Goal: Task Accomplishment & Management: Use online tool/utility

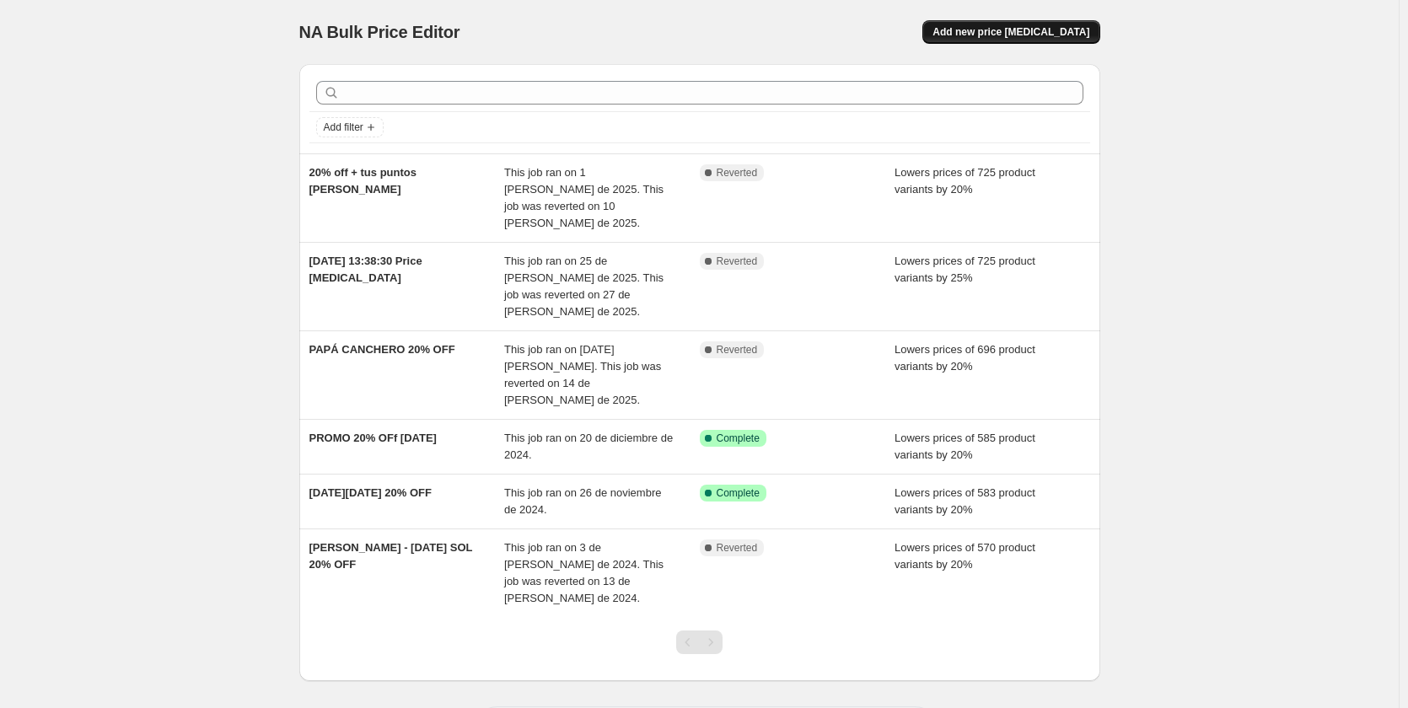
click at [1016, 38] on span "Add new price [MEDICAL_DATA]" at bounding box center [1010, 31] width 157 height 13
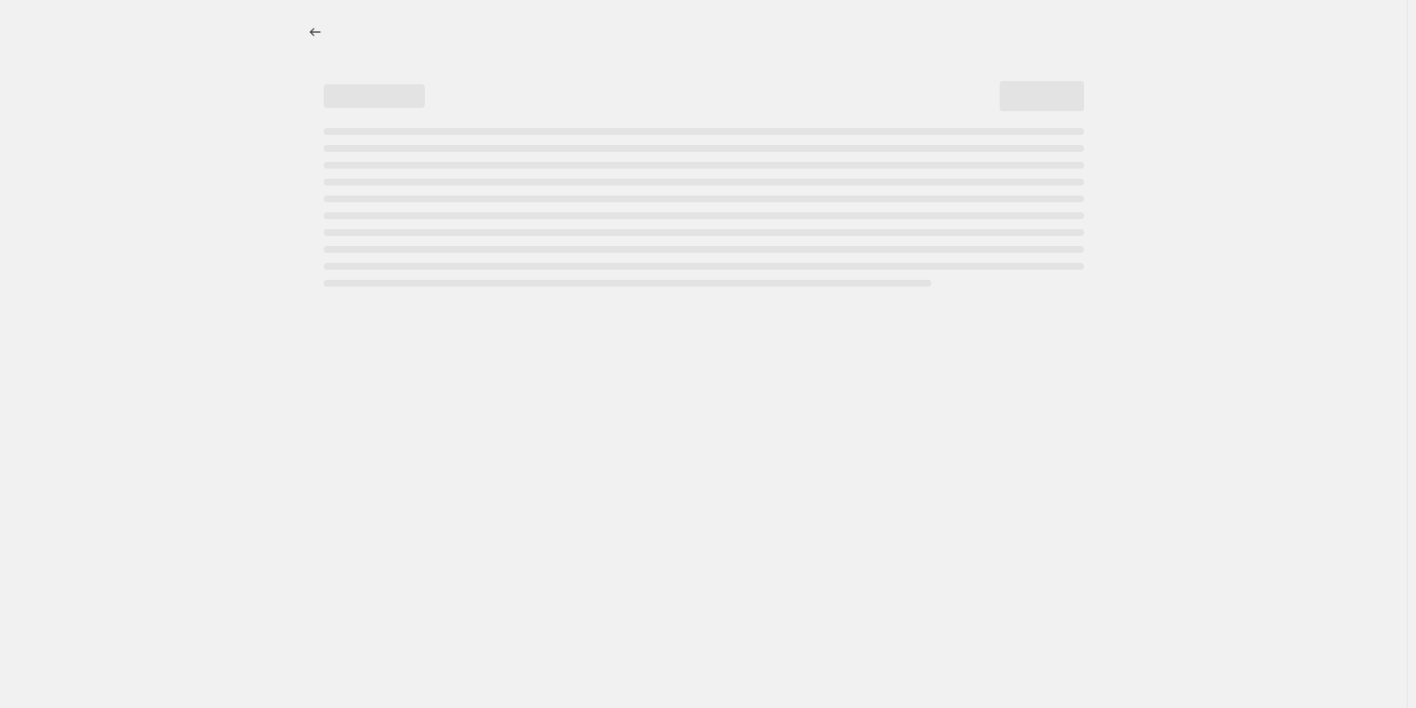
select select "percentage"
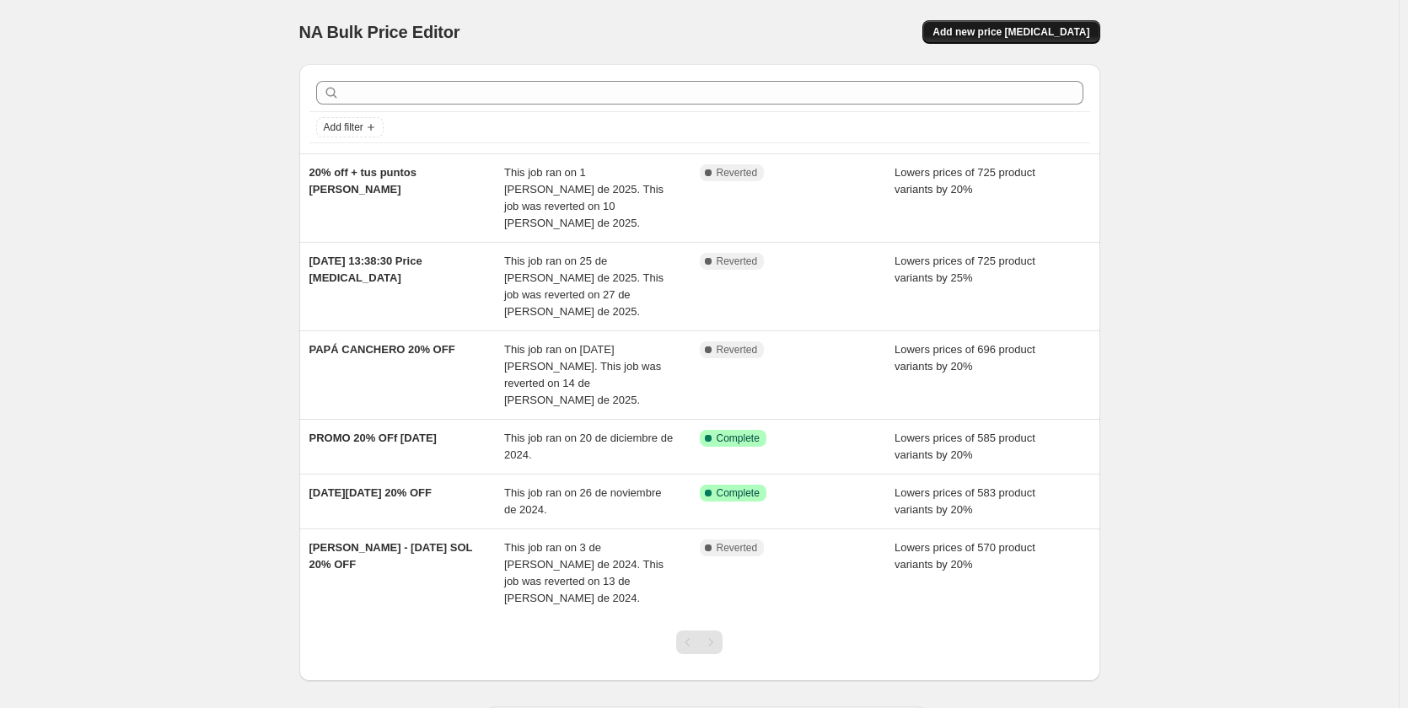
click at [1002, 30] on span "Add new price [MEDICAL_DATA]" at bounding box center [1010, 31] width 157 height 13
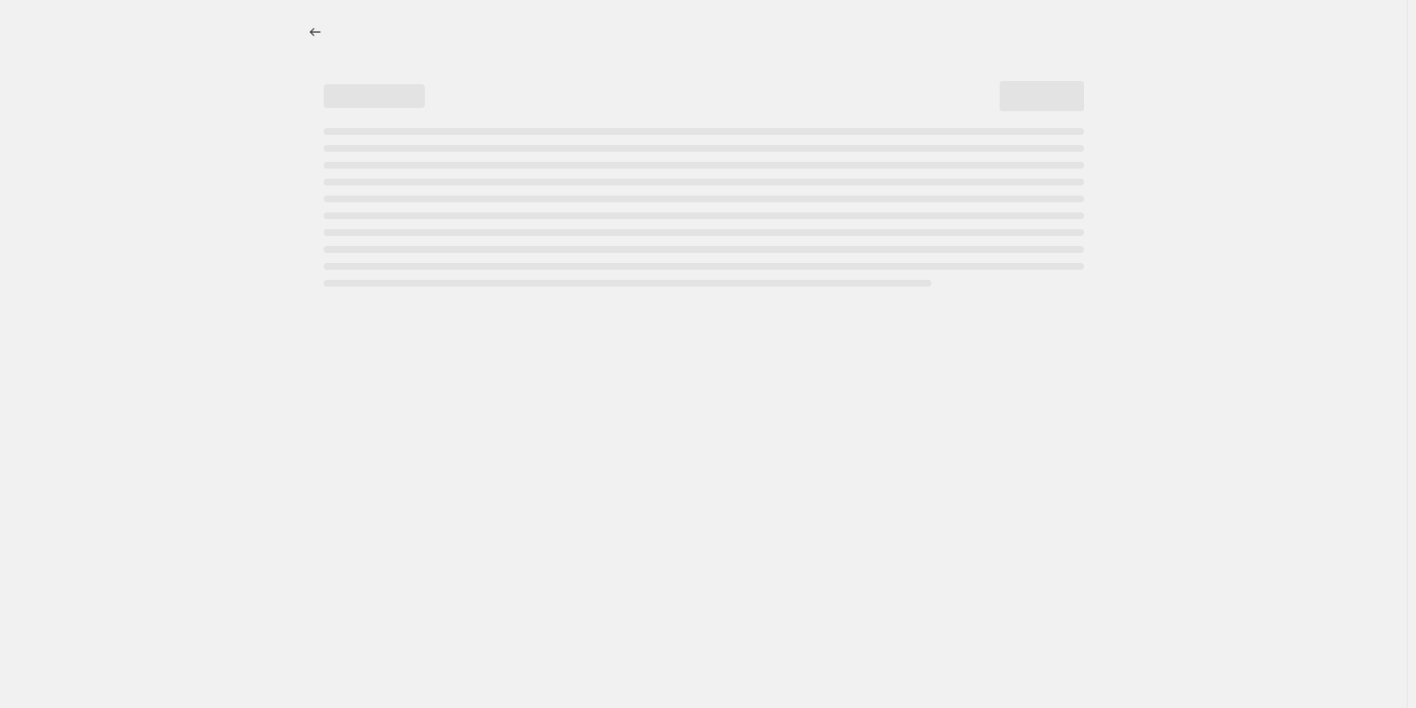
select select "percentage"
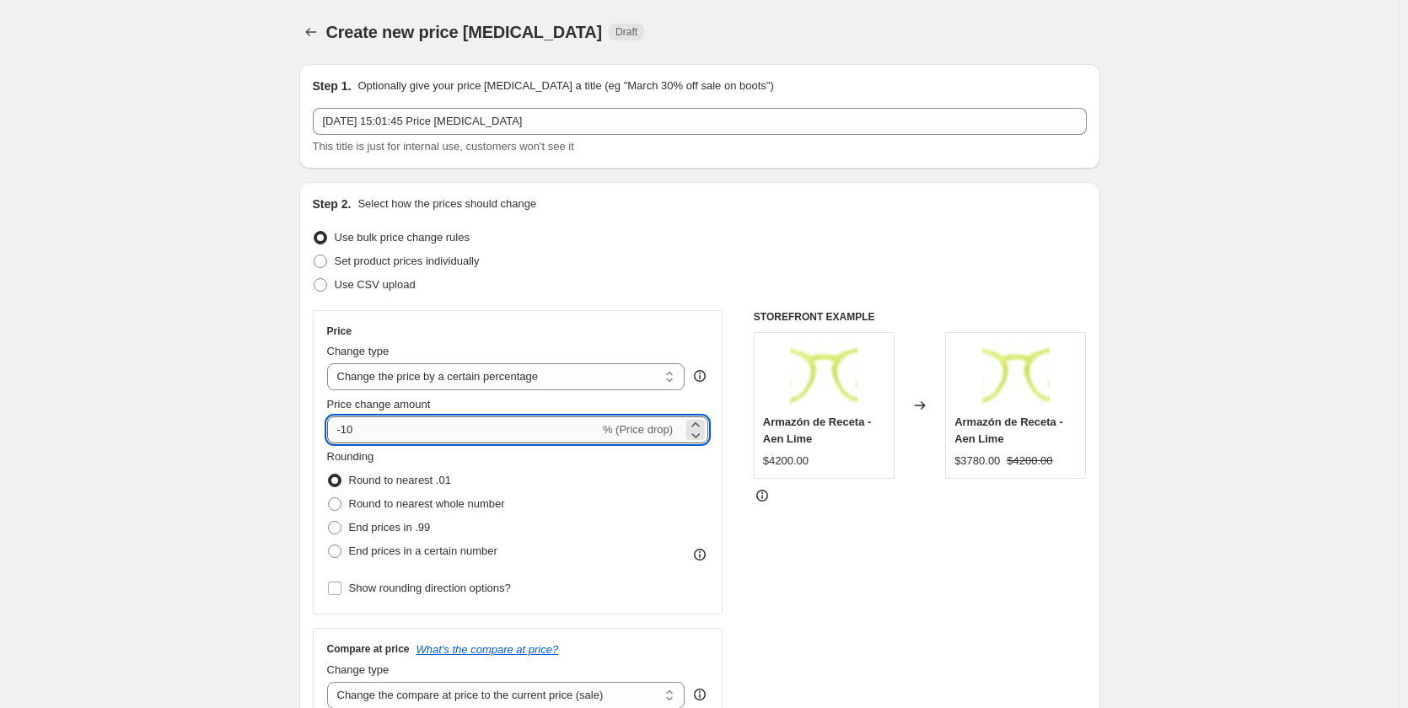
click at [371, 424] on input "-10" at bounding box center [463, 430] width 272 height 27
type input "-1"
type input "-20"
click at [766, 249] on div "Use bulk price change rules" at bounding box center [700, 238] width 774 height 24
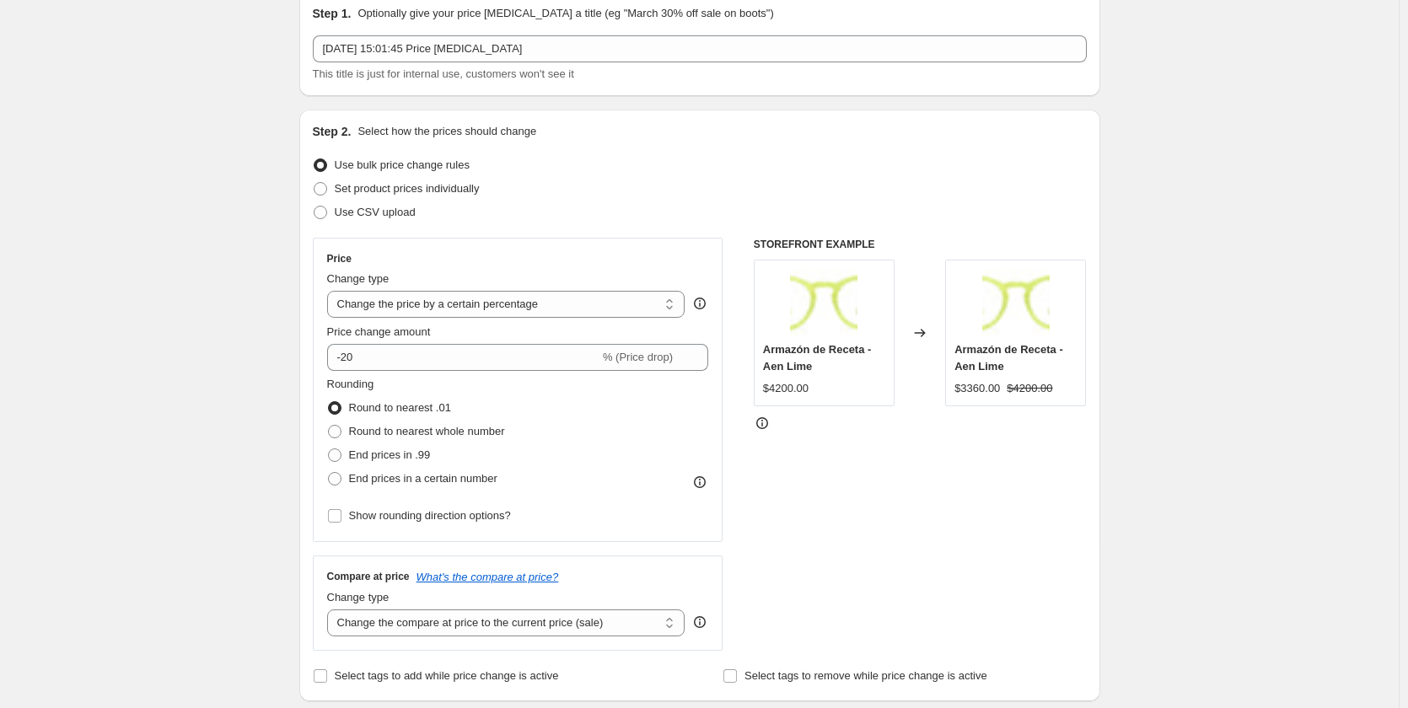
scroll to position [84, 0]
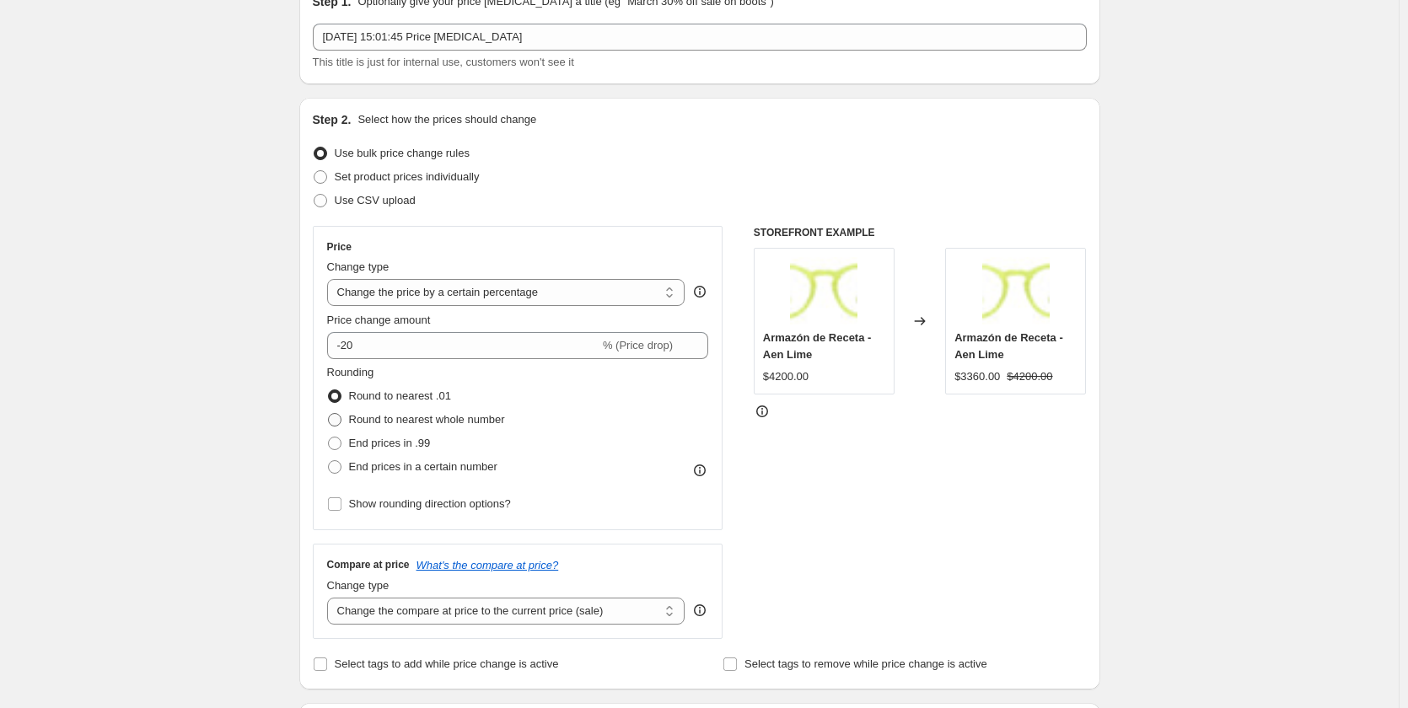
click at [505, 422] on span "Round to nearest whole number" at bounding box center [427, 419] width 156 height 13
click at [329, 414] on input "Round to nearest whole number" at bounding box center [328, 413] width 1 height 1
radio input "true"
click at [431, 402] on span "Round to nearest .01" at bounding box center [400, 396] width 102 height 13
click at [329, 390] on input "Round to nearest .01" at bounding box center [328, 390] width 1 height 1
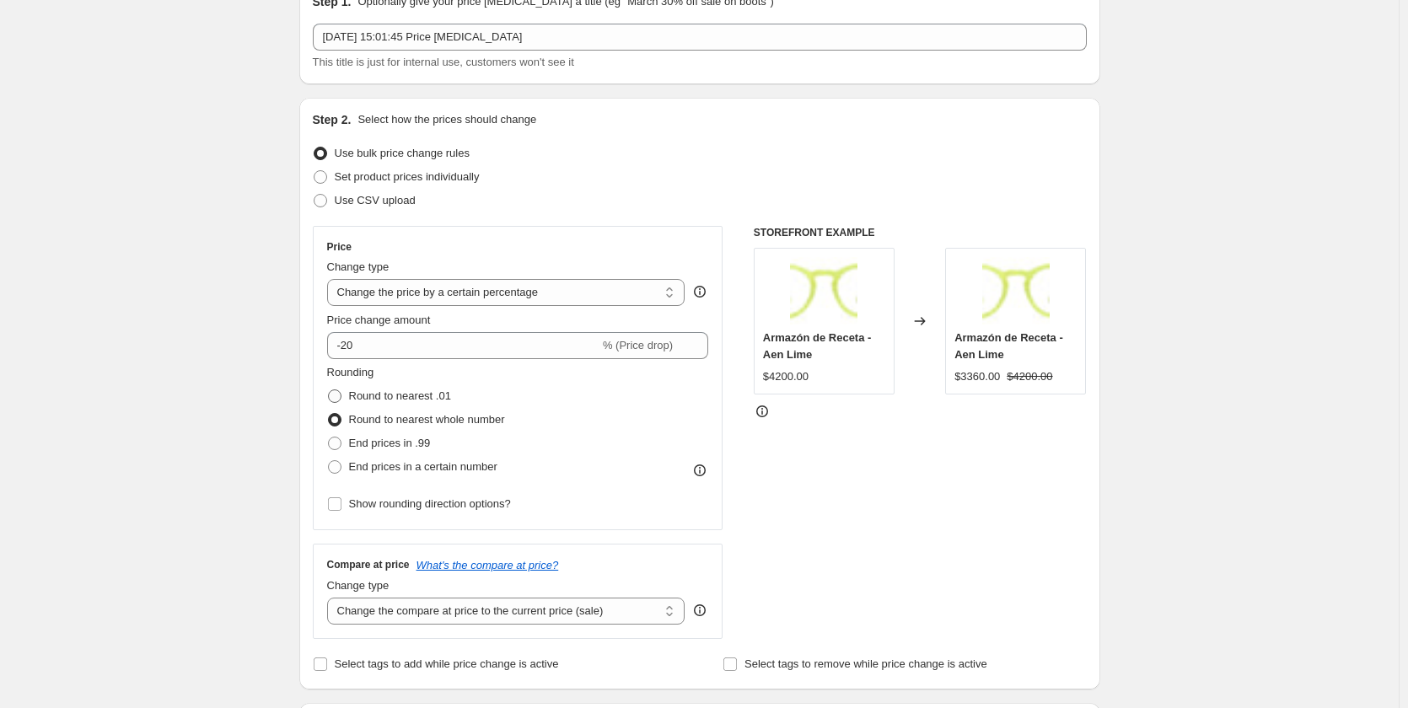
radio input "true"
click at [443, 421] on span "Round to nearest whole number" at bounding box center [427, 419] width 156 height 13
click at [329, 414] on input "Round to nearest whole number" at bounding box center [328, 413] width 1 height 1
radio input "true"
click at [382, 396] on span "Round to nearest .01" at bounding box center [400, 396] width 102 height 13
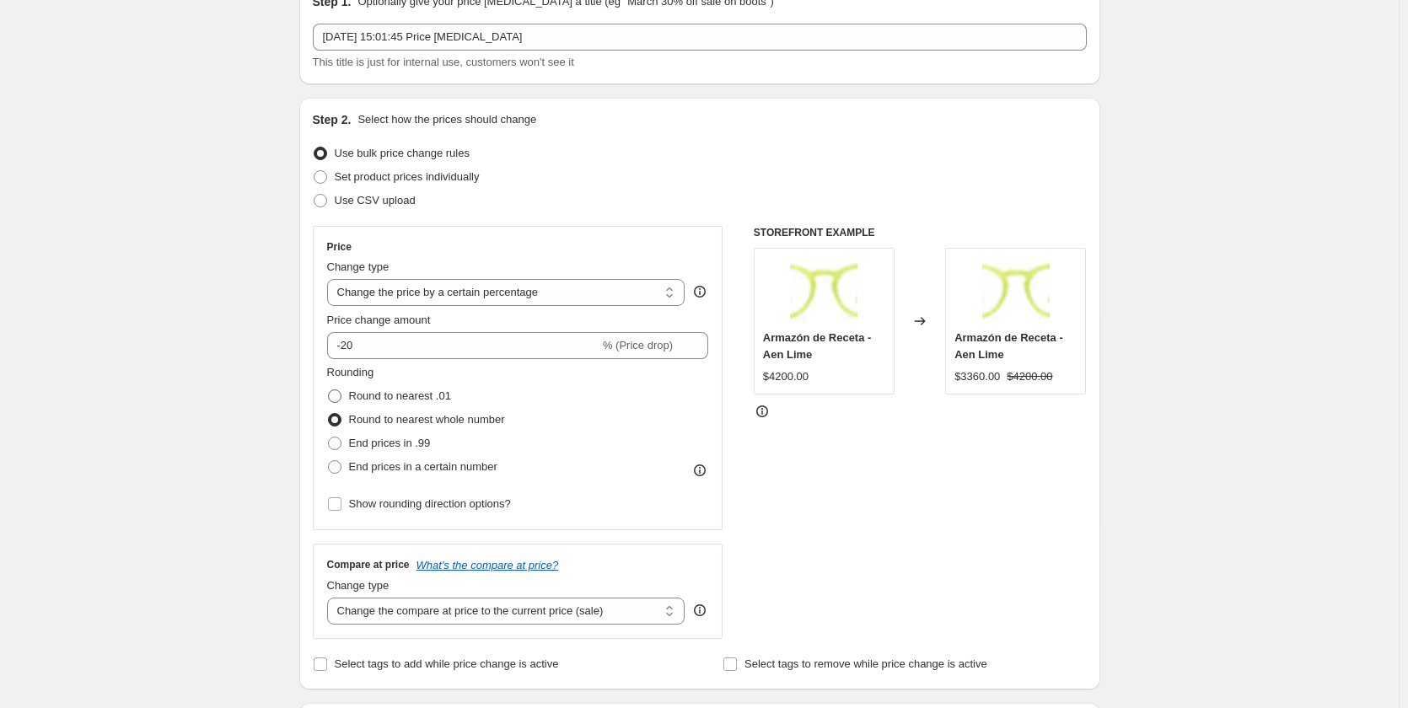
click at [329, 390] on input "Round to nearest .01" at bounding box center [328, 390] width 1 height 1
radio input "true"
click at [377, 416] on span "Round to nearest whole number" at bounding box center [427, 419] width 156 height 13
click at [329, 414] on input "Round to nearest whole number" at bounding box center [328, 413] width 1 height 1
radio input "true"
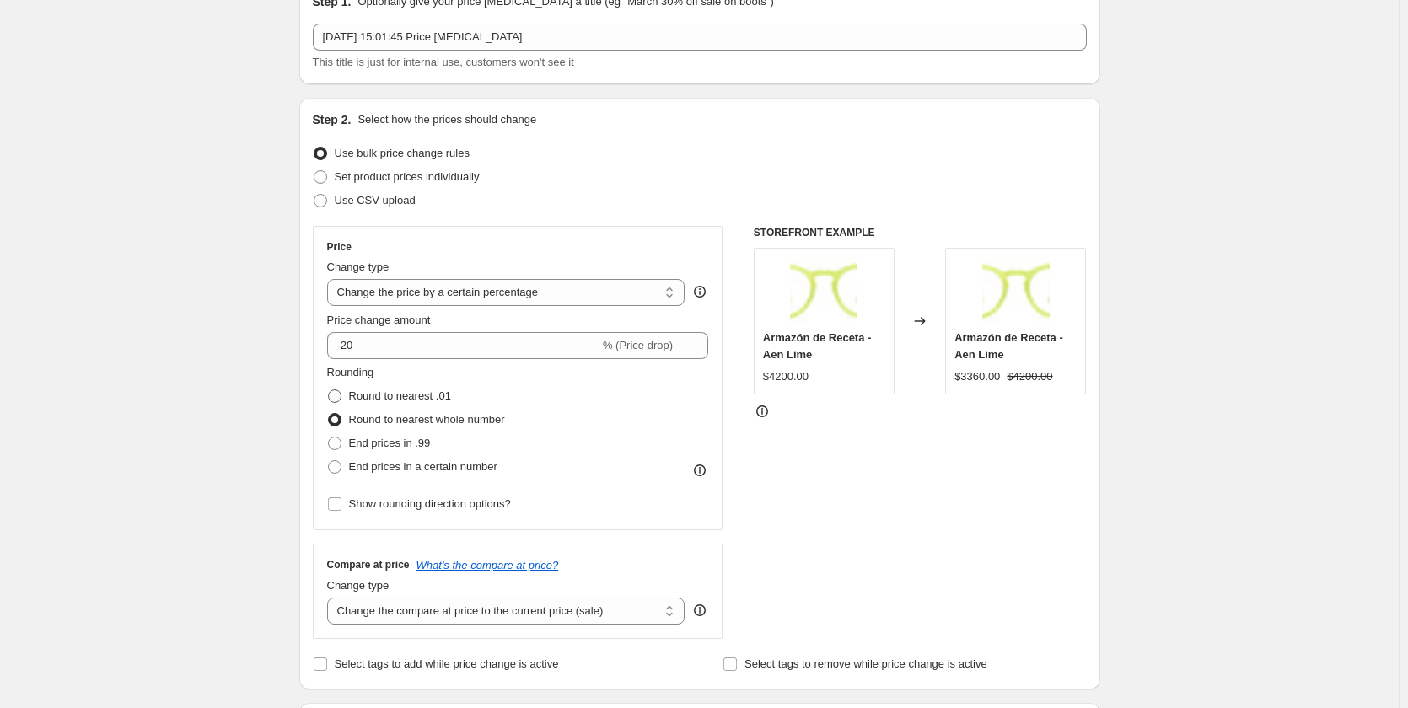
click at [384, 395] on span "Round to nearest .01" at bounding box center [400, 396] width 102 height 13
click at [329, 390] on input "Round to nearest .01" at bounding box center [328, 390] width 1 height 1
radio input "true"
click at [384, 411] on span "Round to nearest whole number" at bounding box center [427, 419] width 156 height 17
click at [329, 413] on input "Round to nearest whole number" at bounding box center [328, 413] width 1 height 1
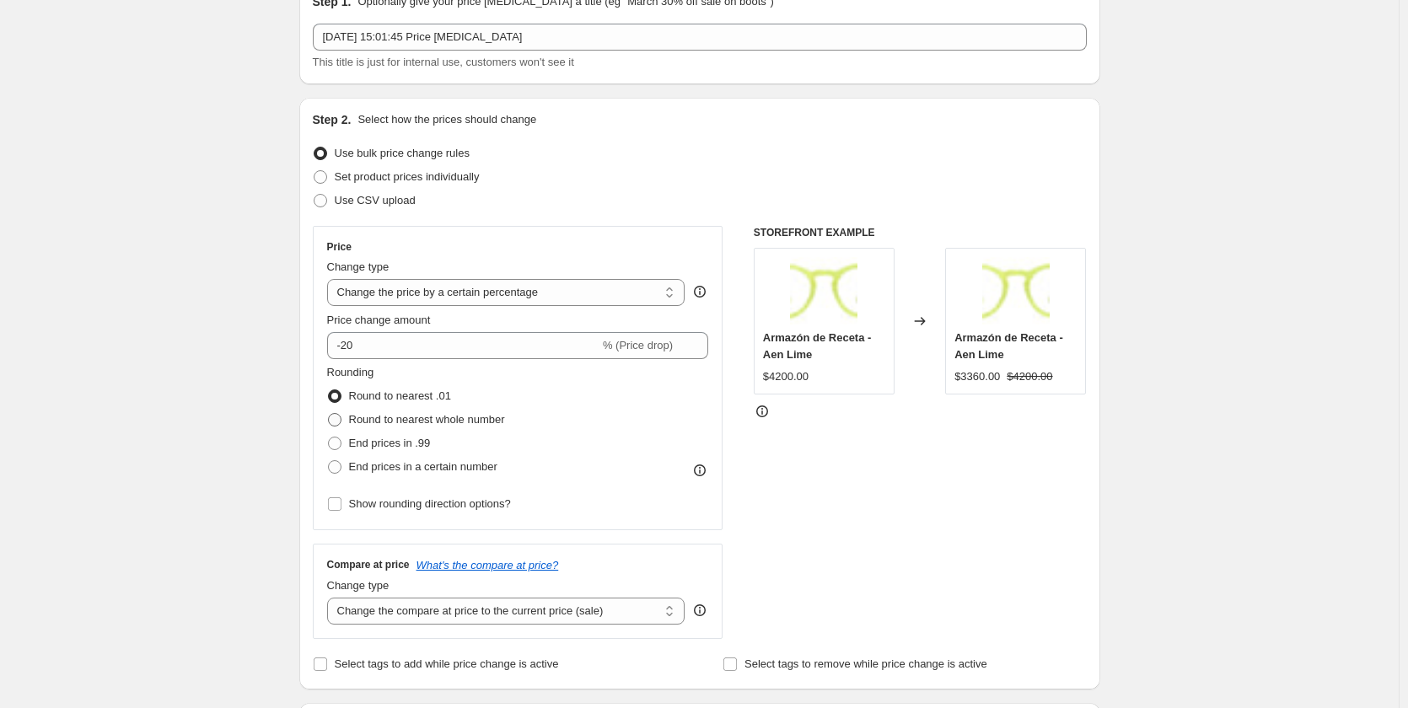
radio input "true"
click at [367, 439] on span "End prices in .99" at bounding box center [390, 443] width 82 height 13
click at [329, 438] on input "End prices in .99" at bounding box center [328, 437] width 1 height 1
radio input "true"
click at [376, 426] on span "Round to nearest whole number" at bounding box center [427, 419] width 156 height 13
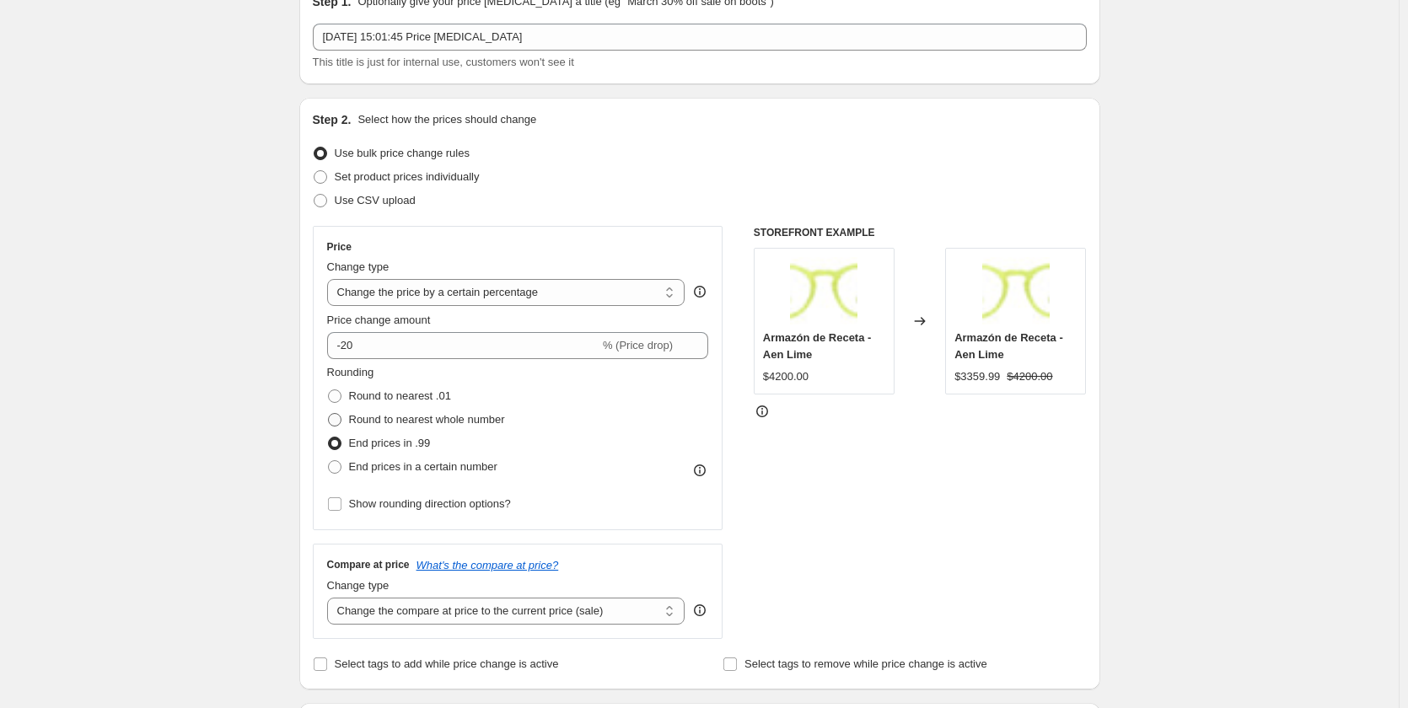
click at [329, 414] on input "Round to nearest whole number" at bounding box center [328, 413] width 1 height 1
radio input "true"
click at [392, 400] on span "Round to nearest .01" at bounding box center [400, 396] width 102 height 13
click at [329, 390] on input "Round to nearest .01" at bounding box center [328, 390] width 1 height 1
radio input "true"
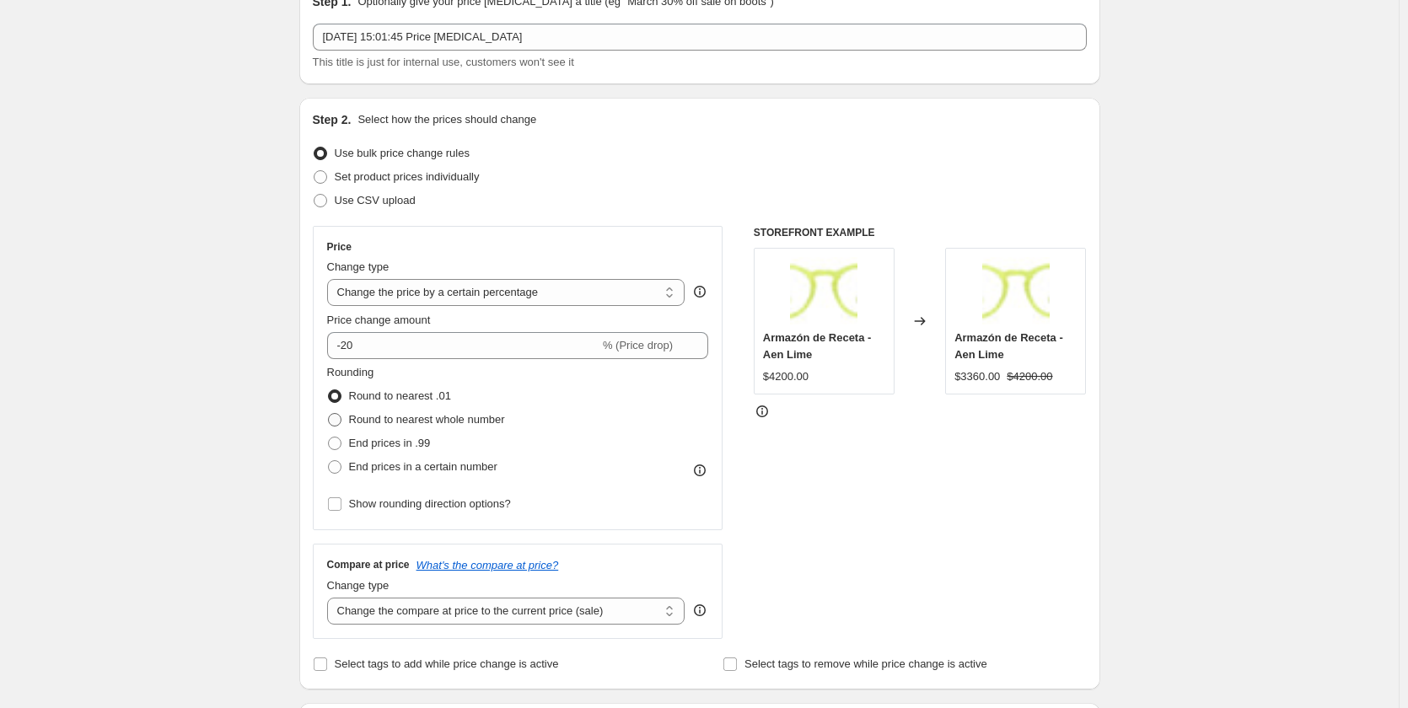
click at [373, 420] on span "Round to nearest whole number" at bounding box center [427, 419] width 156 height 13
click at [329, 414] on input "Round to nearest whole number" at bounding box center [328, 413] width 1 height 1
radio input "true"
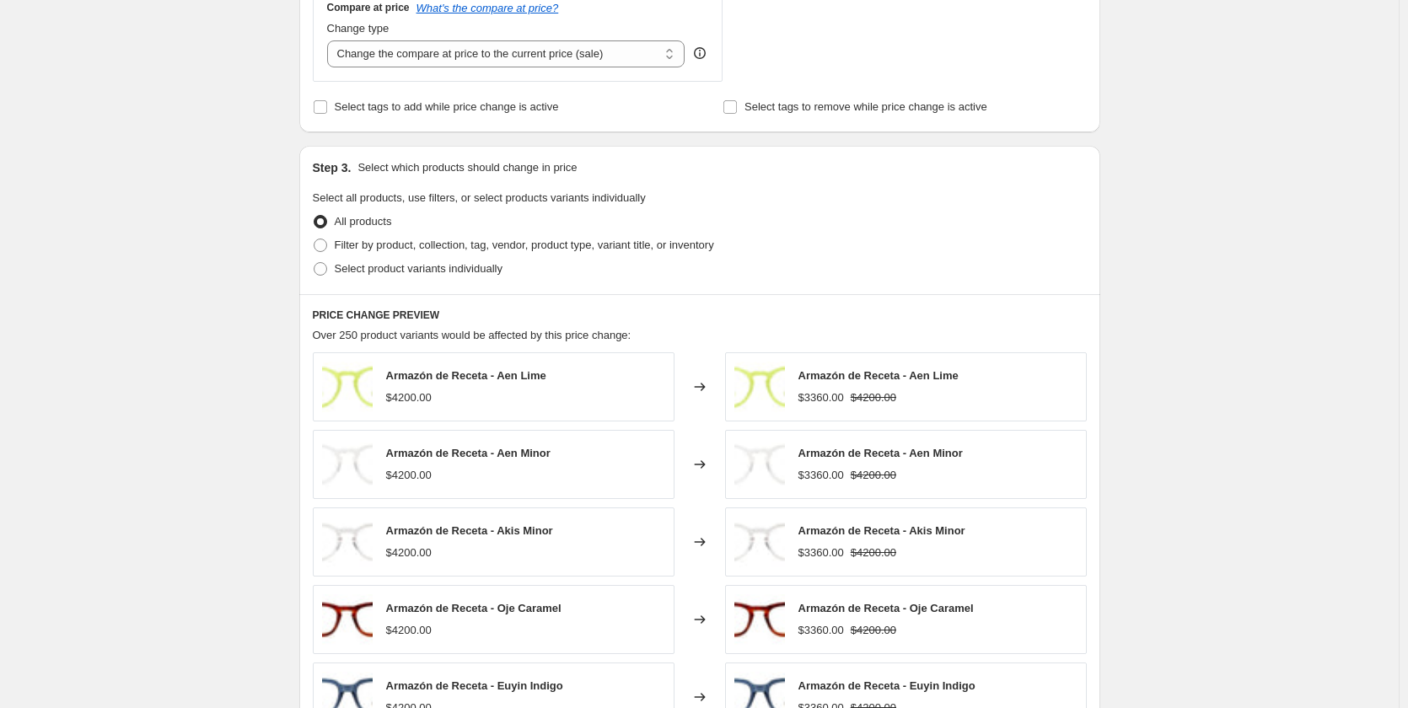
scroll to position [590, 0]
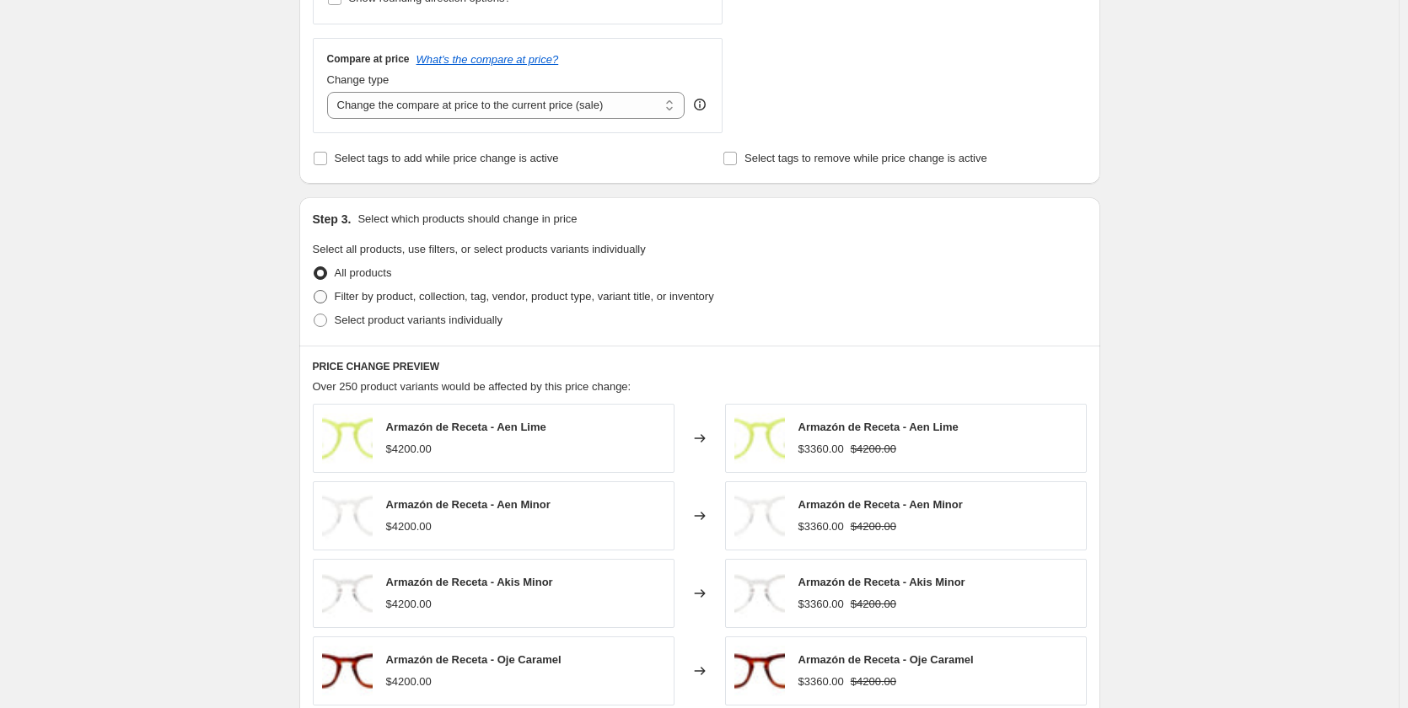
click at [572, 300] on span "Filter by product, collection, tag, vendor, product type, variant title, or inv…" at bounding box center [524, 296] width 379 height 13
click at [314, 291] on input "Filter by product, collection, tag, vendor, product type, variant title, or inv…" at bounding box center [314, 290] width 1 height 1
radio input "true"
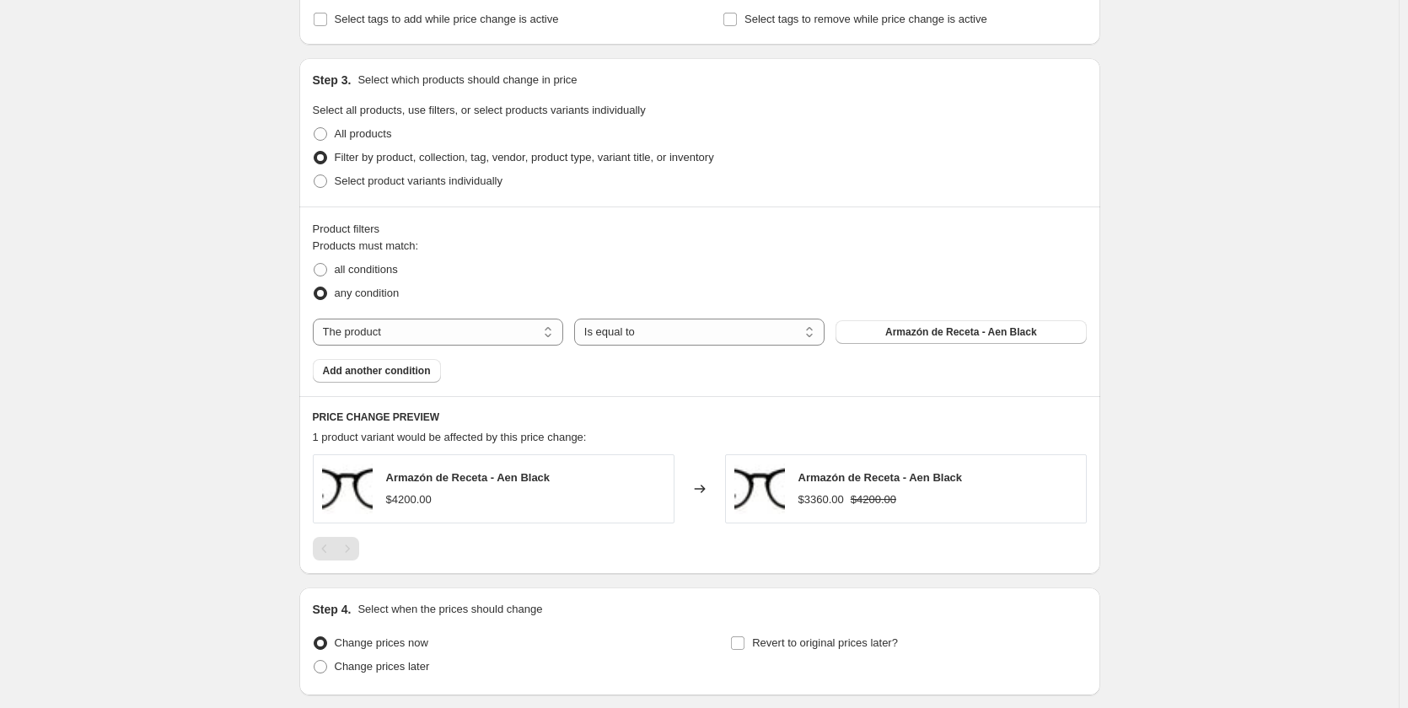
scroll to position [759, 0]
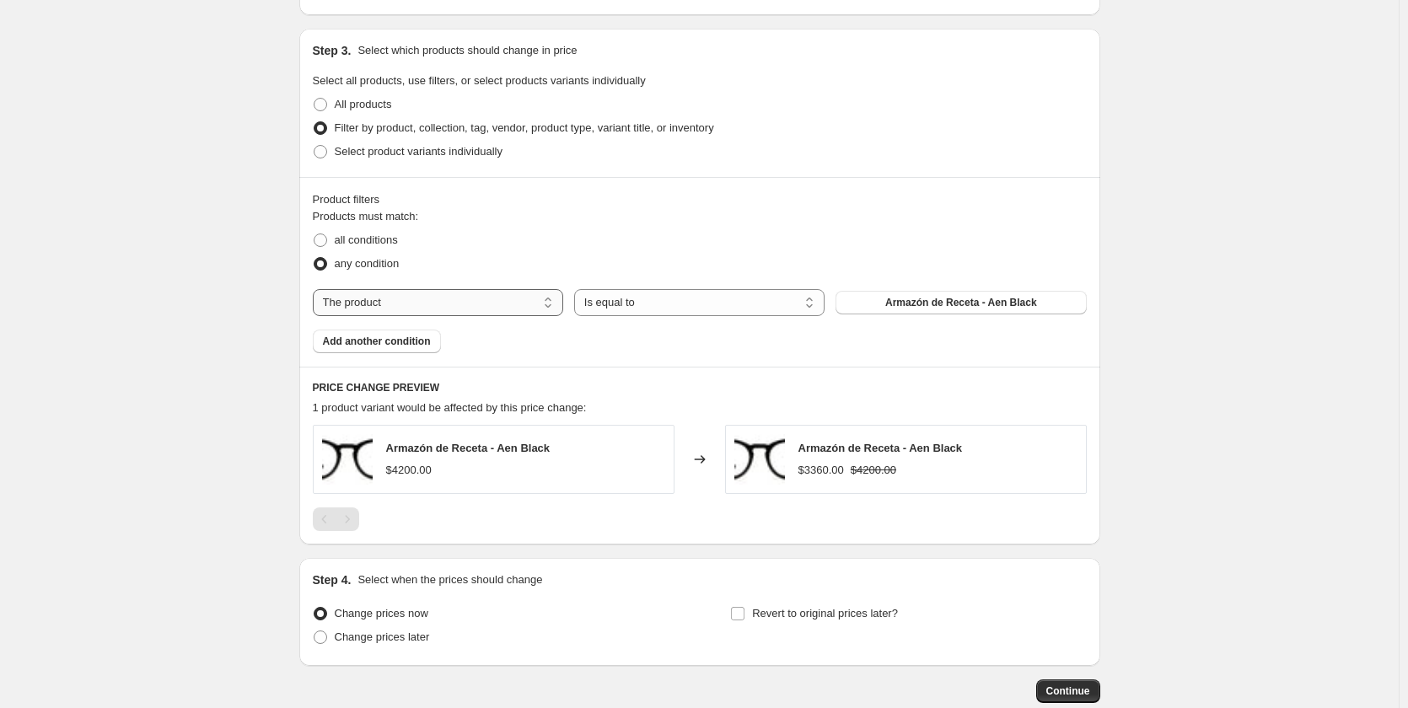
click at [492, 304] on select "The product The product's collection The product's tag The product's vendor The…" at bounding box center [438, 302] width 250 height 27
click at [368, 104] on span "All products" at bounding box center [363, 104] width 57 height 13
click at [314, 99] on input "All products" at bounding box center [314, 98] width 1 height 1
radio input "true"
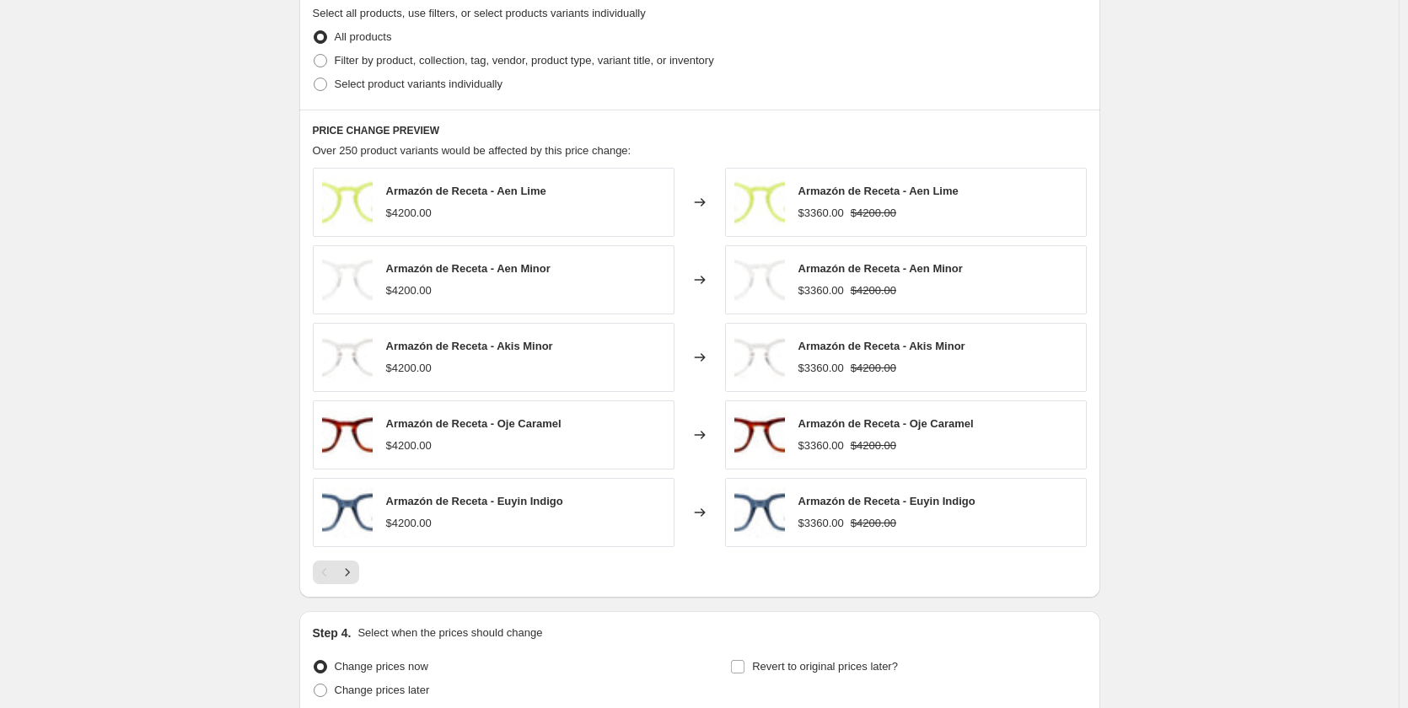
scroll to position [978, 0]
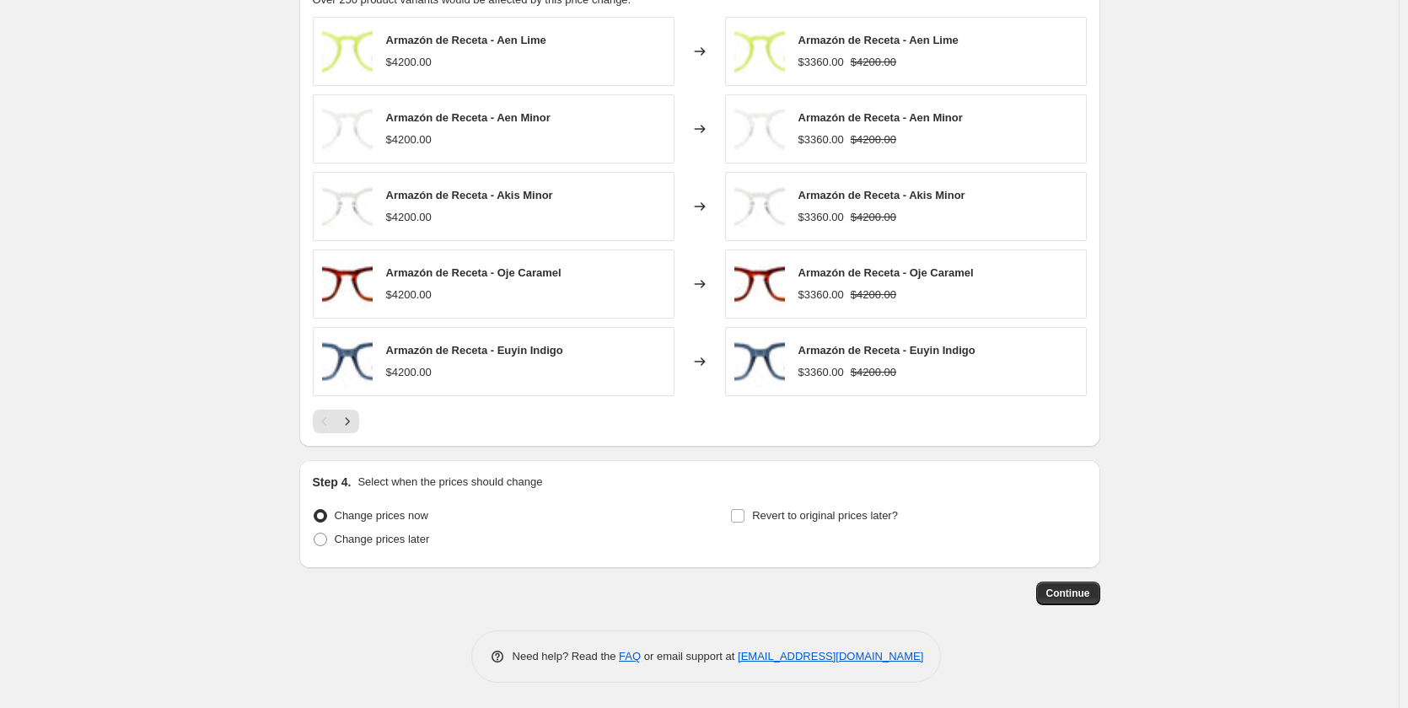
click at [346, 548] on label "Change prices later" at bounding box center [371, 540] width 117 height 24
click at [314, 534] on input "Change prices later" at bounding box center [314, 533] width 1 height 1
radio input "true"
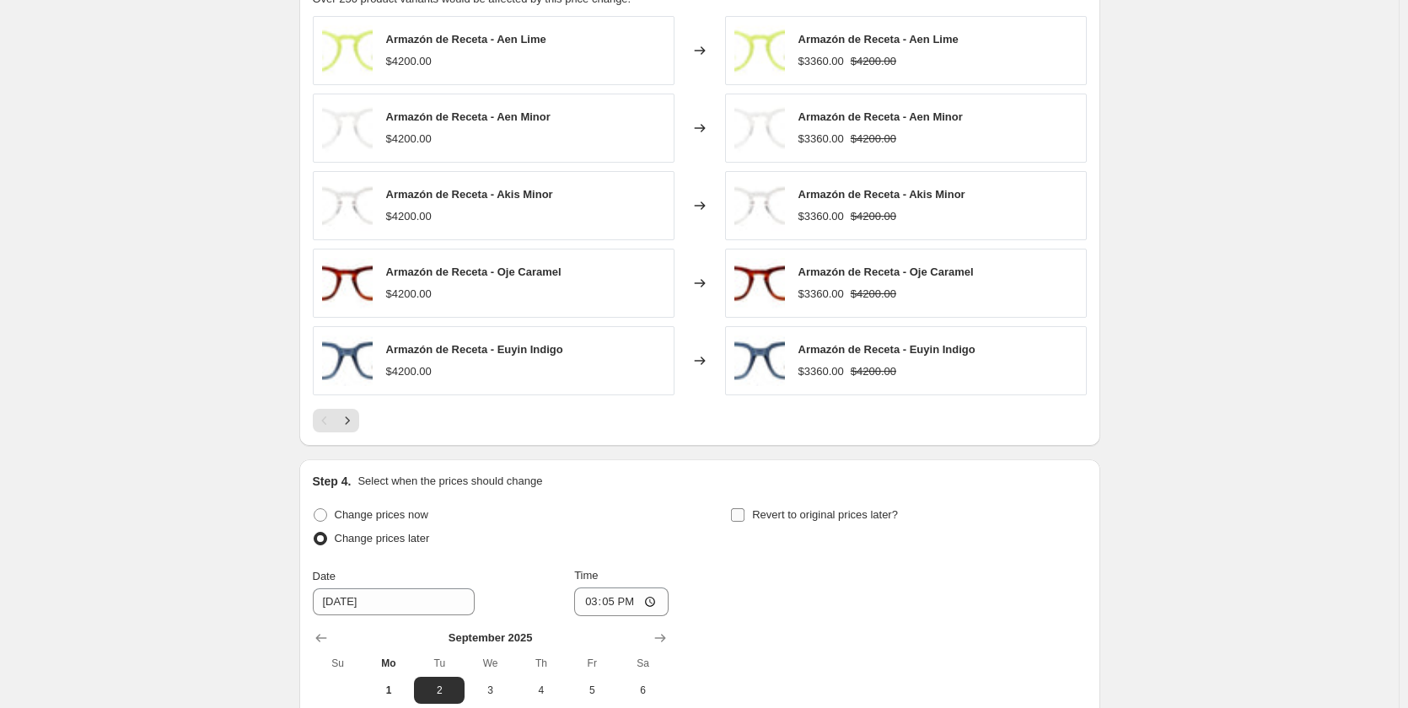
click at [795, 520] on span "Revert to original prices later?" at bounding box center [825, 514] width 146 height 13
click at [744, 520] on input "Revert to original prices later?" at bounding box center [737, 514] width 13 height 13
checkbox input "true"
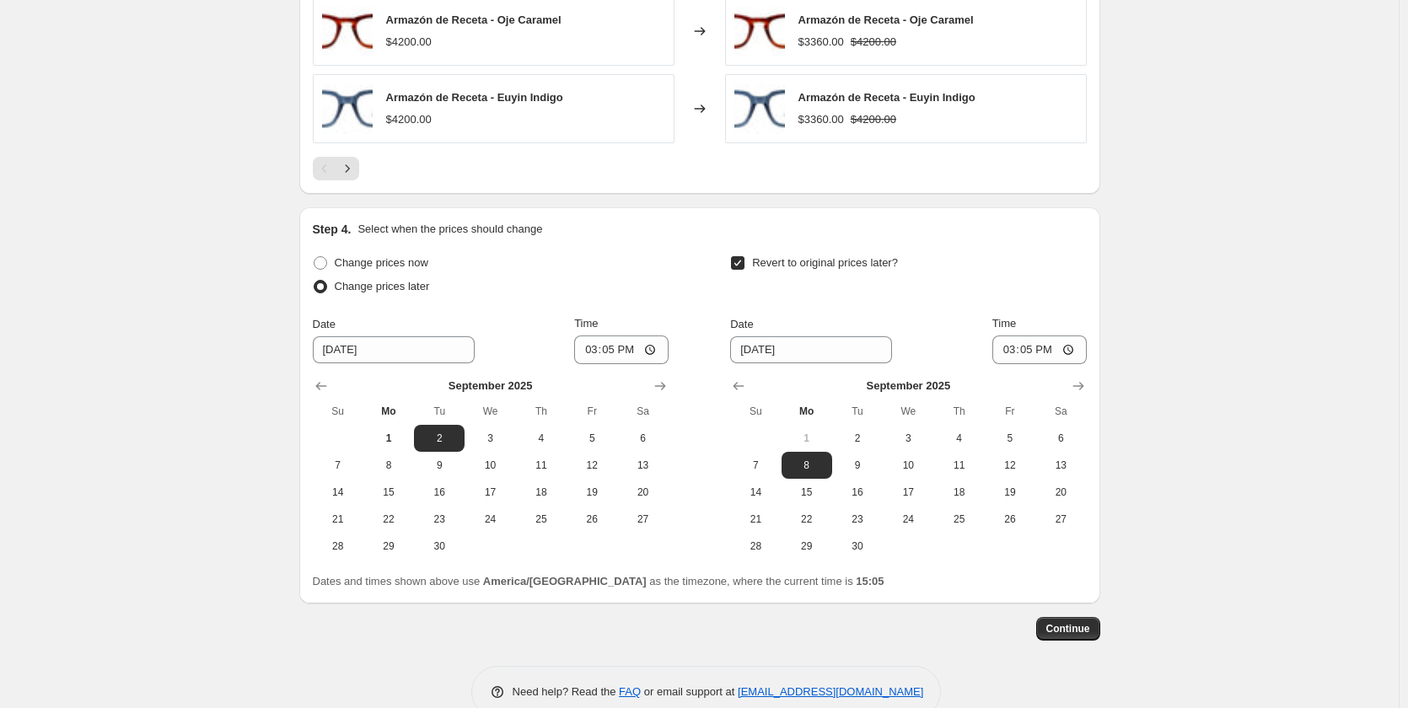
scroll to position [1231, 0]
click at [346, 346] on input "[DATE]" at bounding box center [394, 349] width 162 height 27
click at [399, 460] on span "8" at bounding box center [388, 464] width 37 height 13
type input "[DATE]"
click at [615, 353] on input "15:05" at bounding box center [621, 349] width 94 height 29
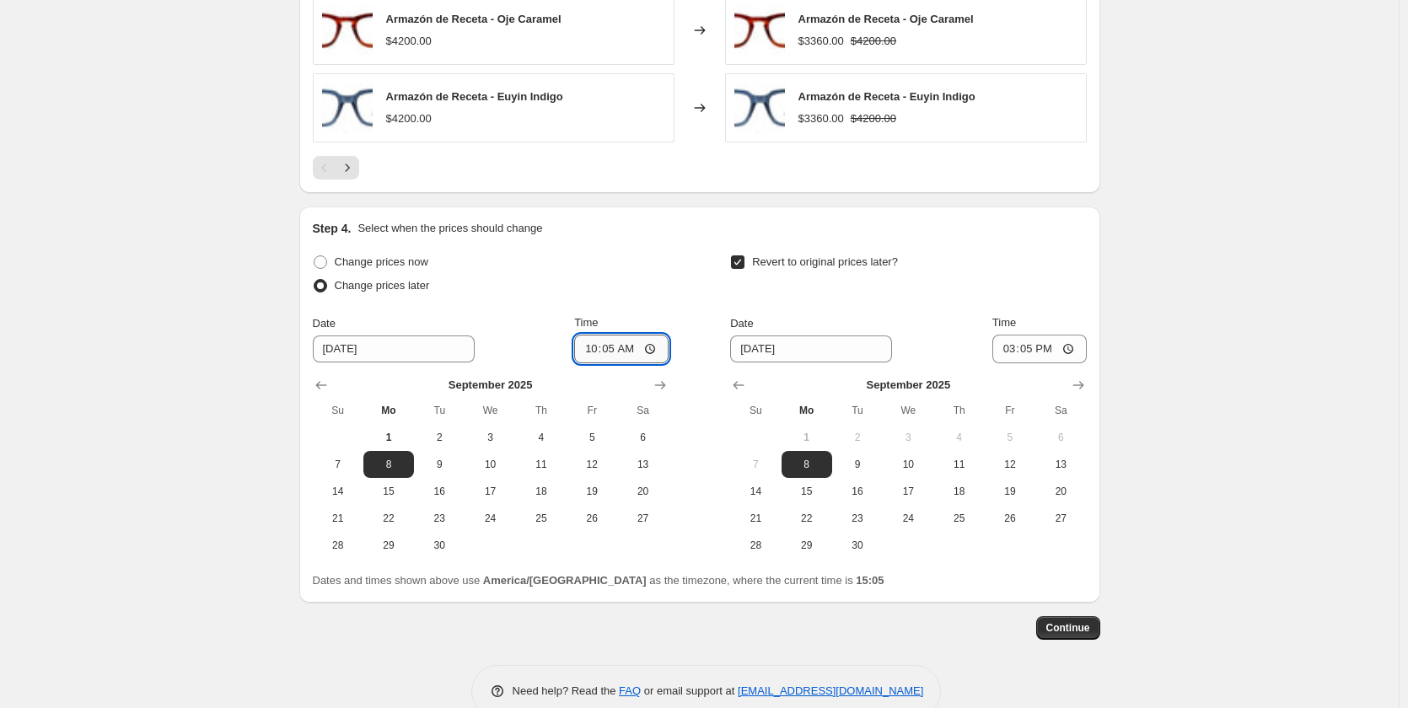
type input "10:00"
click at [677, 297] on div "Change prices now Change prices later Date 9/8/2025 Time 10:00 September 2025 S…" at bounding box center [700, 404] width 774 height 309
click at [755, 346] on input "[DATE]" at bounding box center [811, 349] width 162 height 27
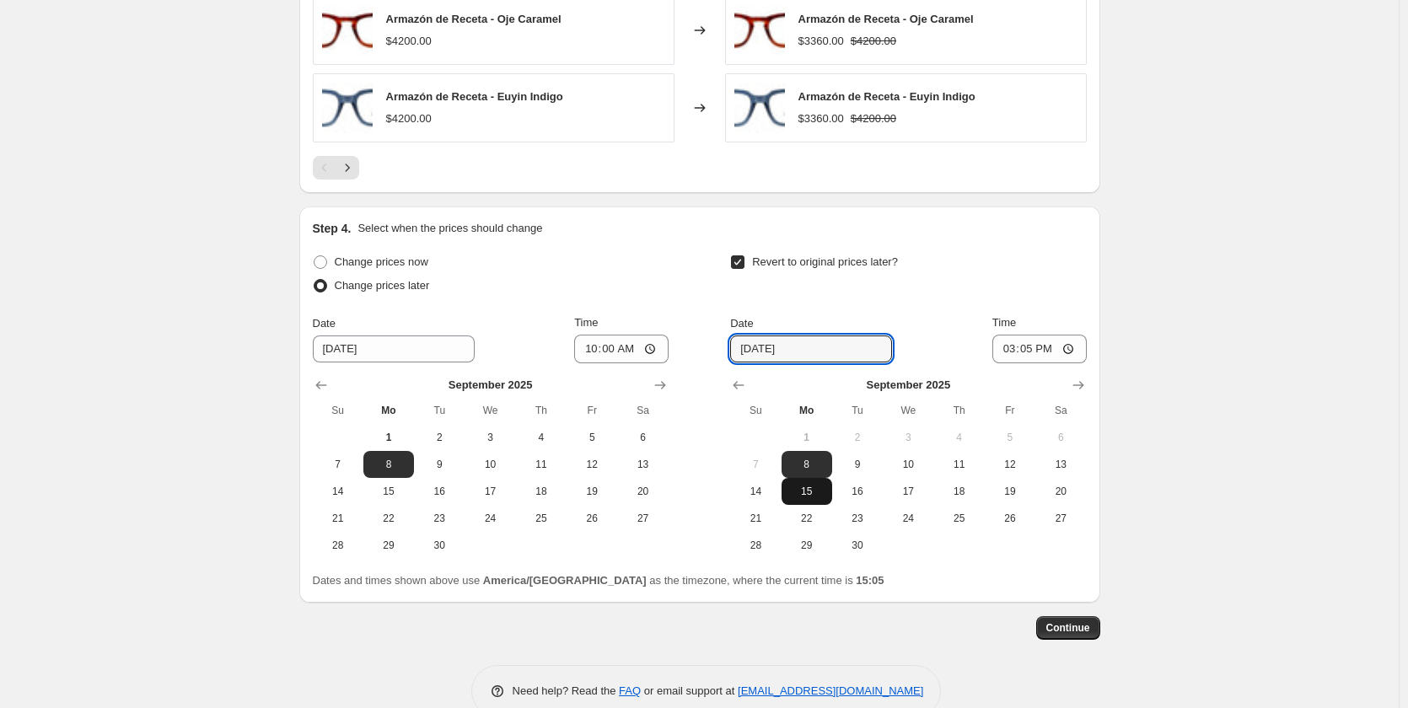
click at [823, 495] on span "15" at bounding box center [806, 491] width 37 height 13
type input "[DATE]"
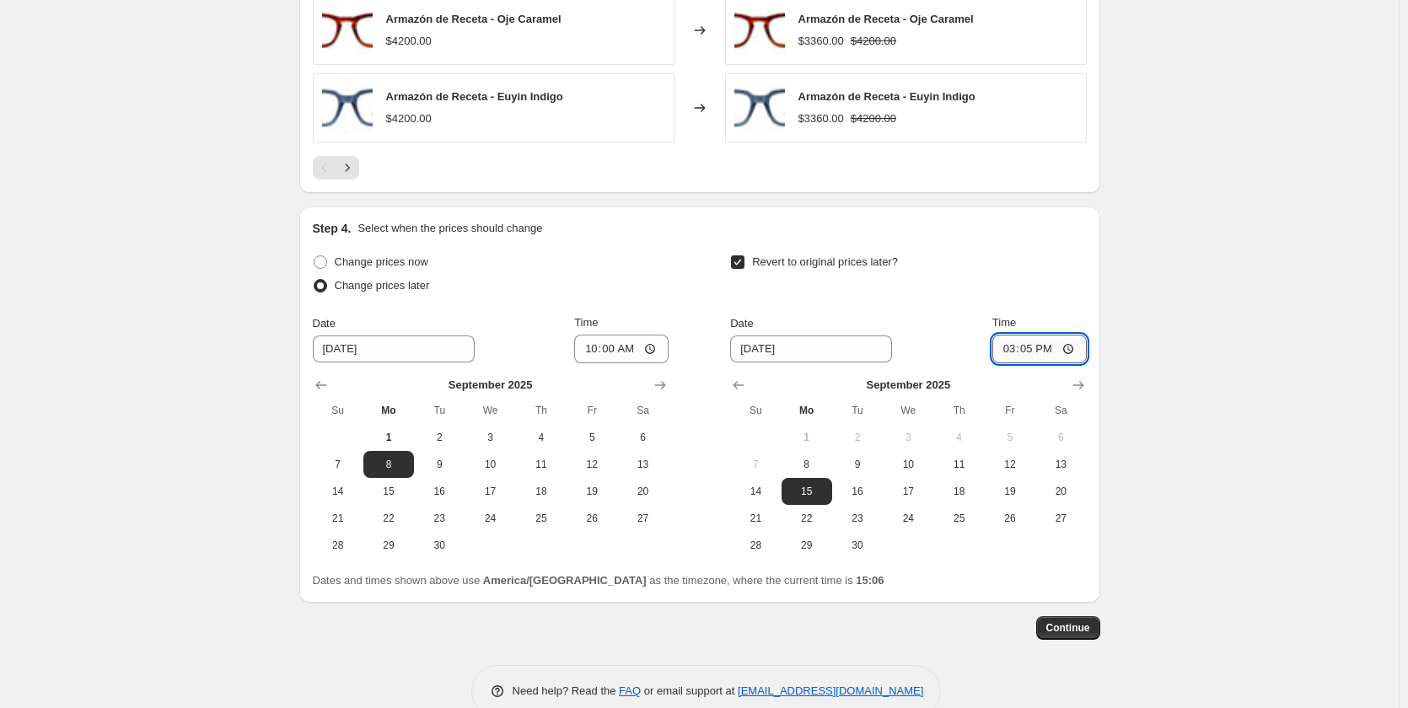
click at [1029, 352] on input "15:05" at bounding box center [1039, 349] width 94 height 29
type input "20:00"
click at [1061, 626] on span "Continue" at bounding box center [1068, 627] width 44 height 13
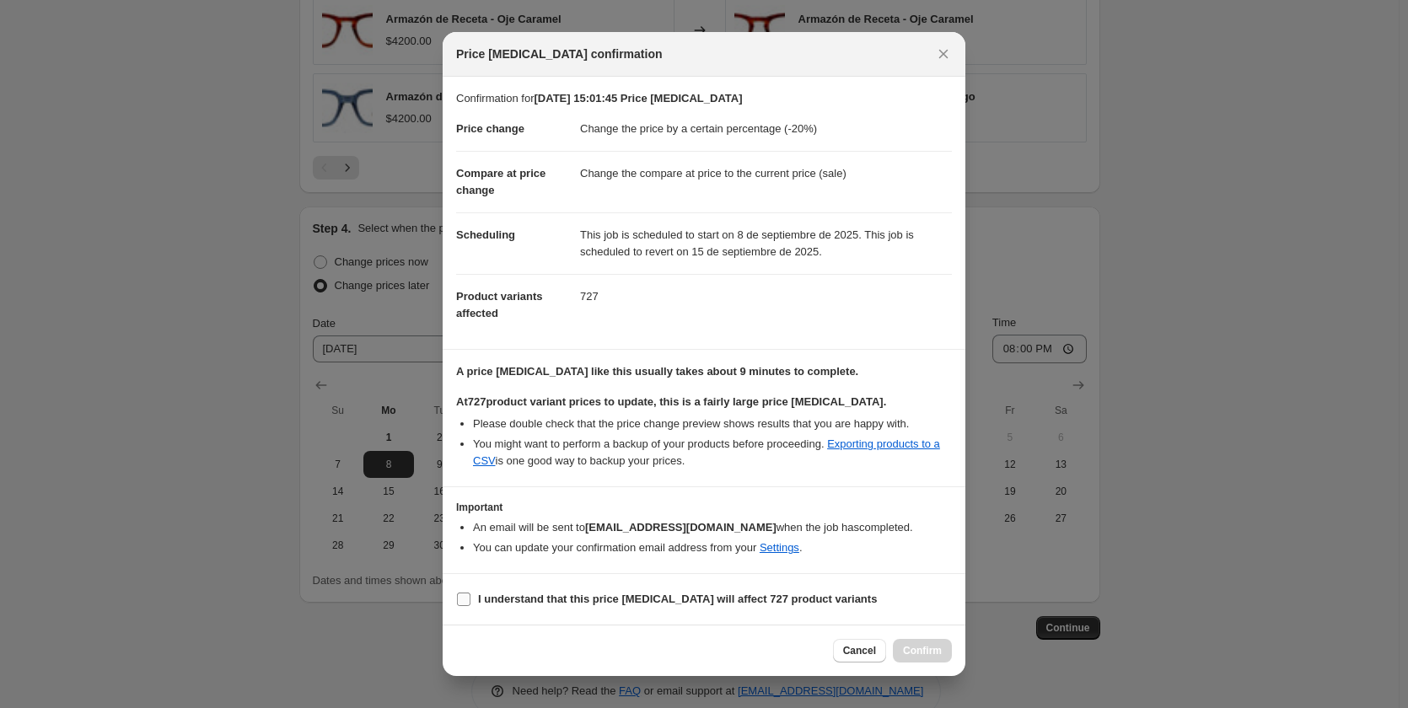
click at [506, 608] on span "I understand that this price change job will affect 727 product variants" at bounding box center [677, 599] width 399 height 17
click at [470, 606] on input "I understand that this price change job will affect 727 product variants" at bounding box center [463, 599] width 13 height 13
checkbox input "true"
click at [920, 651] on span "Confirm" at bounding box center [922, 650] width 39 height 13
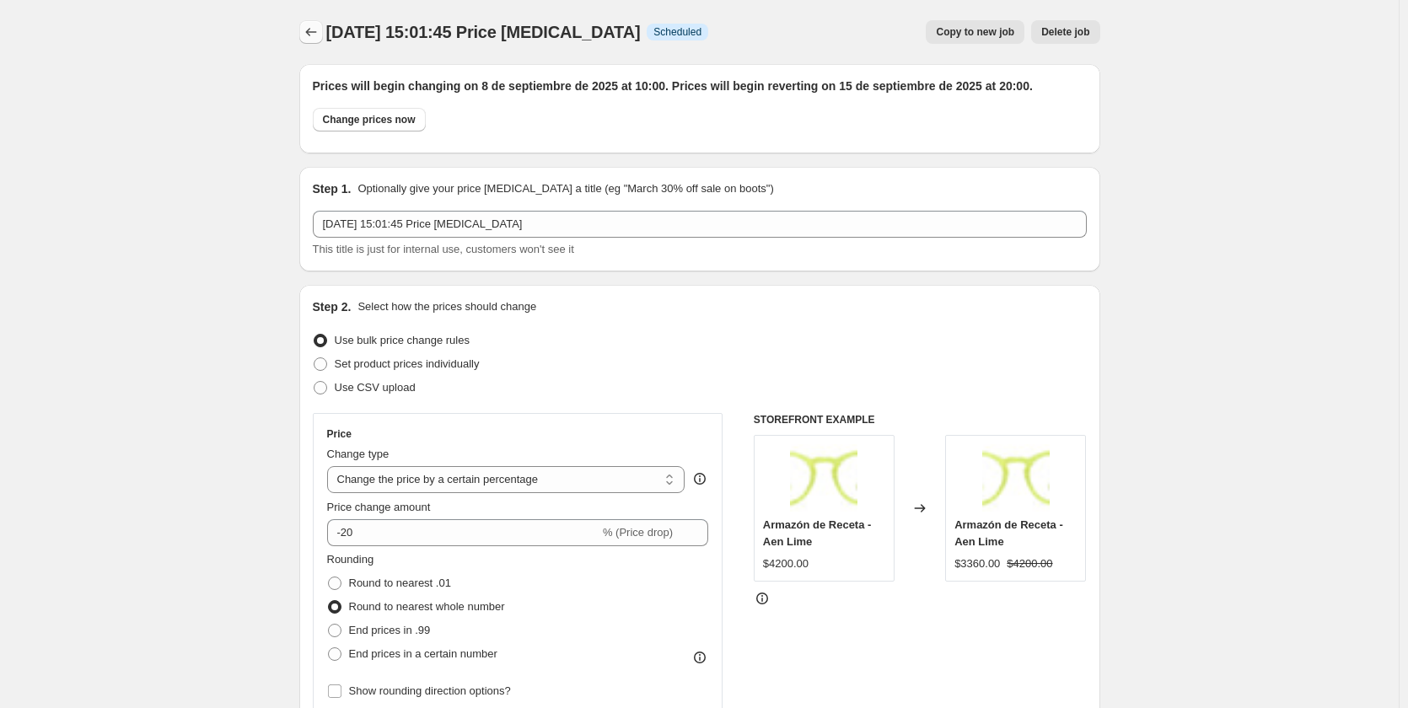
click at [319, 35] on icon "Price change jobs" at bounding box center [311, 32] width 17 height 17
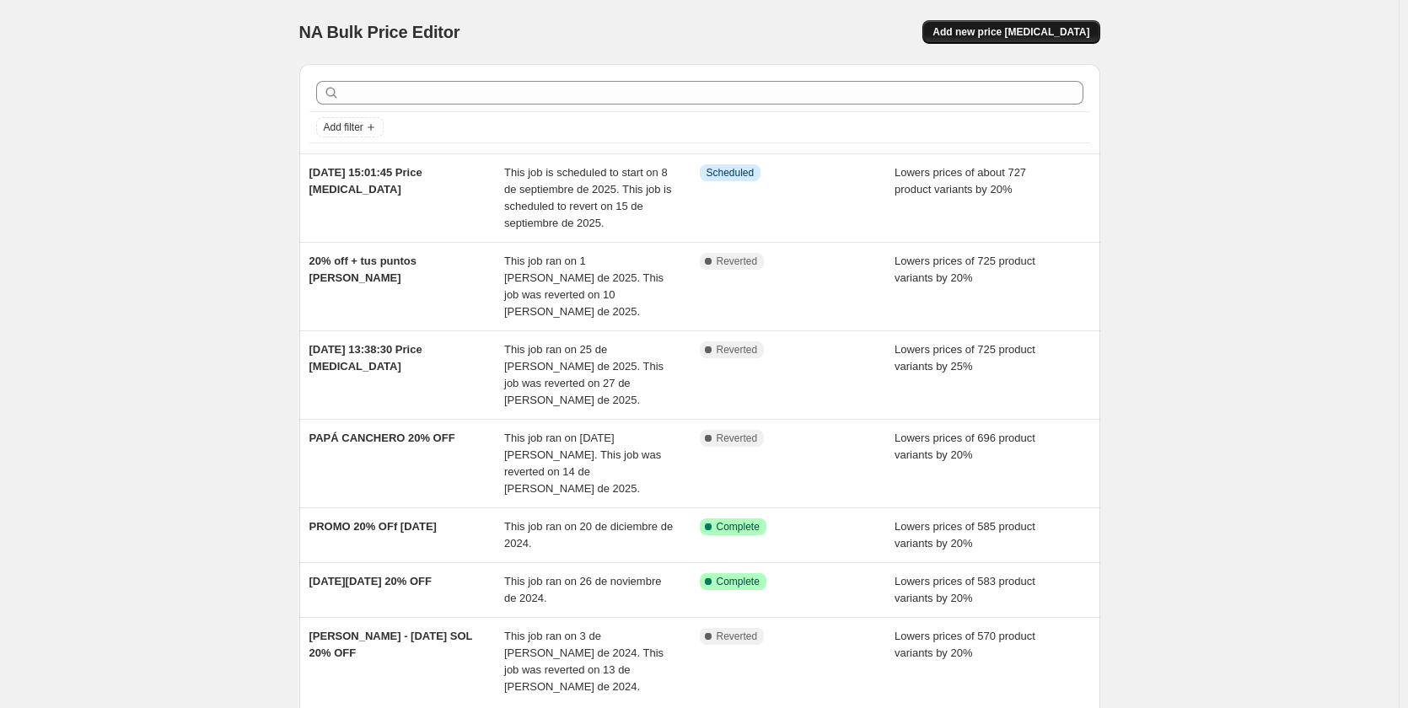
click at [1015, 31] on span "Add new price [MEDICAL_DATA]" at bounding box center [1010, 31] width 157 height 13
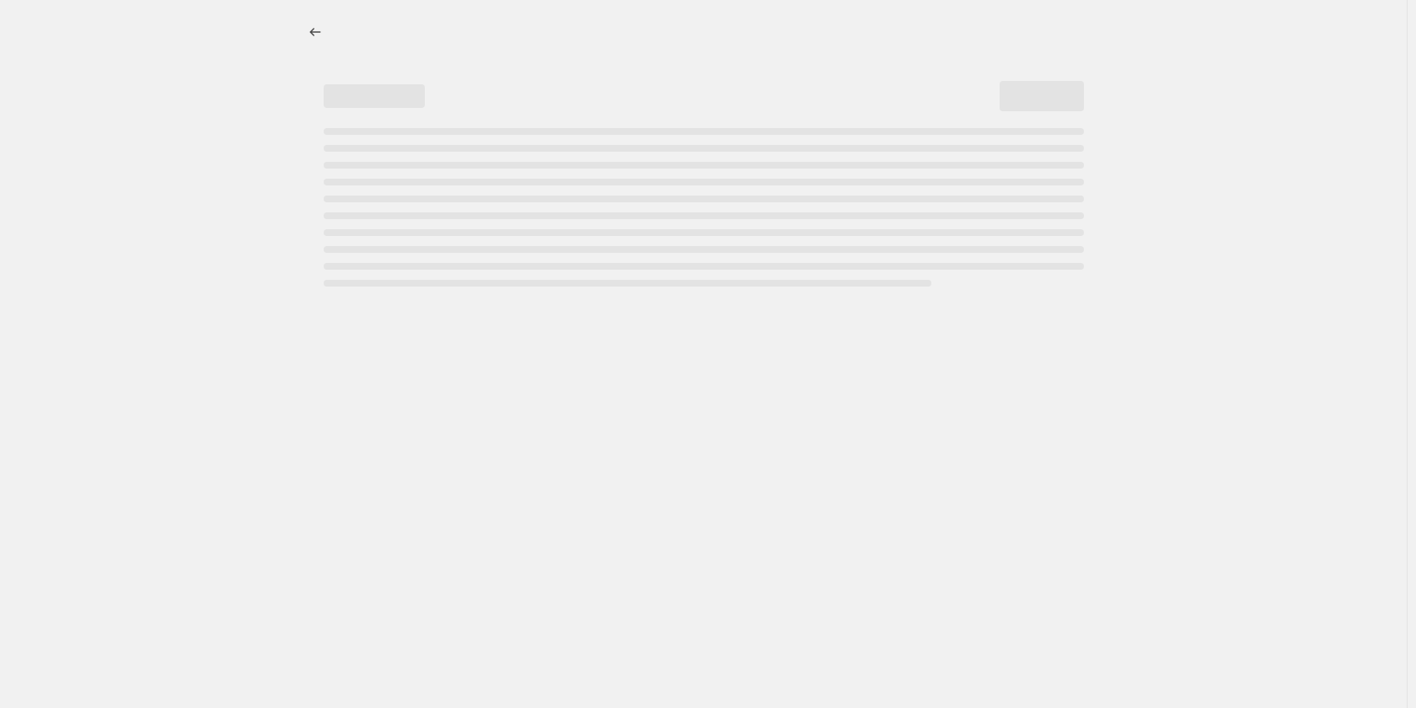
select select "percentage"
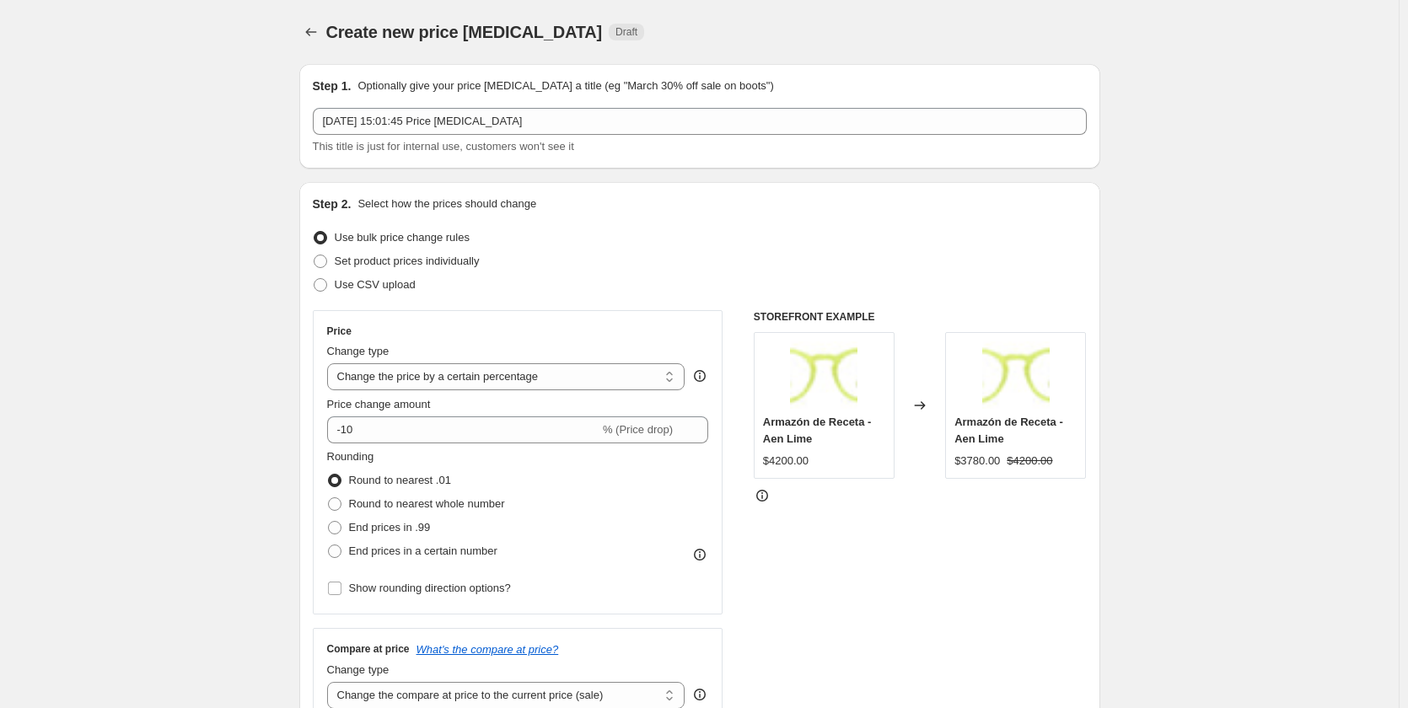
scroll to position [169, 0]
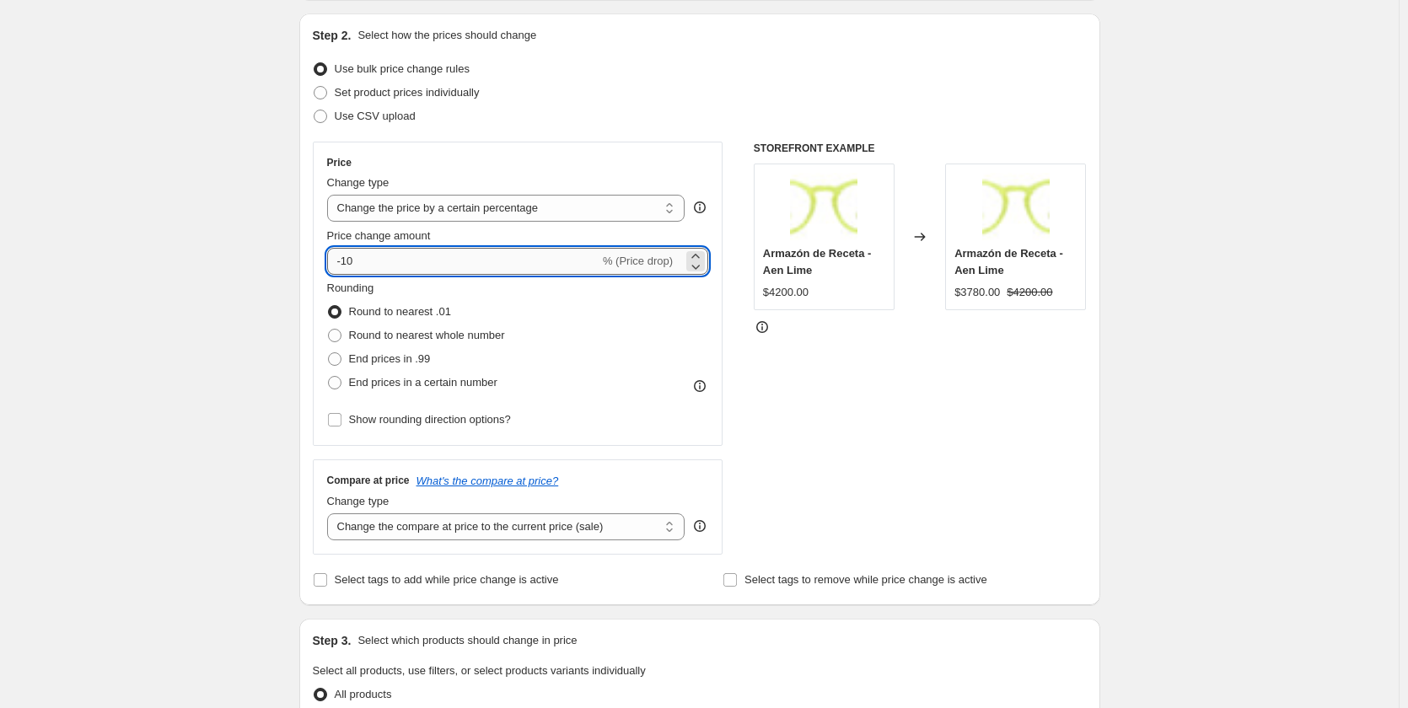
click at [390, 266] on input "-10" at bounding box center [463, 261] width 272 height 27
type input "-1"
type input "-25"
click at [618, 376] on div "Rounding Round to nearest .01 Round to nearest whole number End prices in .99 E…" at bounding box center [518, 337] width 382 height 115
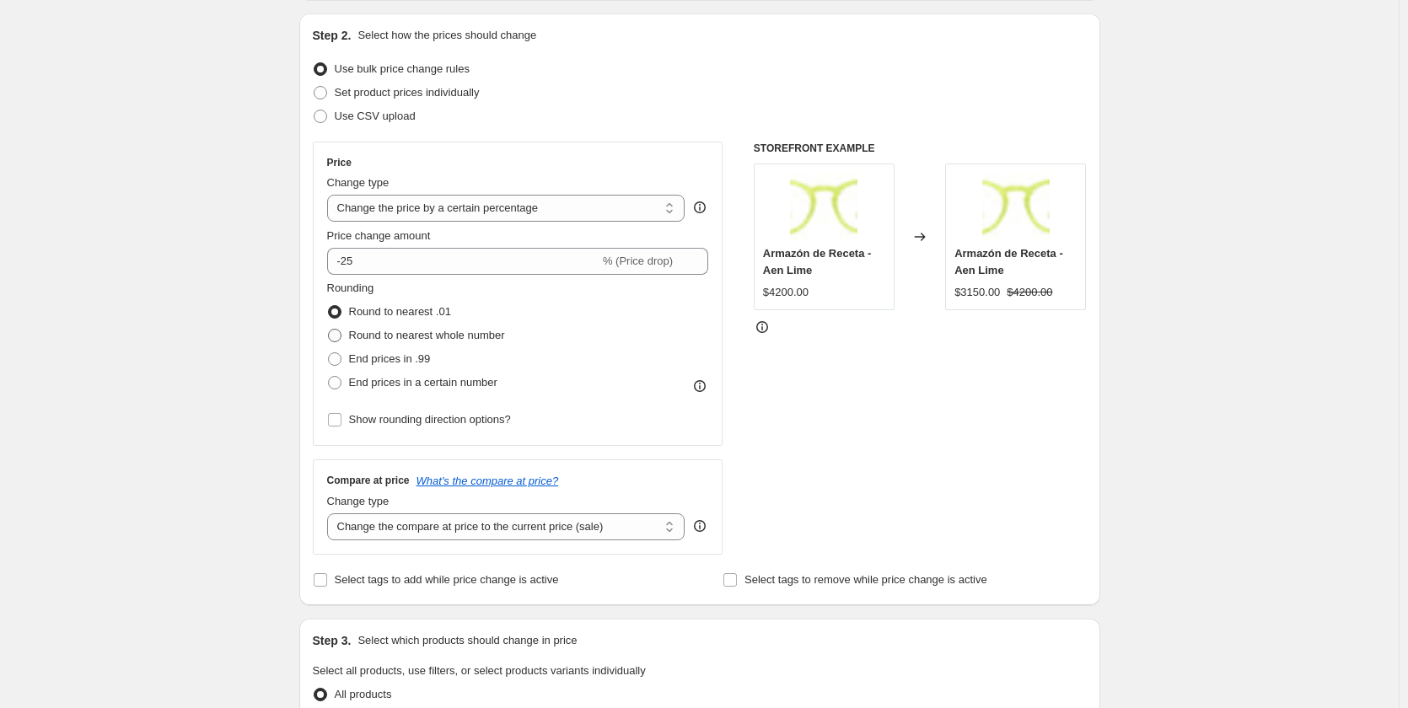
click at [473, 336] on span "Round to nearest whole number" at bounding box center [427, 335] width 156 height 13
click at [329, 330] on input "Round to nearest whole number" at bounding box center [328, 329] width 1 height 1
radio input "true"
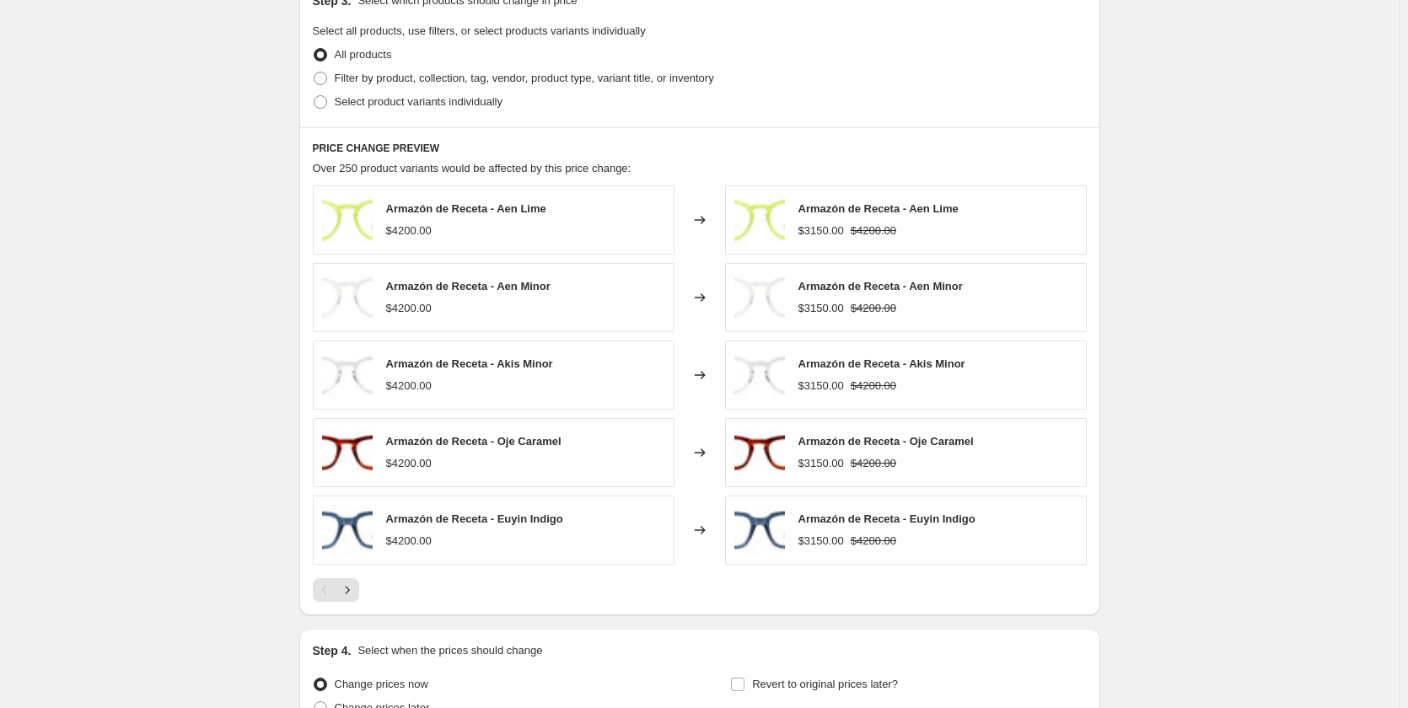
scroll to position [978, 0]
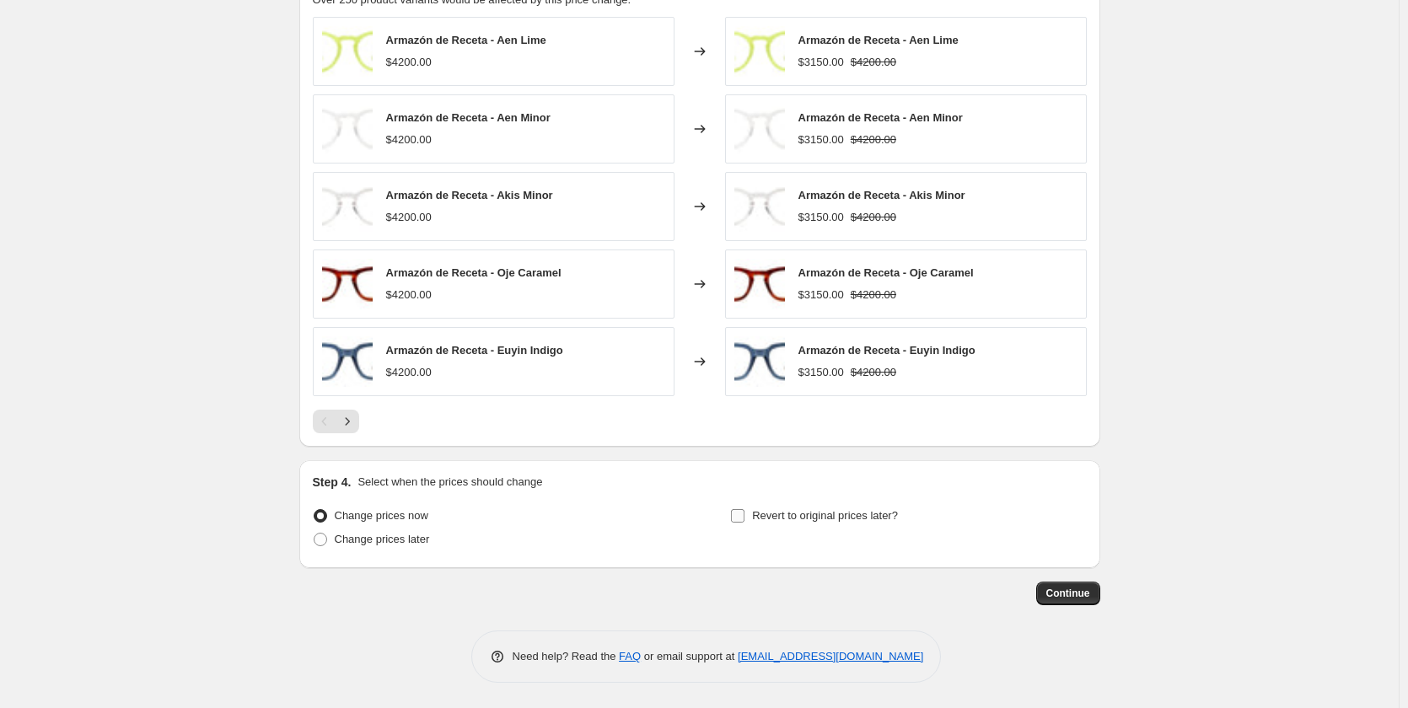
click at [777, 516] on span "Revert to original prices later?" at bounding box center [825, 515] width 146 height 13
click at [744, 516] on input "Revert to original prices later?" at bounding box center [737, 515] width 13 height 13
checkbox input "true"
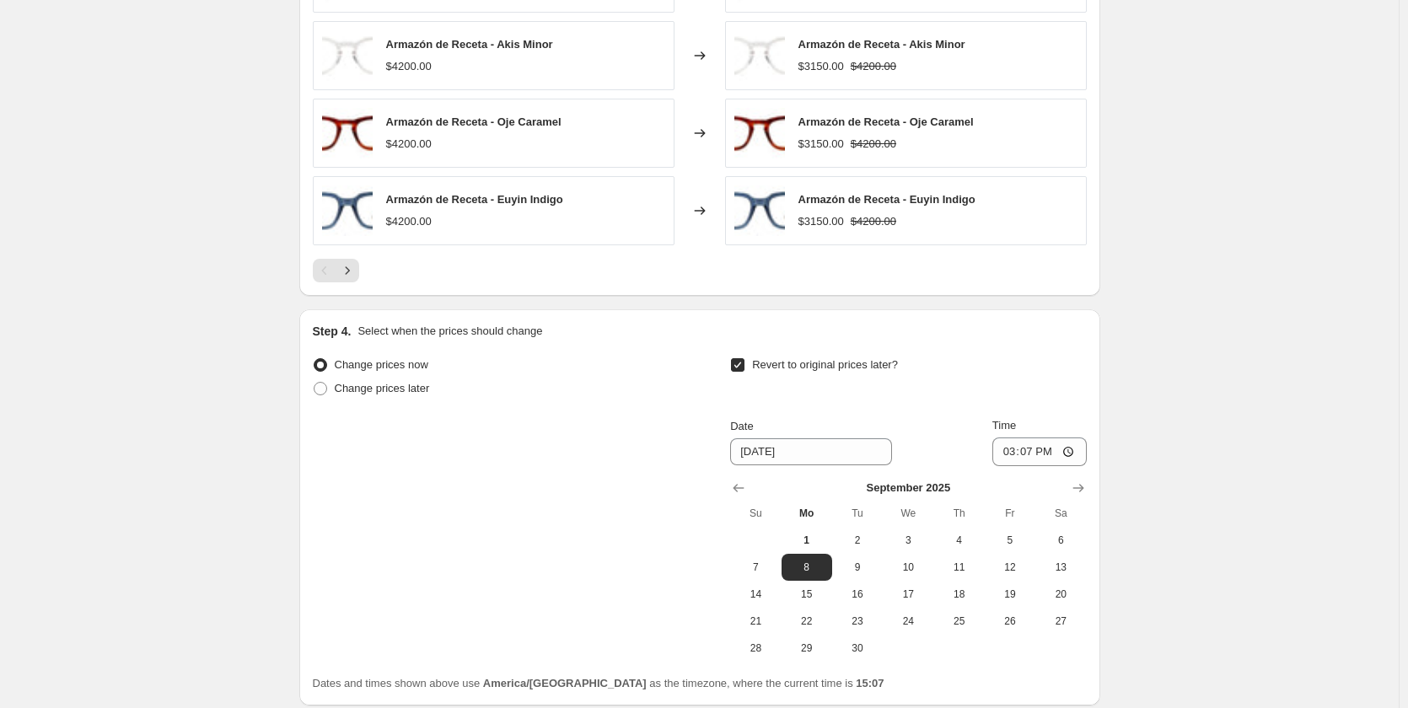
scroll to position [1266, 0]
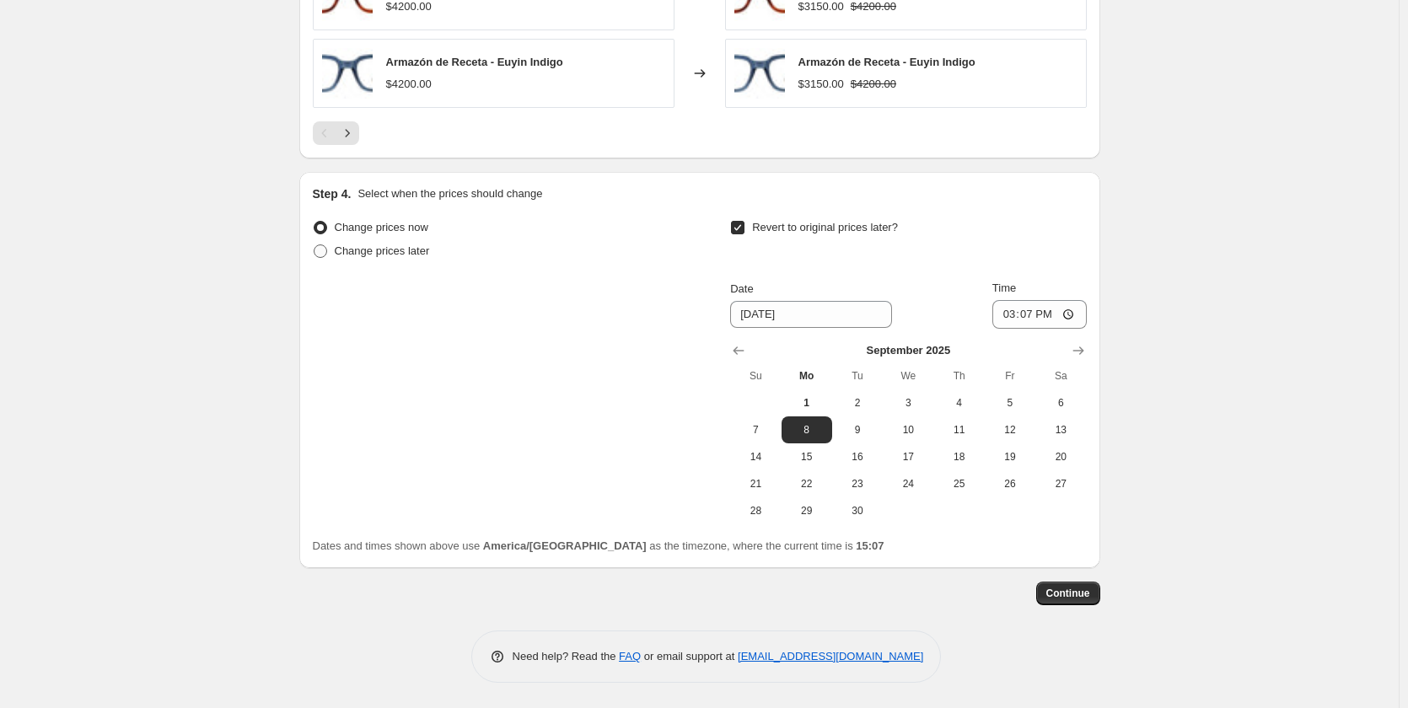
click at [409, 249] on span "Change prices later" at bounding box center [382, 251] width 95 height 13
click at [314, 245] on input "Change prices later" at bounding box center [314, 245] width 1 height 1
radio input "true"
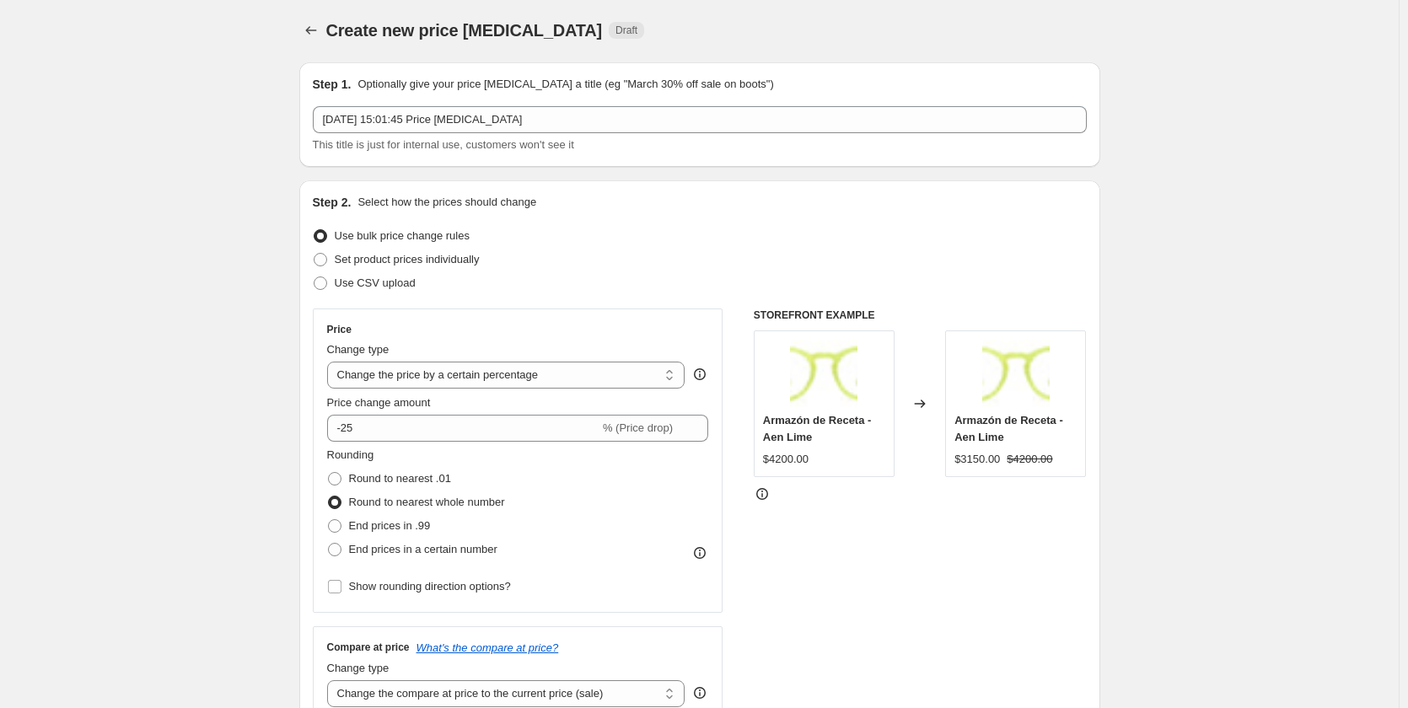
scroll to position [0, 0]
click at [305, 32] on button "Price change jobs" at bounding box center [311, 32] width 24 height 24
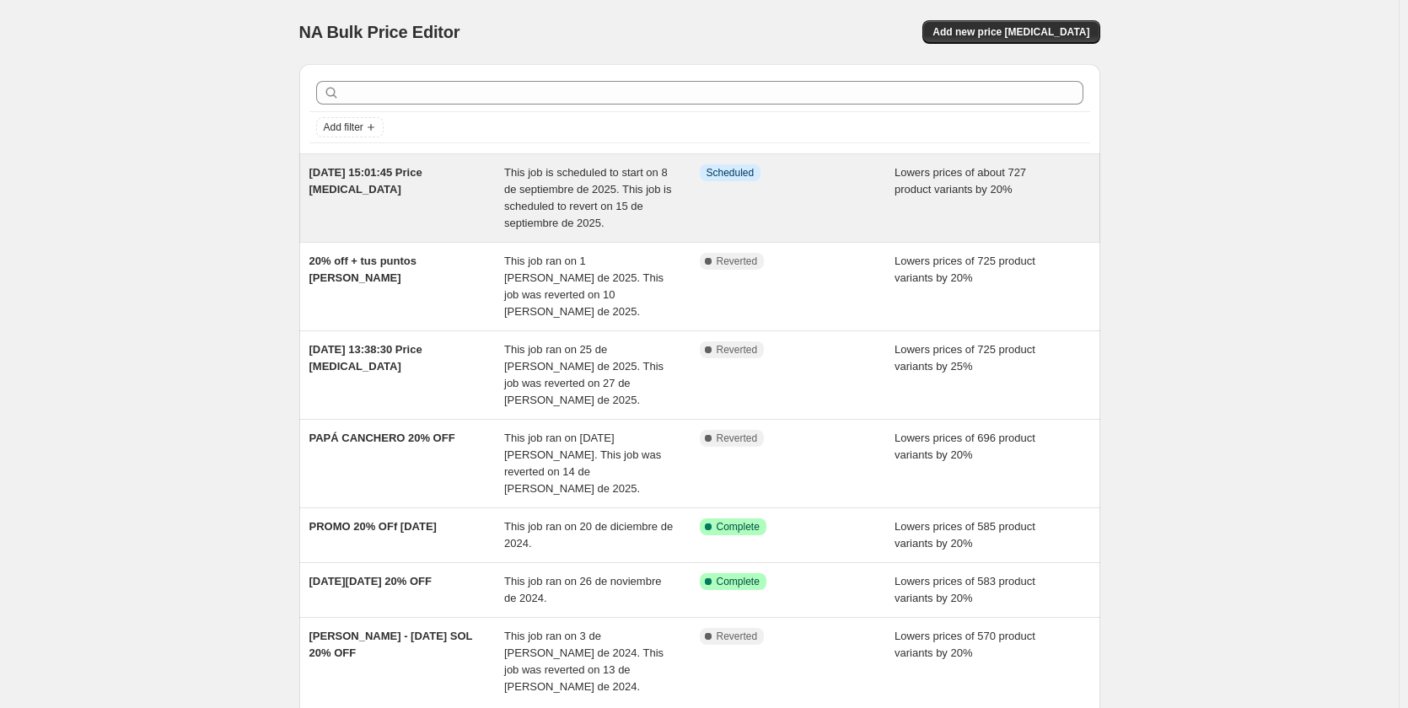
click at [549, 188] on span "This job is scheduled to start on 8 de septiembre de 2025. This job is schedule…" at bounding box center [588, 197] width 168 height 63
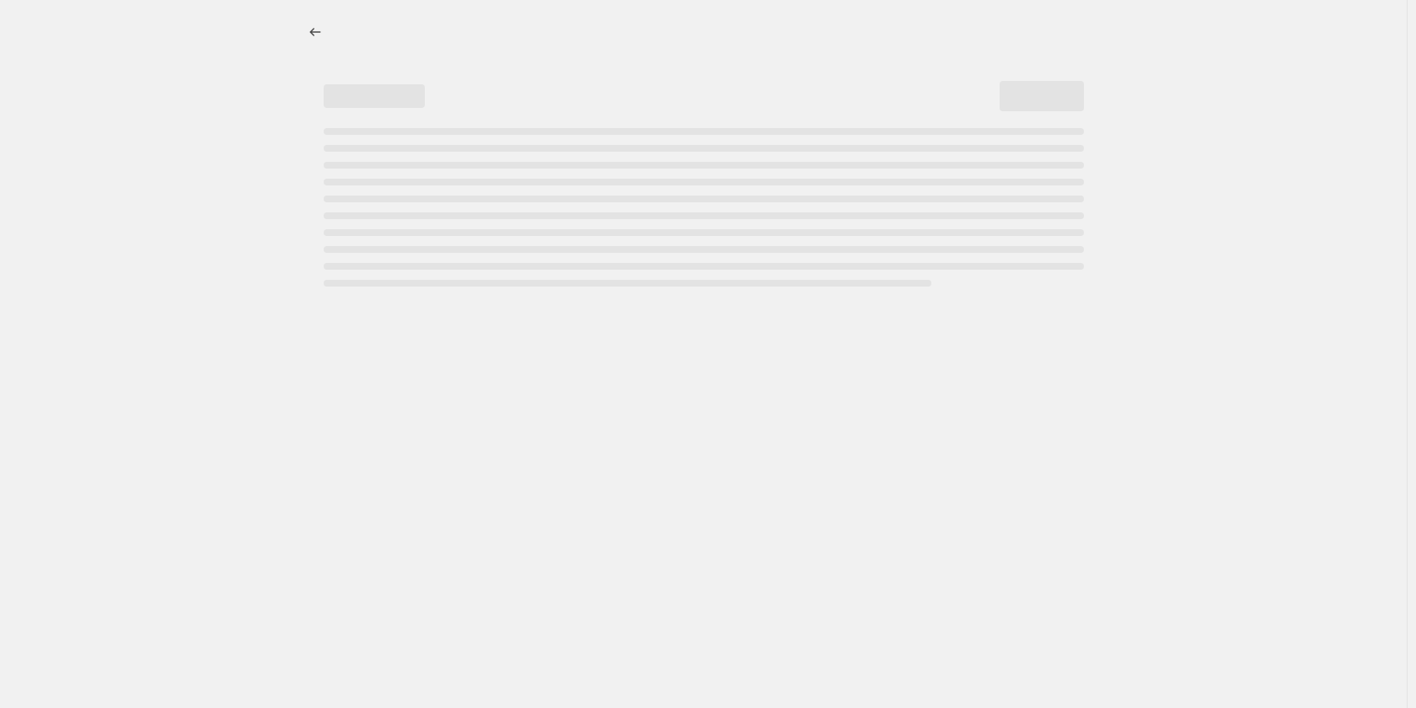
select select "percentage"
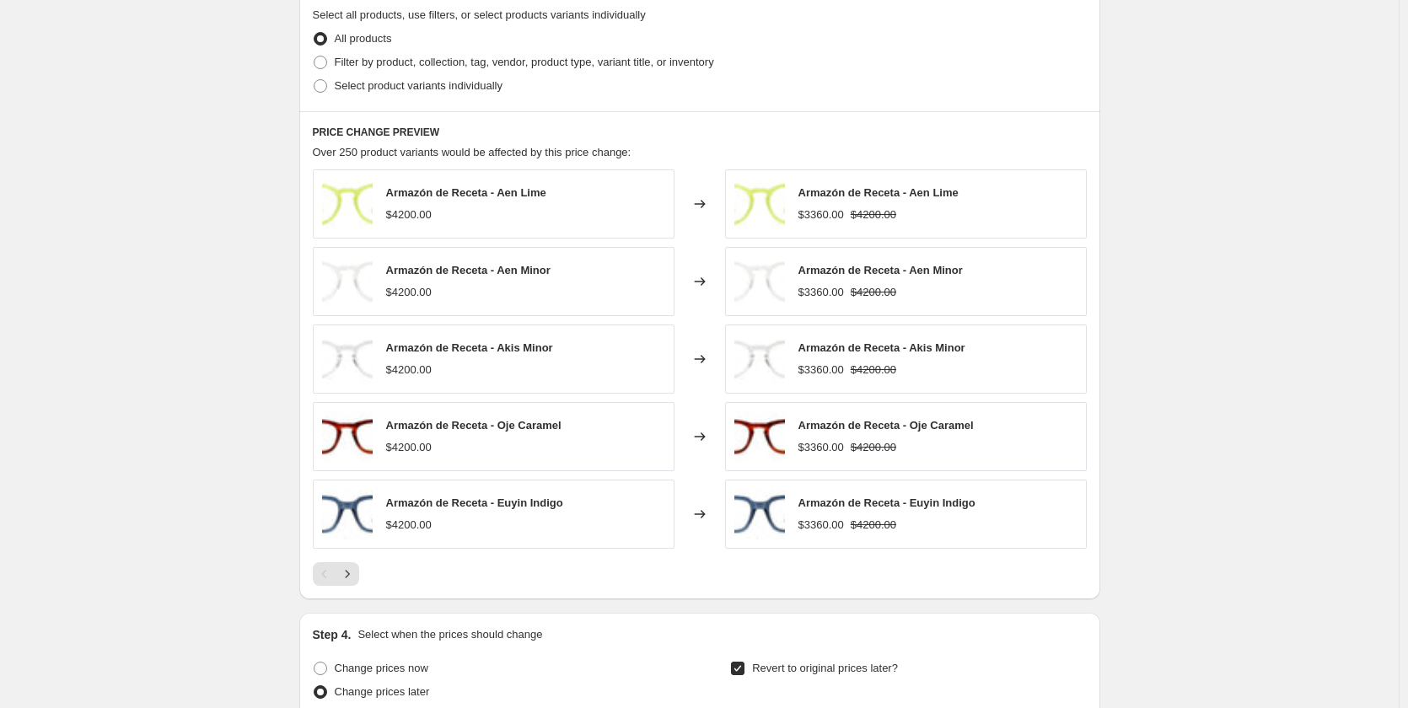
scroll to position [843, 0]
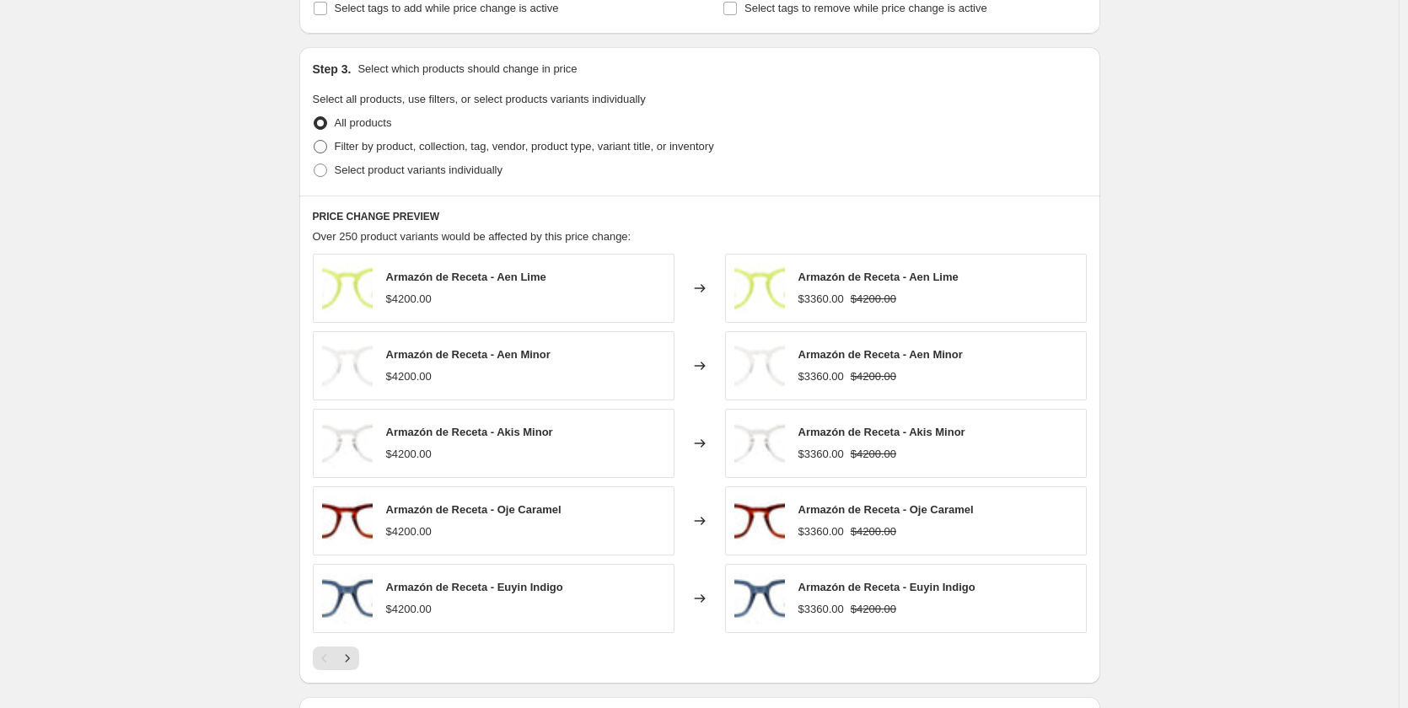
click at [444, 150] on span "Filter by product, collection, tag, vendor, product type, variant title, or inv…" at bounding box center [524, 146] width 379 height 13
click at [314, 141] on input "Filter by product, collection, tag, vendor, product type, variant title, or inv…" at bounding box center [314, 140] width 1 height 1
radio input "true"
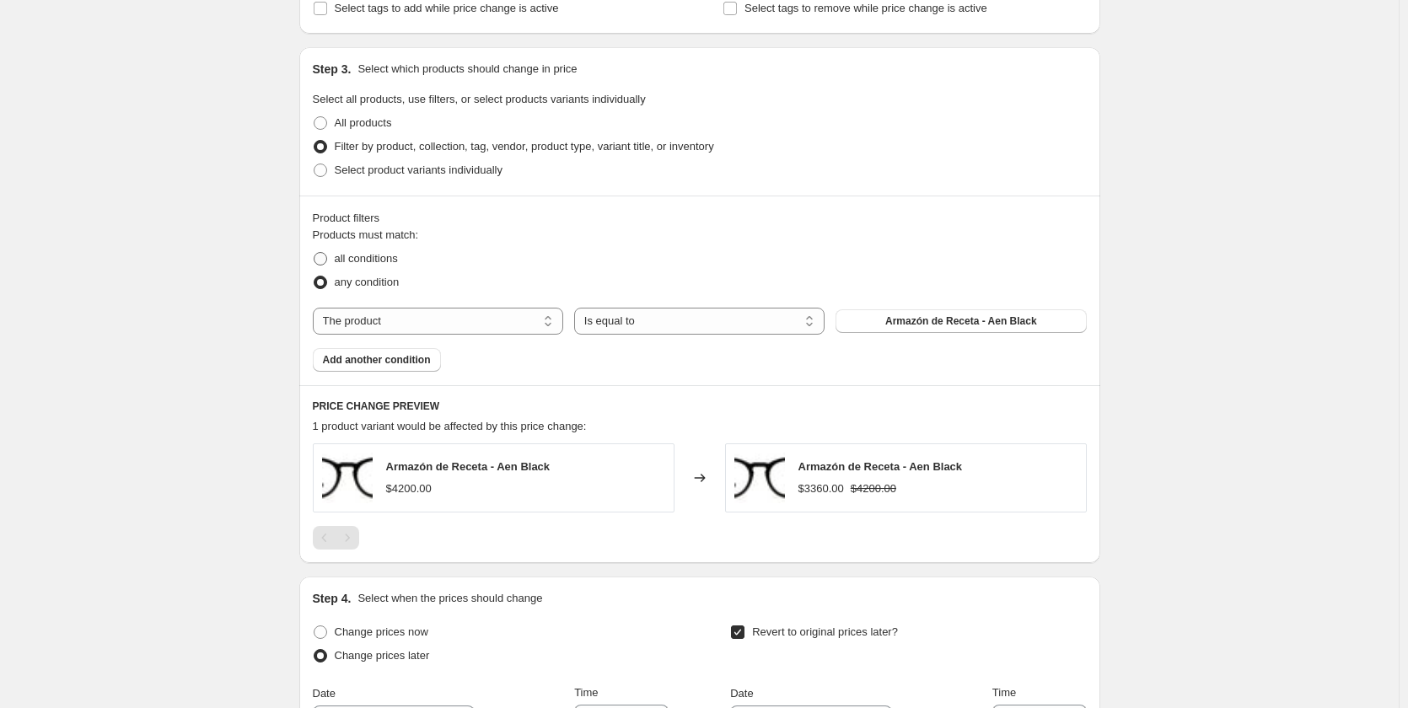
click at [374, 266] on span "all conditions" at bounding box center [366, 258] width 63 height 17
click at [314, 253] on input "all conditions" at bounding box center [314, 252] width 1 height 1
radio input "true"
click at [470, 327] on select "The product The product's collection The product's tag The product's vendor The…" at bounding box center [438, 321] width 250 height 27
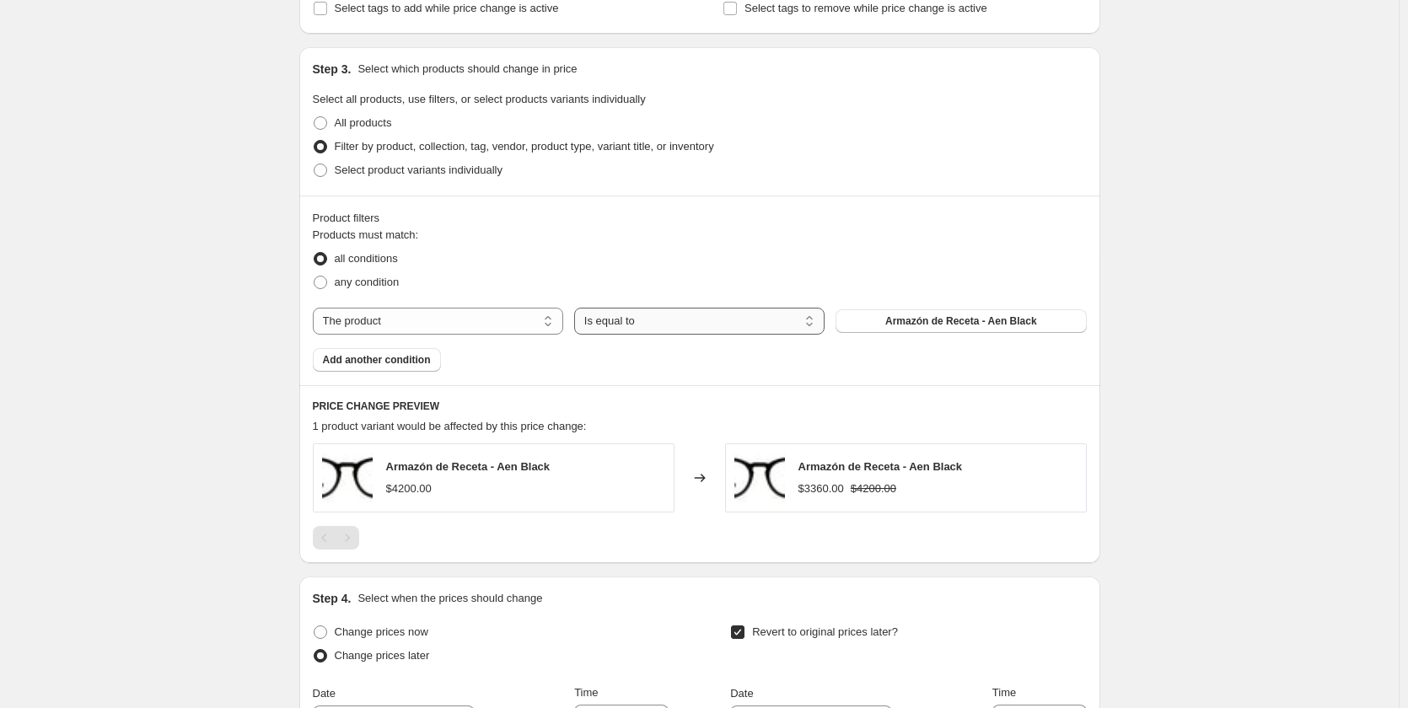
click at [601, 324] on select "Is equal to Is not equal to" at bounding box center [699, 321] width 250 height 27
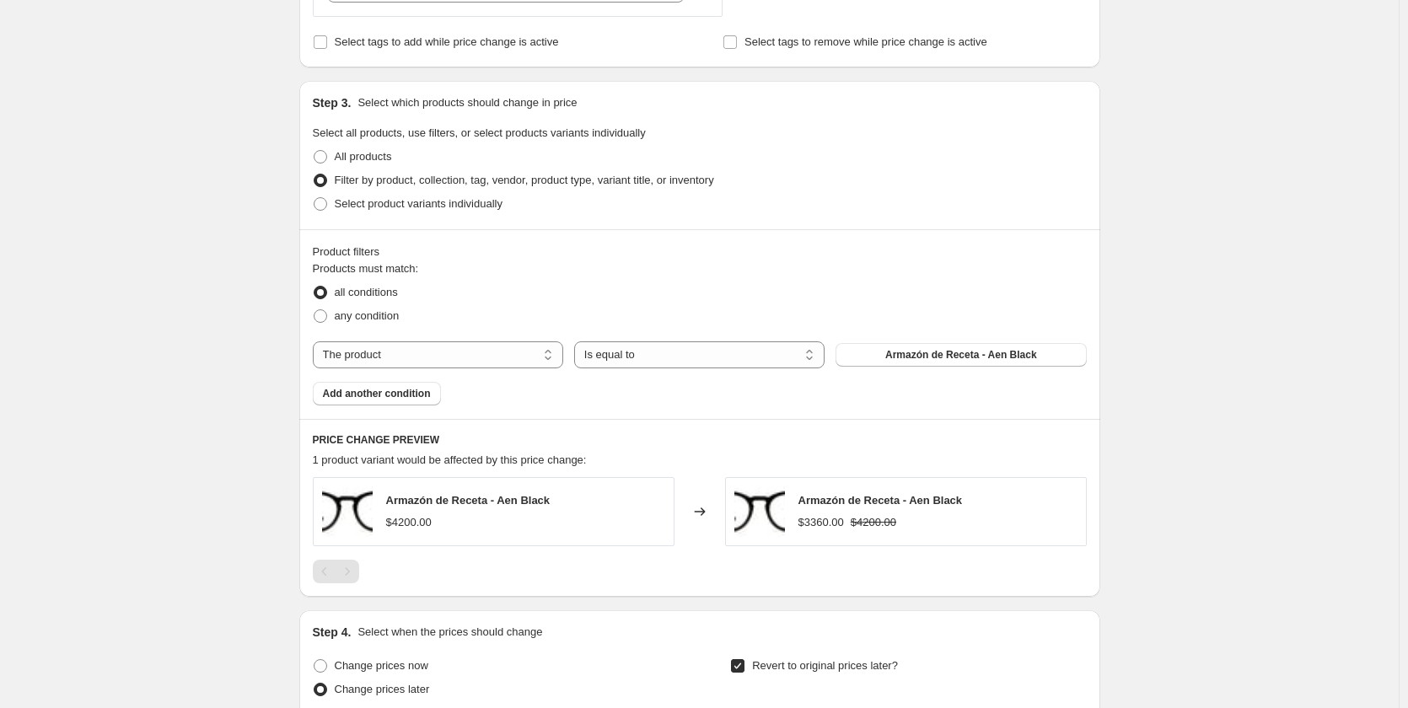
drag, startPoint x: 601, startPoint y: 324, endPoint x: 705, endPoint y: 322, distance: 103.7
click at [601, 324] on div "Products must match: all conditions any condition The product The product's col…" at bounding box center [700, 333] width 774 height 145
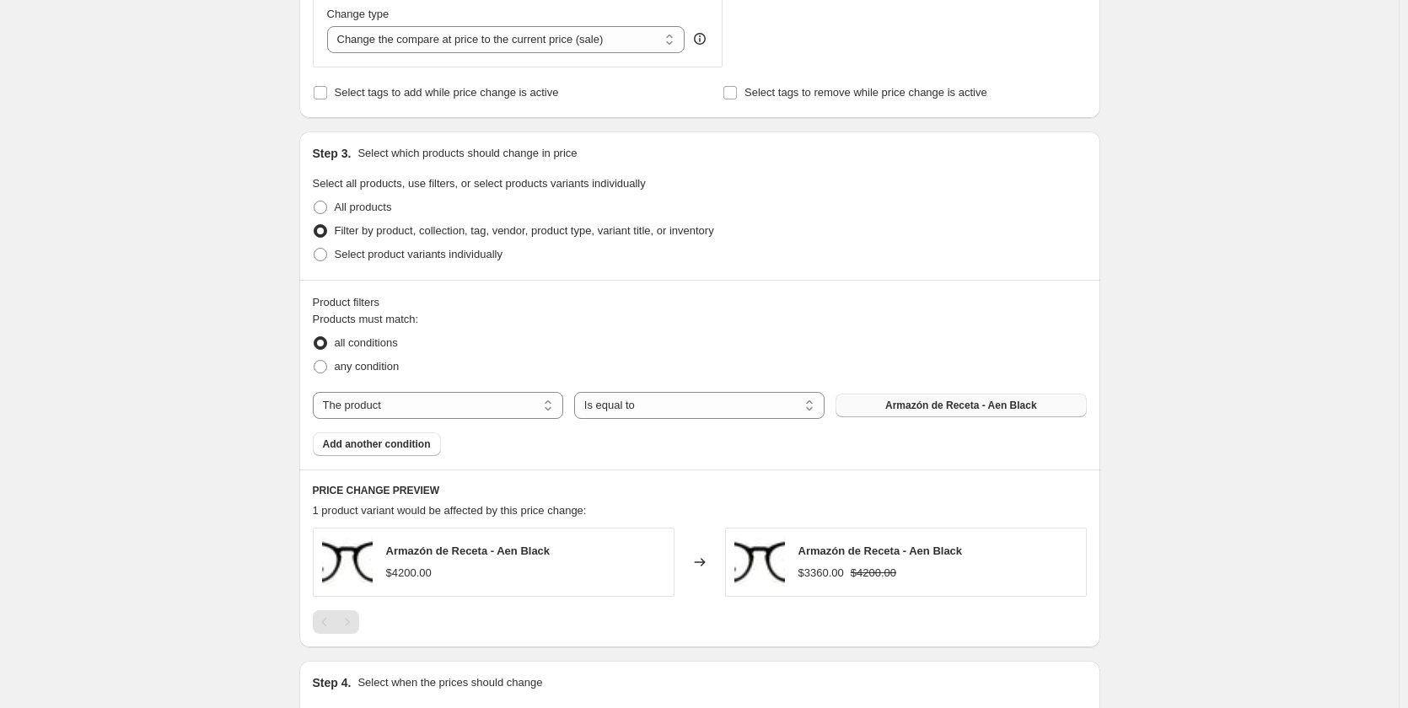
click at [882, 405] on button "Armazón de Receta - Aen Black" at bounding box center [961, 406] width 250 height 24
click at [493, 258] on span "Select product variants individually" at bounding box center [419, 254] width 168 height 13
click at [314, 249] on input "Select product variants individually" at bounding box center [314, 248] width 1 height 1
radio input "true"
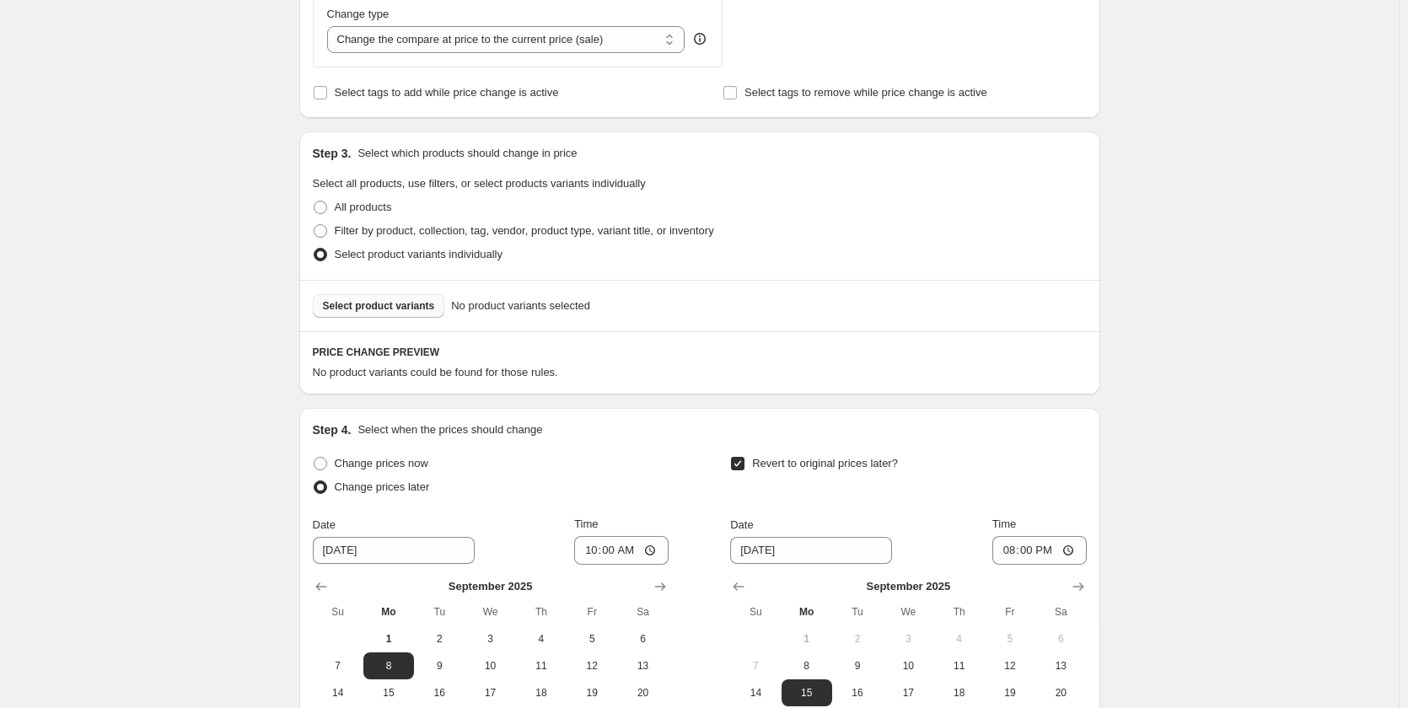
click at [405, 304] on span "Select product variants" at bounding box center [379, 305] width 112 height 13
click at [326, 207] on span at bounding box center [320, 207] width 13 height 13
click at [314, 202] on input "All products" at bounding box center [314, 201] width 1 height 1
radio input "true"
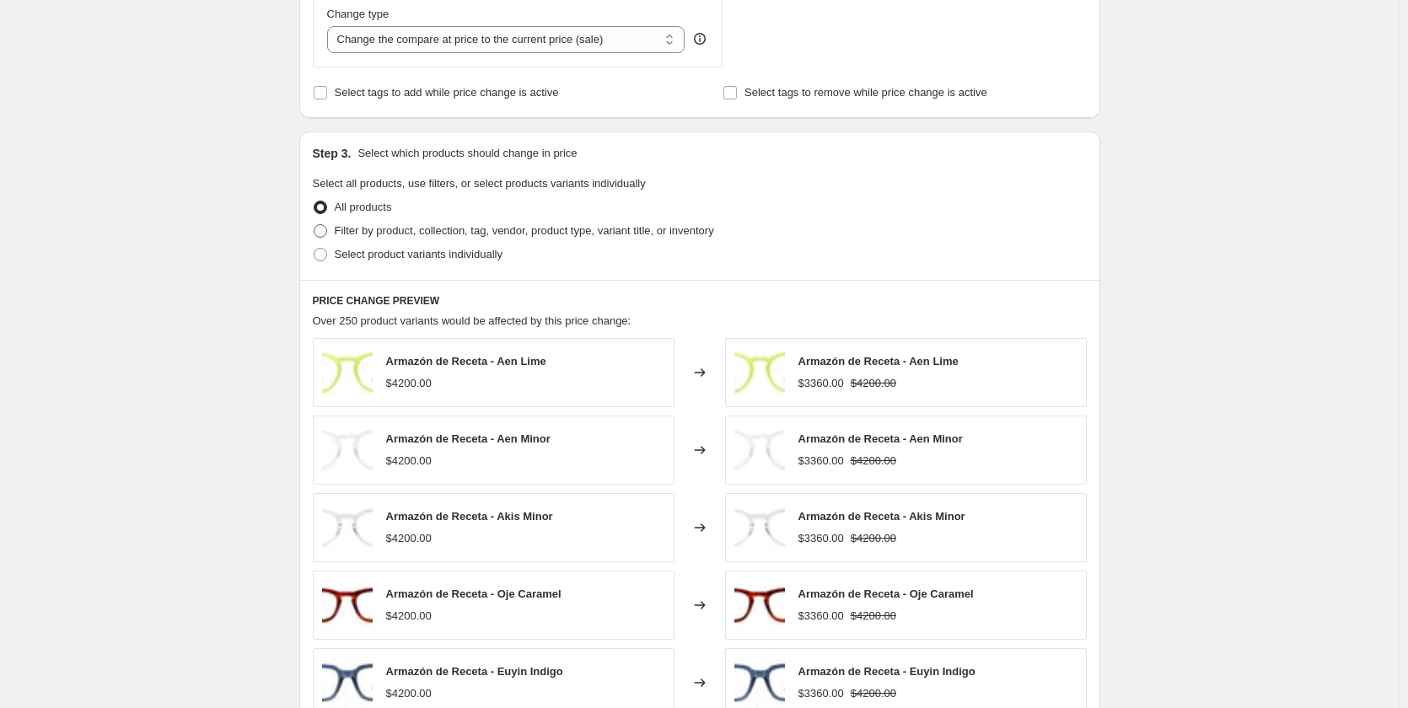
click at [391, 237] on span "Filter by product, collection, tag, vendor, product type, variant title, or inv…" at bounding box center [524, 230] width 379 height 13
click at [314, 225] on input "Filter by product, collection, tag, vendor, product type, variant title, or inv…" at bounding box center [314, 224] width 1 height 1
radio input "true"
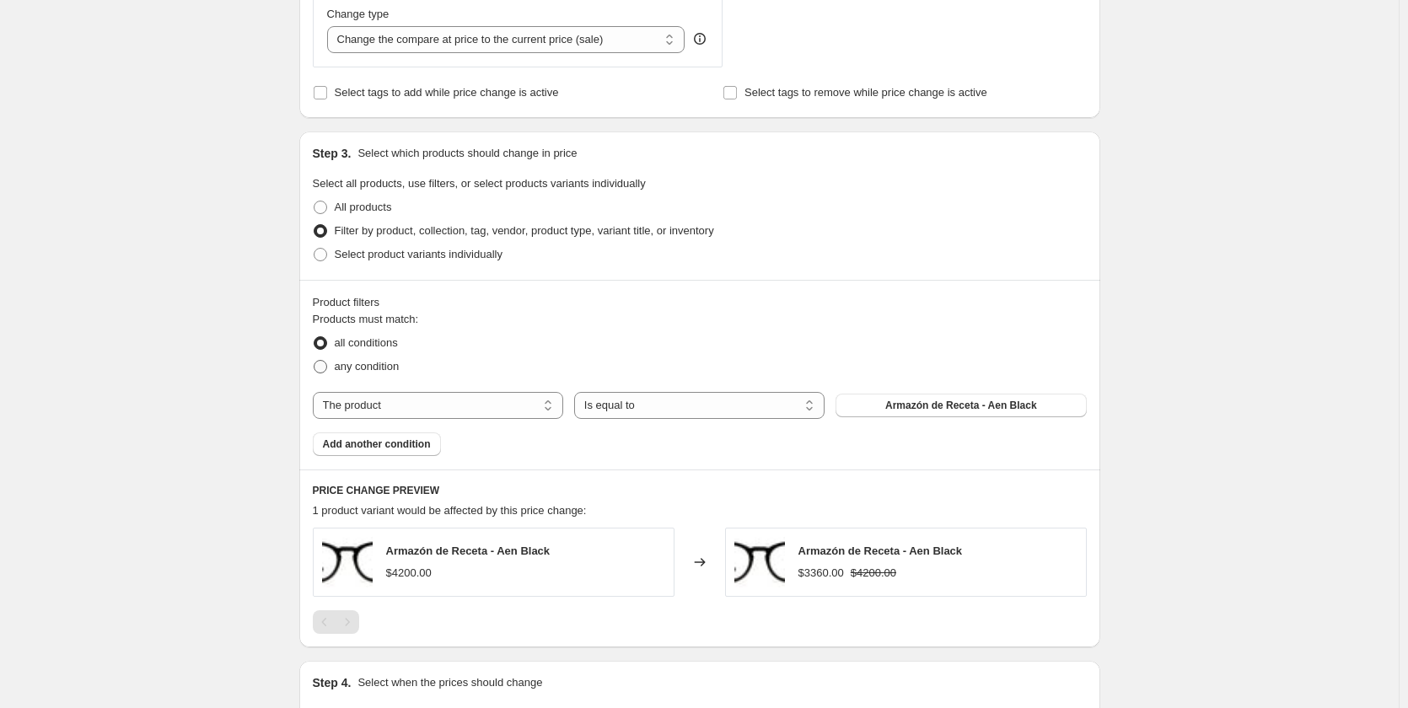
click at [380, 370] on span "any condition" at bounding box center [367, 366] width 65 height 13
click at [314, 361] on input "any condition" at bounding box center [314, 360] width 1 height 1
radio input "true"
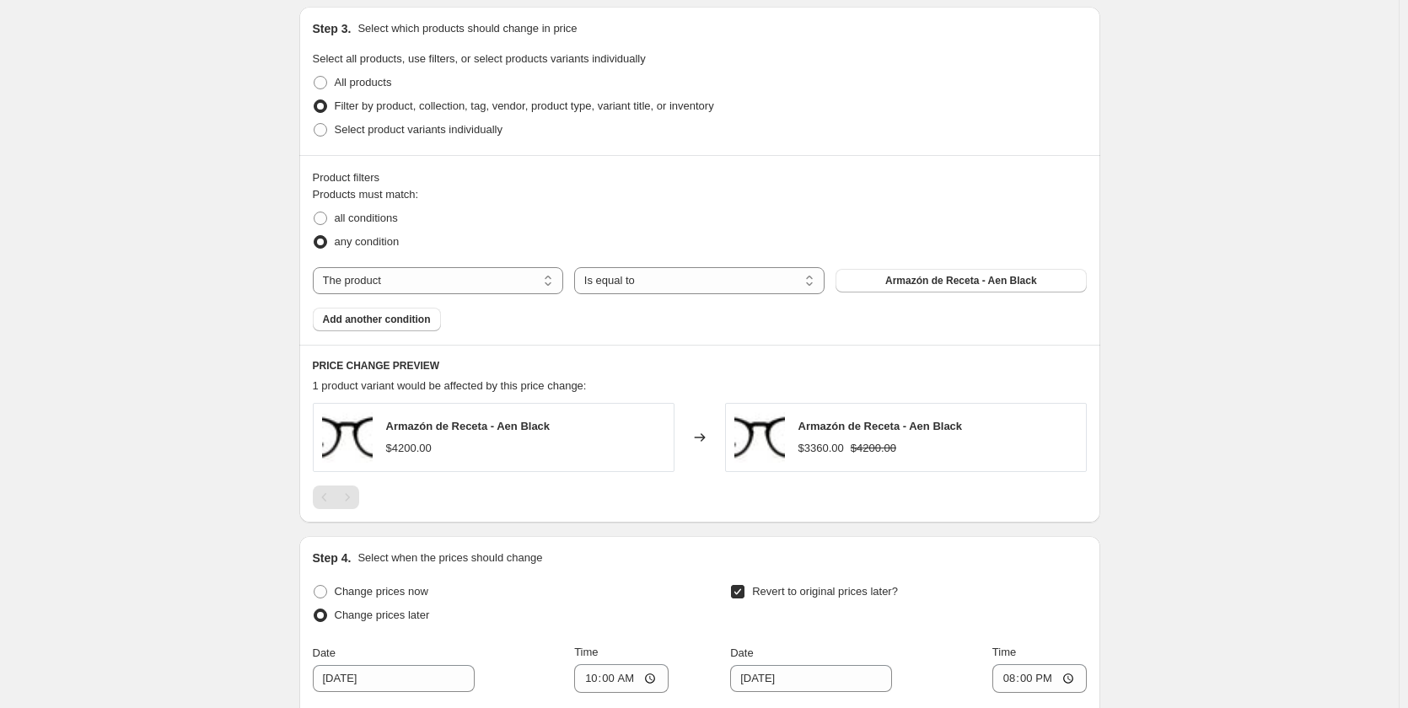
scroll to position [927, 0]
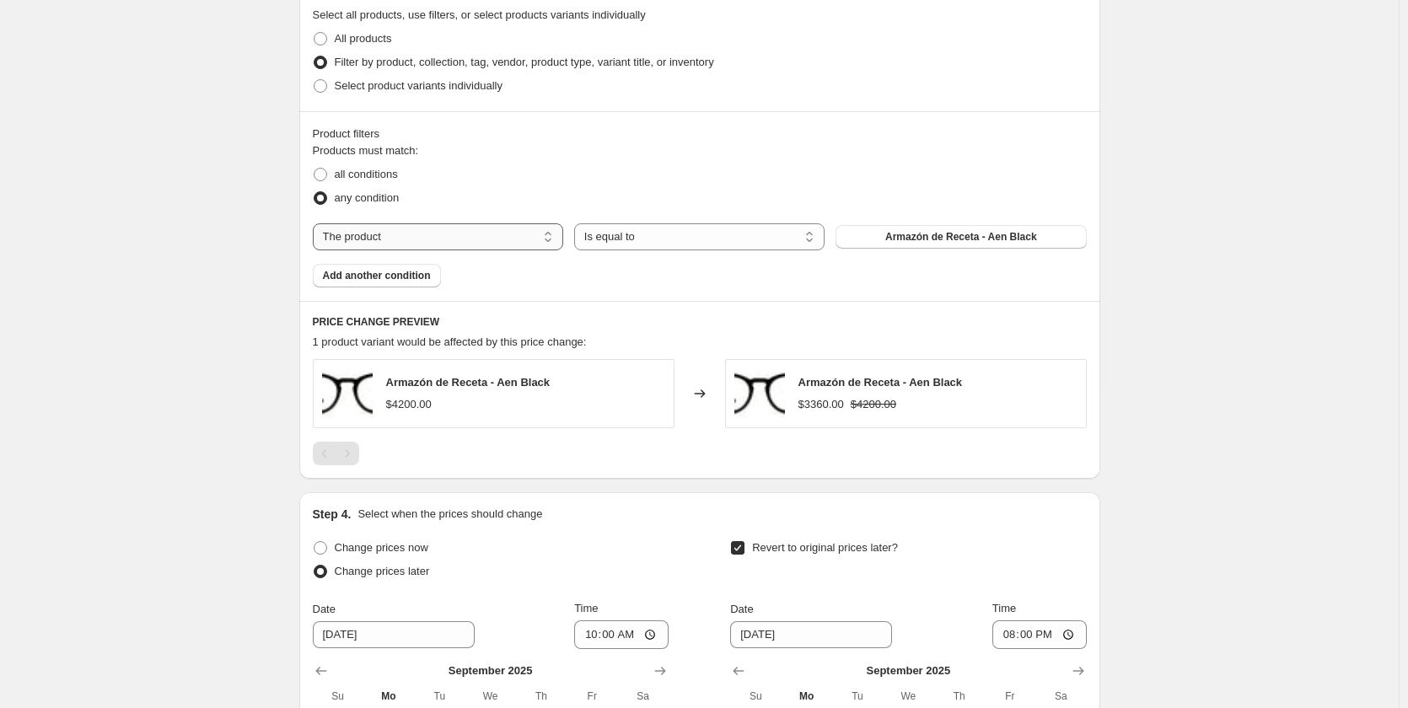
click at [515, 241] on select "The product The product's collection The product's tag The product's vendor The…" at bounding box center [438, 236] width 250 height 27
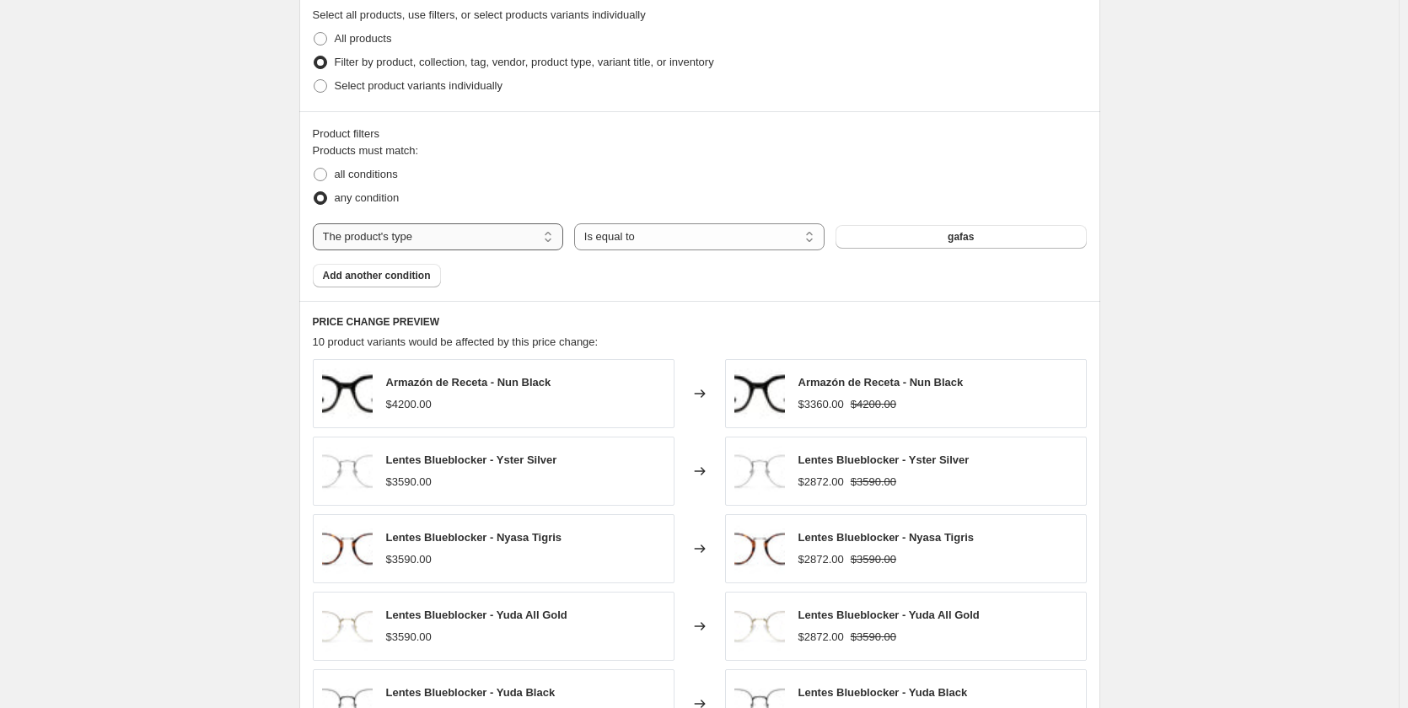
click at [542, 233] on select "The product The product's collection The product's tag The product's vendor The…" at bounding box center [438, 236] width 250 height 27
click at [316, 223] on select "The product The product's collection The product's tag The product's vendor The…" at bounding box center [438, 236] width 250 height 27
click at [633, 239] on select "Is equal to Is not equal to" at bounding box center [699, 236] width 250 height 27
click at [519, 234] on select "The product The product's collection The product's tag The product's vendor The…" at bounding box center [438, 236] width 250 height 27
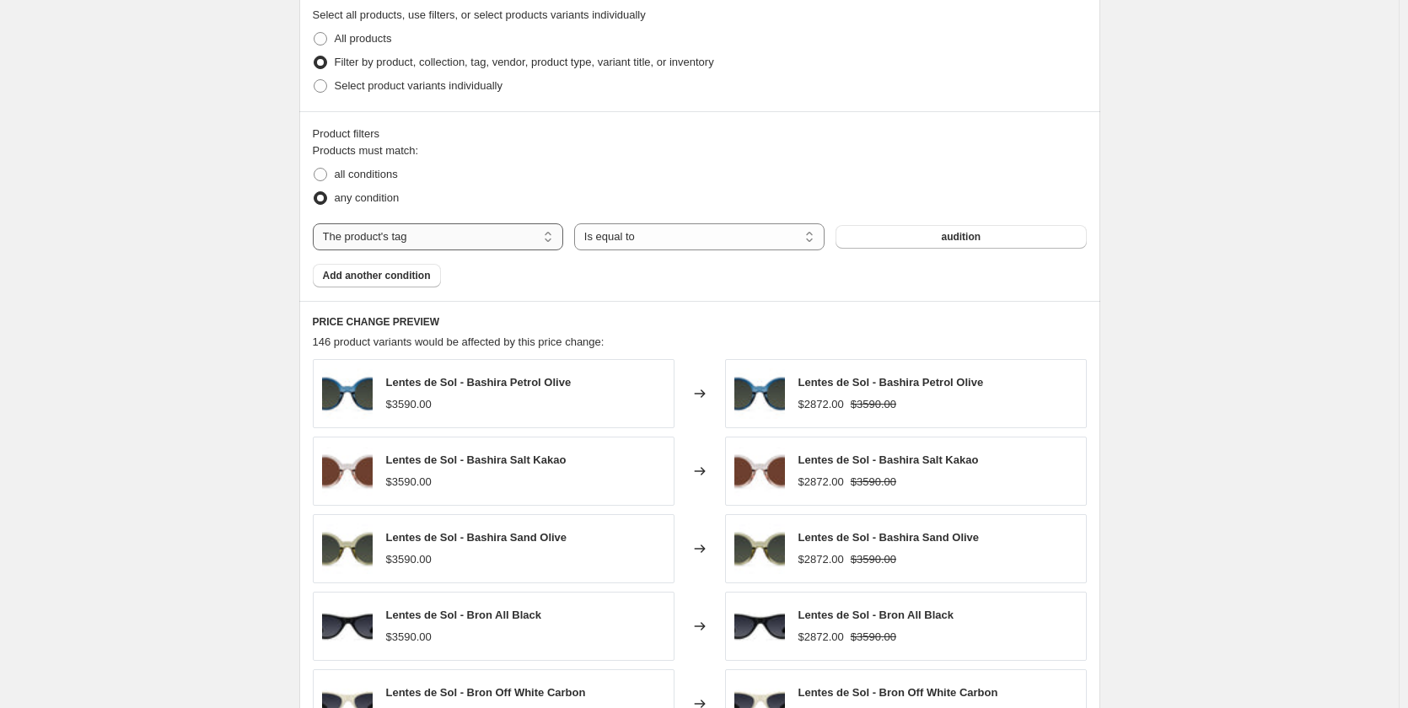
click at [407, 234] on select "The product The product's collection The product's tag The product's vendor The…" at bounding box center [438, 236] width 250 height 27
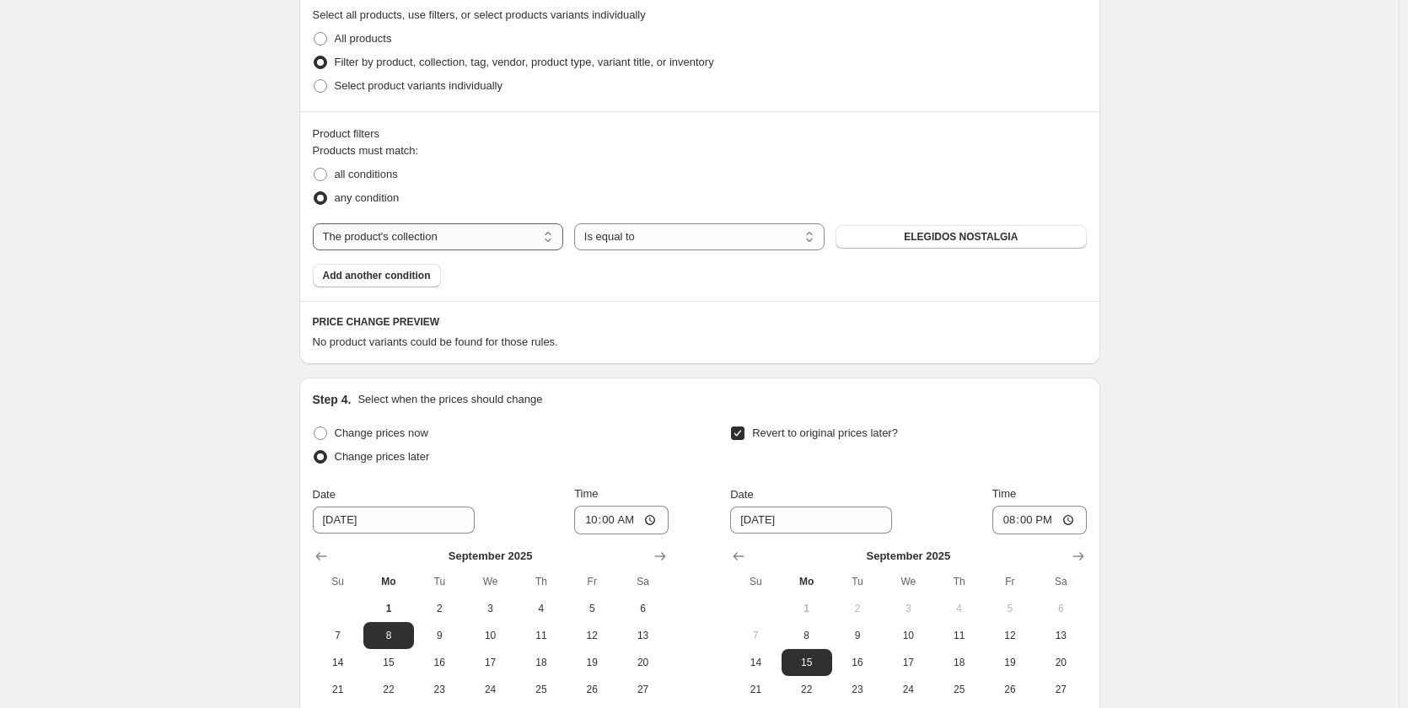
click at [518, 237] on select "The product The product's collection The product's tag The product's vendor The…" at bounding box center [438, 236] width 250 height 27
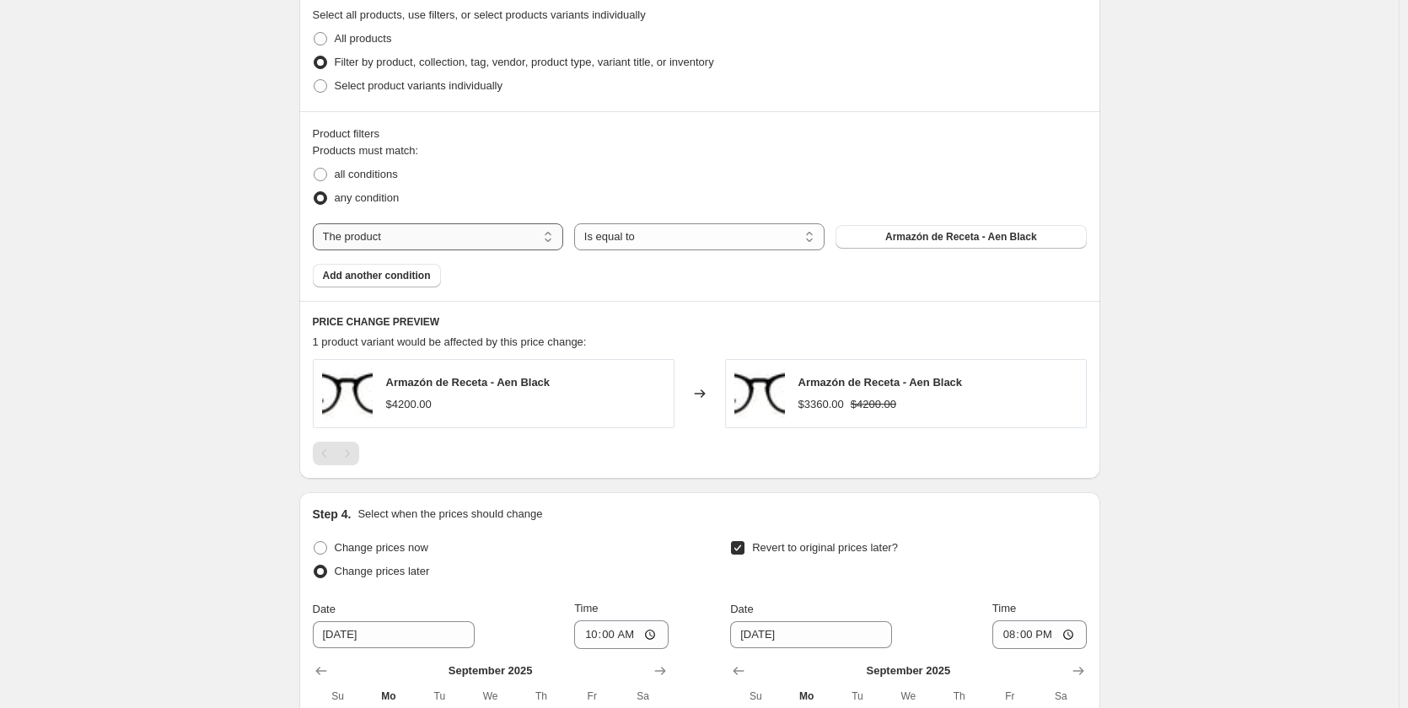
click at [455, 238] on select "The product The product's collection The product's tag The product's vendor The…" at bounding box center [438, 236] width 250 height 27
select select "product_type"
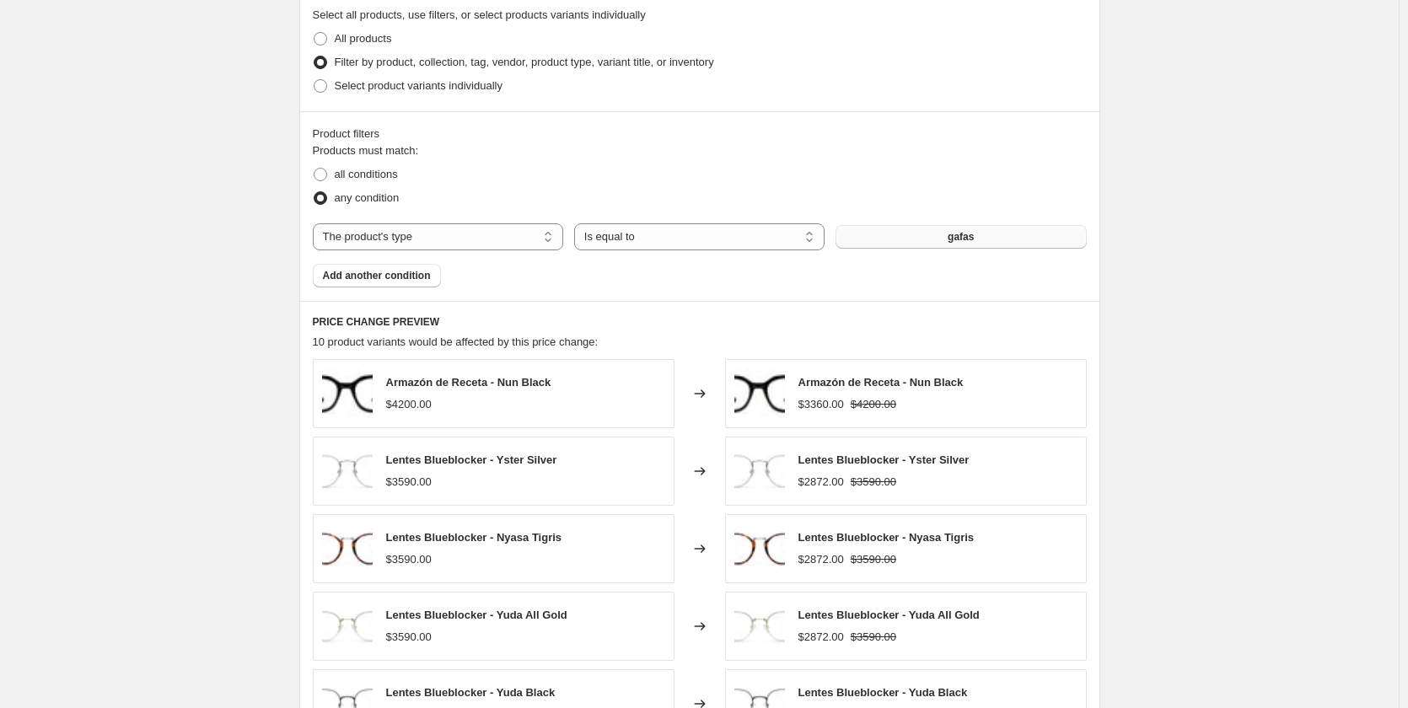
click at [928, 229] on button "gafas" at bounding box center [961, 237] width 250 height 24
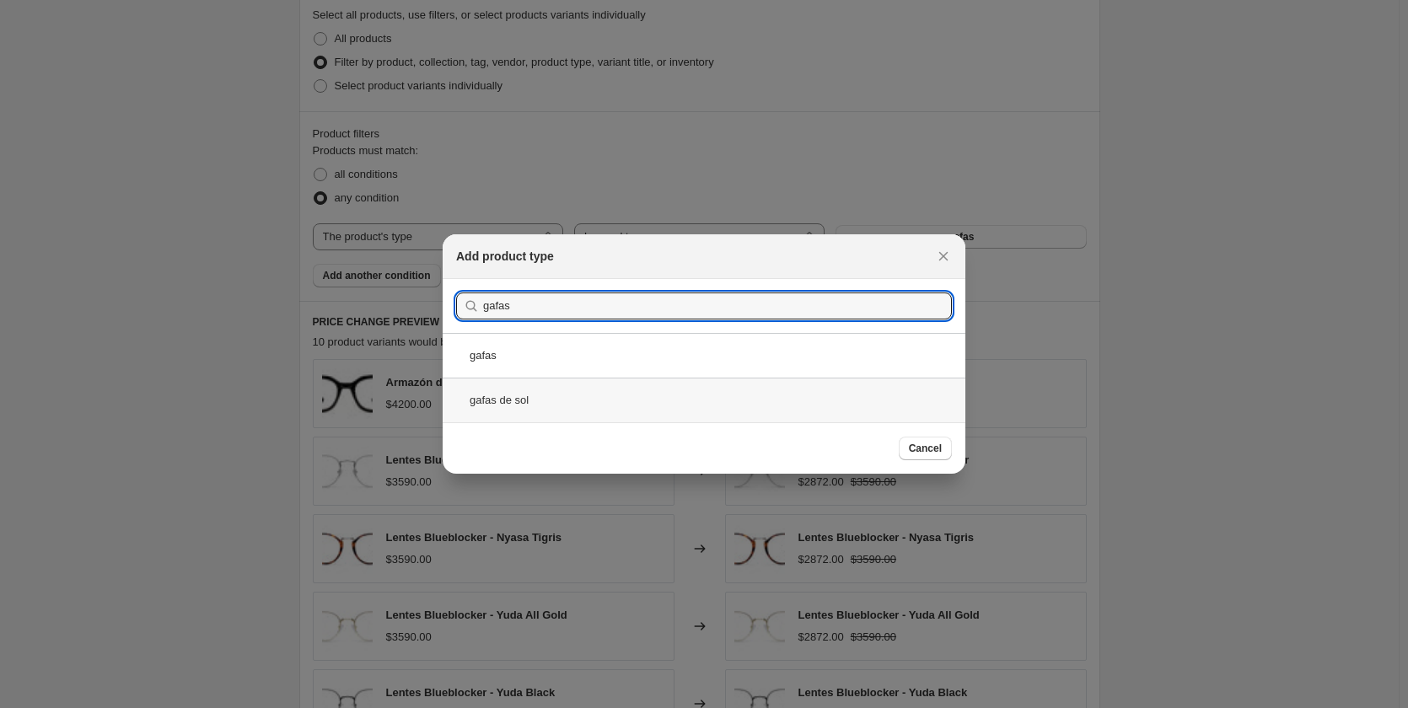
type input "gafas"
click at [552, 388] on div "gafas de sol" at bounding box center [704, 400] width 523 height 45
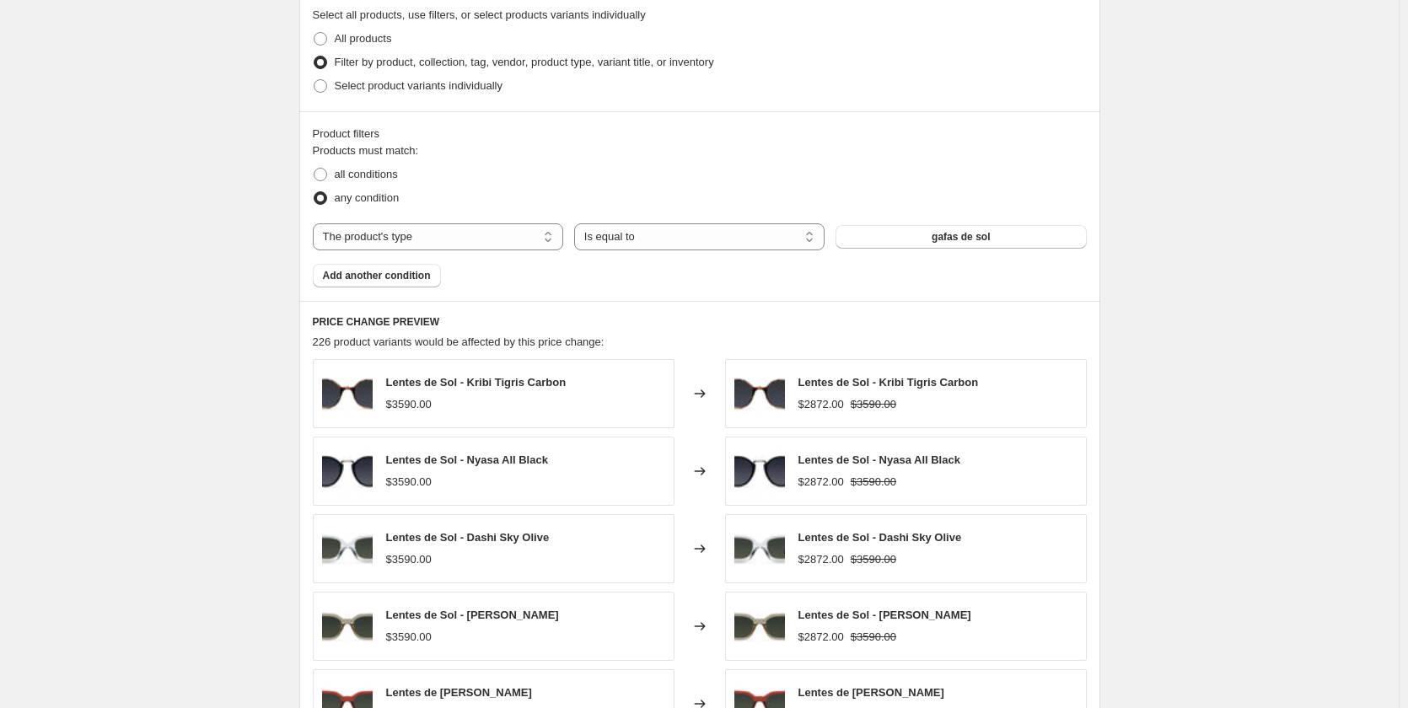
click at [448, 233] on select "The product The product's collection The product's tag The product's vendor The…" at bounding box center [438, 236] width 250 height 27
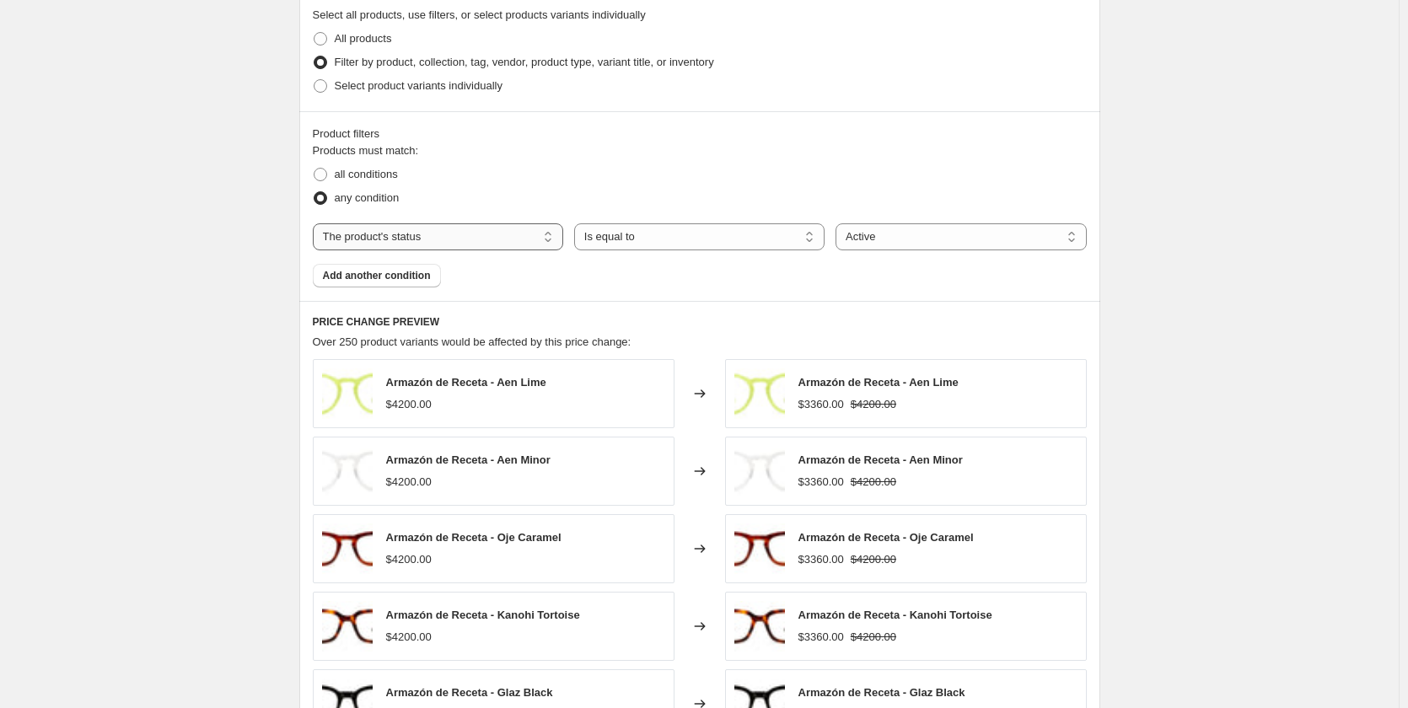
click at [519, 246] on select "The product The product's collection The product's tag The product's vendor The…" at bounding box center [438, 236] width 250 height 27
select select "title"
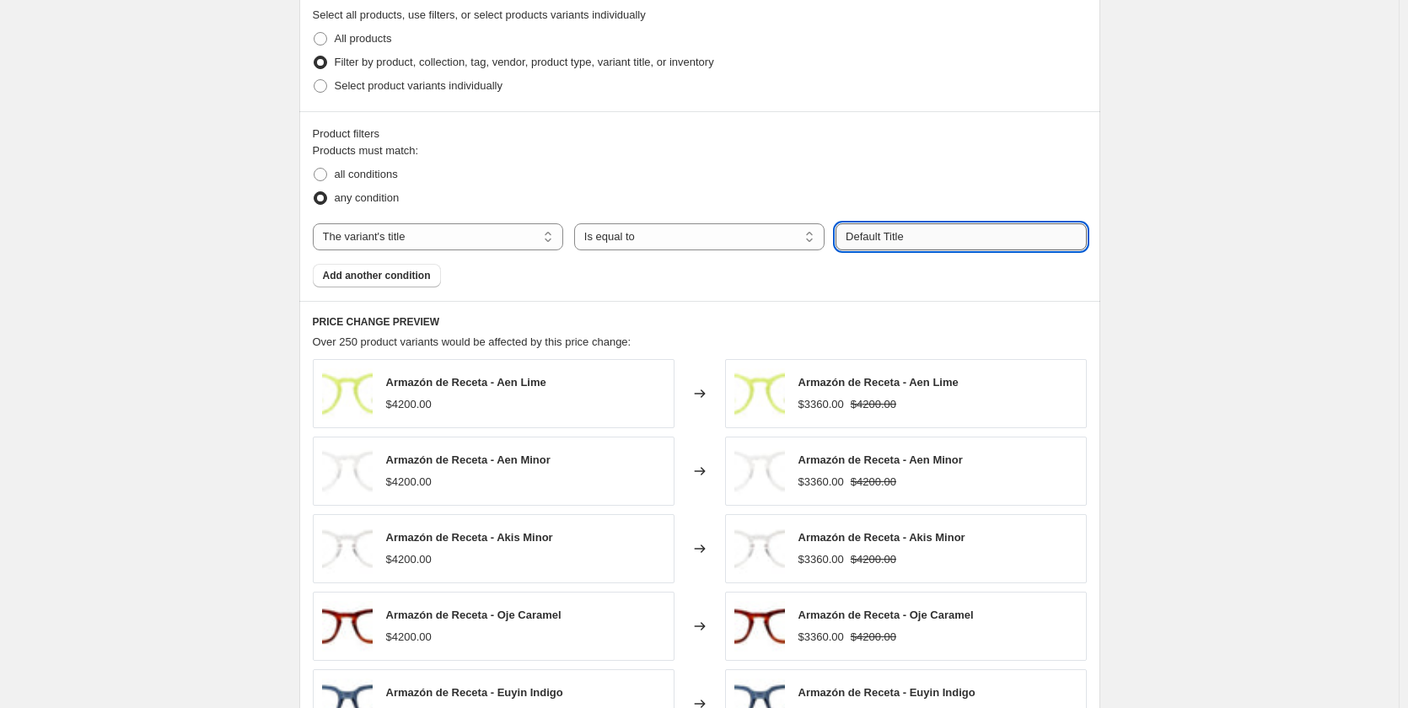
click at [880, 235] on input "Default Title" at bounding box center [961, 236] width 250 height 27
drag, startPoint x: 931, startPoint y: 240, endPoint x: 731, endPoint y: 220, distance: 200.8
click at [731, 220] on div "Products must match: all conditions any condition The product The product's col…" at bounding box center [700, 214] width 774 height 145
type input "l"
type input "Lentes de sol"
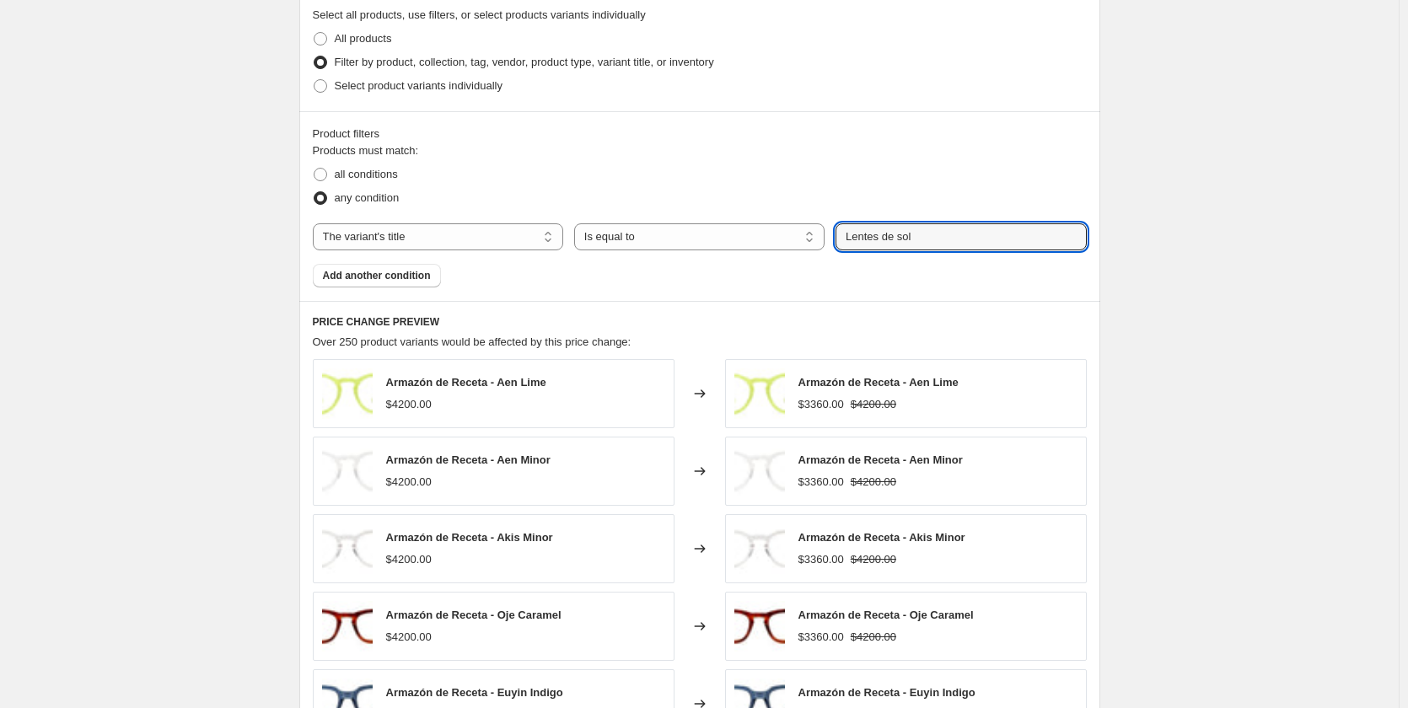
click at [784, 171] on div "all conditions" at bounding box center [700, 175] width 774 height 24
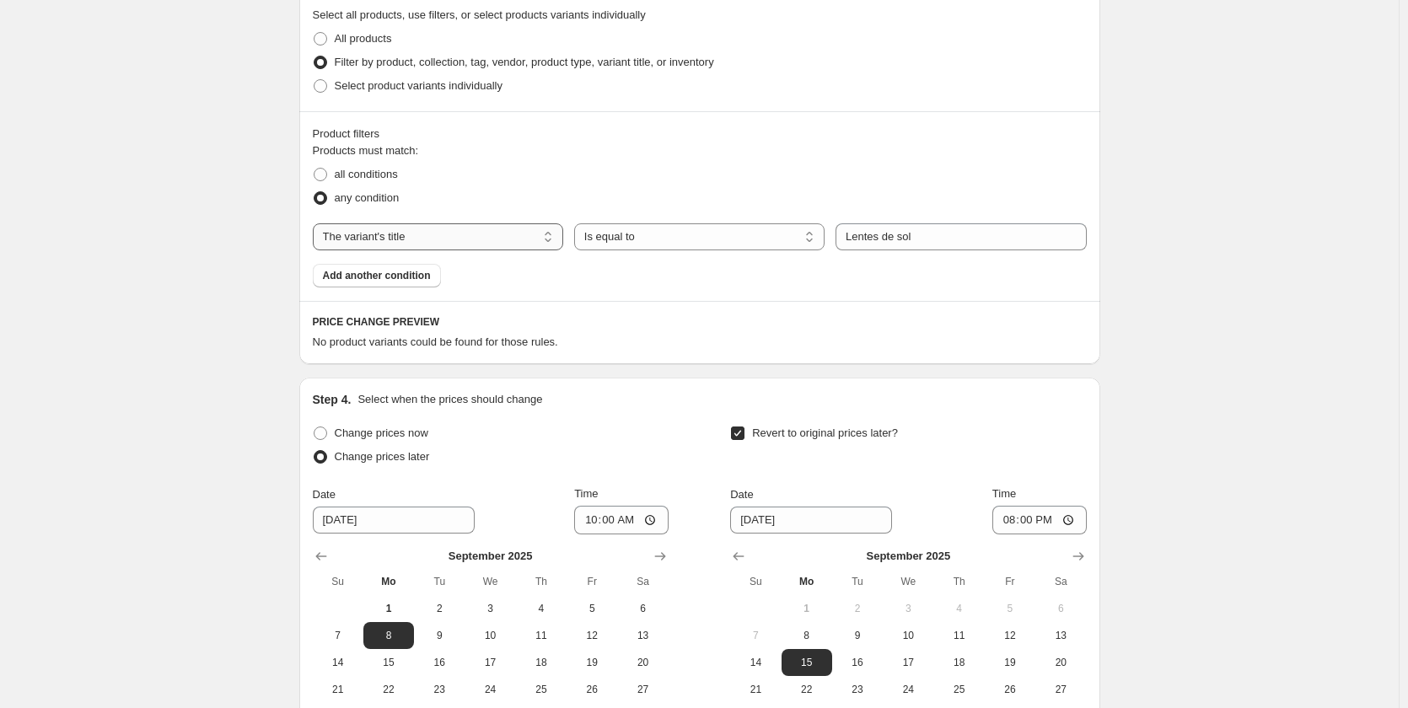
click at [368, 239] on select "The product The product's collection The product's tag The product's vendor The…" at bounding box center [438, 236] width 250 height 27
click at [681, 245] on select "Is equal to Is not equal to Contains" at bounding box center [699, 236] width 250 height 27
select select "contains"
click at [758, 240] on select "Is equal to Is not equal to Contains" at bounding box center [699, 236] width 250 height 27
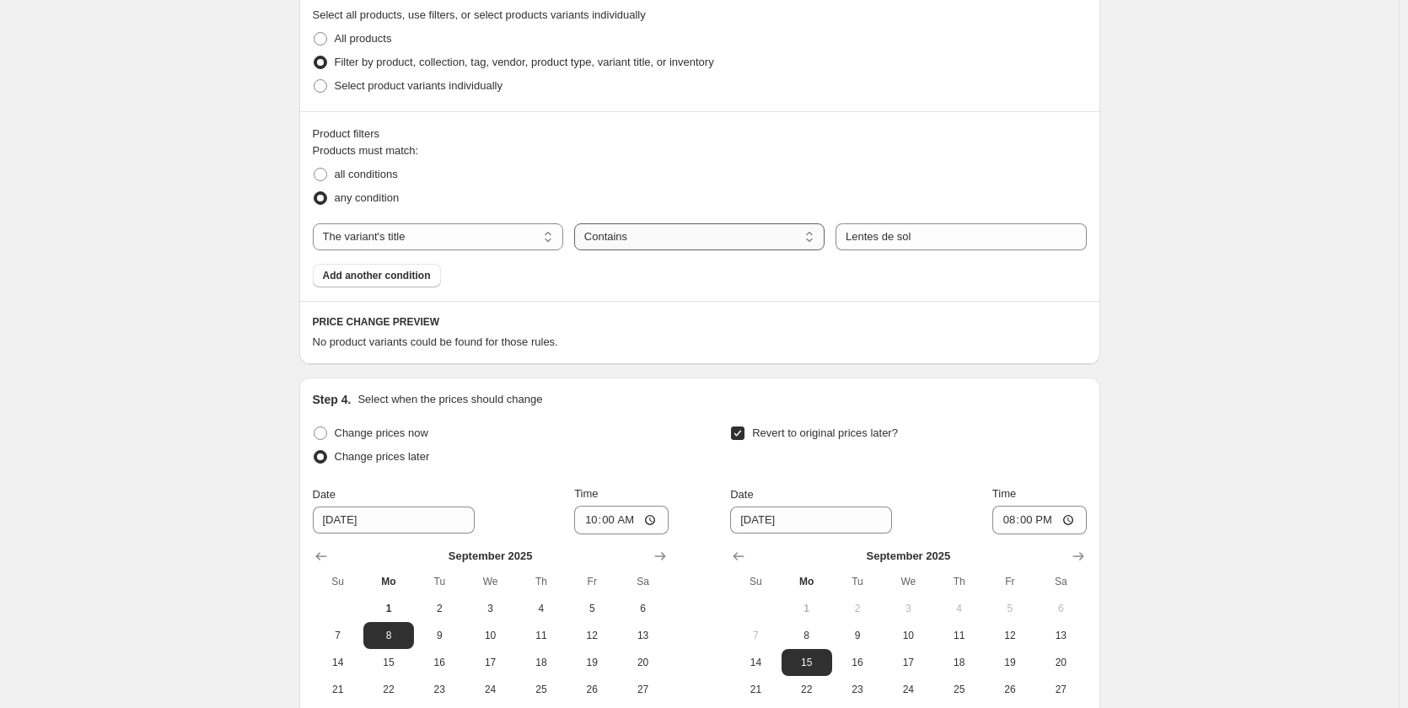
click at [758, 240] on select "Is equal to Is not equal to Contains" at bounding box center [699, 236] width 250 height 27
click at [422, 238] on select "The product The product's collection The product's tag The product's vendor The…" at bounding box center [438, 236] width 250 height 27
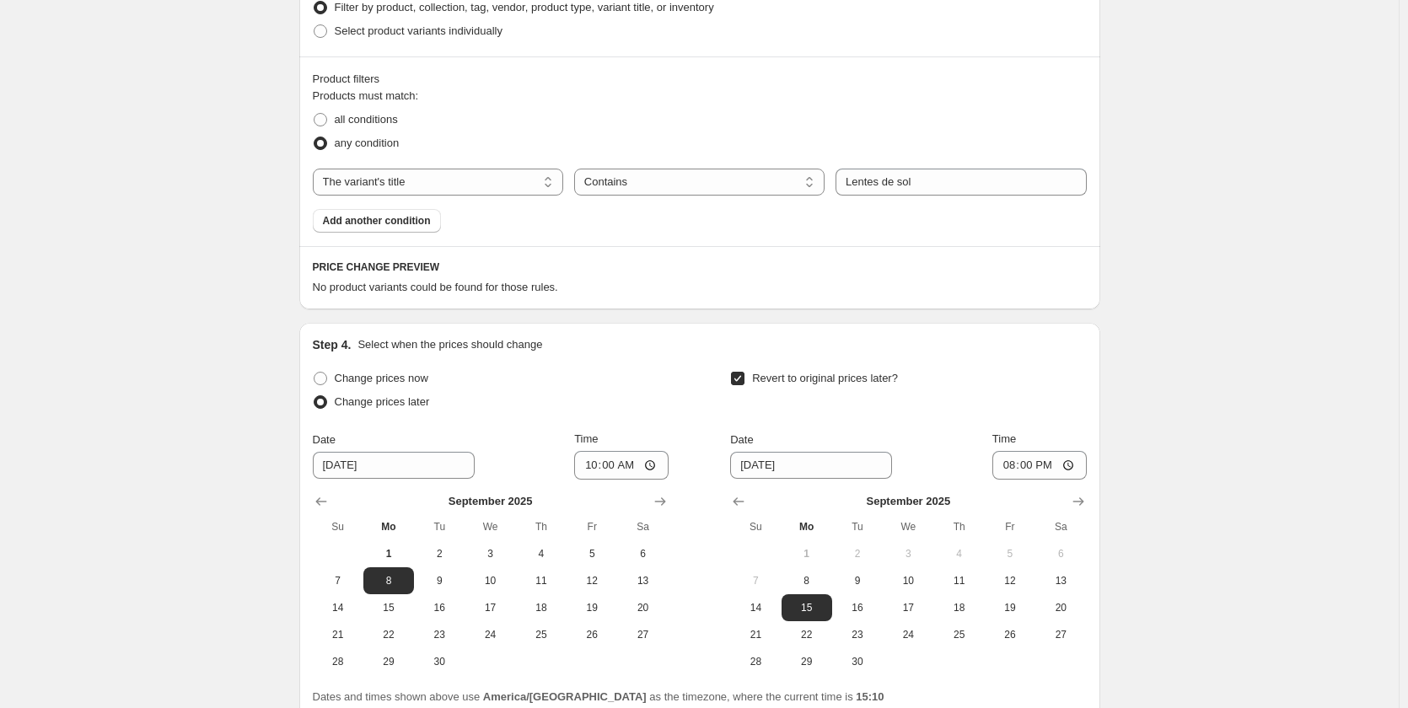
scroll to position [1134, 0]
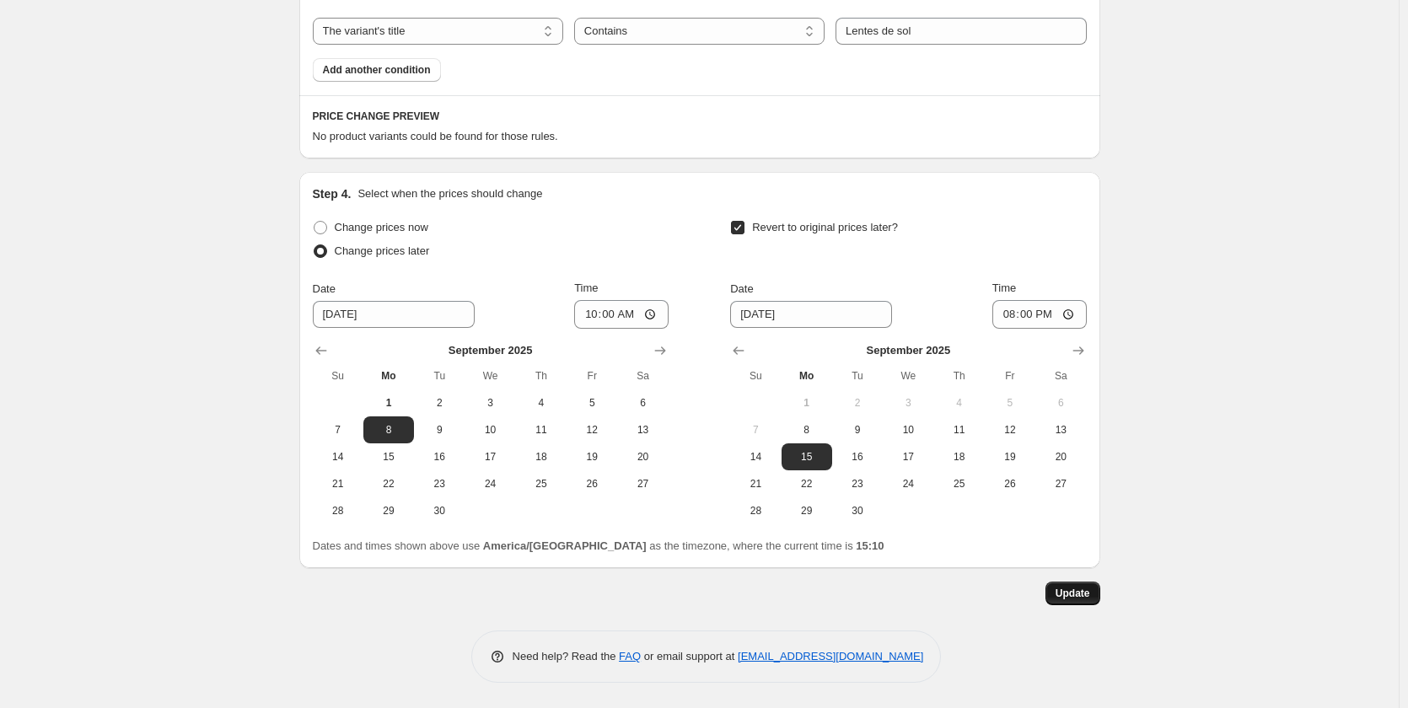
click at [1076, 589] on span "Update" at bounding box center [1073, 593] width 35 height 13
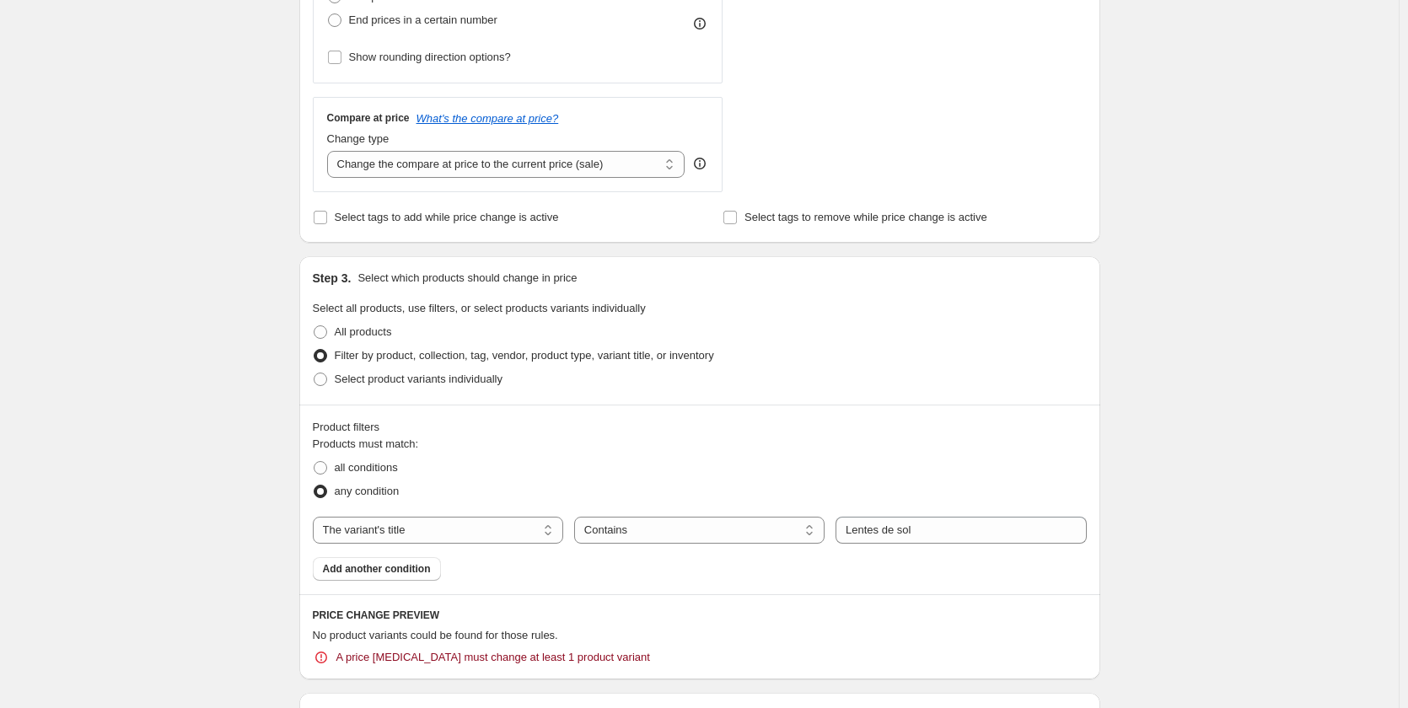
scroll to position [1012, 0]
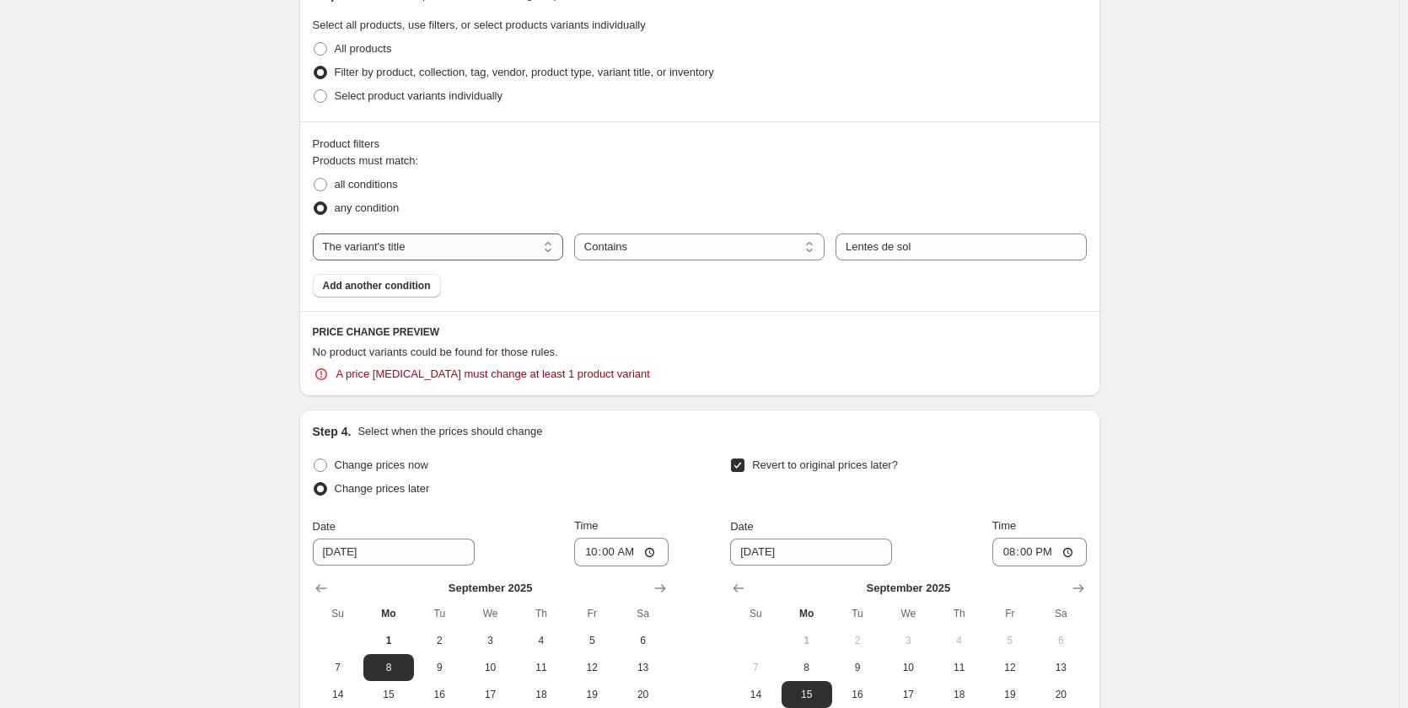
click at [473, 261] on select "The product The product's collection The product's tag The product's vendor The…" at bounding box center [438, 247] width 250 height 27
select select "tag"
select select "equal"
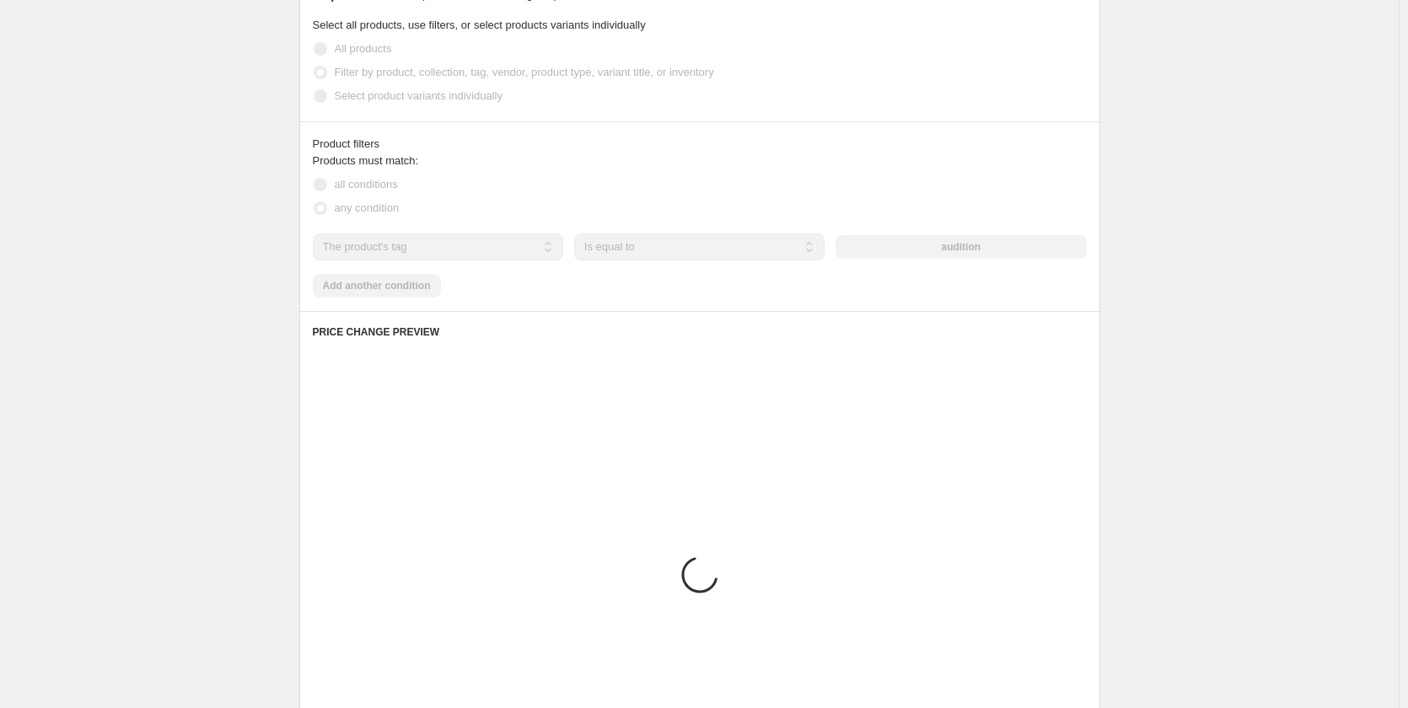
scroll to position [917, 0]
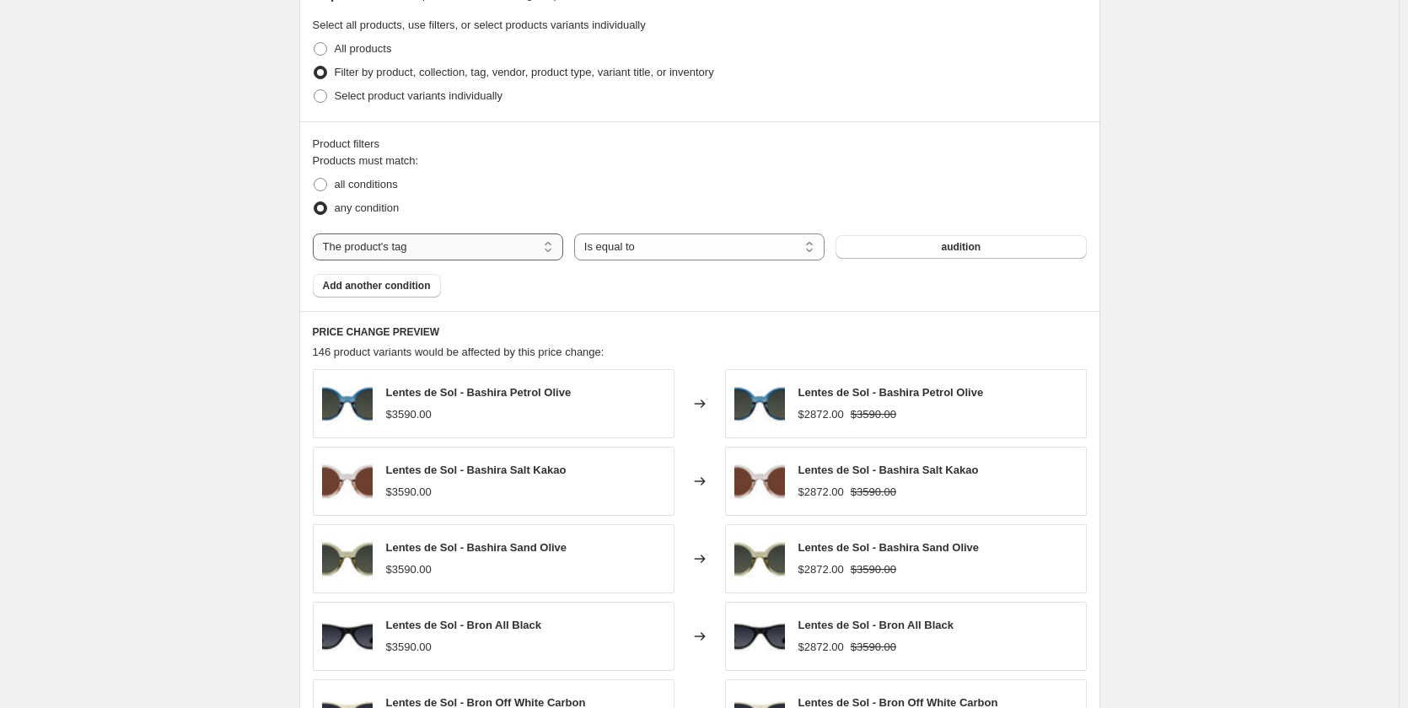
click at [490, 255] on select "The product The product's collection The product's tag The product's vendor The…" at bounding box center [438, 247] width 250 height 27
select select "product_type"
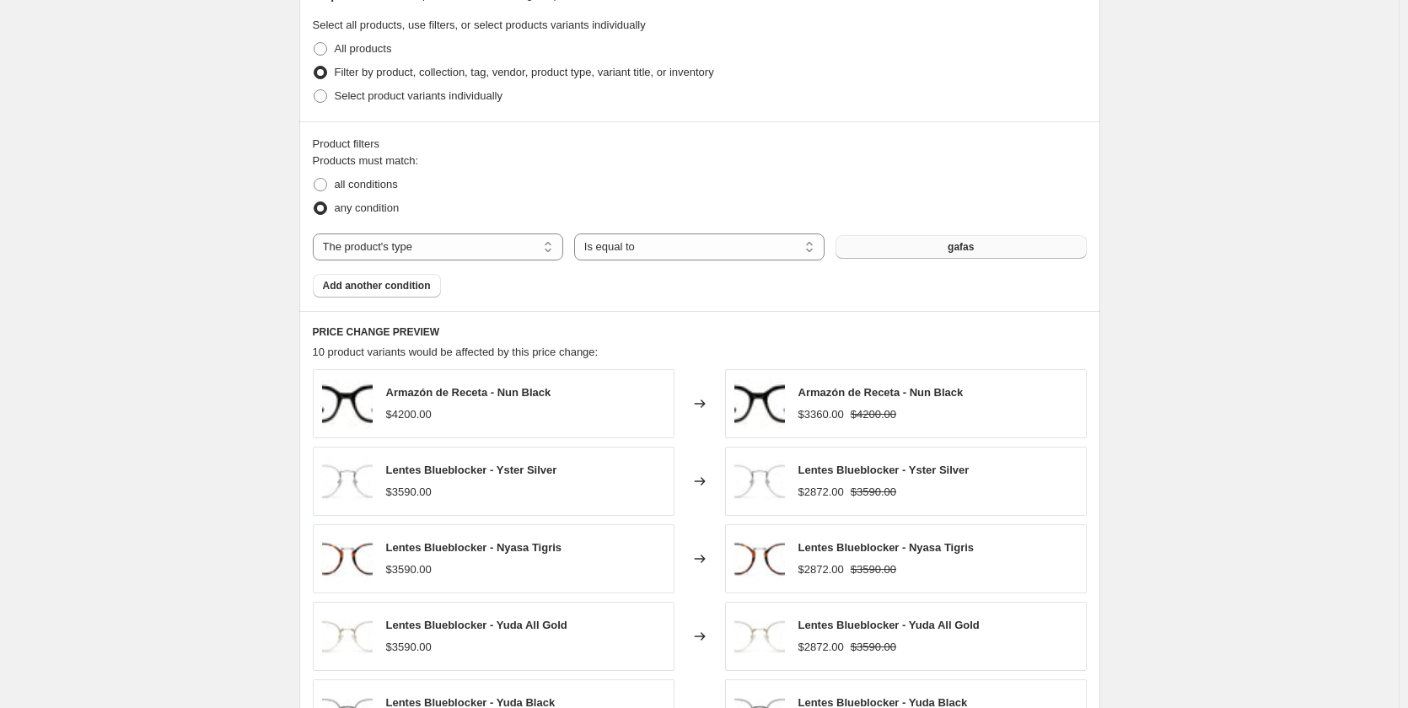
click at [868, 247] on button "gafas" at bounding box center [961, 247] width 250 height 24
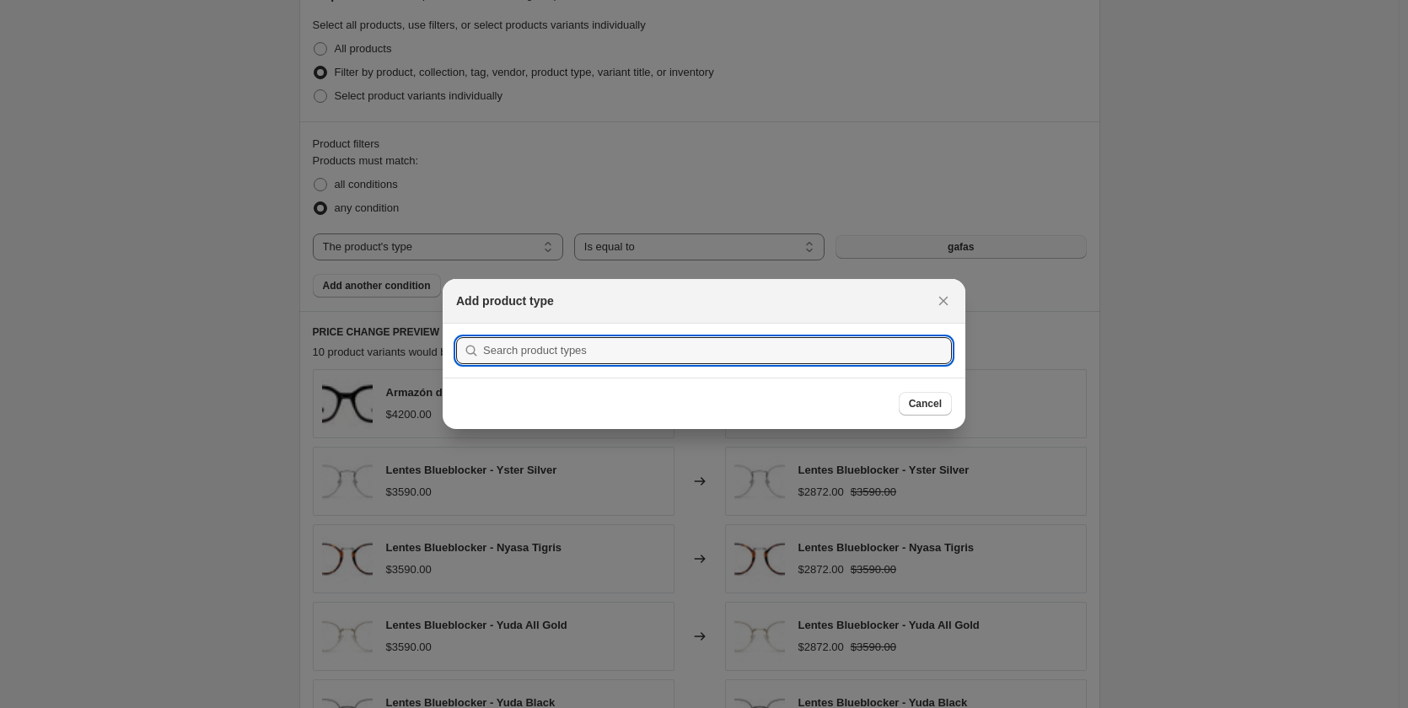
scroll to position [0, 0]
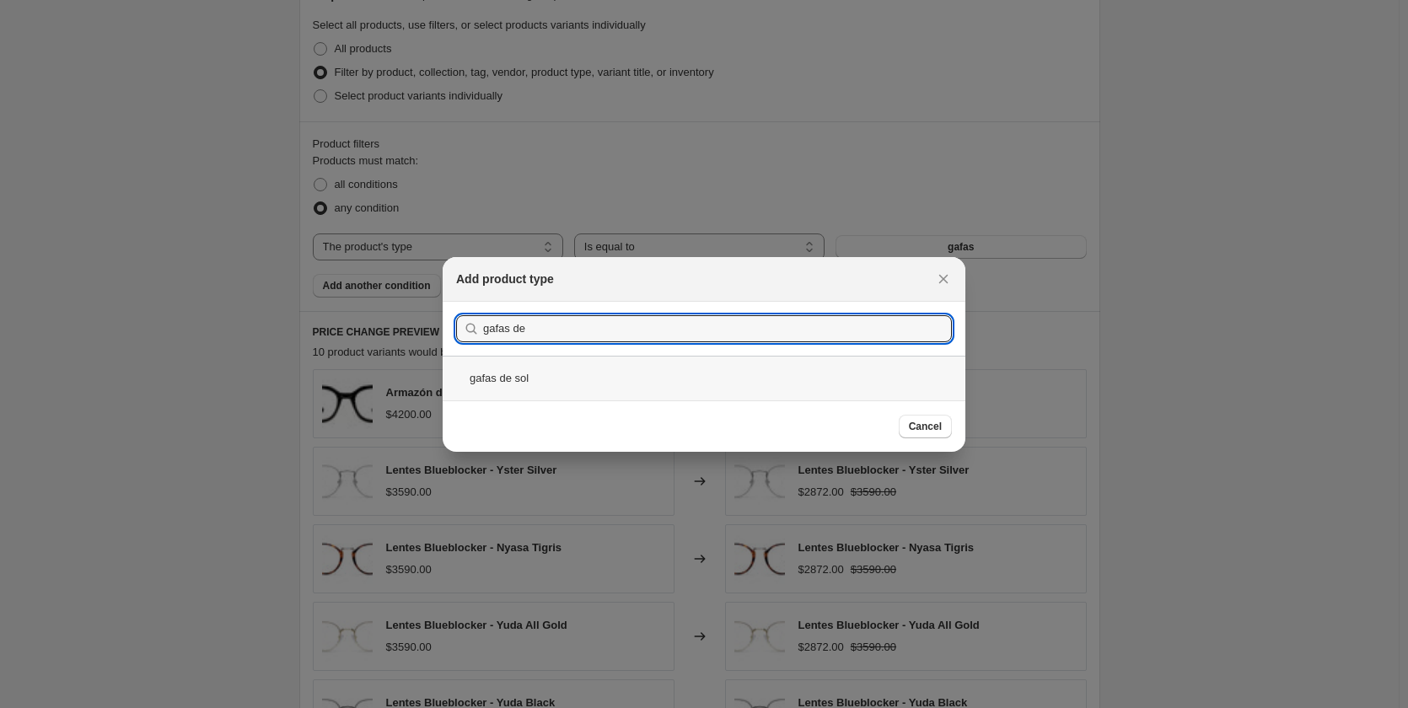
type input "gafas de"
click at [520, 384] on div "gafas de sol" at bounding box center [704, 378] width 523 height 45
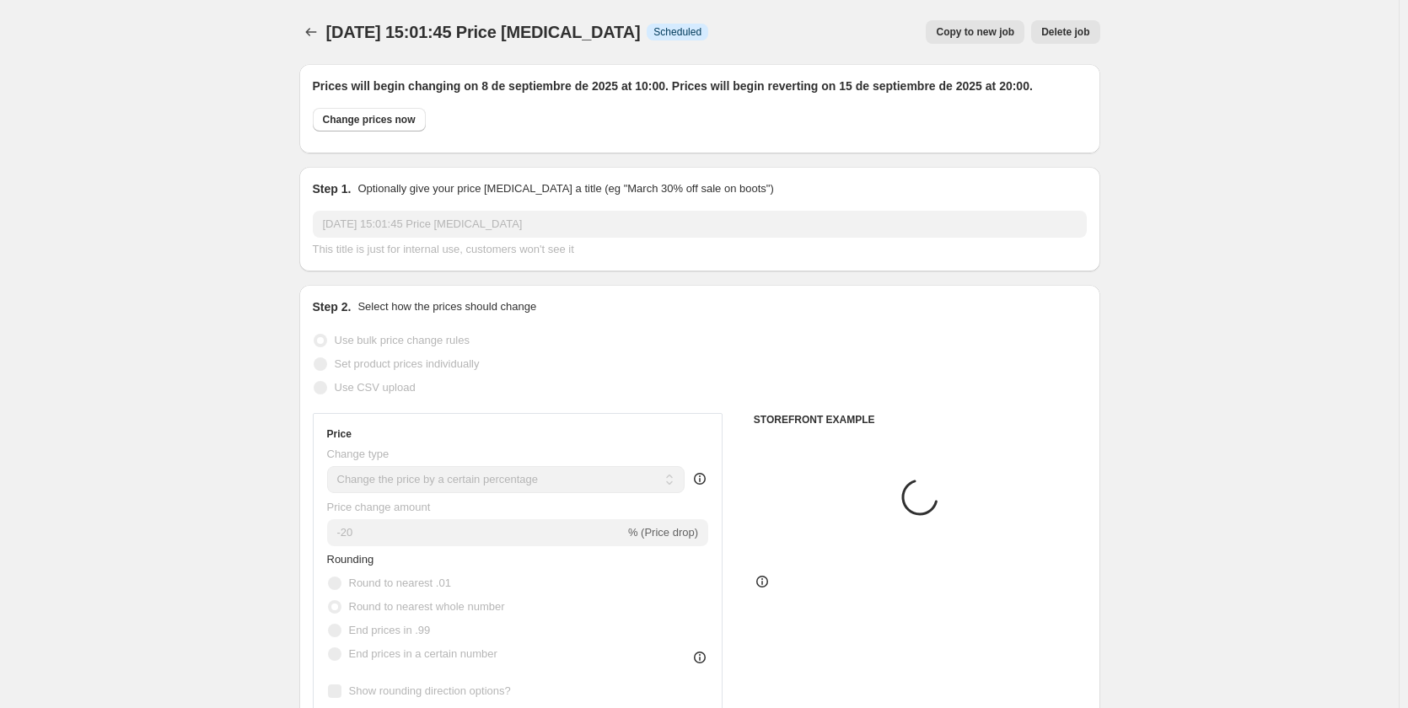
scroll to position [917, 0]
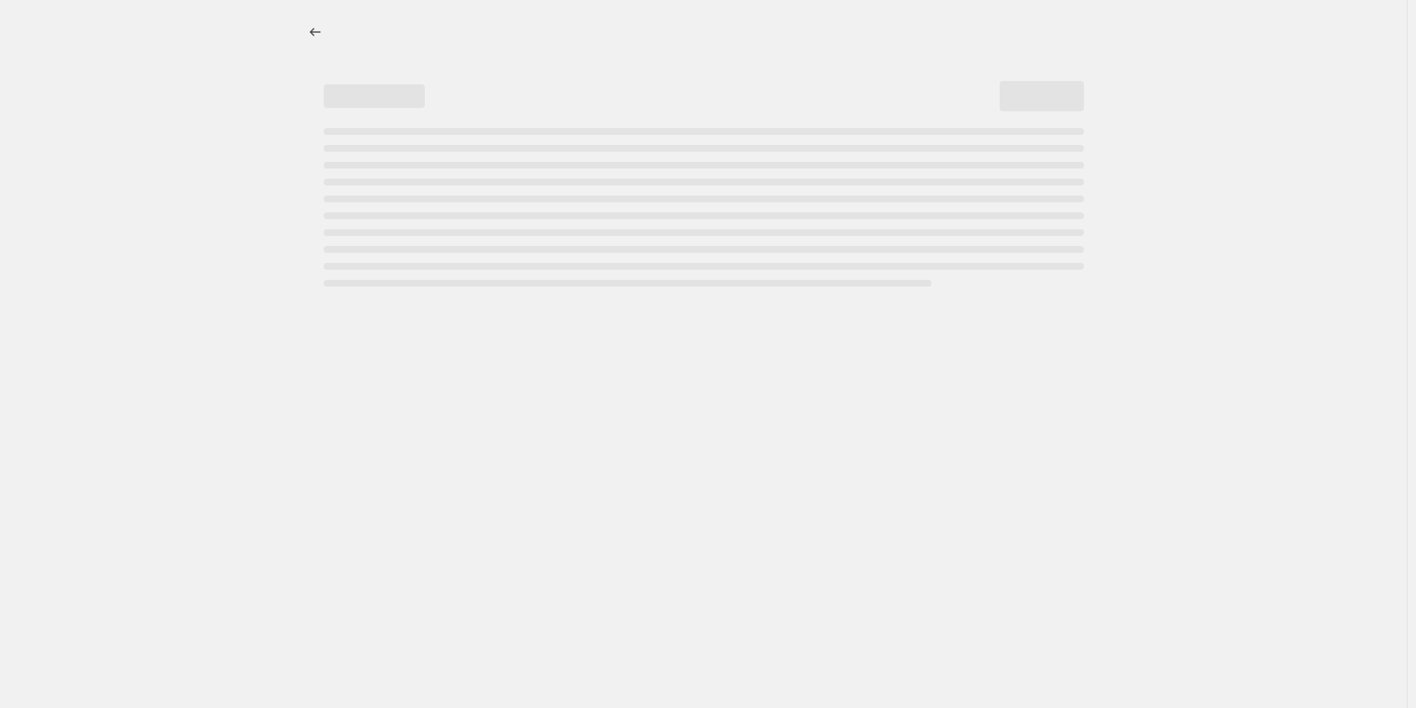
select select "percentage"
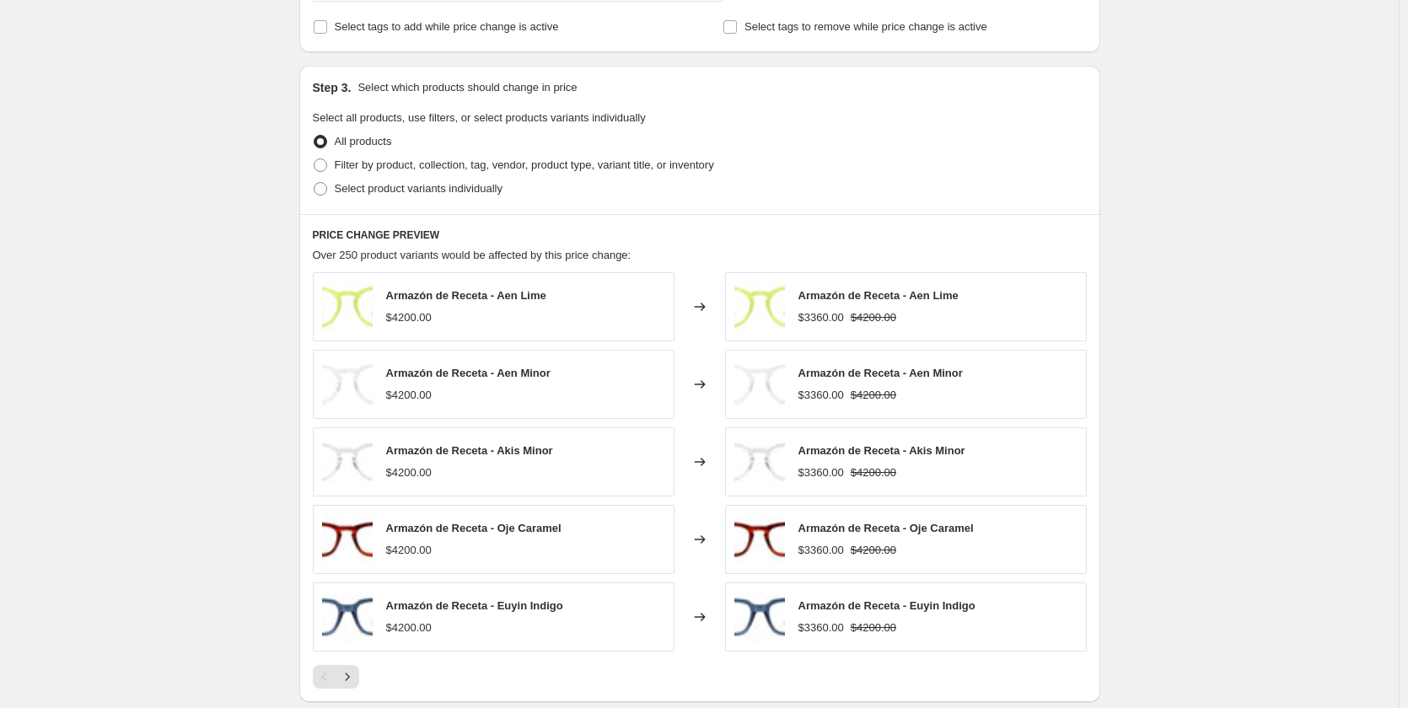
scroll to position [843, 0]
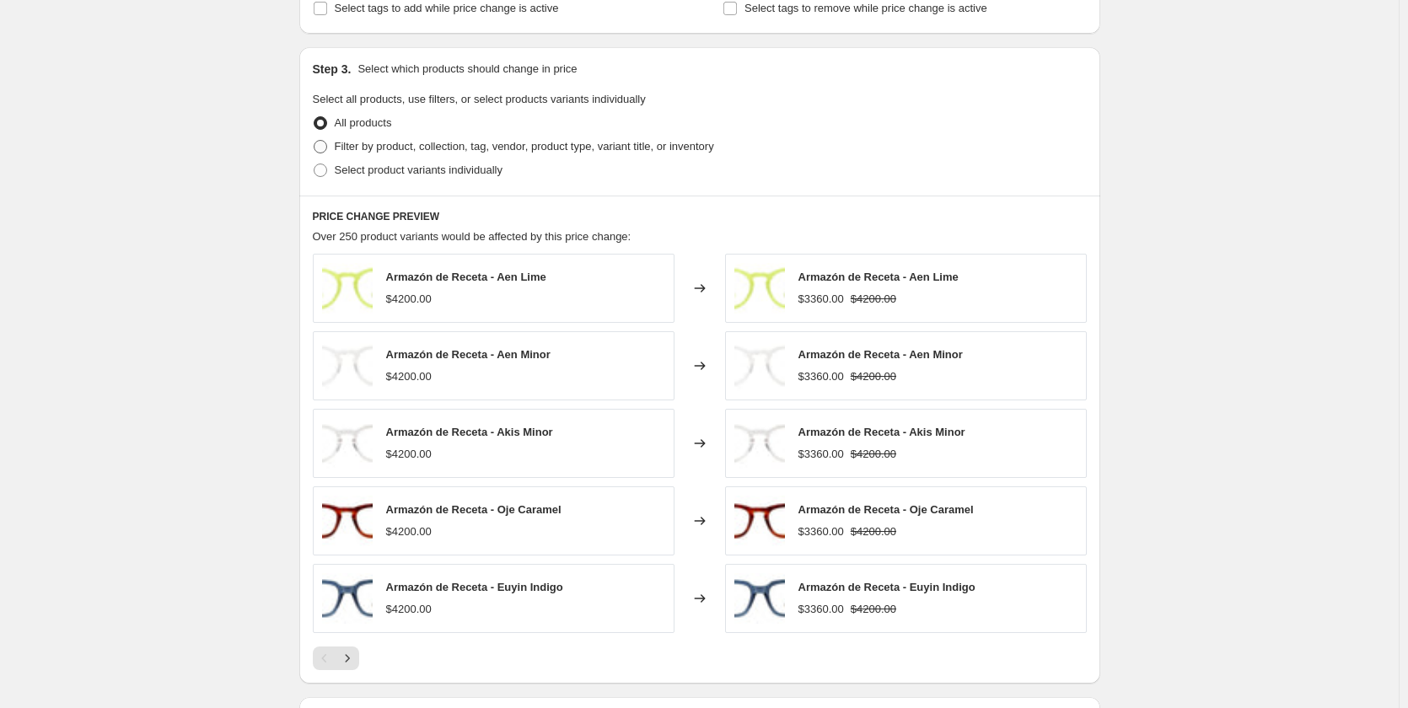
click at [450, 148] on span "Filter by product, collection, tag, vendor, product type, variant title, or inv…" at bounding box center [524, 146] width 379 height 13
click at [314, 141] on input "Filter by product, collection, tag, vendor, product type, variant title, or inv…" at bounding box center [314, 140] width 1 height 1
radio input "true"
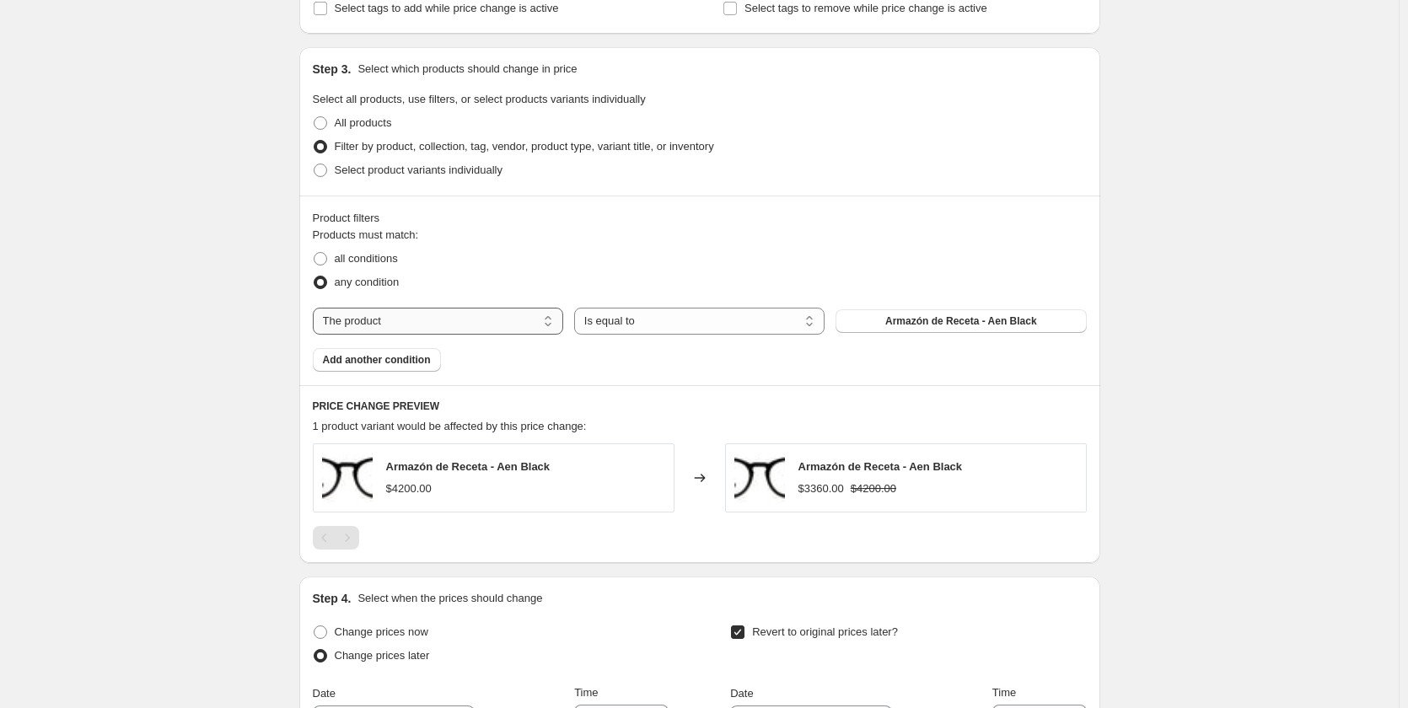
click at [465, 321] on select "The product The product's collection The product's tag The product's vendor The…" at bounding box center [438, 321] width 250 height 27
select select "product_type"
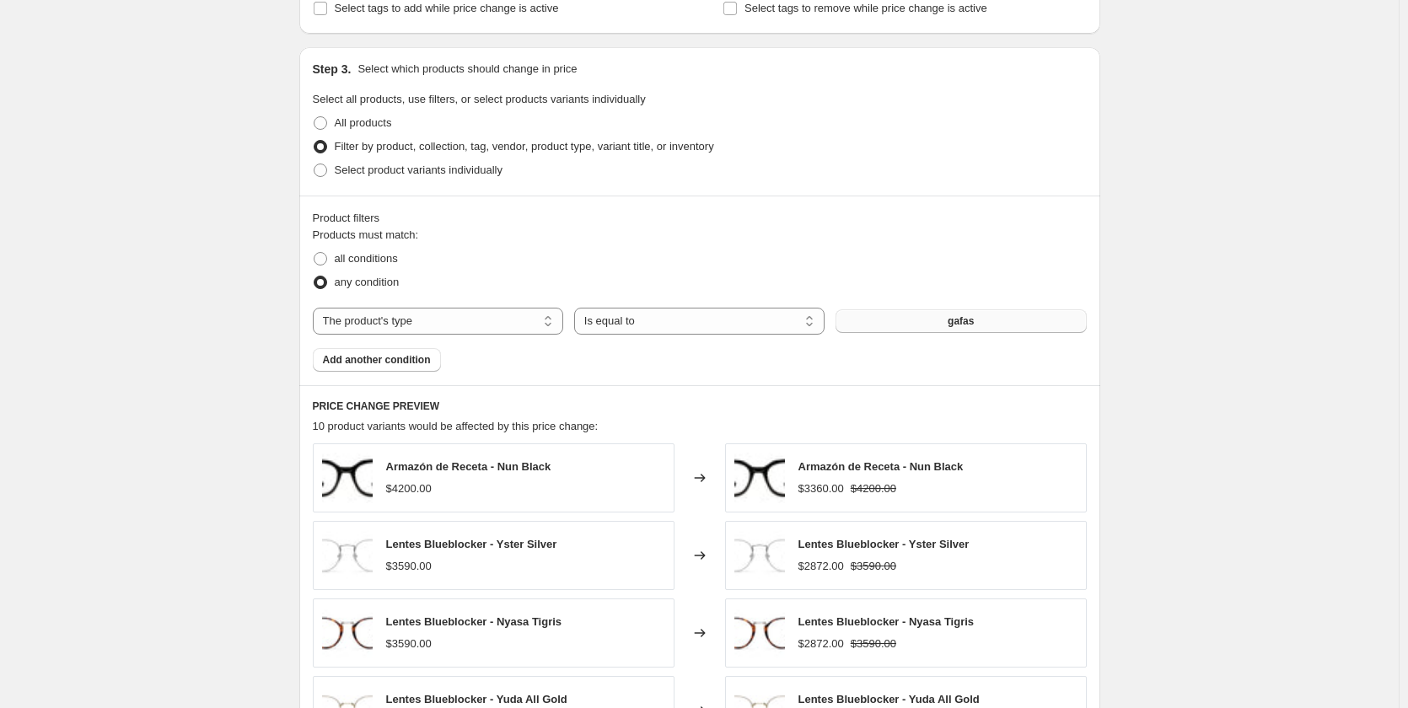
click at [860, 325] on button "gafas" at bounding box center [961, 321] width 250 height 24
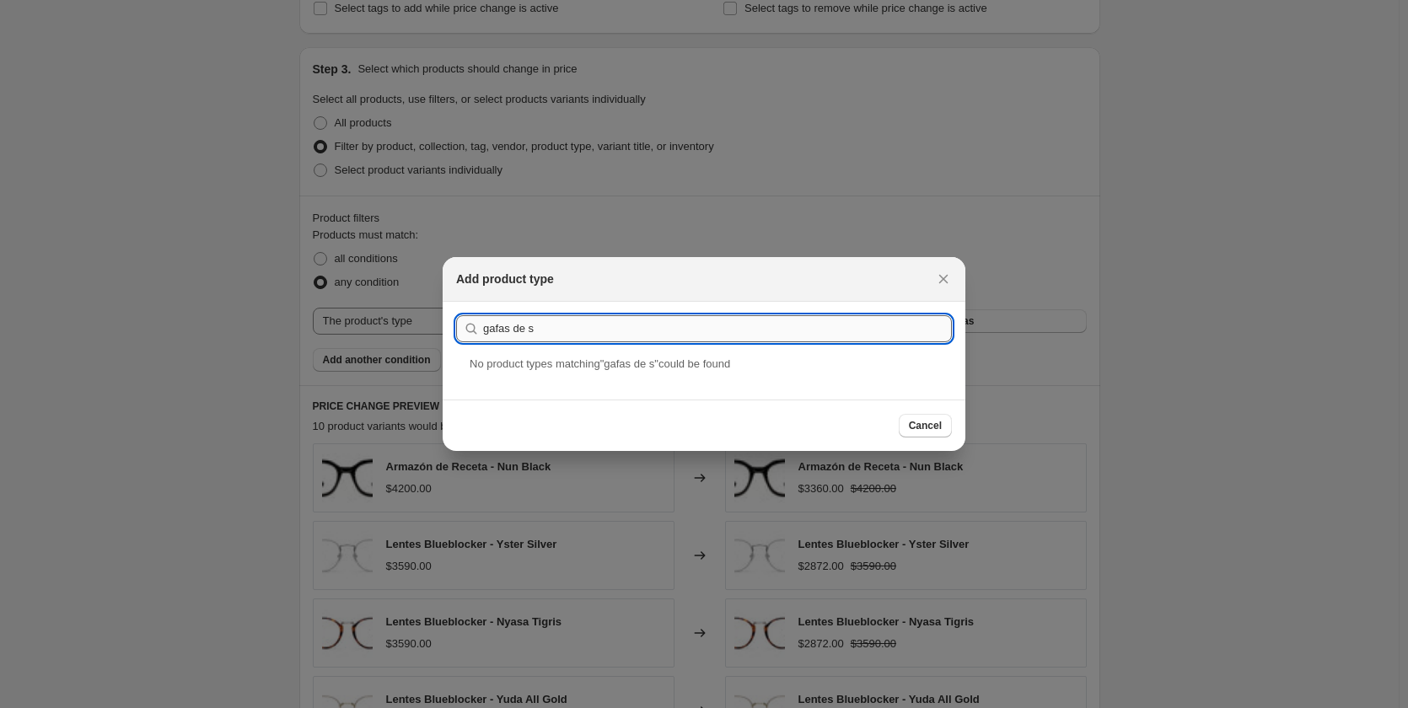
click at [522, 321] on input "gafas de s" at bounding box center [717, 328] width 469 height 27
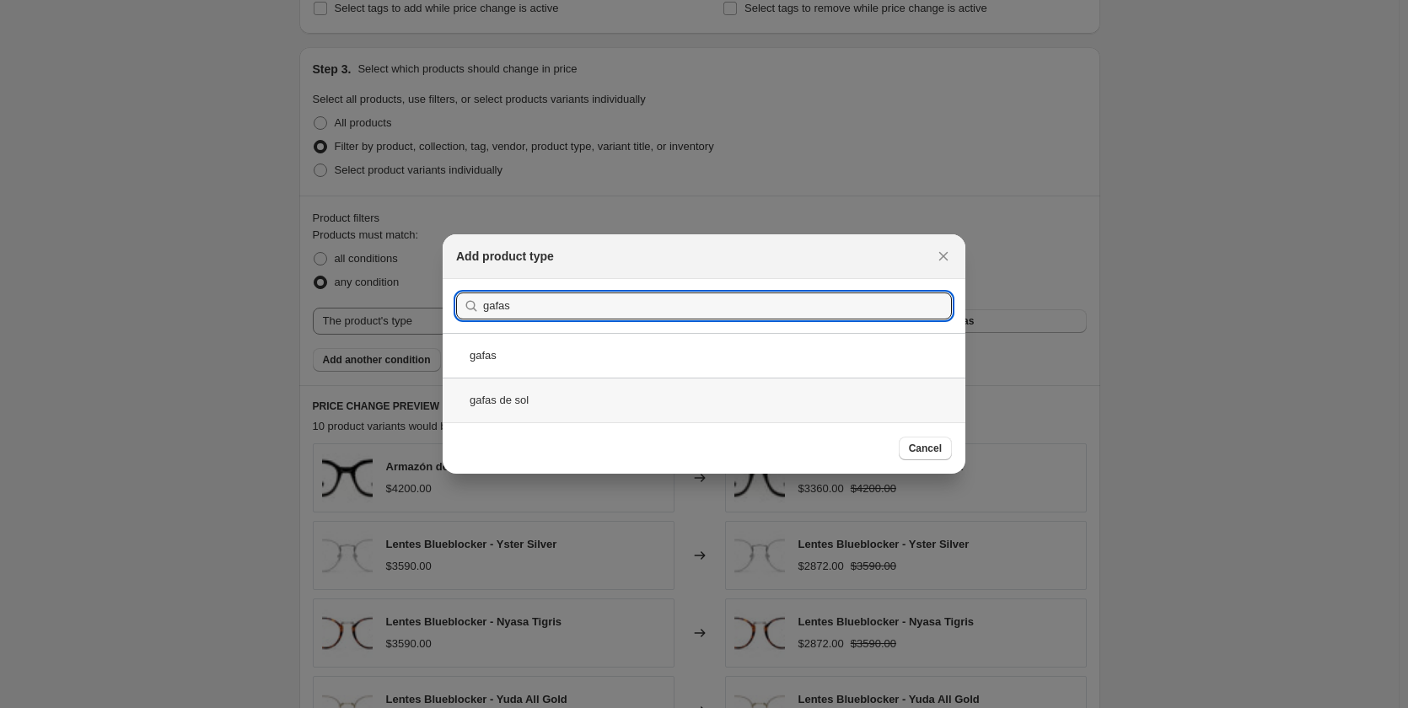
type input "gafas"
click at [509, 395] on div "gafas de sol" at bounding box center [704, 400] width 523 height 45
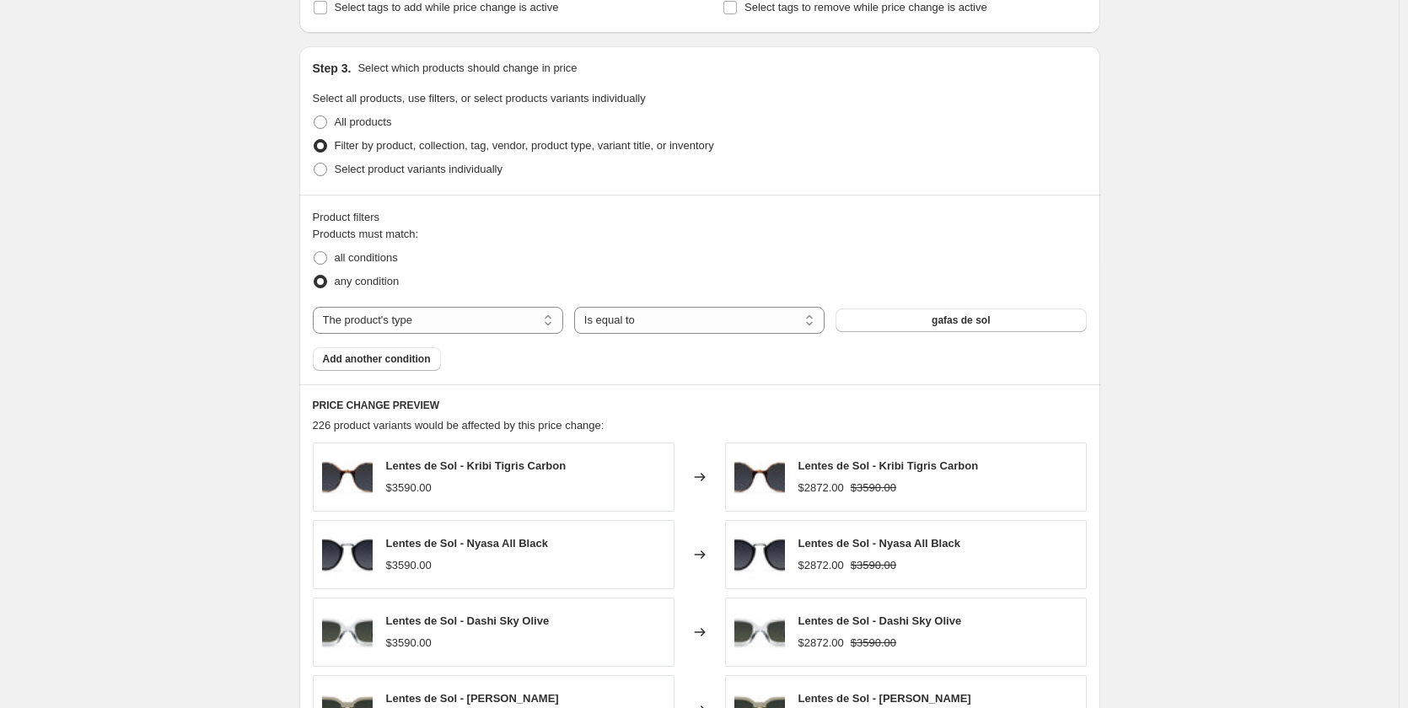
scroll to position [843, 0]
click at [363, 261] on span "all conditions" at bounding box center [366, 258] width 63 height 13
click at [314, 253] on input "all conditions" at bounding box center [314, 252] width 1 height 1
radio input "true"
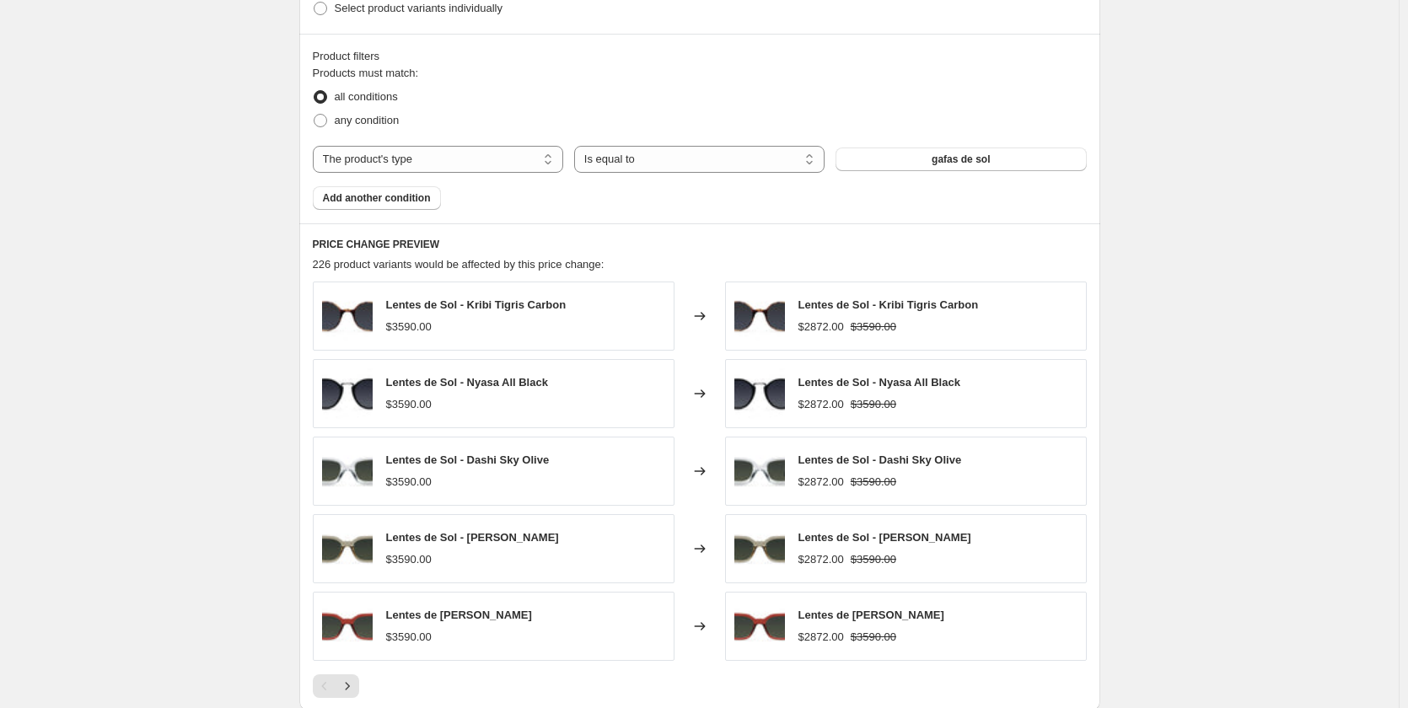
scroll to position [1012, 0]
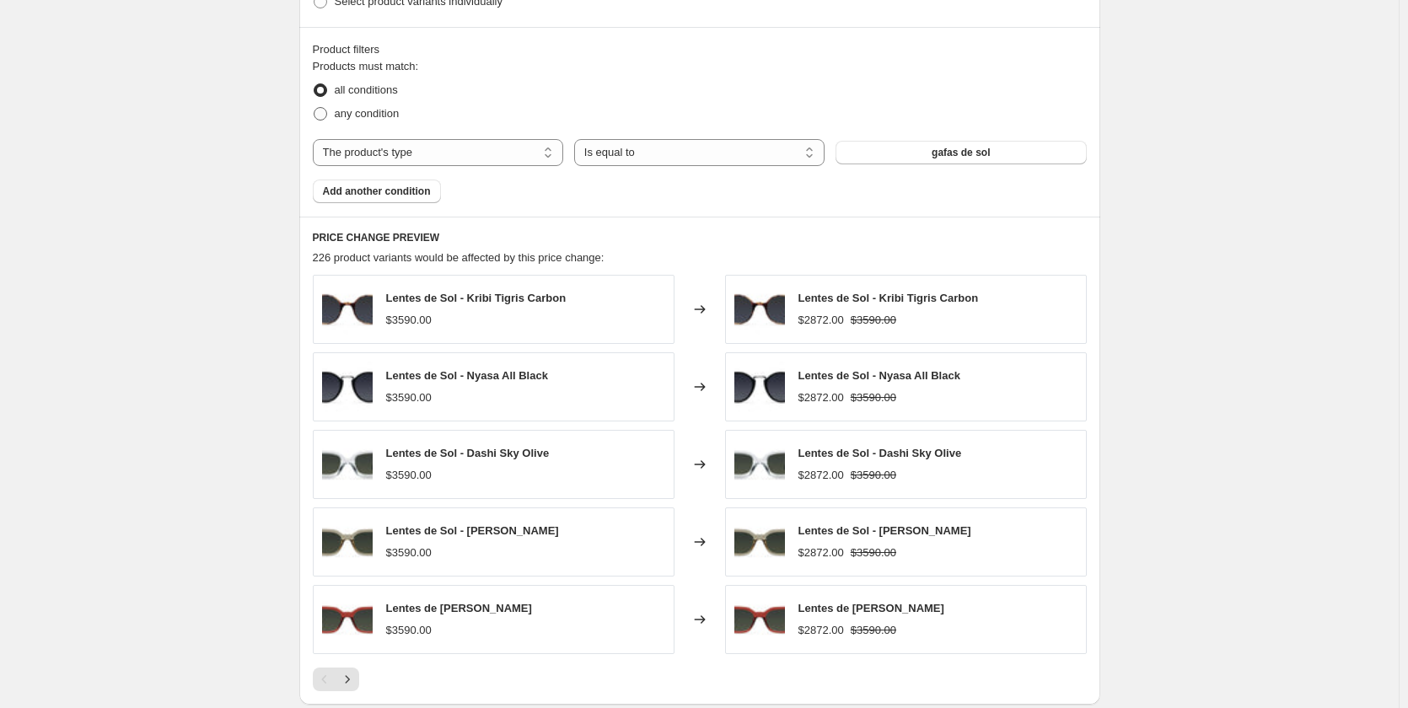
click at [382, 120] on span "any condition" at bounding box center [367, 113] width 65 height 13
click at [314, 108] on input "any condition" at bounding box center [314, 107] width 1 height 1
radio input "true"
click at [410, 193] on span "Add another condition" at bounding box center [377, 191] width 108 height 13
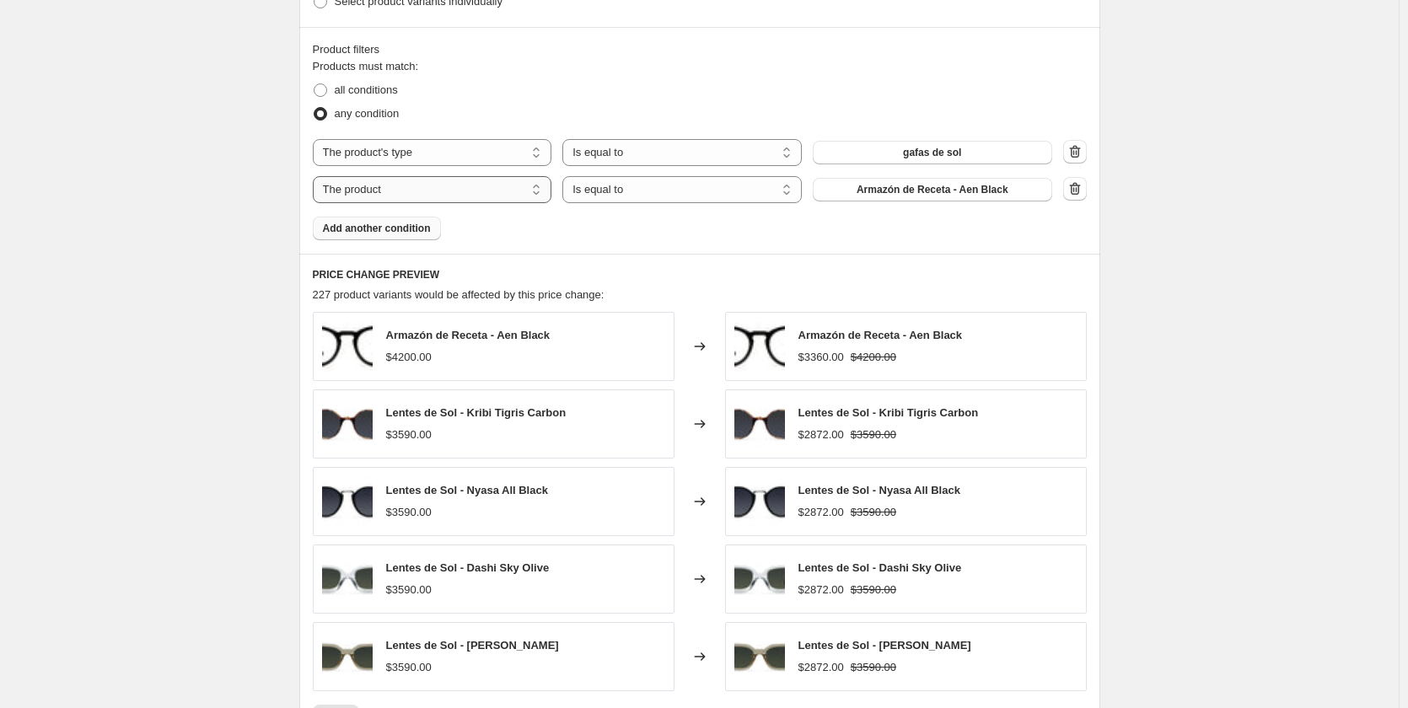
click at [497, 197] on select "The product The product's collection The product's tag The product's vendor The…" at bounding box center [432, 189] width 239 height 27
select select "product_status"
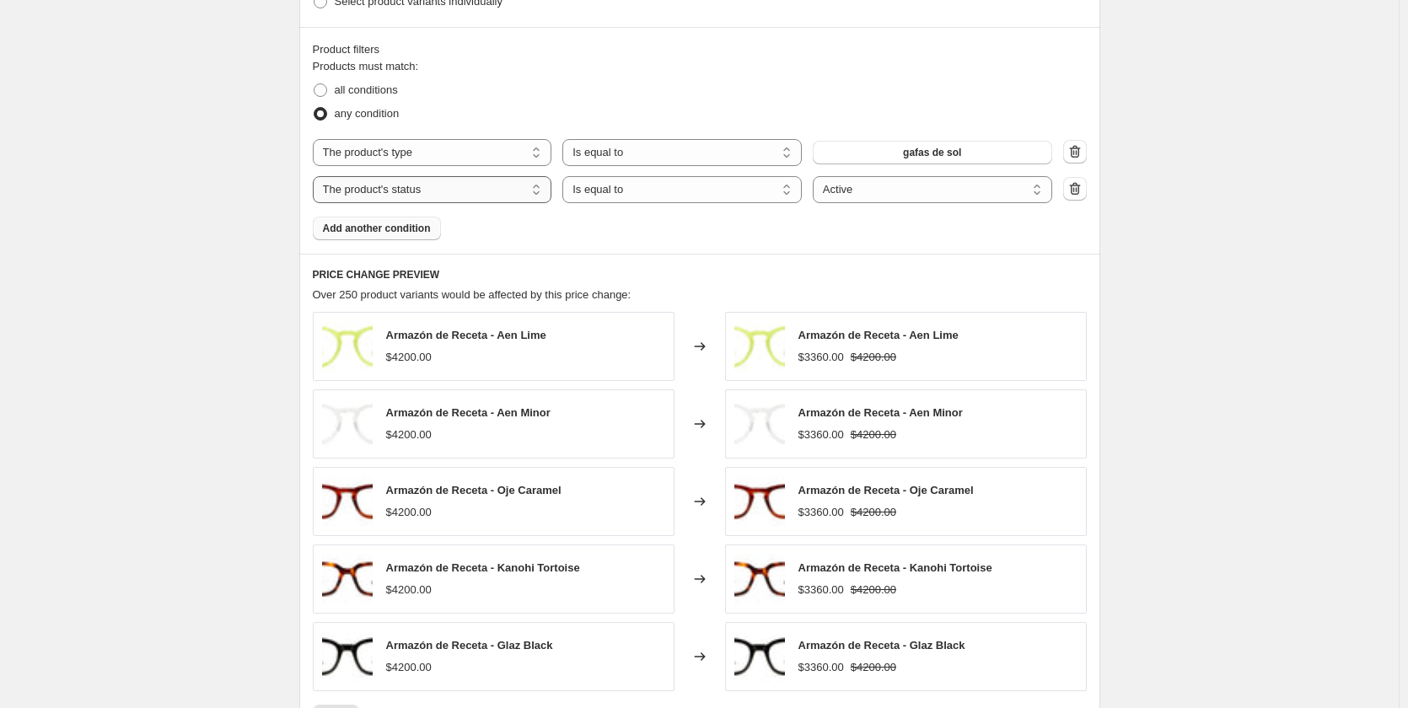
click at [480, 194] on select "The product The product's collection The product's tag The product's vendor The…" at bounding box center [432, 189] width 239 height 27
click at [728, 249] on div "Product filters Products must match: all conditions any condition The product T…" at bounding box center [699, 140] width 801 height 227
click at [1080, 187] on icon "button" at bounding box center [1074, 188] width 11 height 13
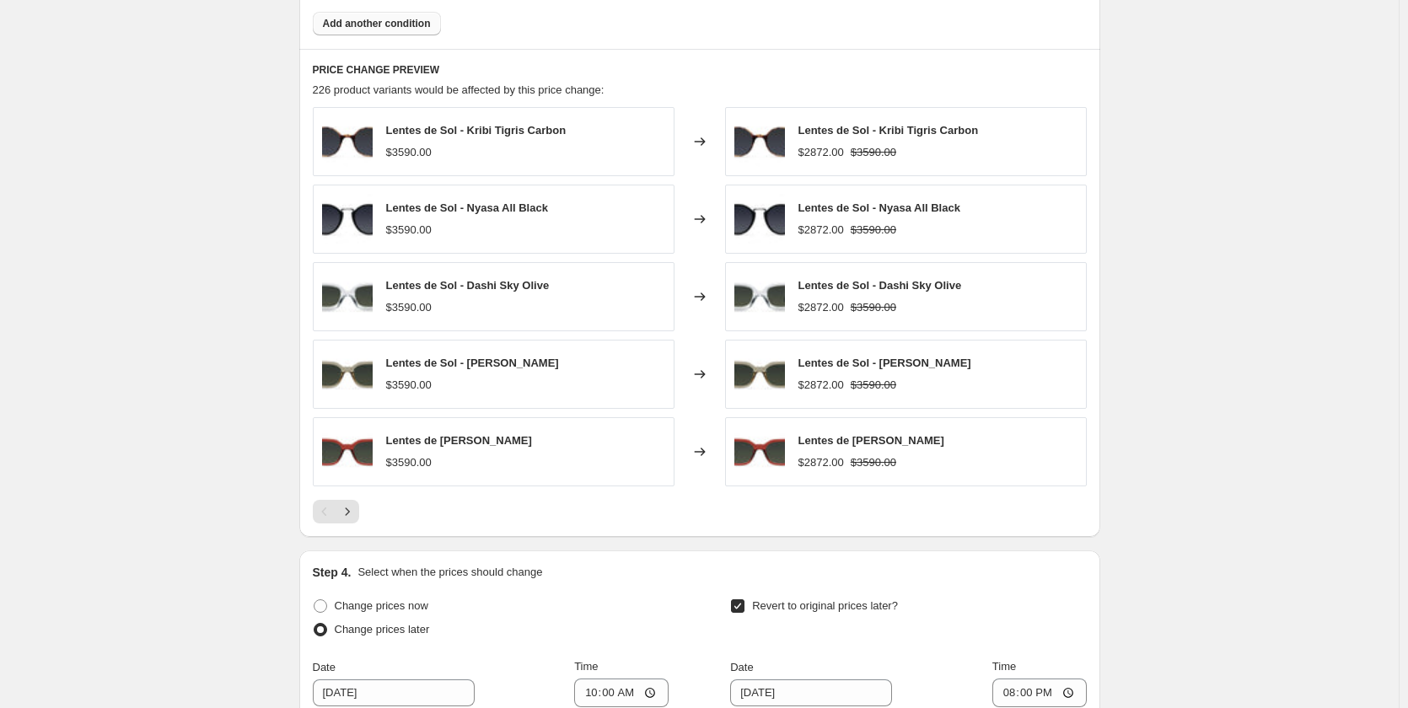
scroll to position [1559, 0]
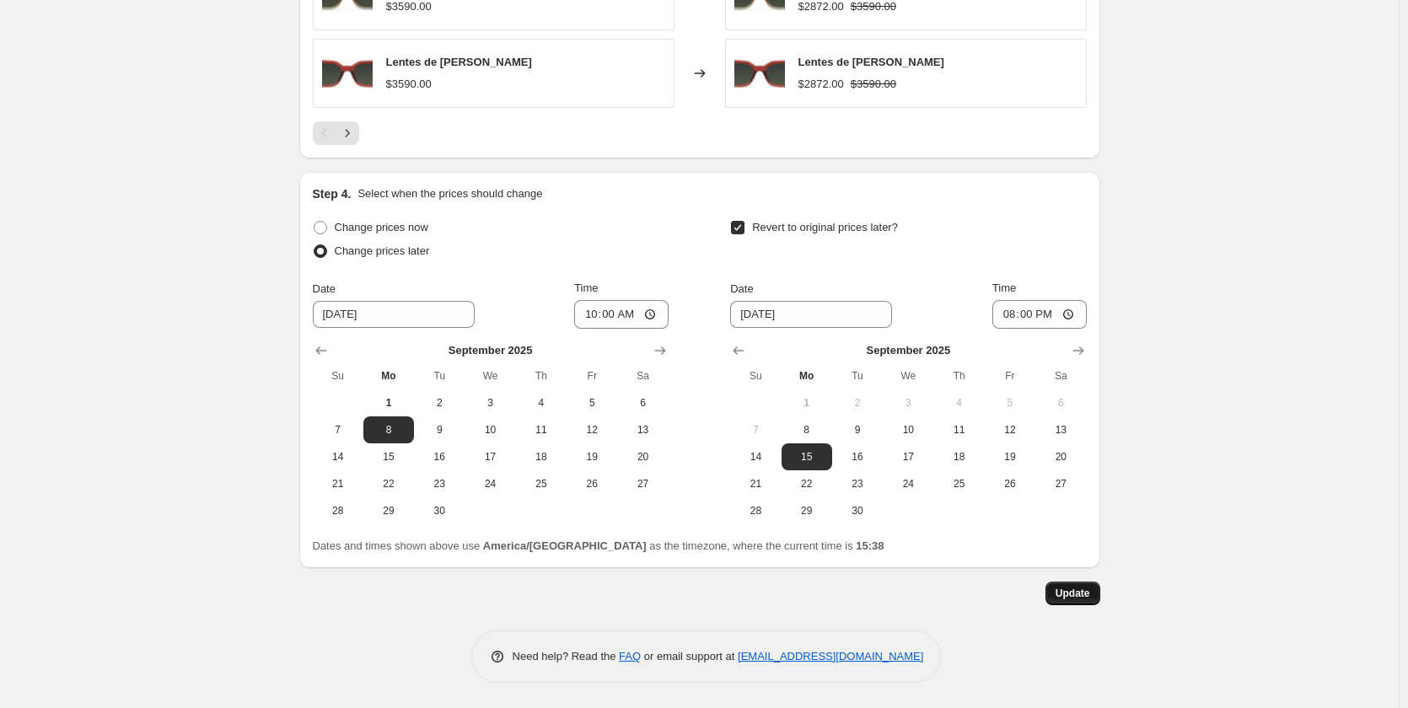
click at [1082, 593] on span "Update" at bounding box center [1073, 593] width 35 height 13
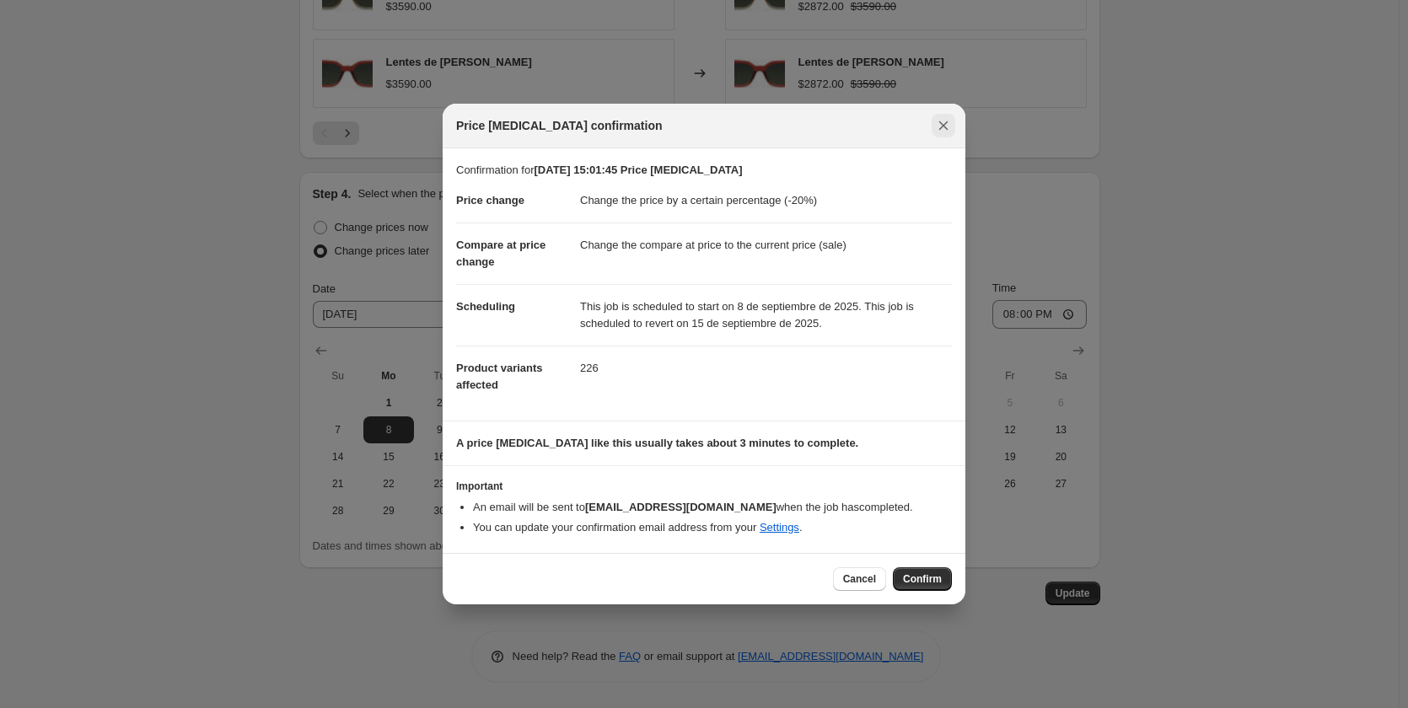
click at [941, 126] on icon "Close" at bounding box center [943, 125] width 17 height 17
radio input "true"
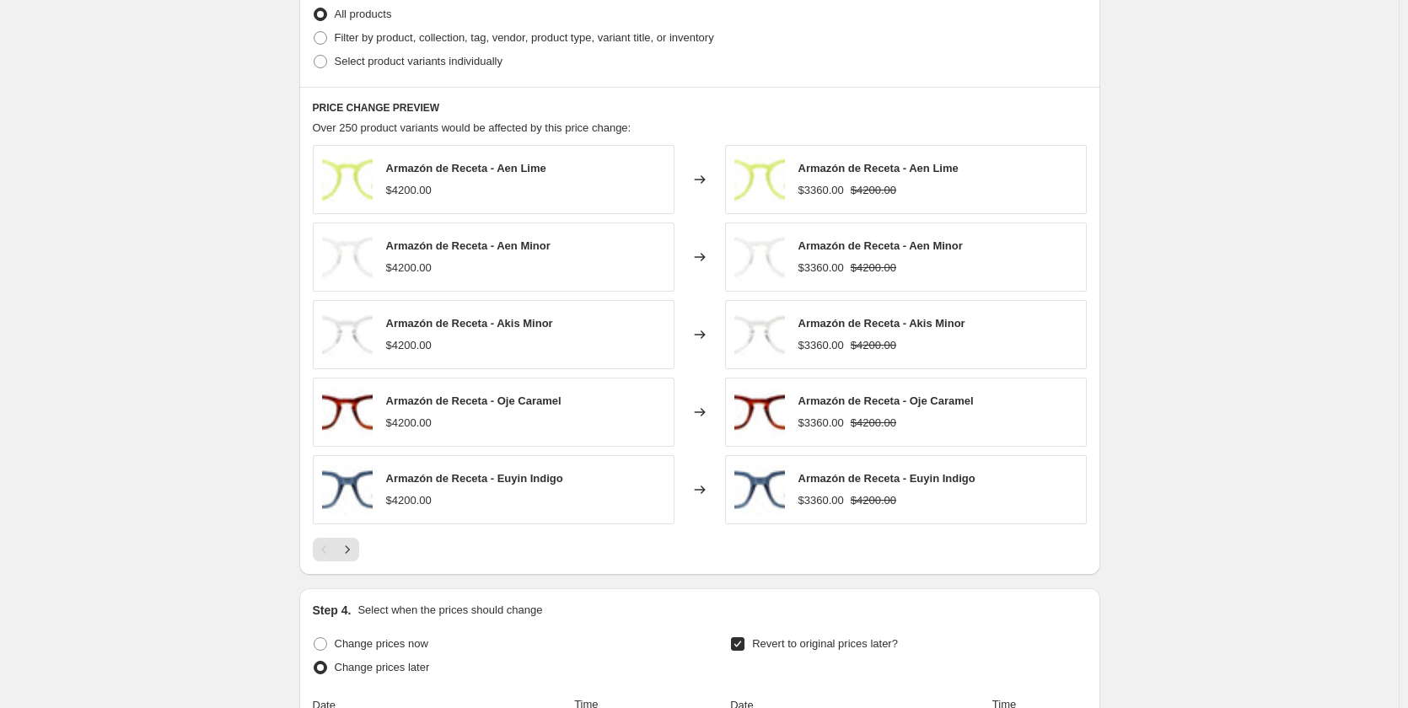
scroll to position [779, 0]
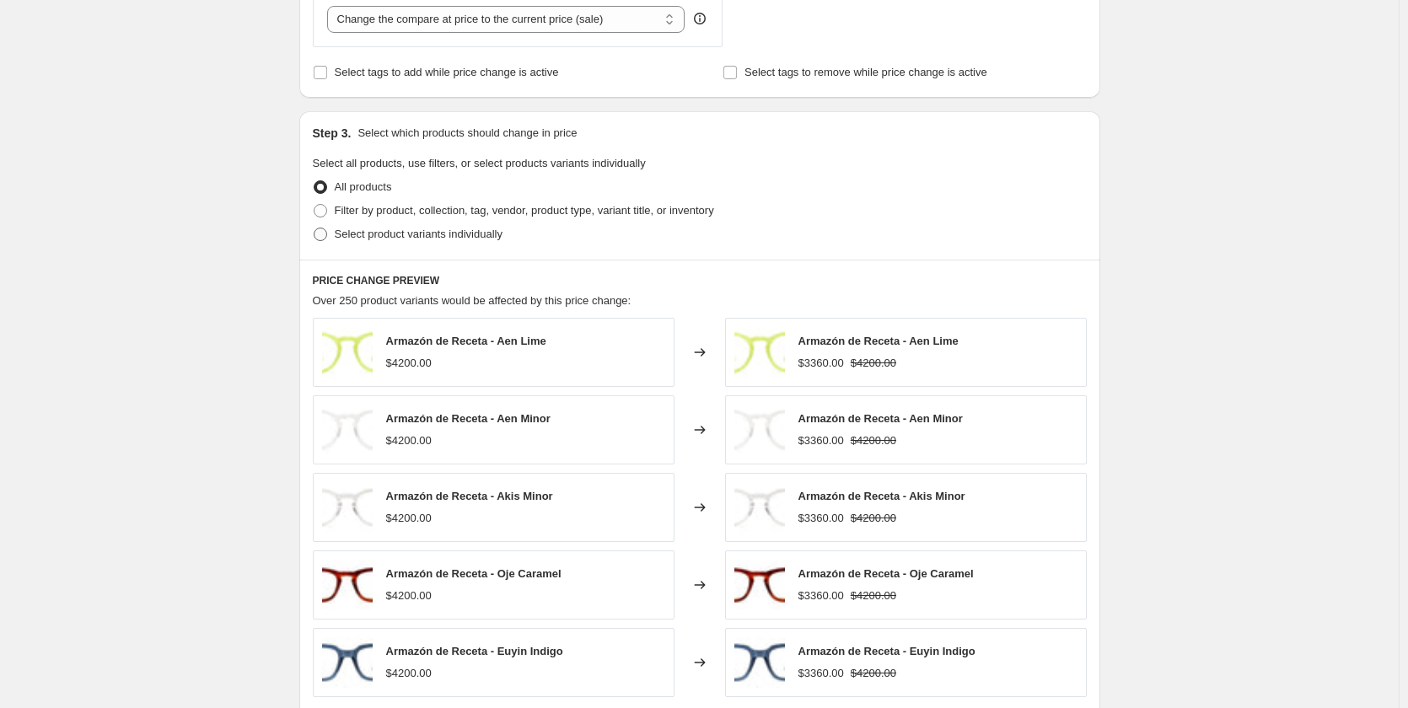
click at [448, 244] on label "Select product variants individually" at bounding box center [408, 235] width 190 height 24
click at [314, 228] on input "Select product variants individually" at bounding box center [314, 228] width 1 height 1
radio input "true"
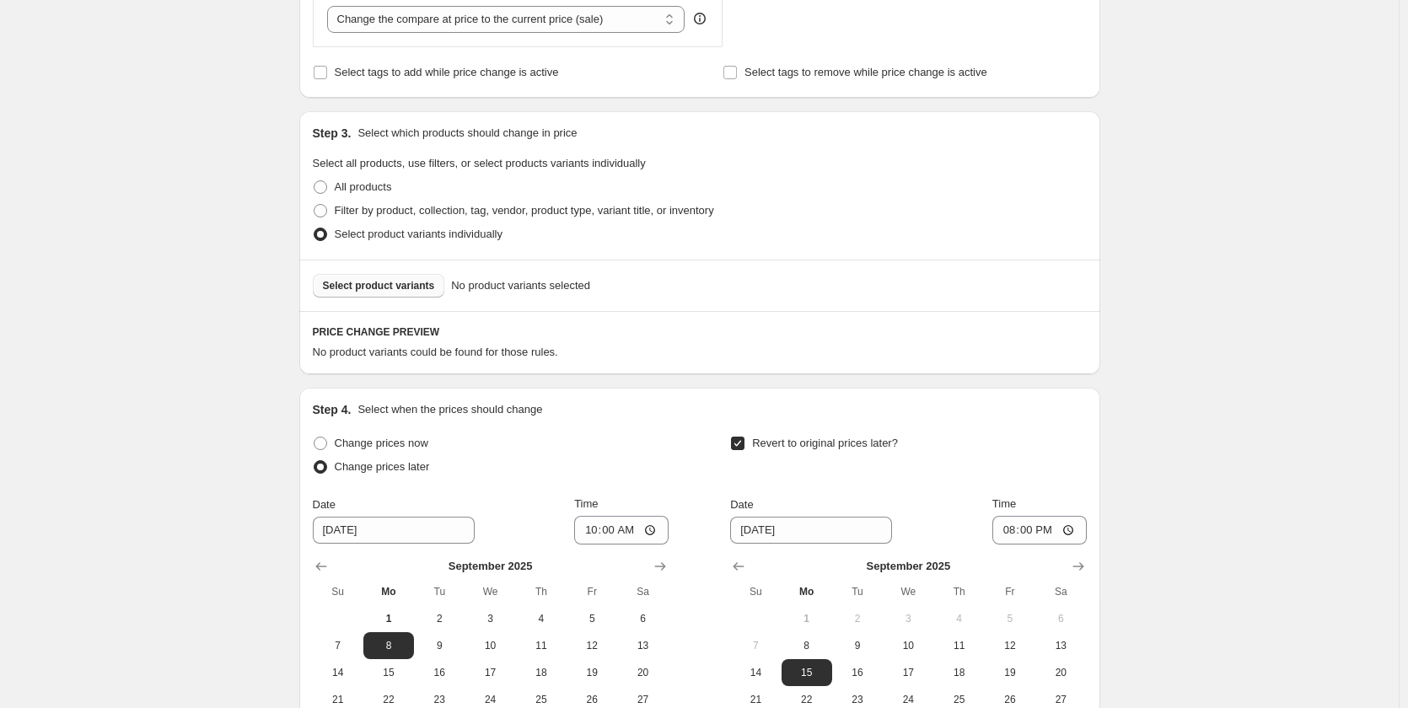
click at [397, 295] on button "Select product variants" at bounding box center [379, 286] width 132 height 24
click at [324, 215] on span at bounding box center [320, 210] width 13 height 13
click at [314, 205] on input "Filter by product, collection, tag, vendor, product type, variant title, or inv…" at bounding box center [314, 204] width 1 height 1
radio input "true"
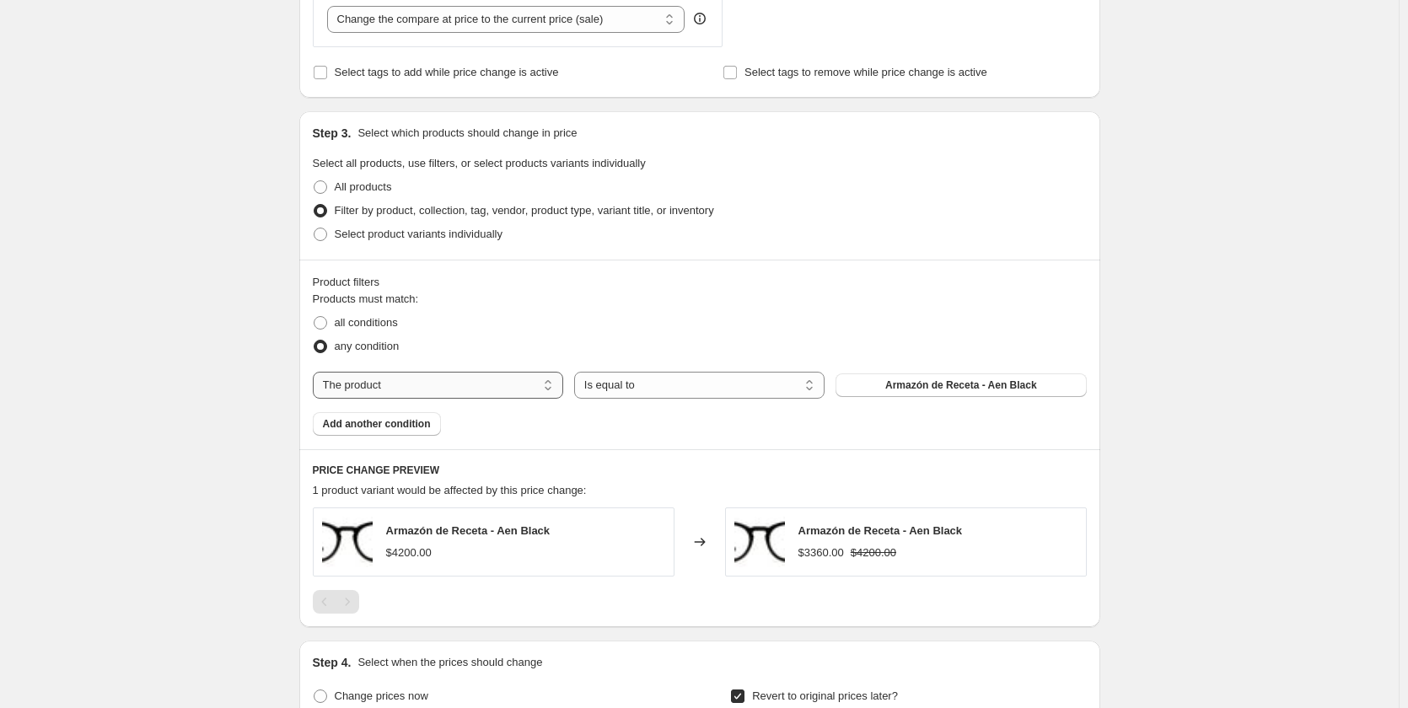
click at [485, 385] on select "The product The product's collection The product's tag The product's vendor The…" at bounding box center [438, 385] width 250 height 27
select select "product_type"
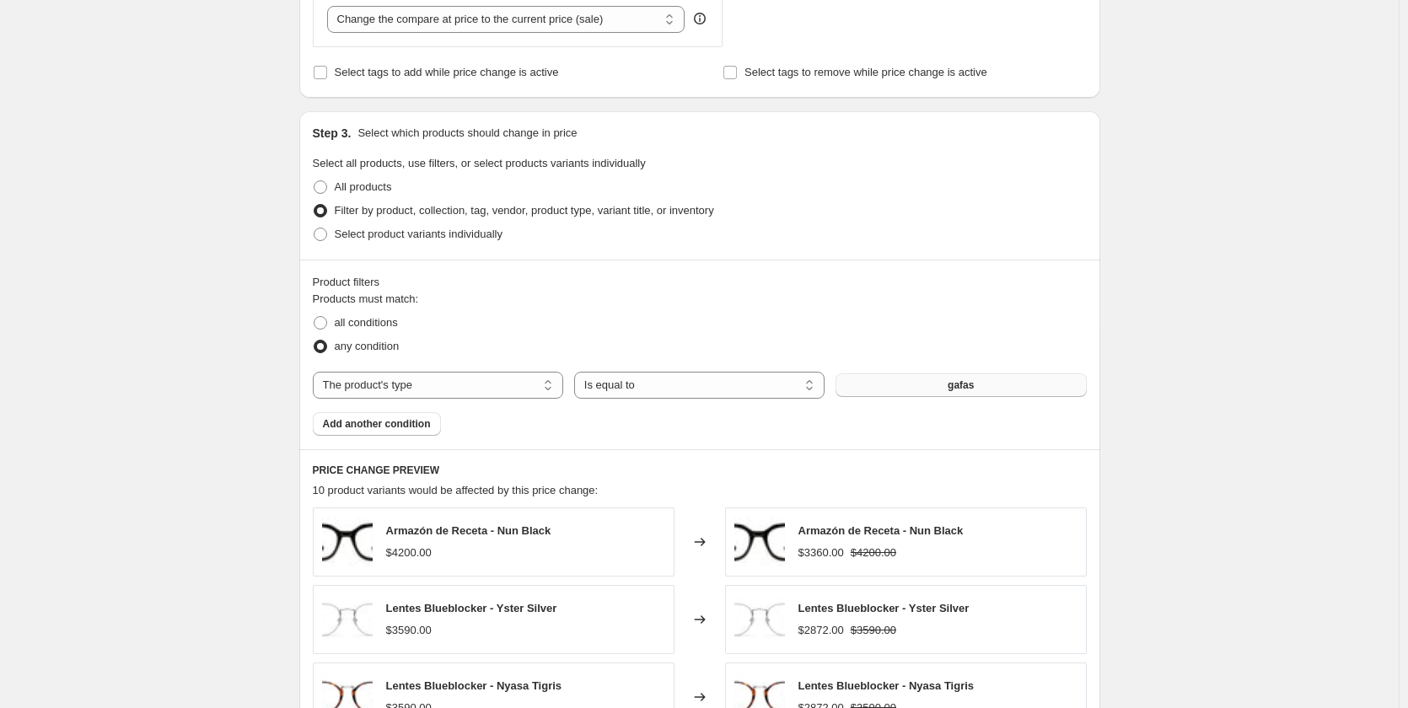
click at [868, 380] on button "gafas" at bounding box center [961, 386] width 250 height 24
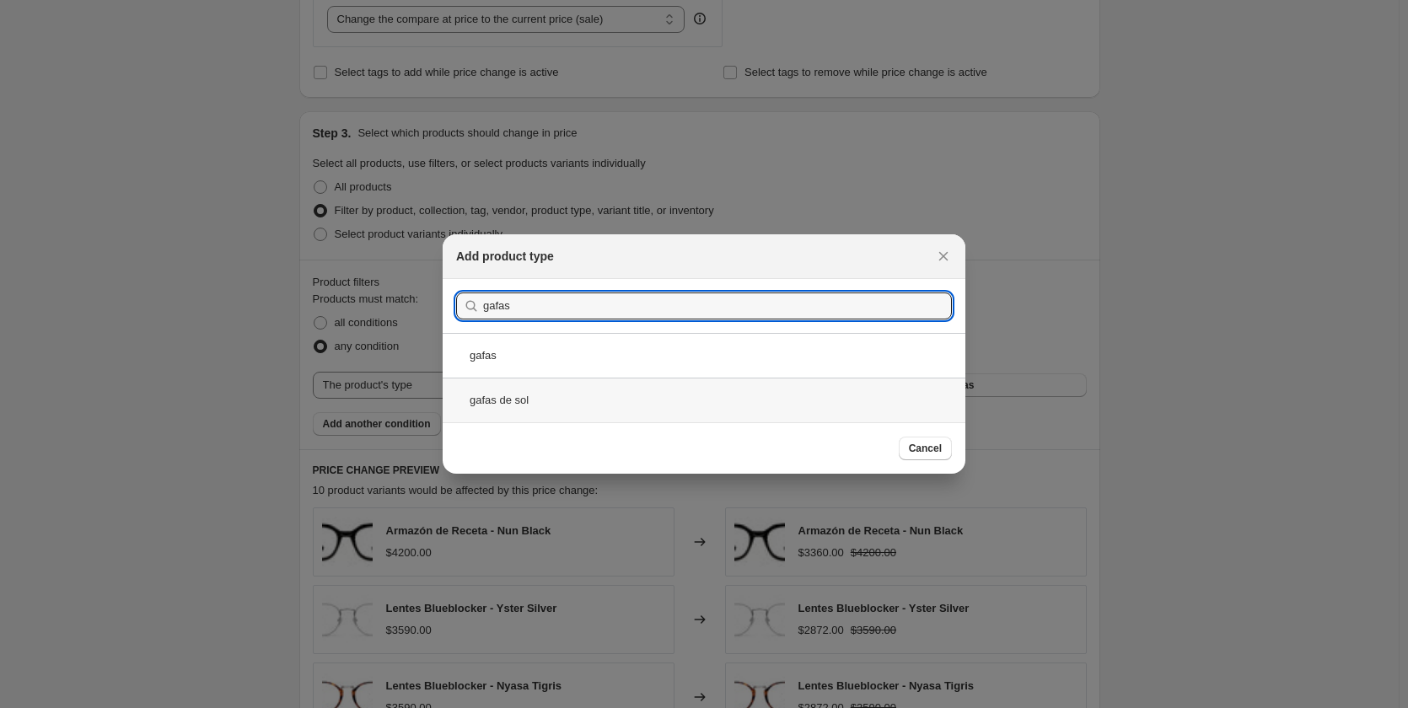
type input "gafas"
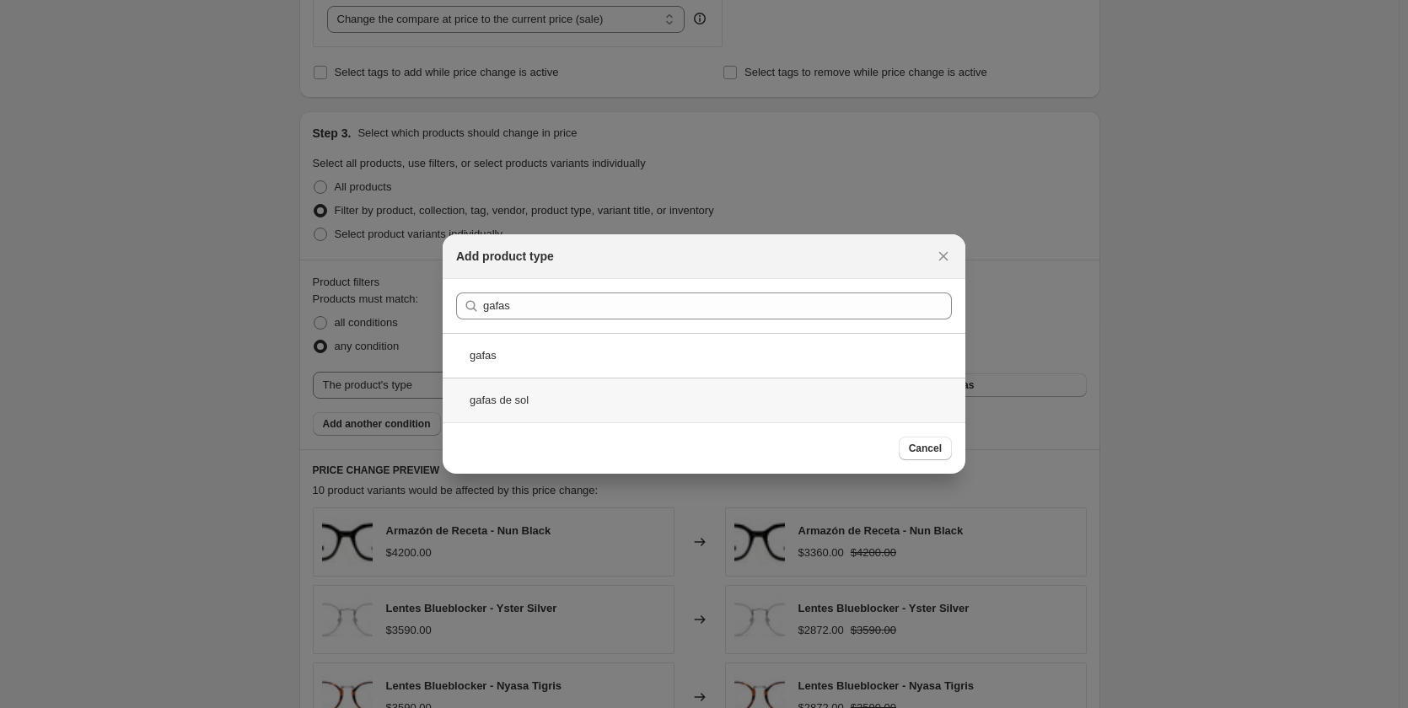
click at [494, 399] on div "gafas de sol" at bounding box center [704, 400] width 523 height 45
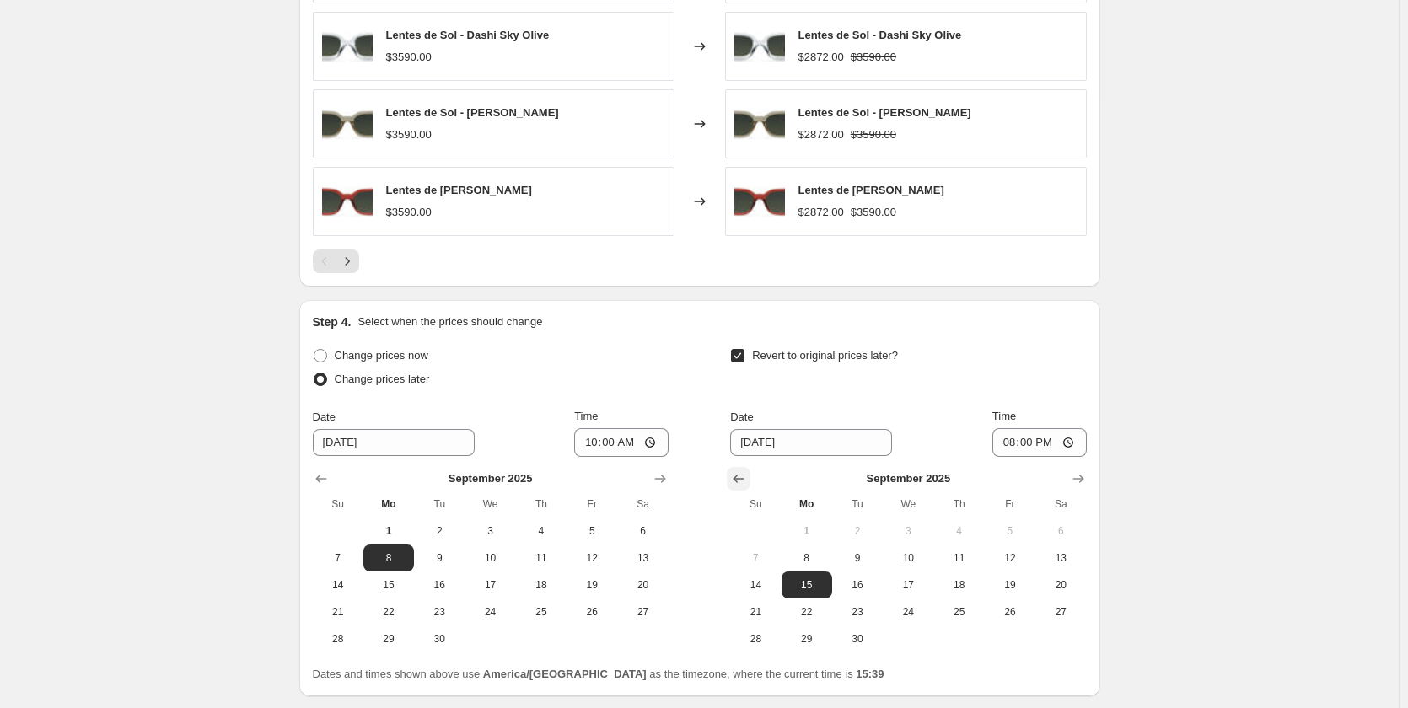
scroll to position [1559, 0]
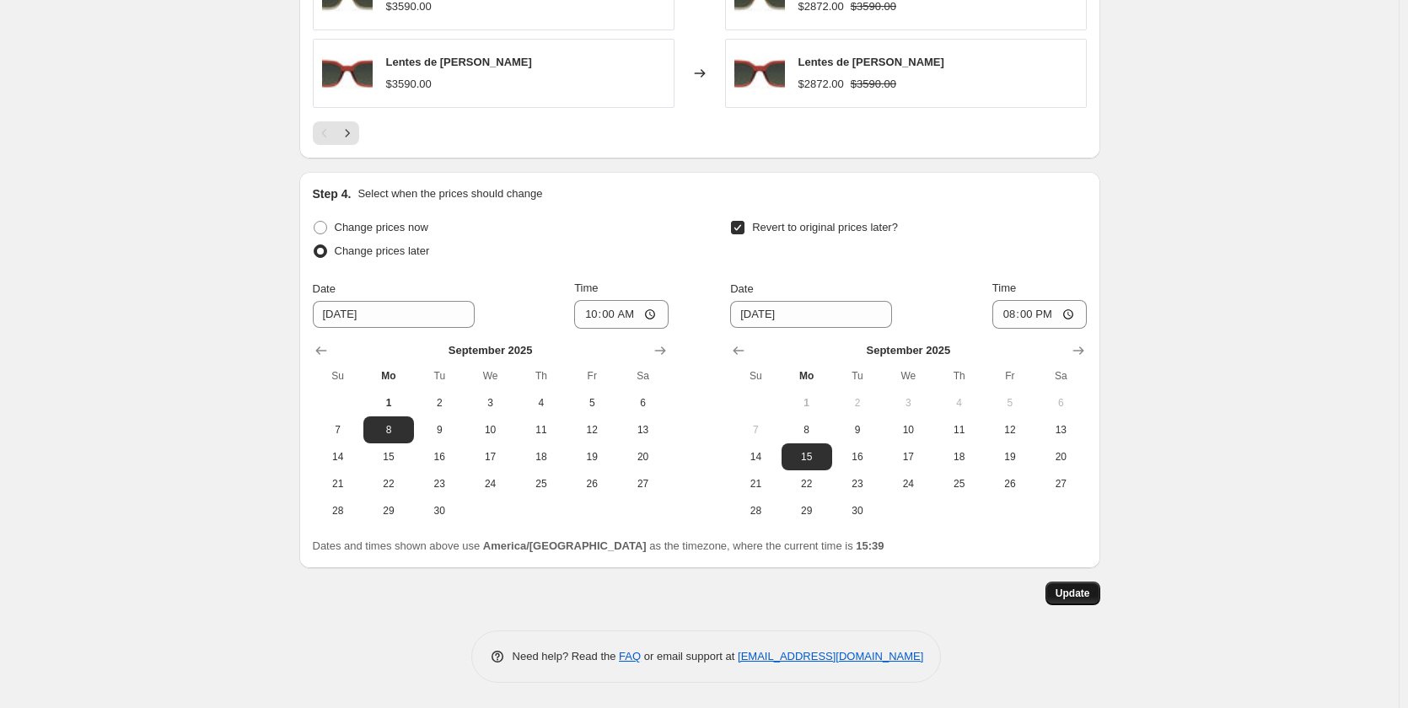
click at [1079, 590] on span "Update" at bounding box center [1073, 593] width 35 height 13
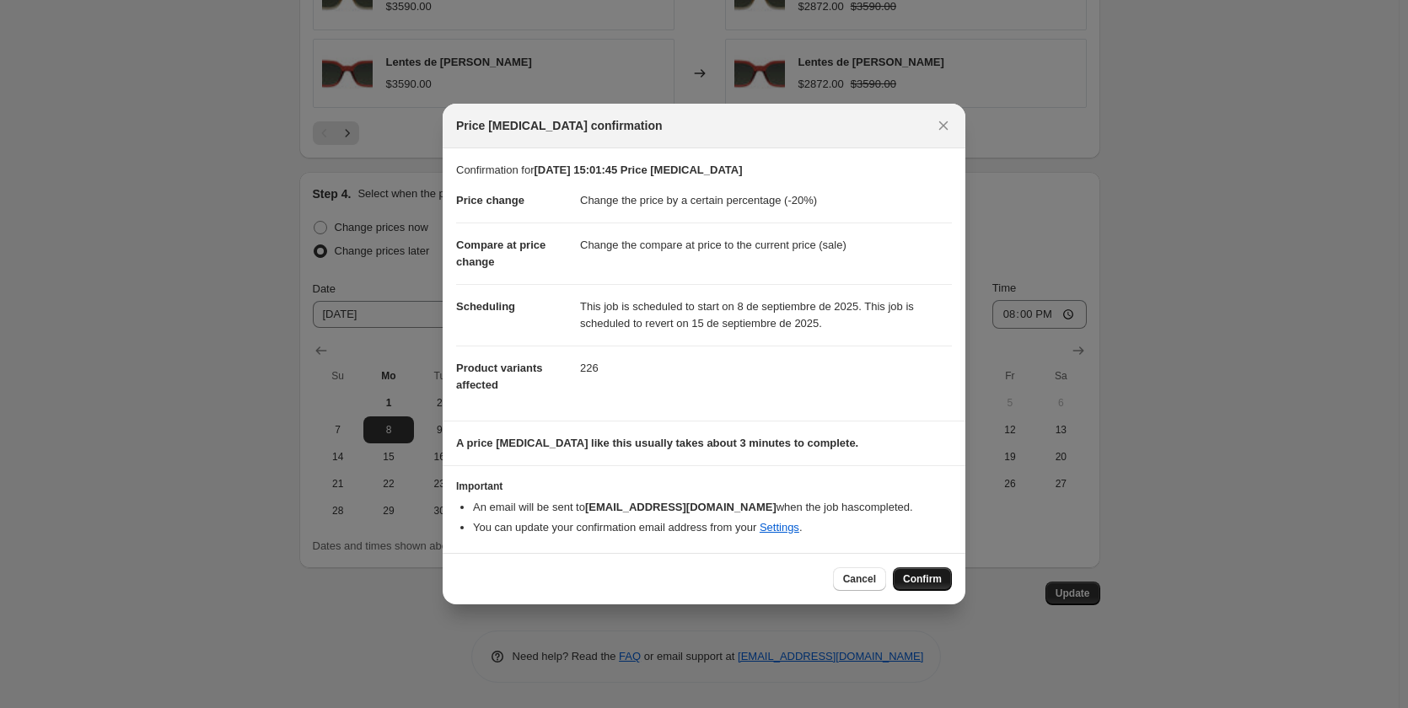
click at [934, 585] on span "Confirm" at bounding box center [922, 578] width 39 height 13
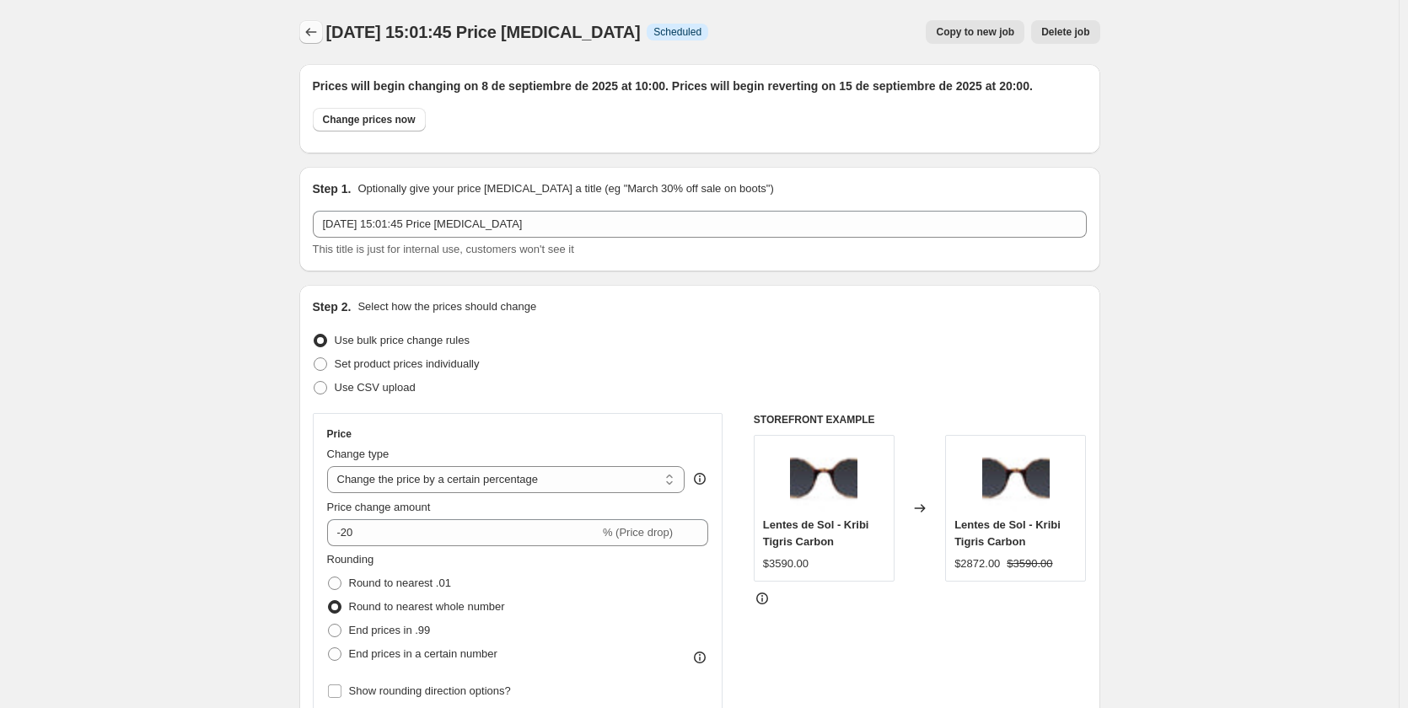
click at [314, 30] on icon "Price change jobs" at bounding box center [311, 32] width 17 height 17
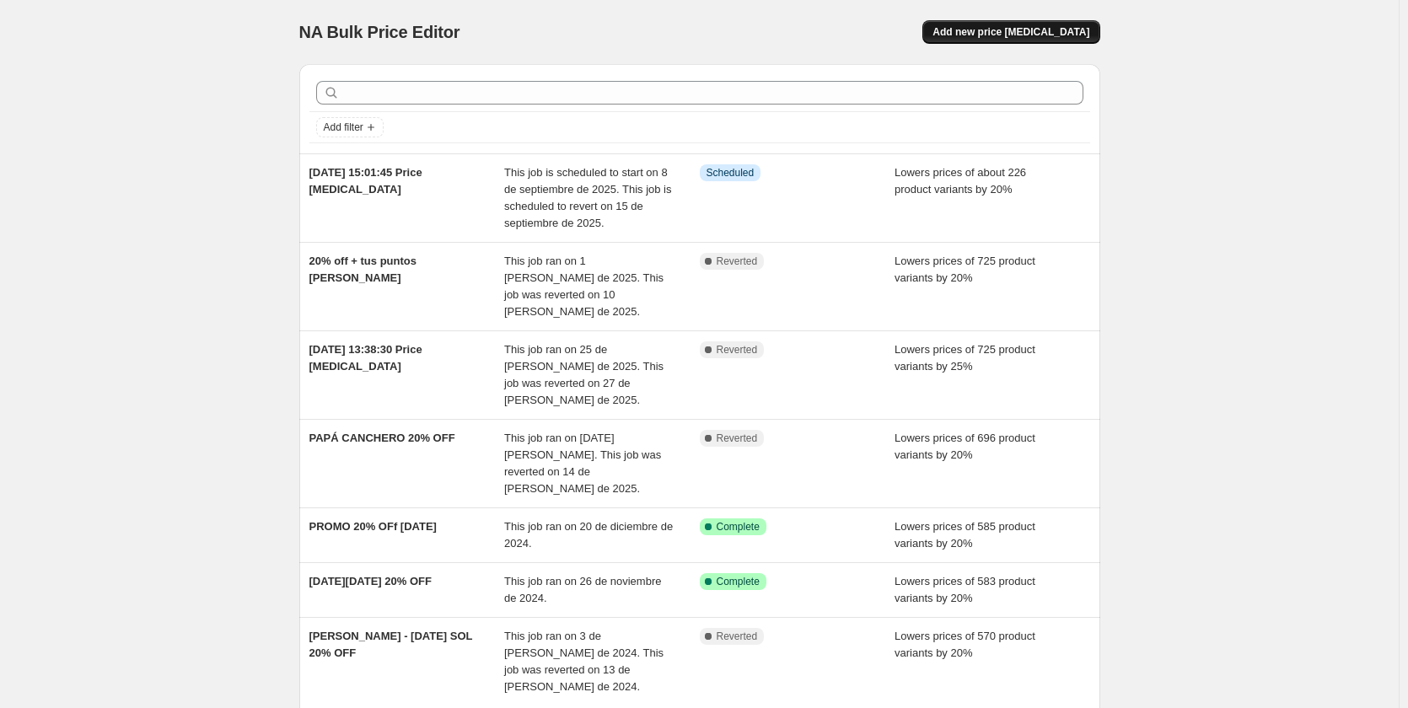
click at [1011, 33] on span "Add new price [MEDICAL_DATA]" at bounding box center [1010, 31] width 157 height 13
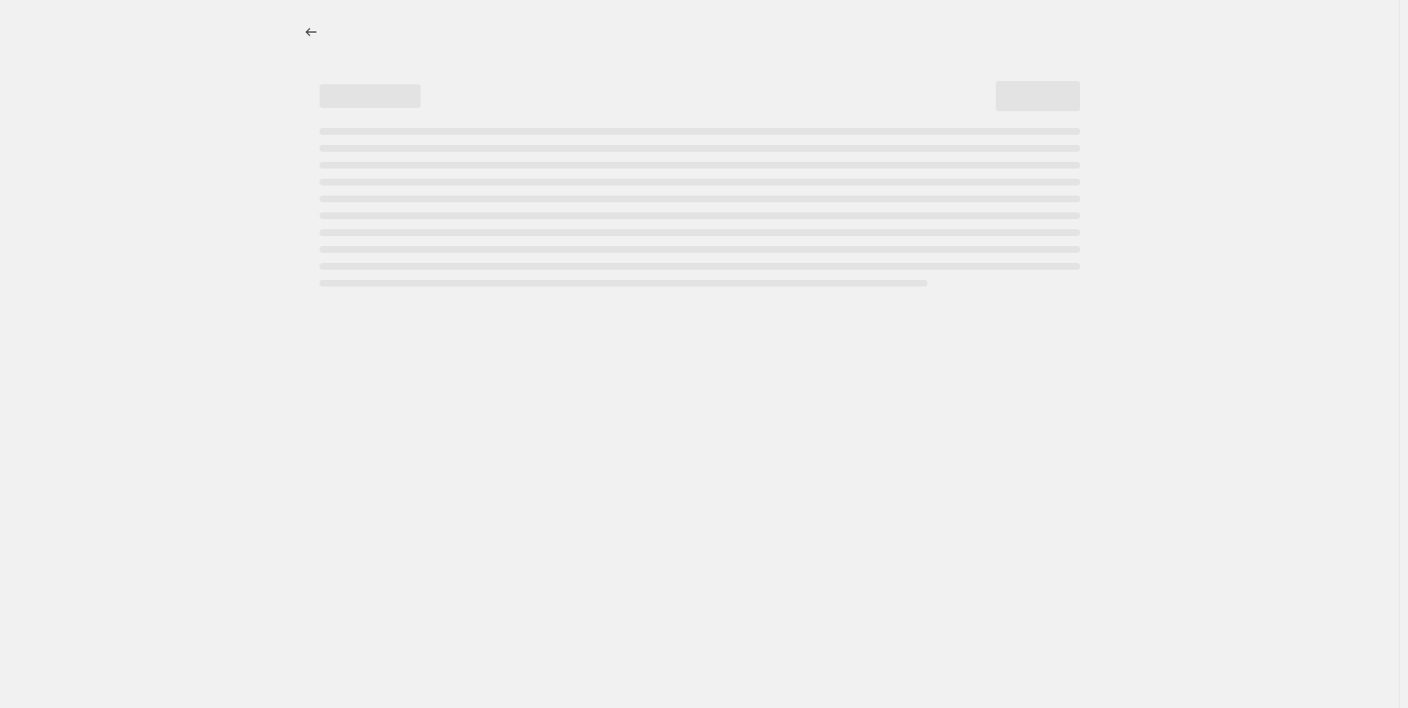
select select "percentage"
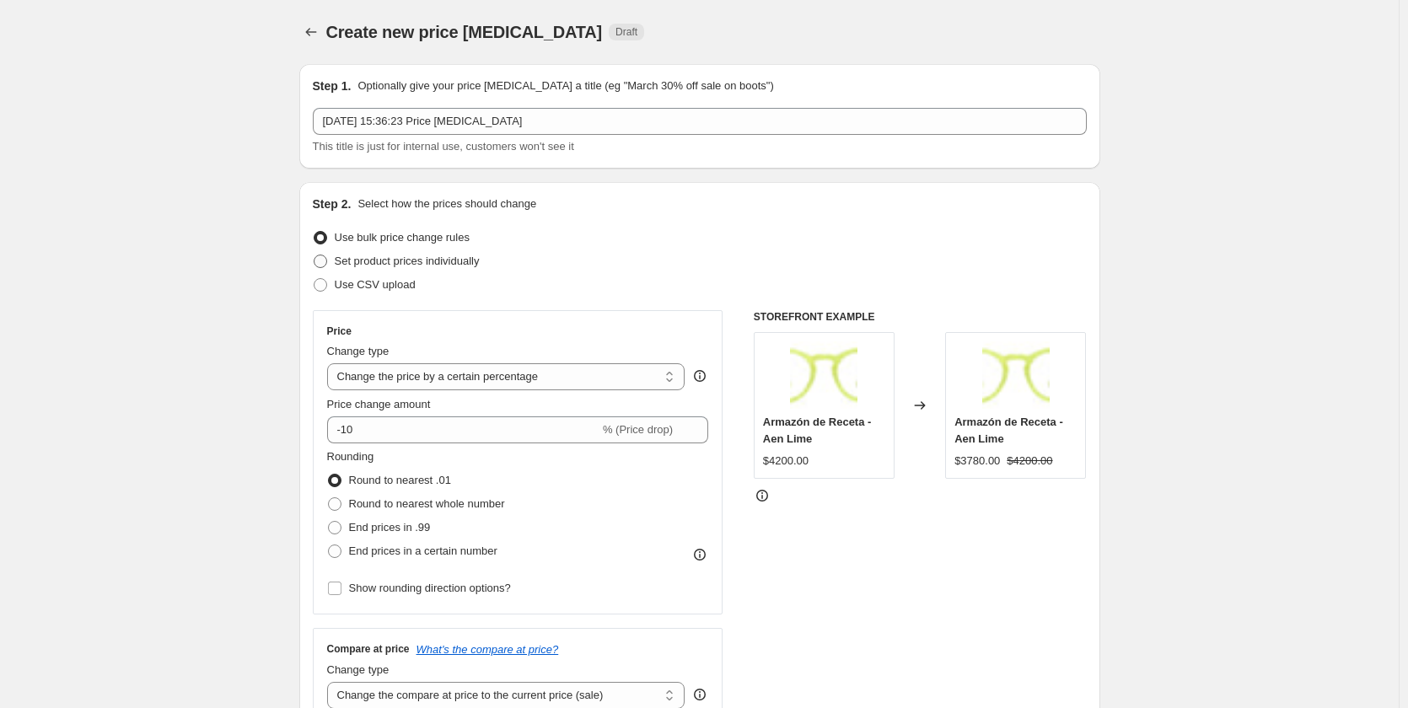
click at [427, 259] on span "Set product prices individually" at bounding box center [407, 261] width 145 height 13
click at [314, 255] on input "Set product prices individually" at bounding box center [314, 255] width 1 height 1
radio input "true"
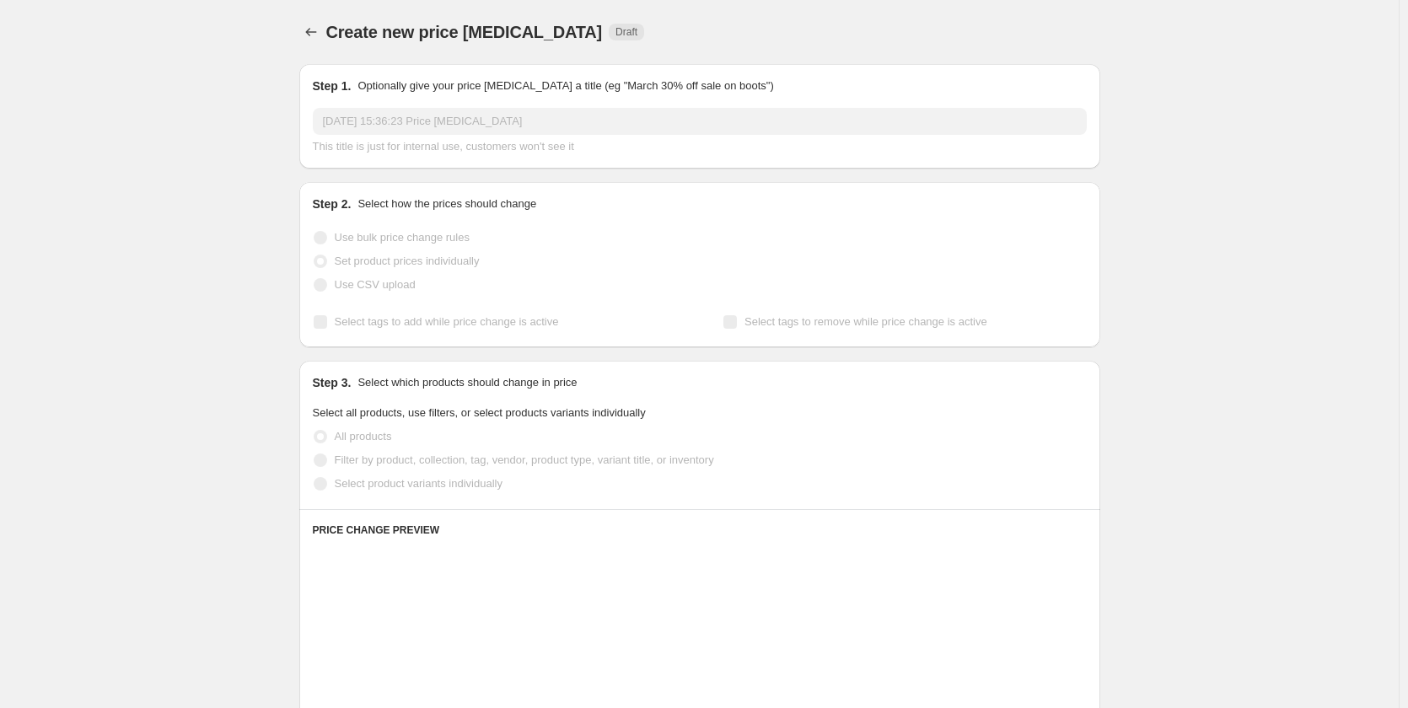
click at [436, 245] on span "Use bulk price change rules" at bounding box center [402, 237] width 135 height 17
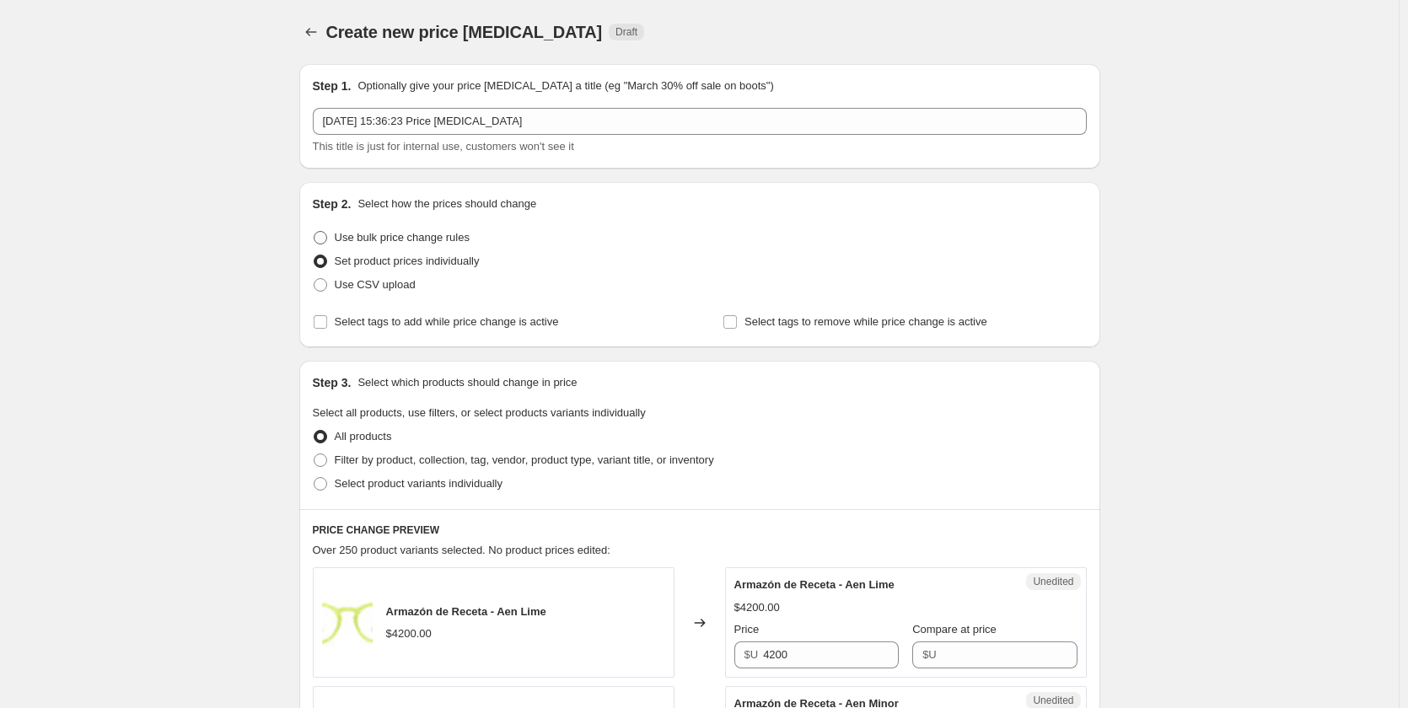
click at [449, 237] on span "Use bulk price change rules" at bounding box center [402, 237] width 135 height 13
click at [314, 232] on input "Use bulk price change rules" at bounding box center [314, 231] width 1 height 1
radio input "true"
select select "percentage"
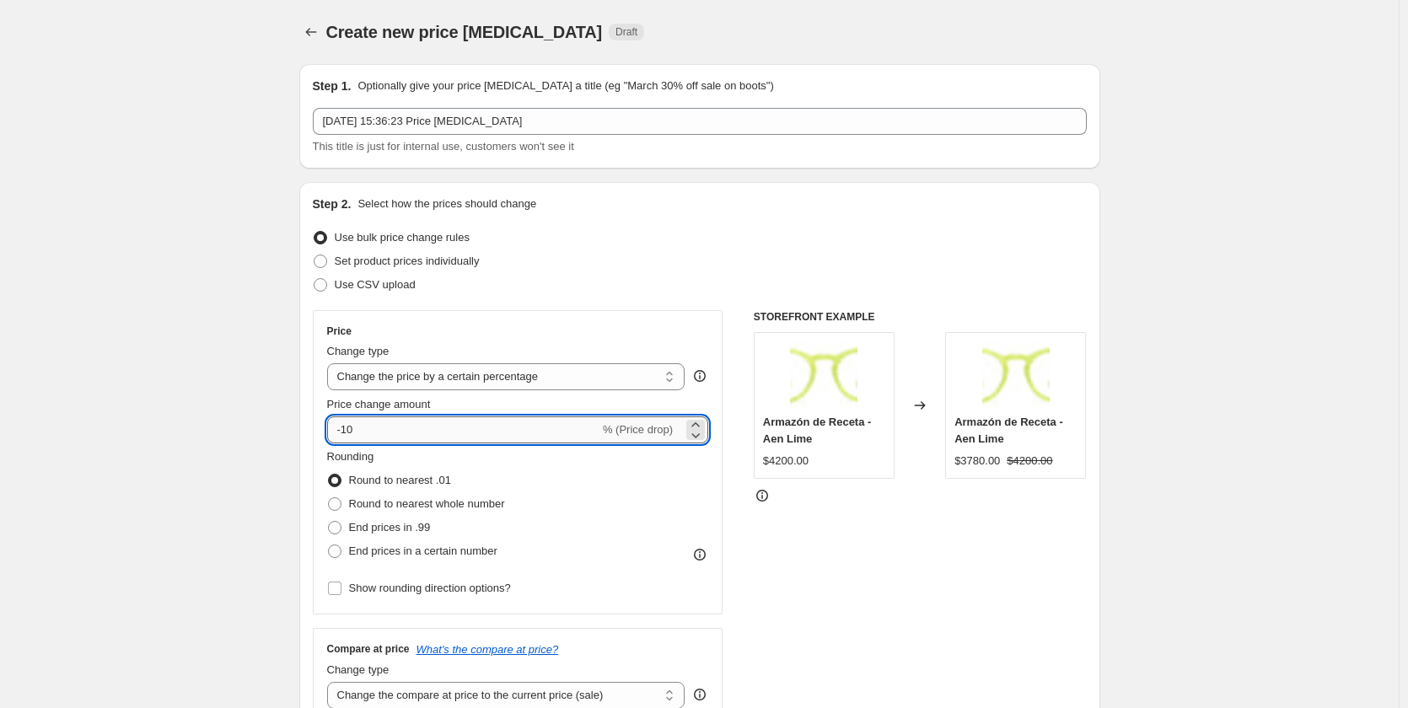
click at [387, 434] on input "-10" at bounding box center [463, 430] width 272 height 27
type input "-1"
type input "-25"
click at [411, 506] on span "Round to nearest whole number" at bounding box center [427, 503] width 156 height 13
click at [329, 498] on input "Round to nearest whole number" at bounding box center [328, 497] width 1 height 1
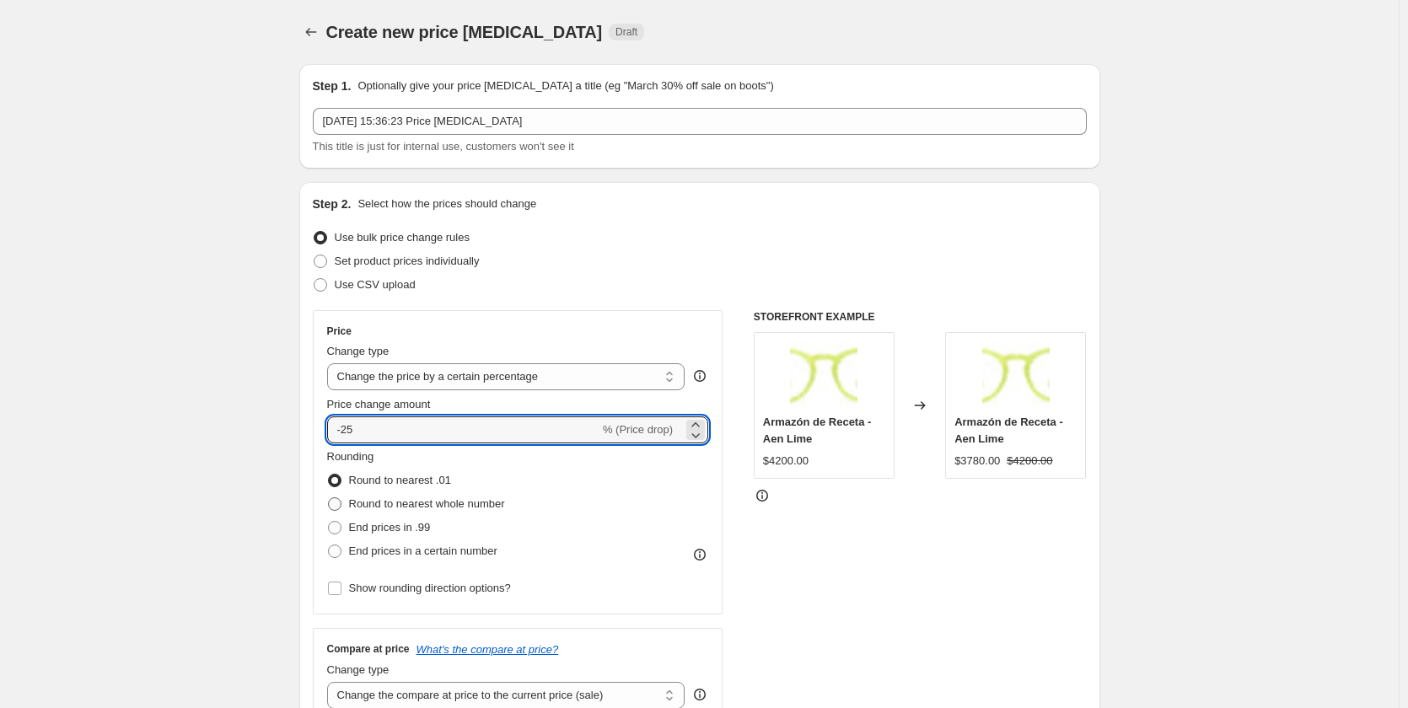
radio input "true"
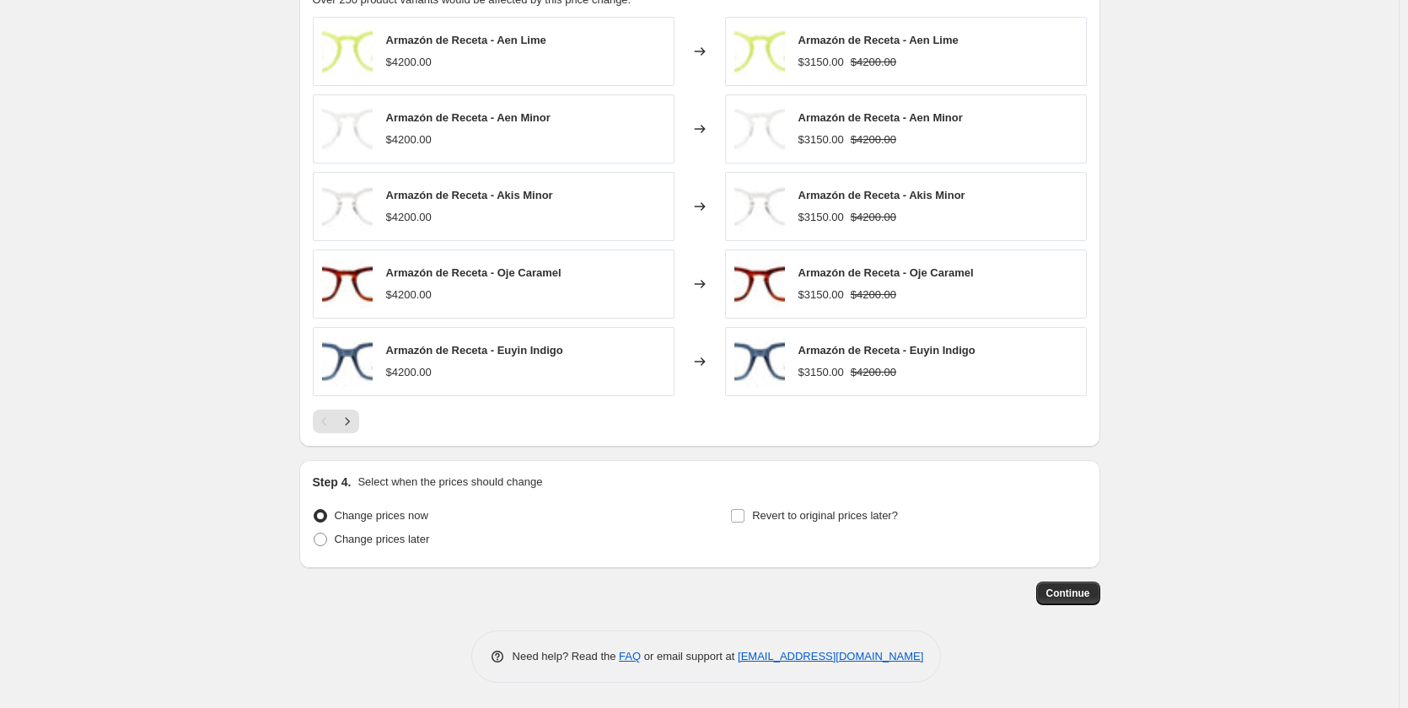
scroll to position [472, 0]
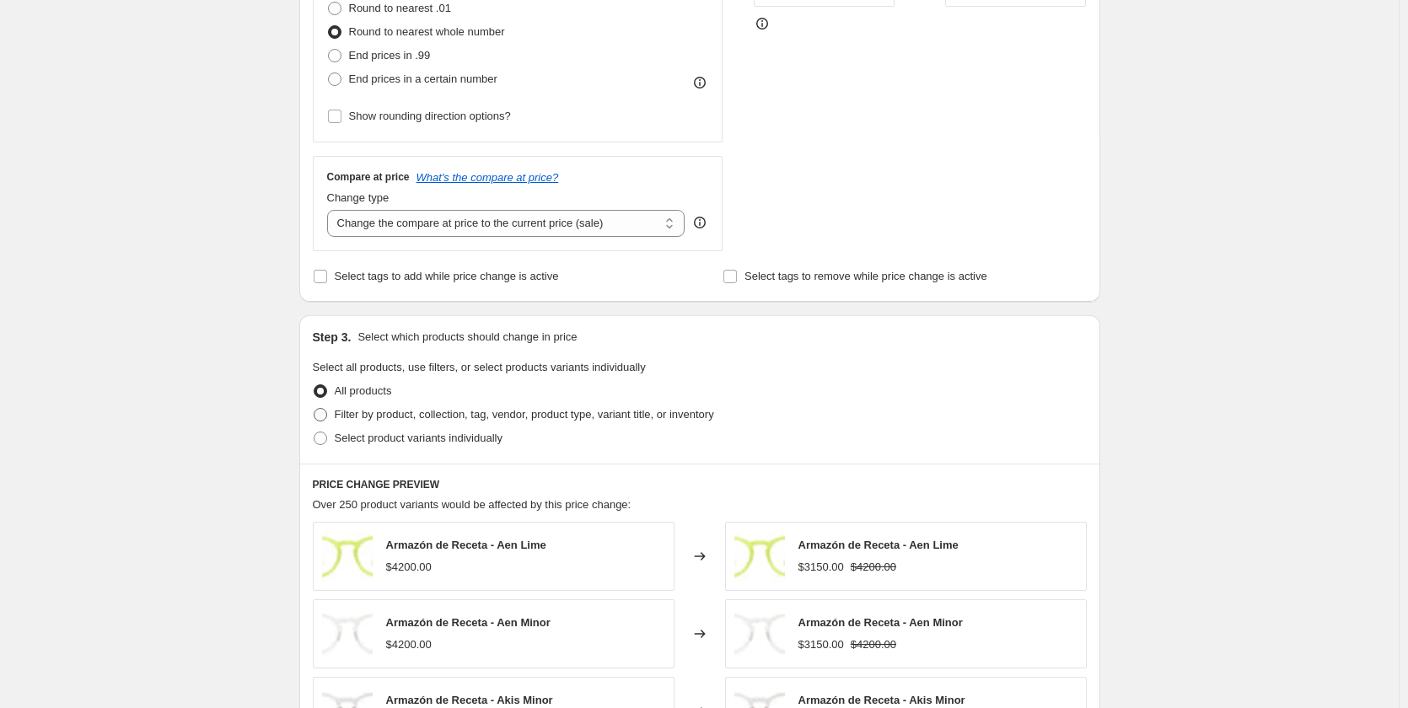
click at [358, 415] on span "Filter by product, collection, tag, vendor, product type, variant title, or inv…" at bounding box center [524, 414] width 379 height 13
click at [314, 409] on input "Filter by product, collection, tag, vendor, product type, variant title, or inv…" at bounding box center [314, 408] width 1 height 1
radio input "true"
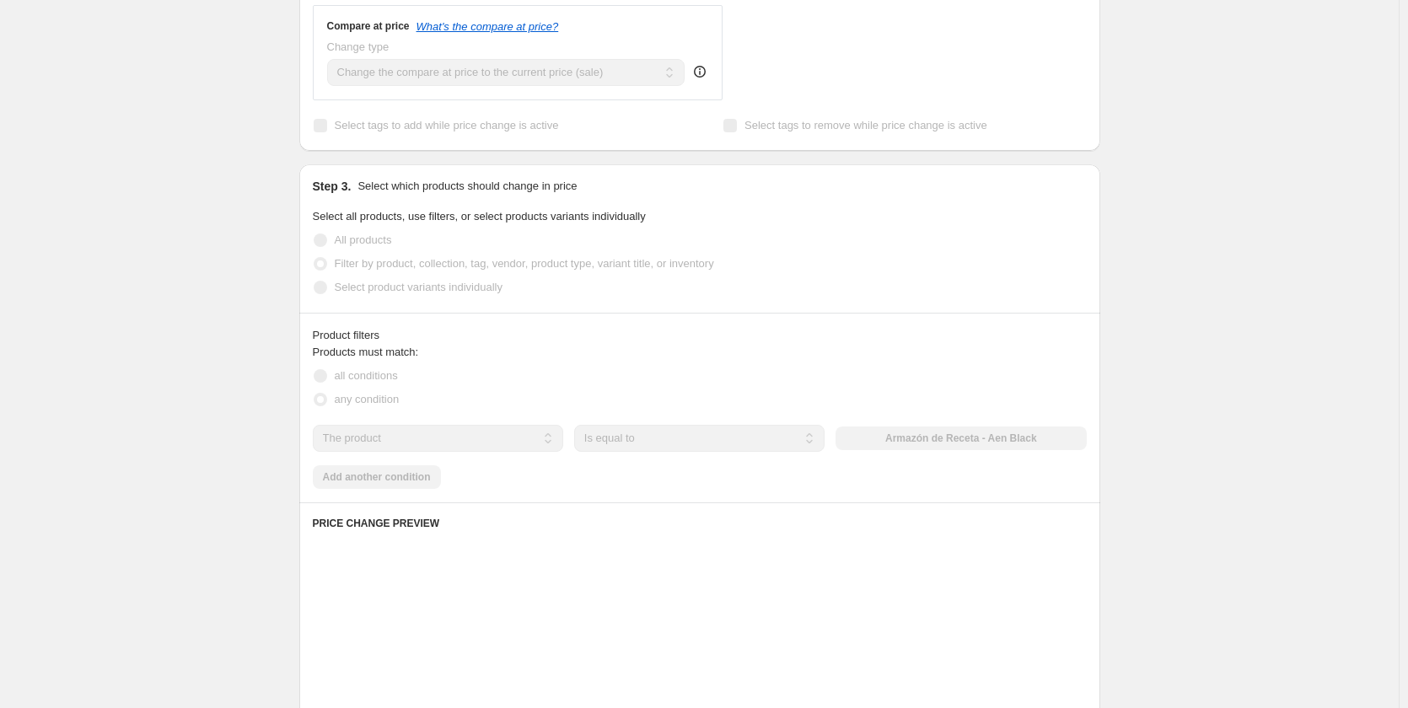
scroll to position [641, 0]
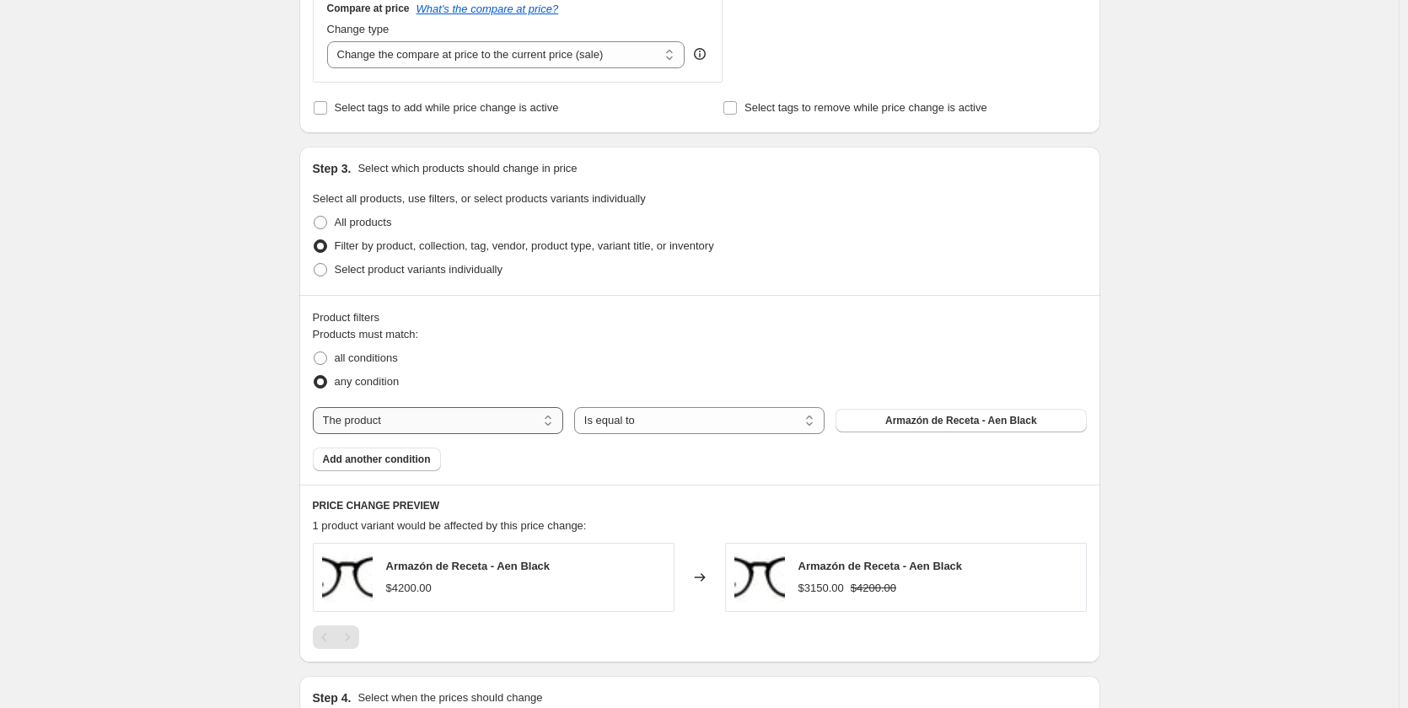
click at [438, 421] on select "The product The product's collection The product's tag The product's vendor The…" at bounding box center [438, 420] width 250 height 27
select select "product_type"
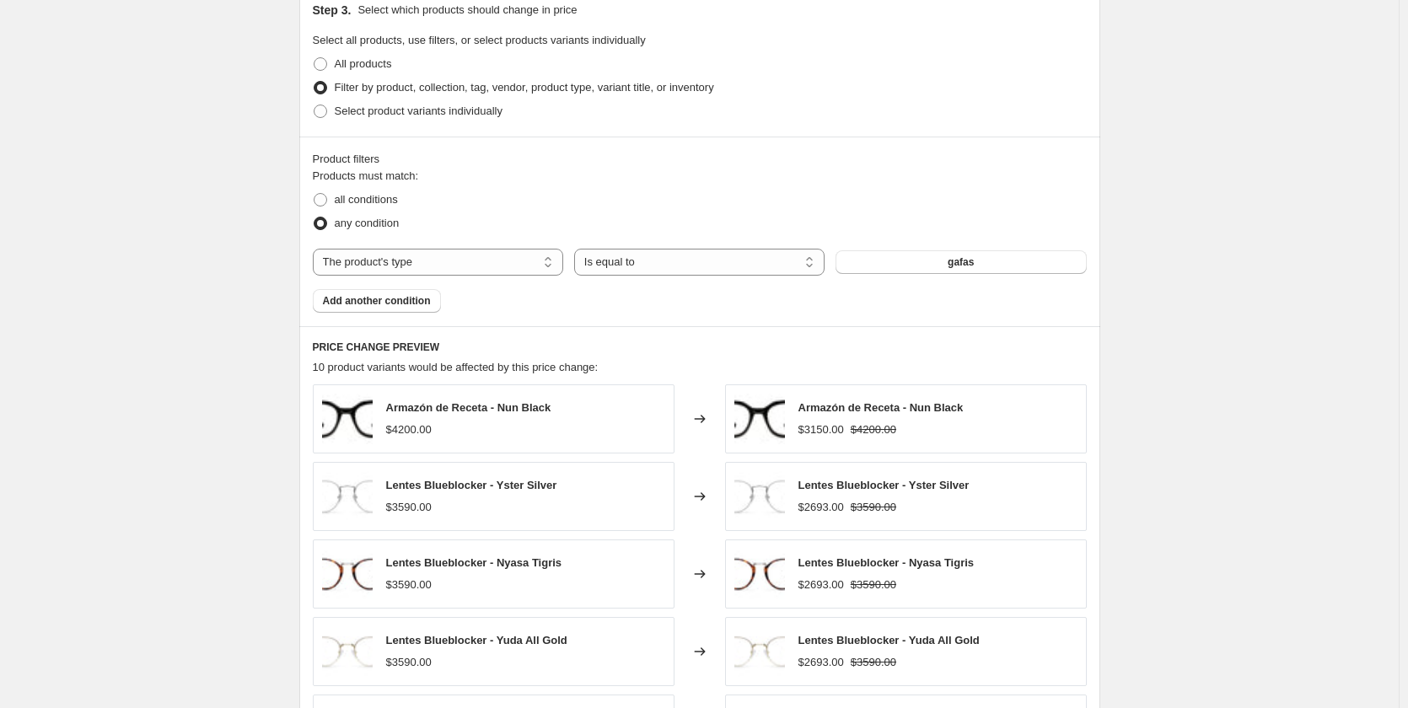
scroll to position [809, 0]
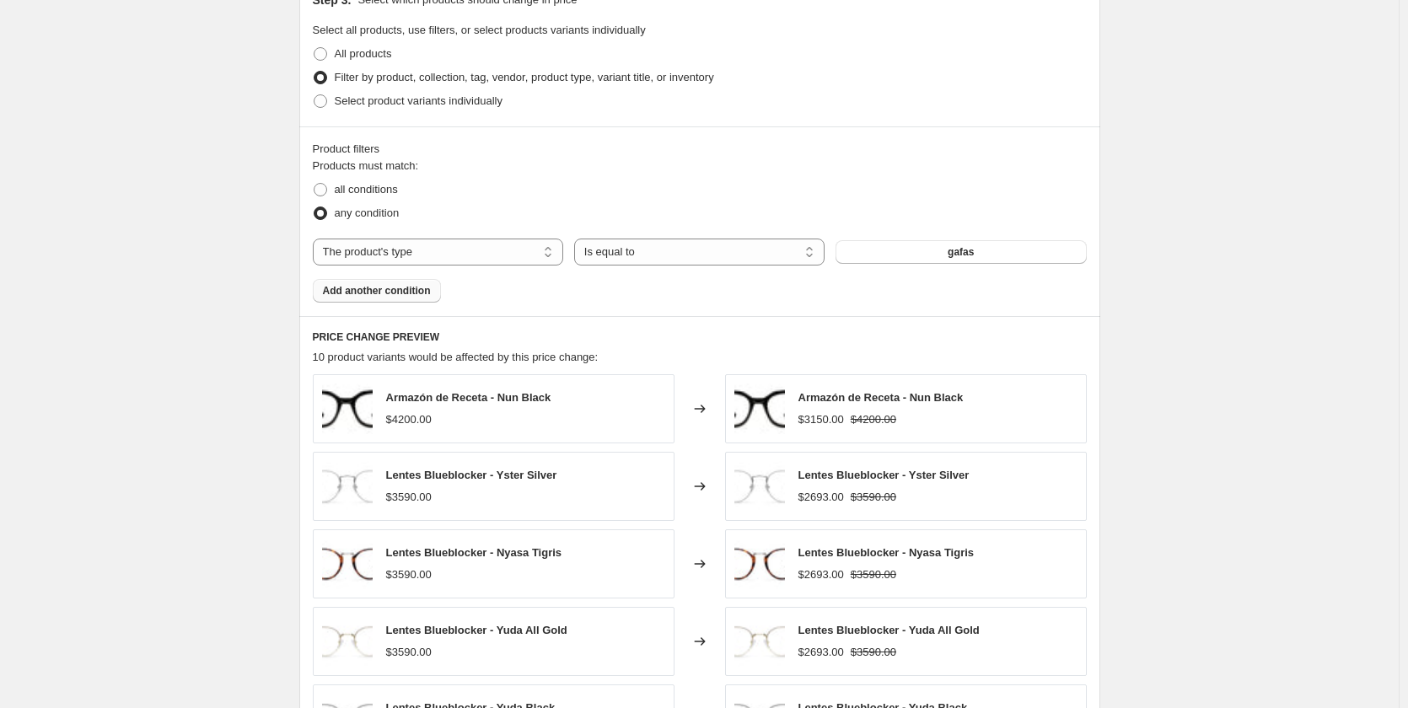
click at [423, 301] on button "Add another condition" at bounding box center [377, 291] width 128 height 24
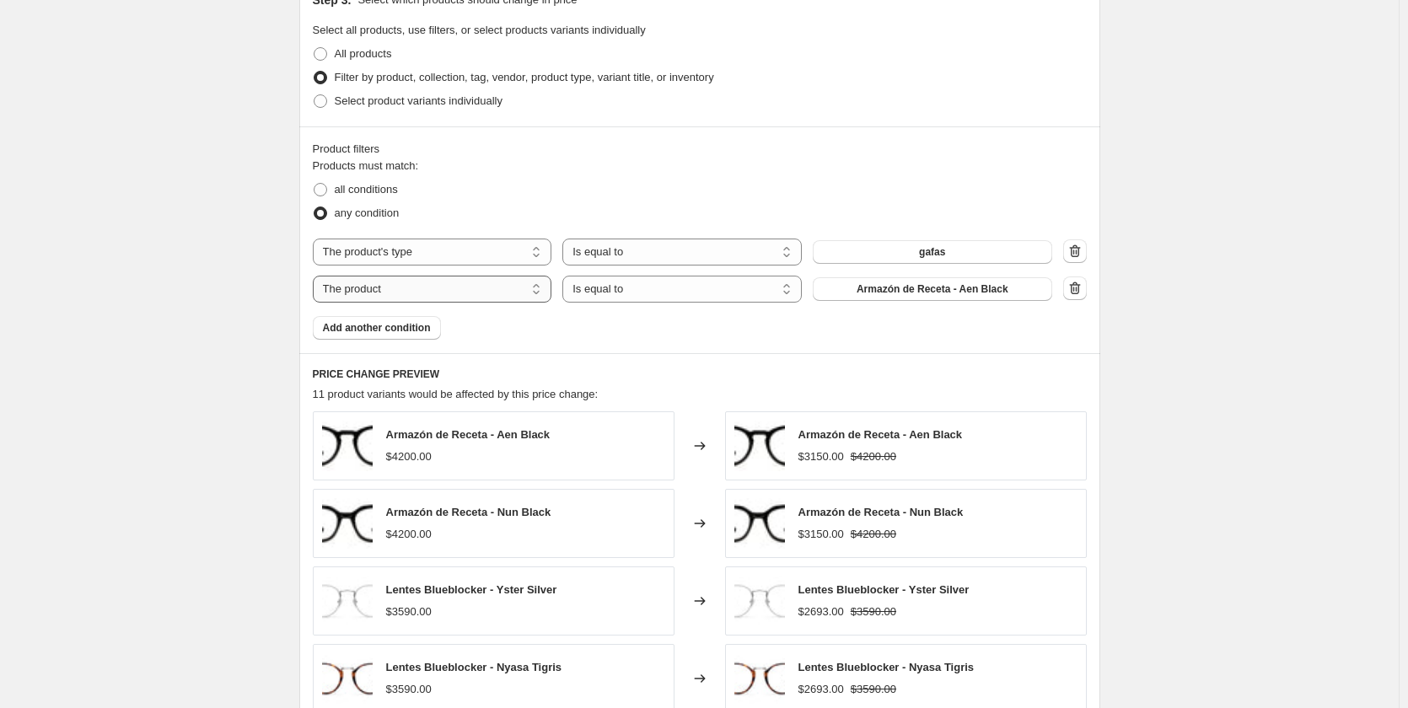
click at [425, 296] on select "The product The product's collection The product's tag The product's vendor The…" at bounding box center [432, 289] width 239 height 27
select select "product_type"
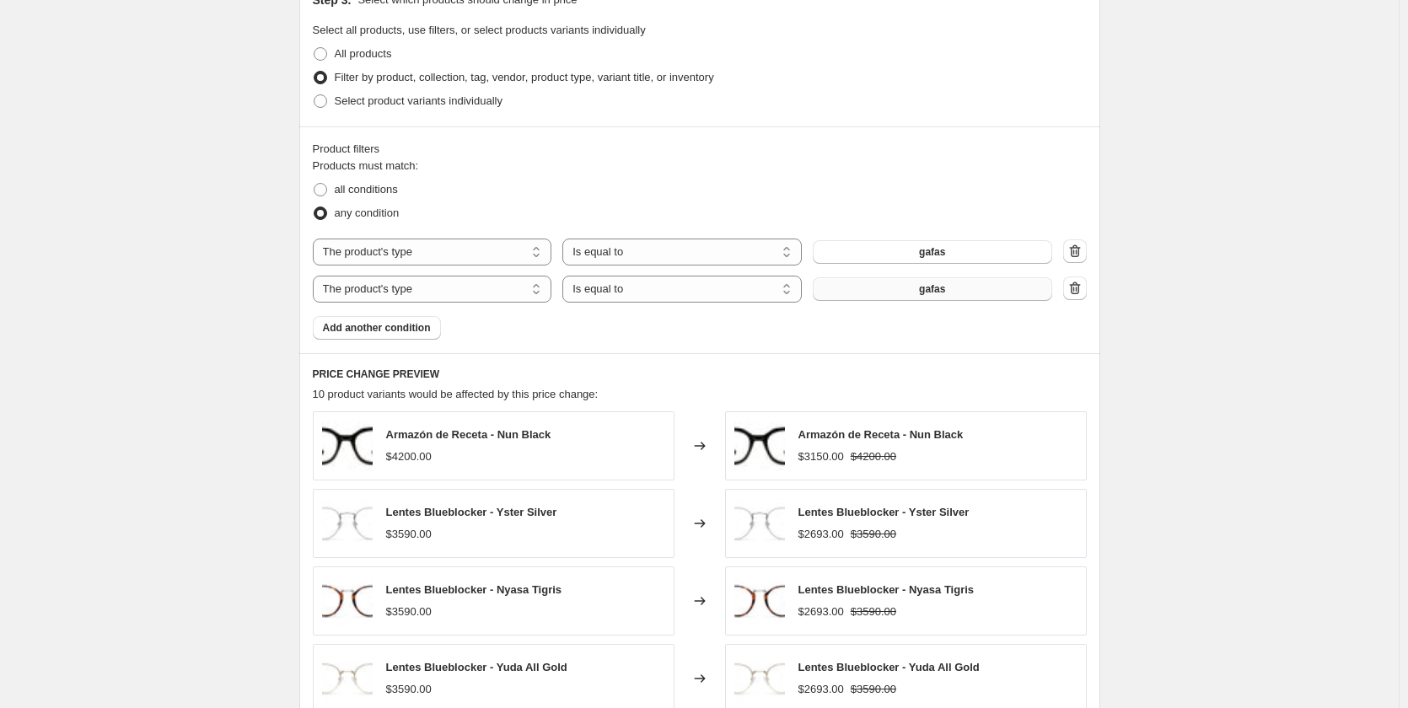
click at [938, 290] on span "gafas" at bounding box center [932, 288] width 26 height 13
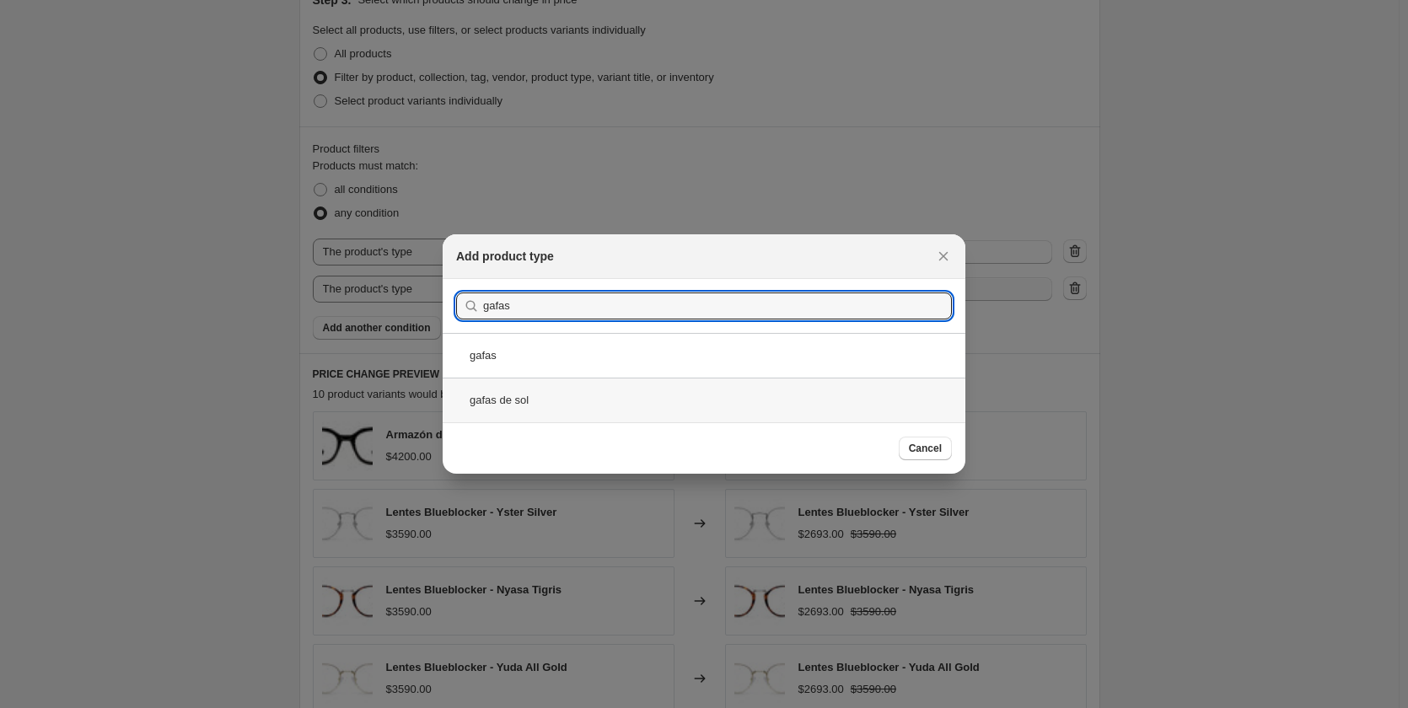
type input "gafas"
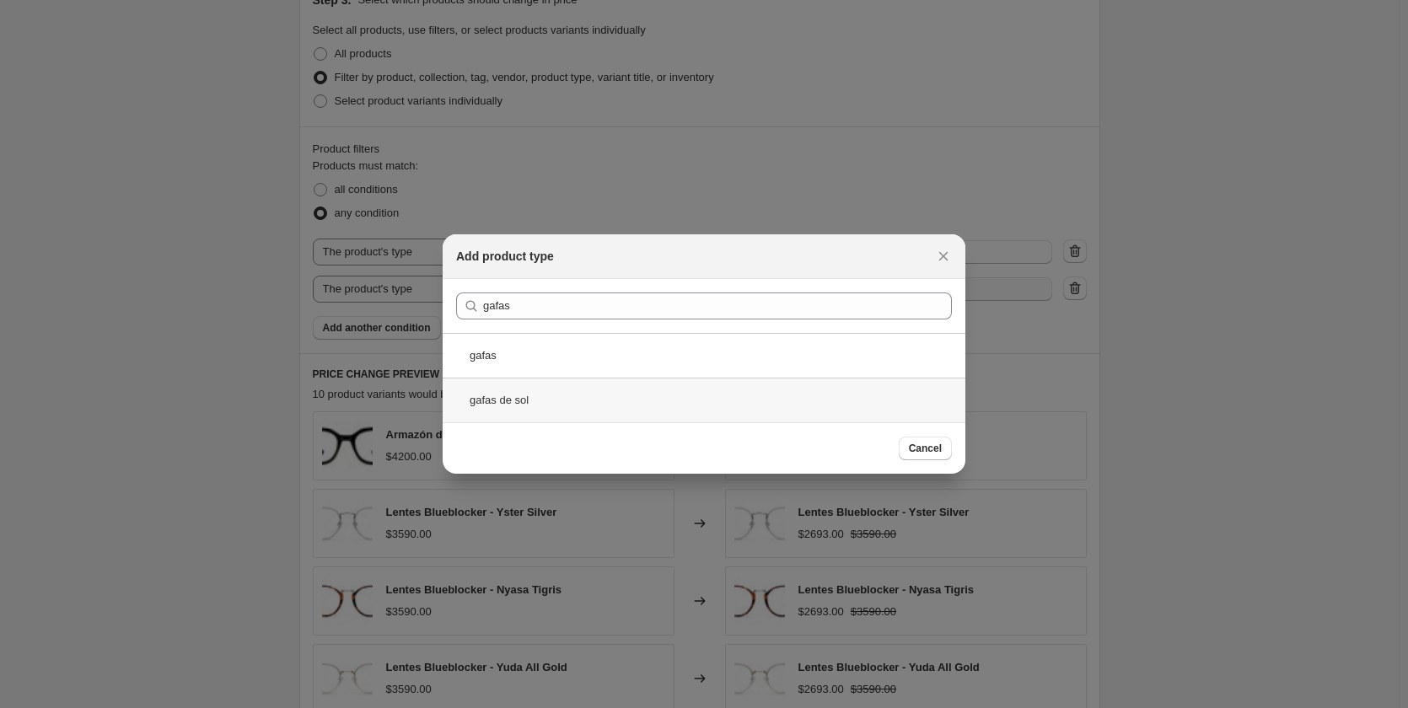
click at [522, 406] on div "gafas de sol" at bounding box center [704, 400] width 523 height 45
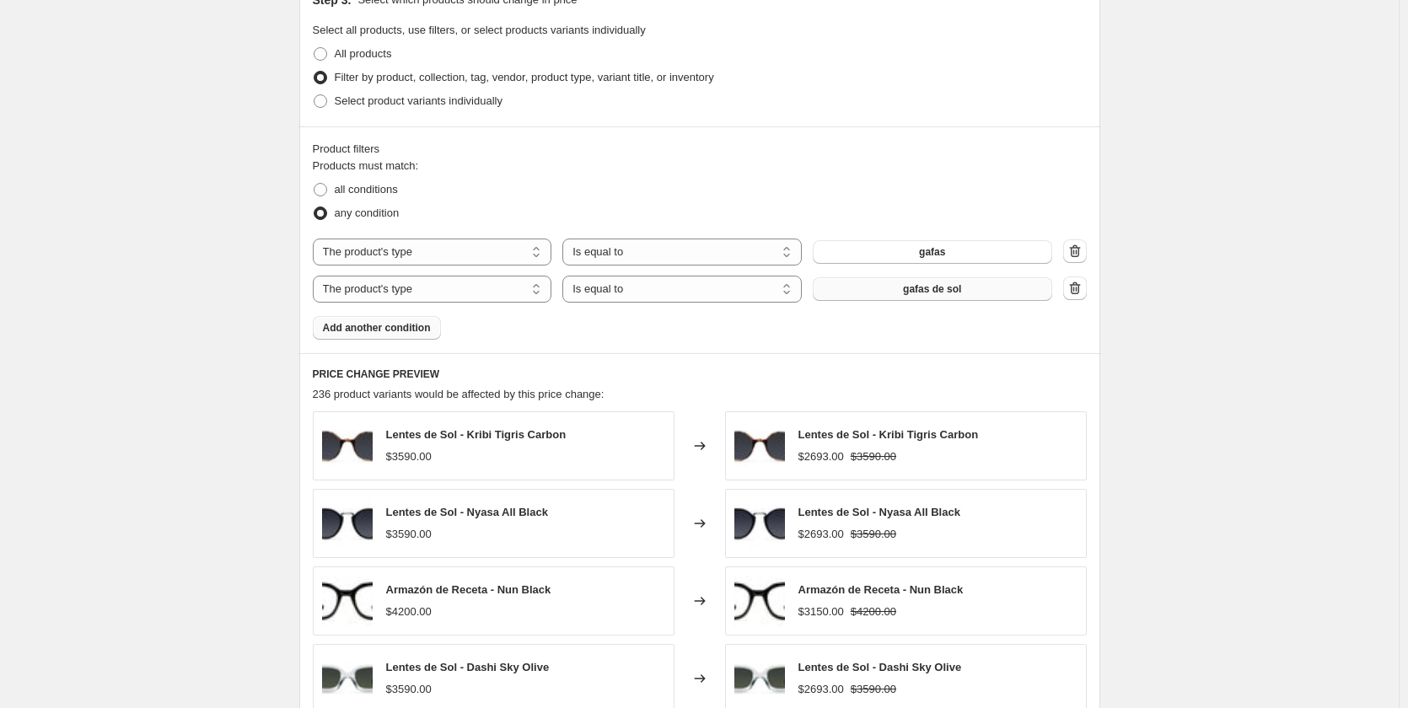
click at [414, 330] on span "Add another condition" at bounding box center [377, 327] width 108 height 13
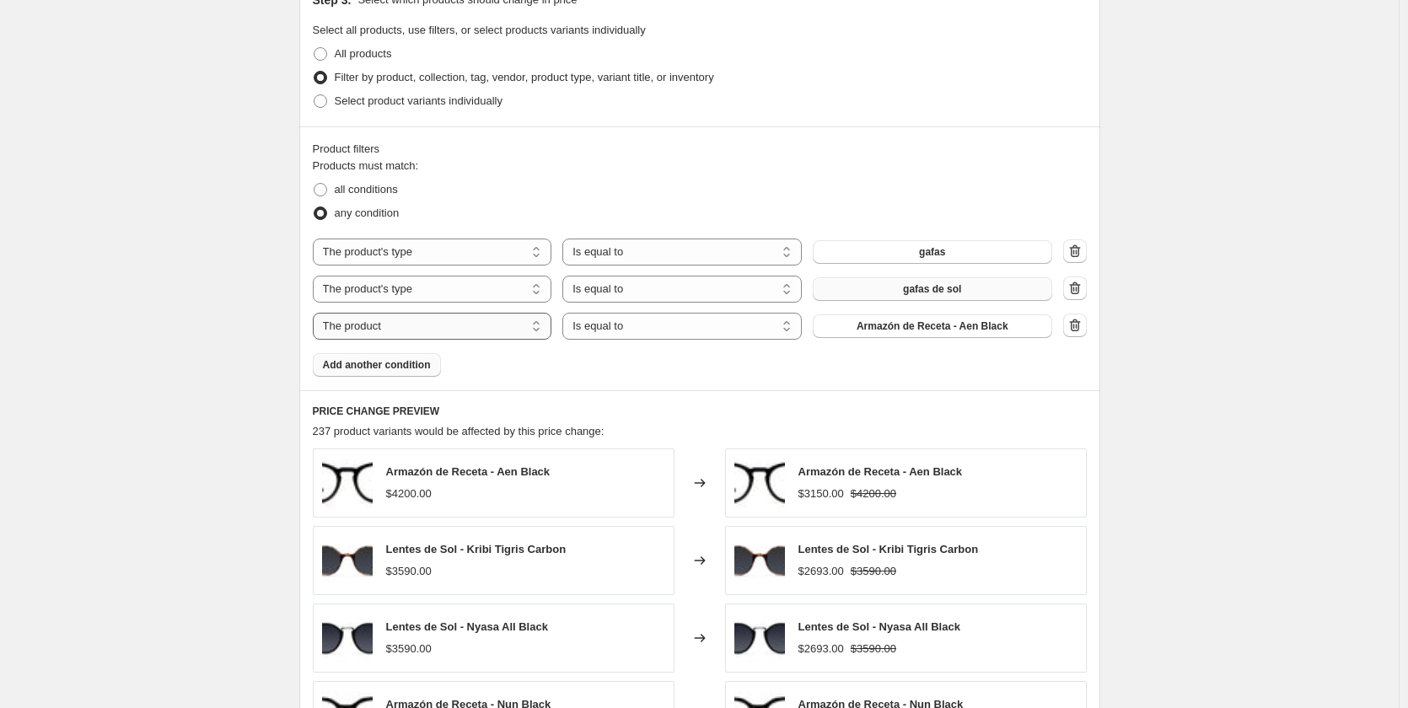
click at [414, 330] on select "The product The product's collection The product's tag The product's vendor The…" at bounding box center [432, 326] width 239 height 27
select select "product_type"
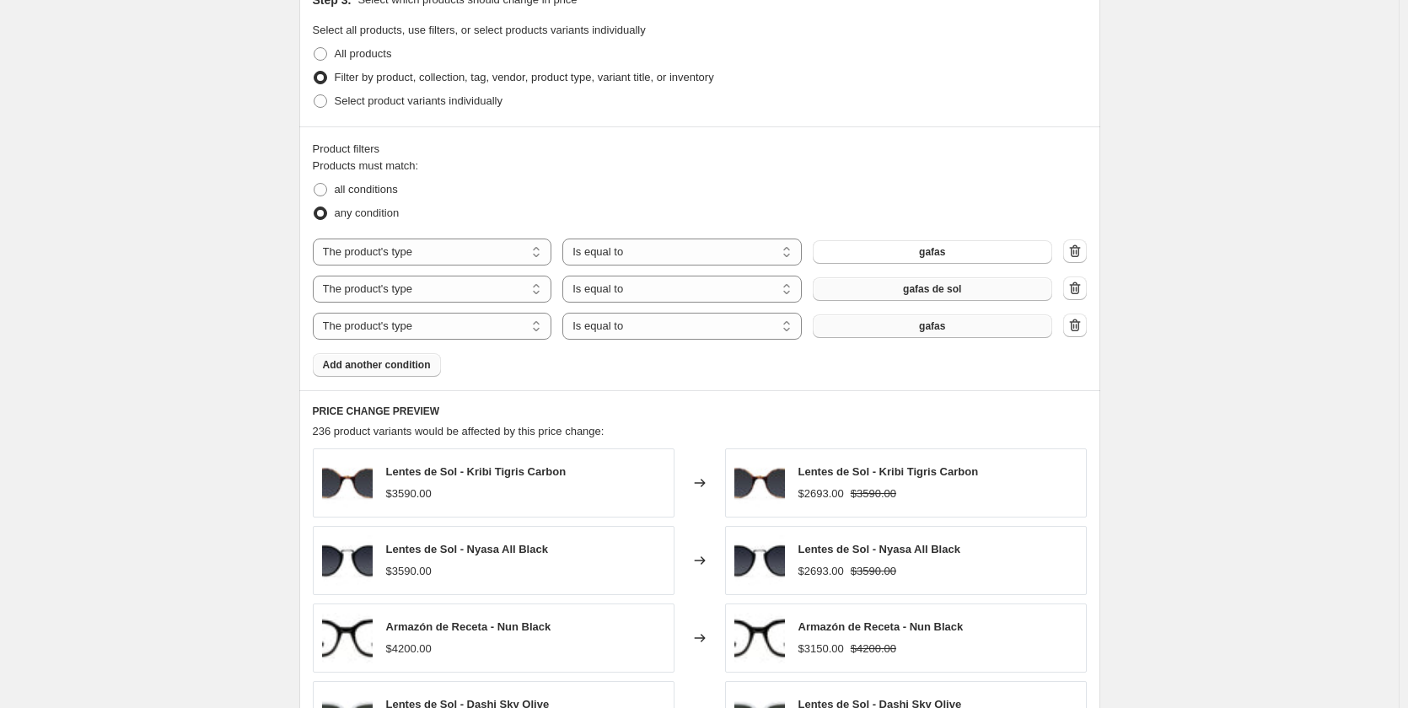
click at [865, 334] on button "gafas" at bounding box center [932, 326] width 239 height 24
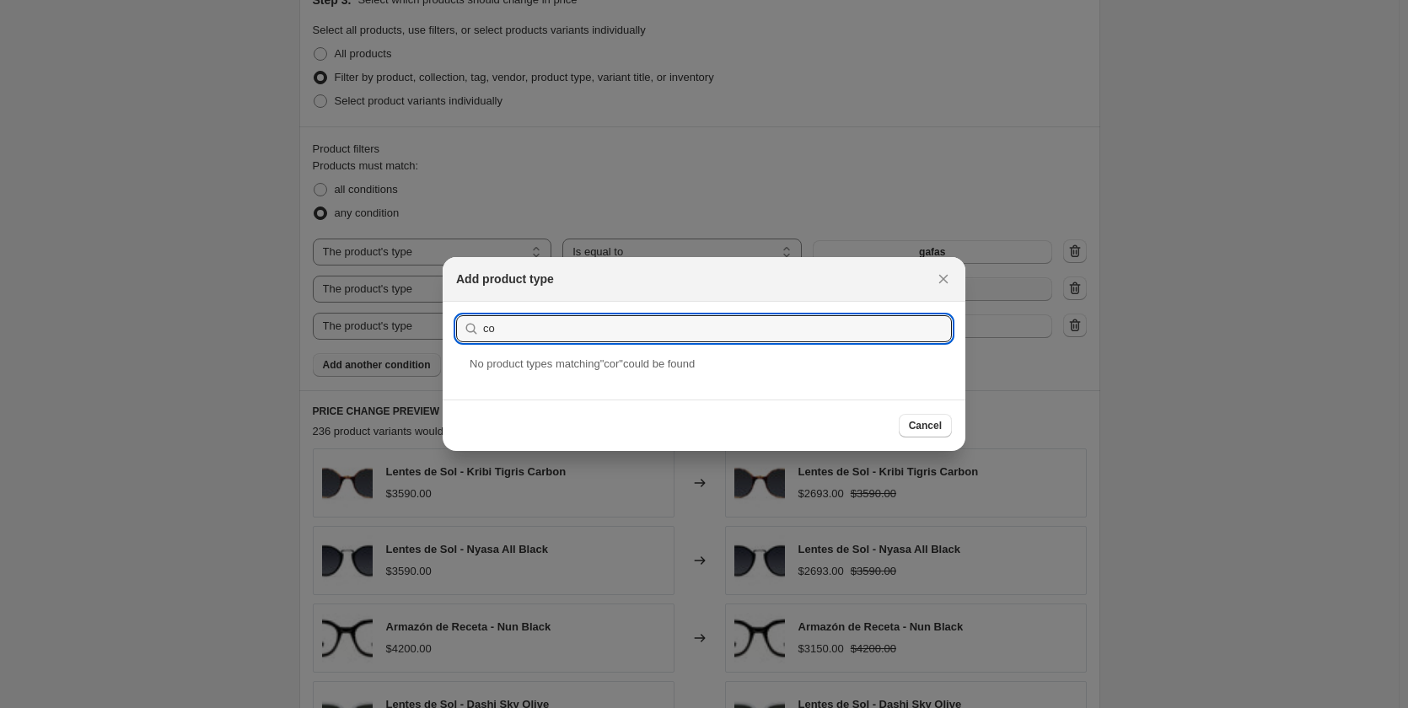
type input "c"
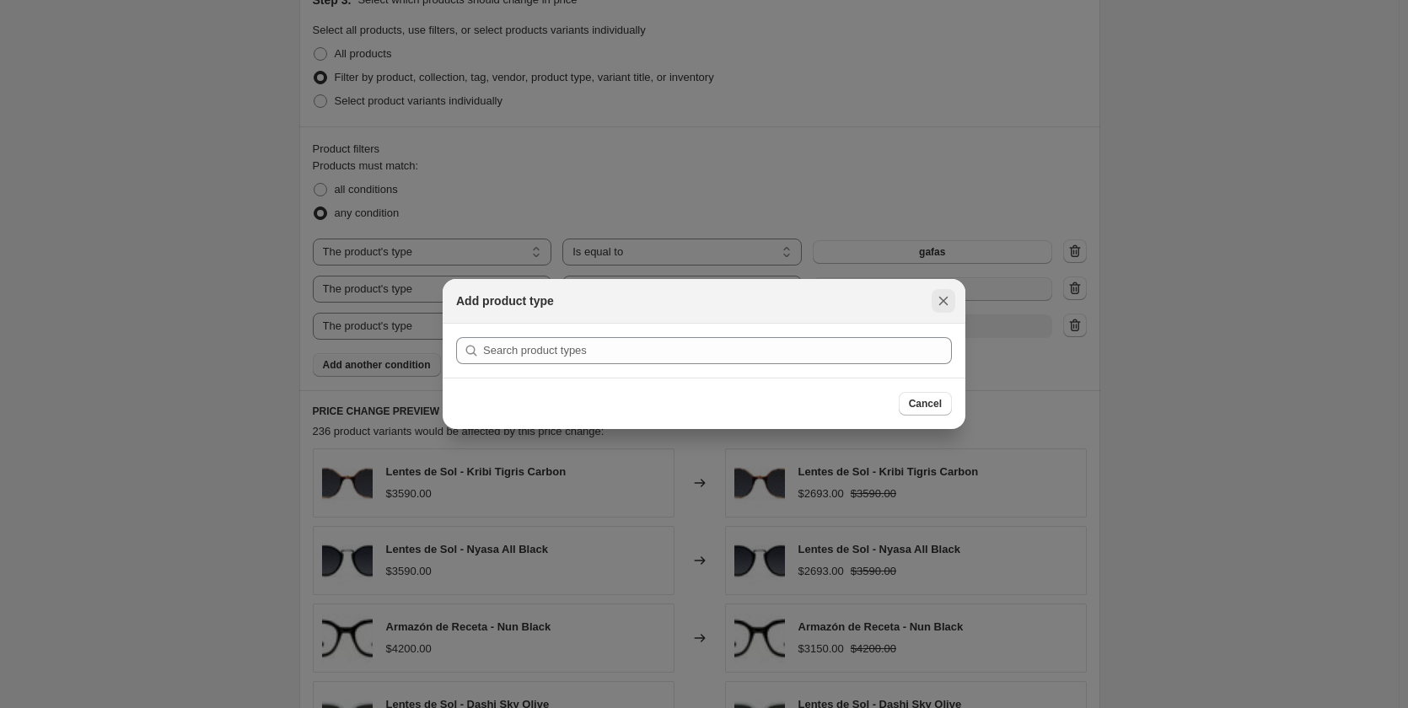
click at [944, 302] on icon "Close" at bounding box center [943, 301] width 9 height 9
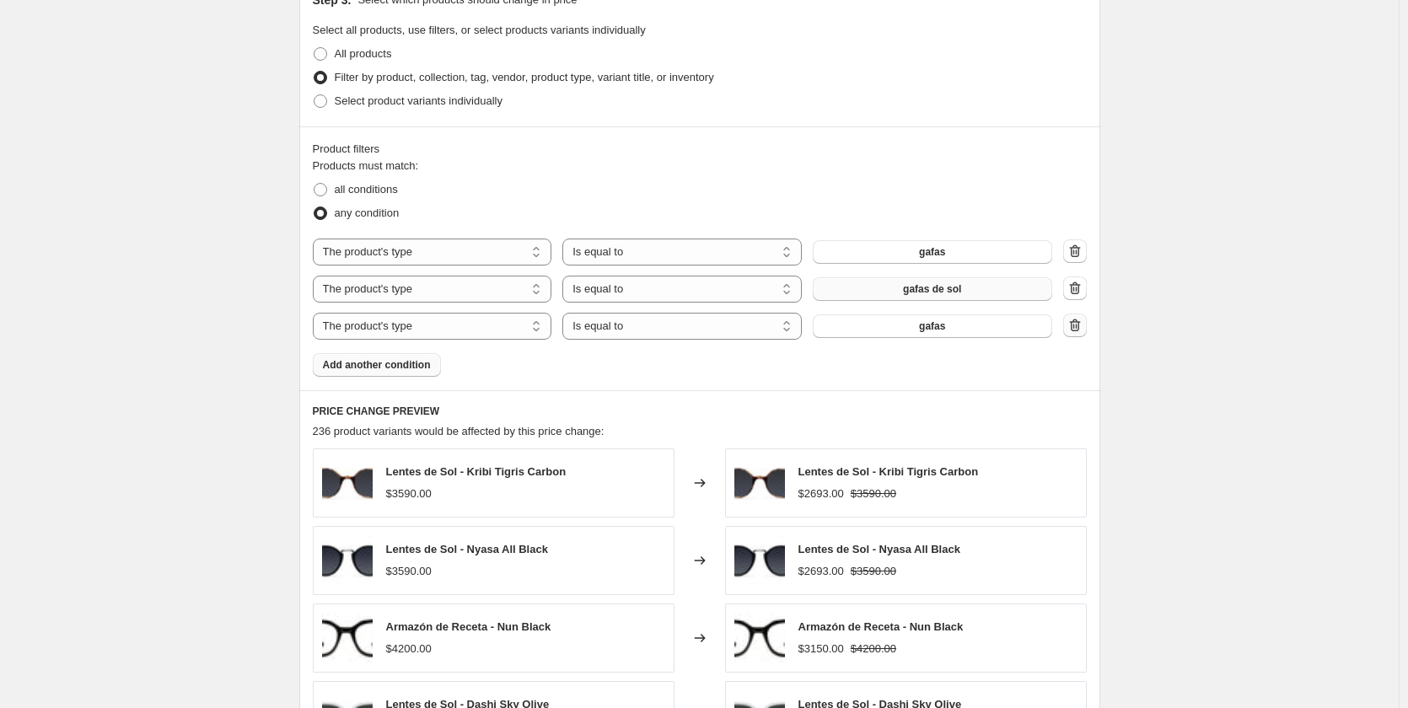
click at [1080, 330] on icon "button" at bounding box center [1074, 325] width 11 height 13
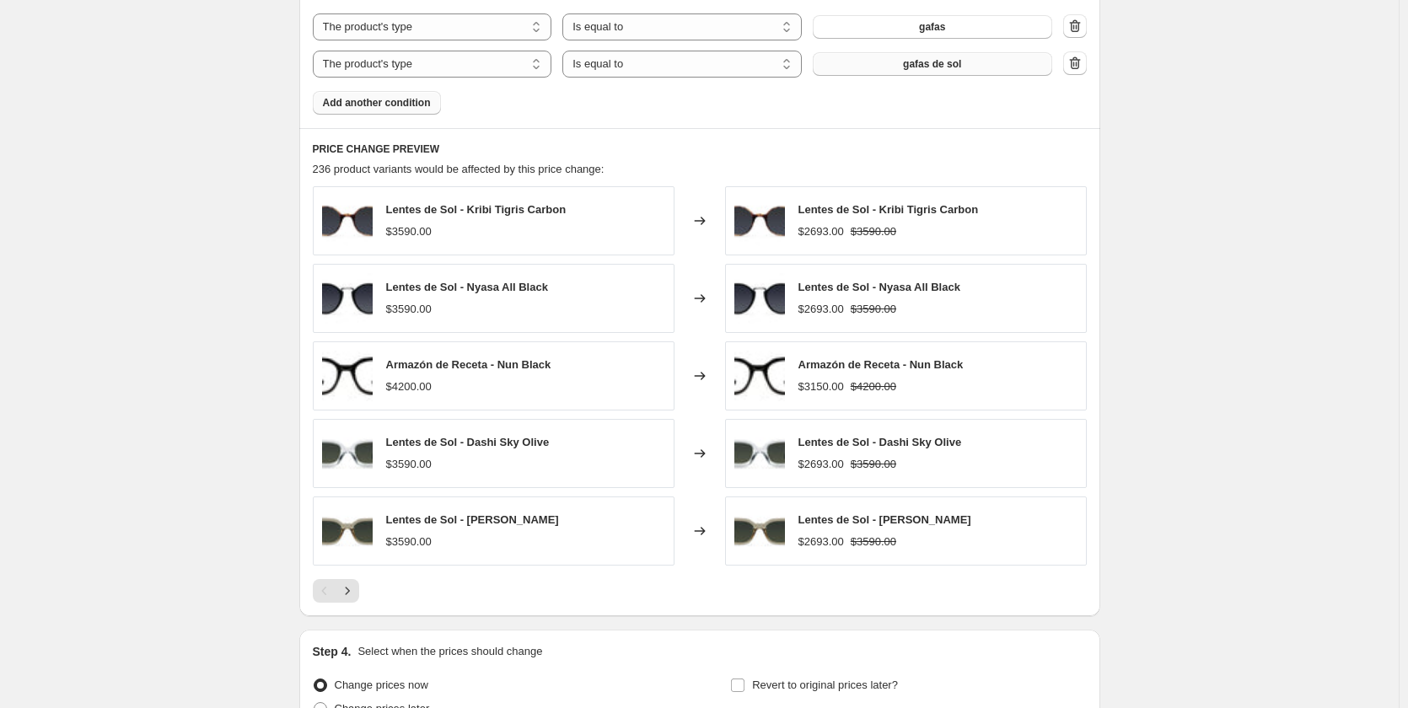
scroll to position [1205, 0]
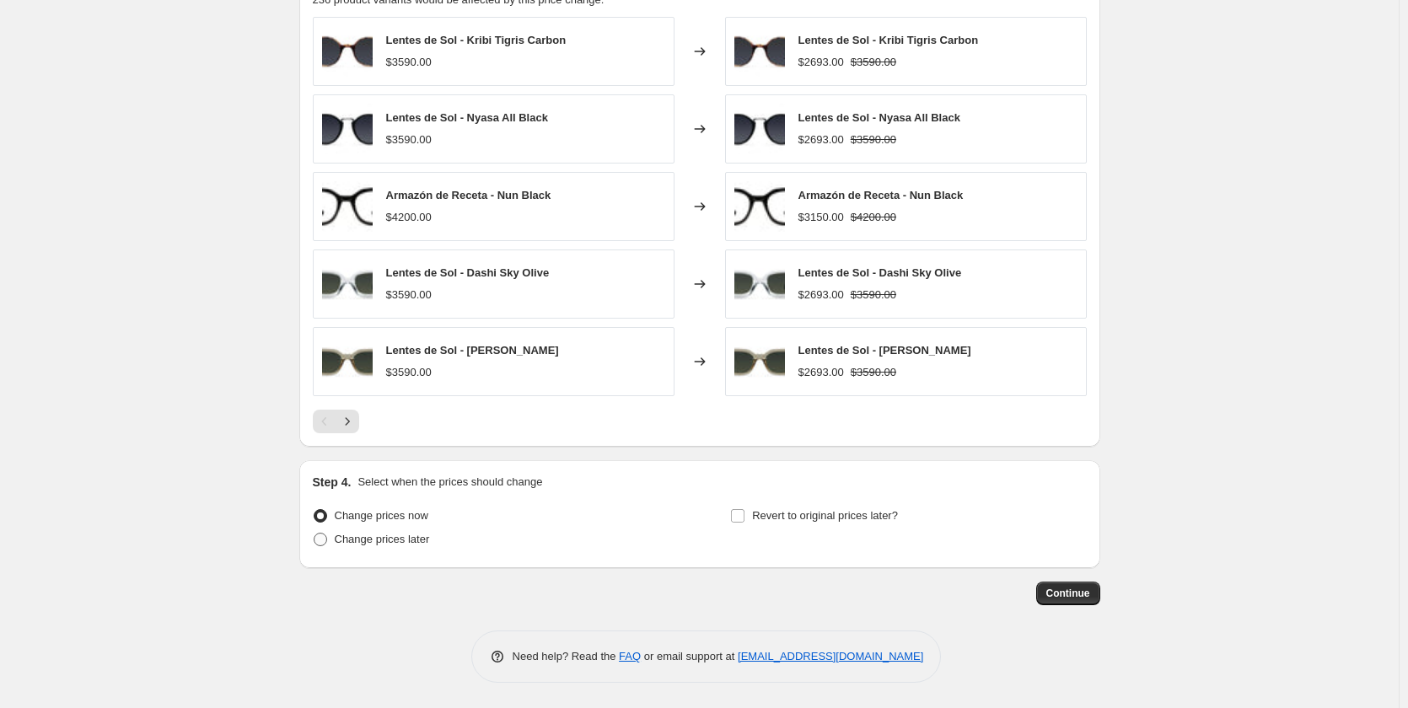
click at [370, 540] on span "Change prices later" at bounding box center [382, 539] width 95 height 13
click at [314, 534] on input "Change prices later" at bounding box center [314, 533] width 1 height 1
radio input "true"
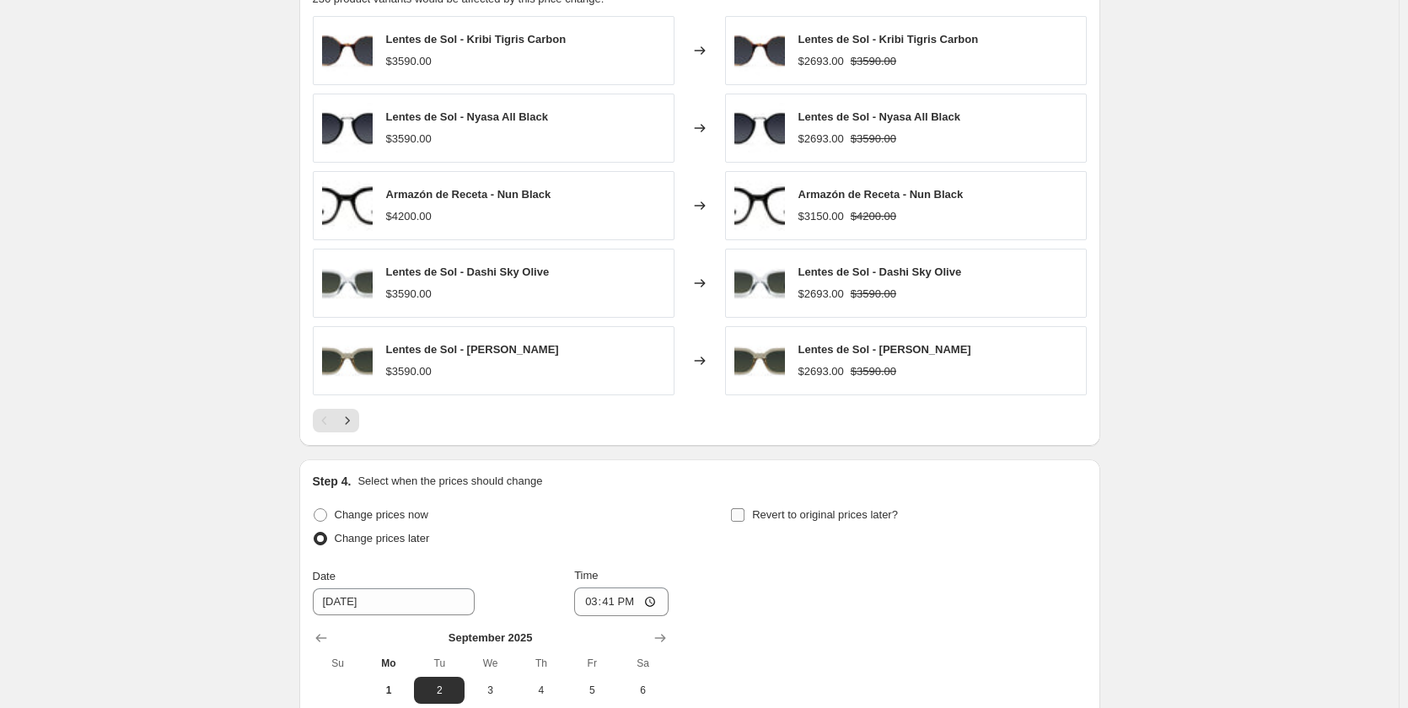
click at [758, 516] on span "Revert to original prices later?" at bounding box center [825, 514] width 146 height 13
click at [744, 516] on input "Revert to original prices later?" at bounding box center [737, 514] width 13 height 13
checkbox input "true"
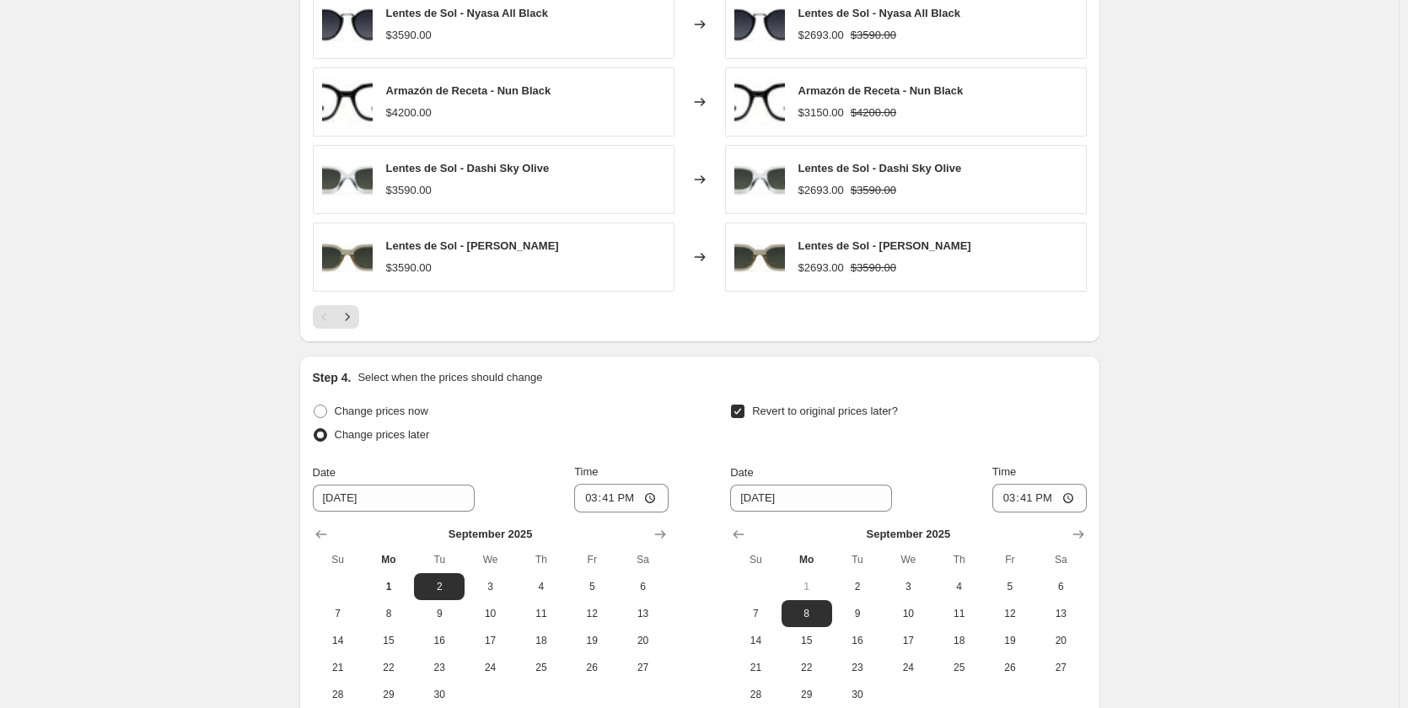
scroll to position [1458, 0]
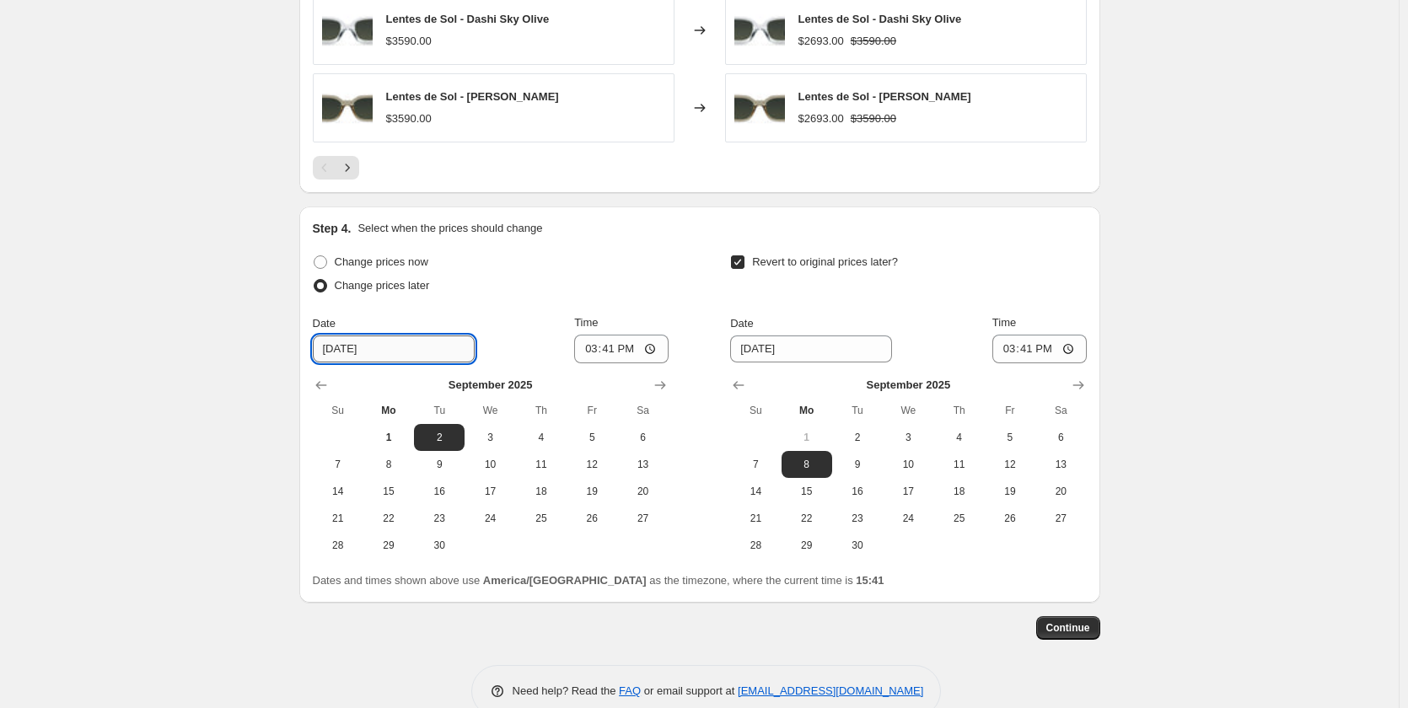
click at [373, 354] on input "[DATE]" at bounding box center [394, 349] width 162 height 27
click at [540, 524] on span "25" at bounding box center [541, 518] width 37 height 13
type input "[DATE]"
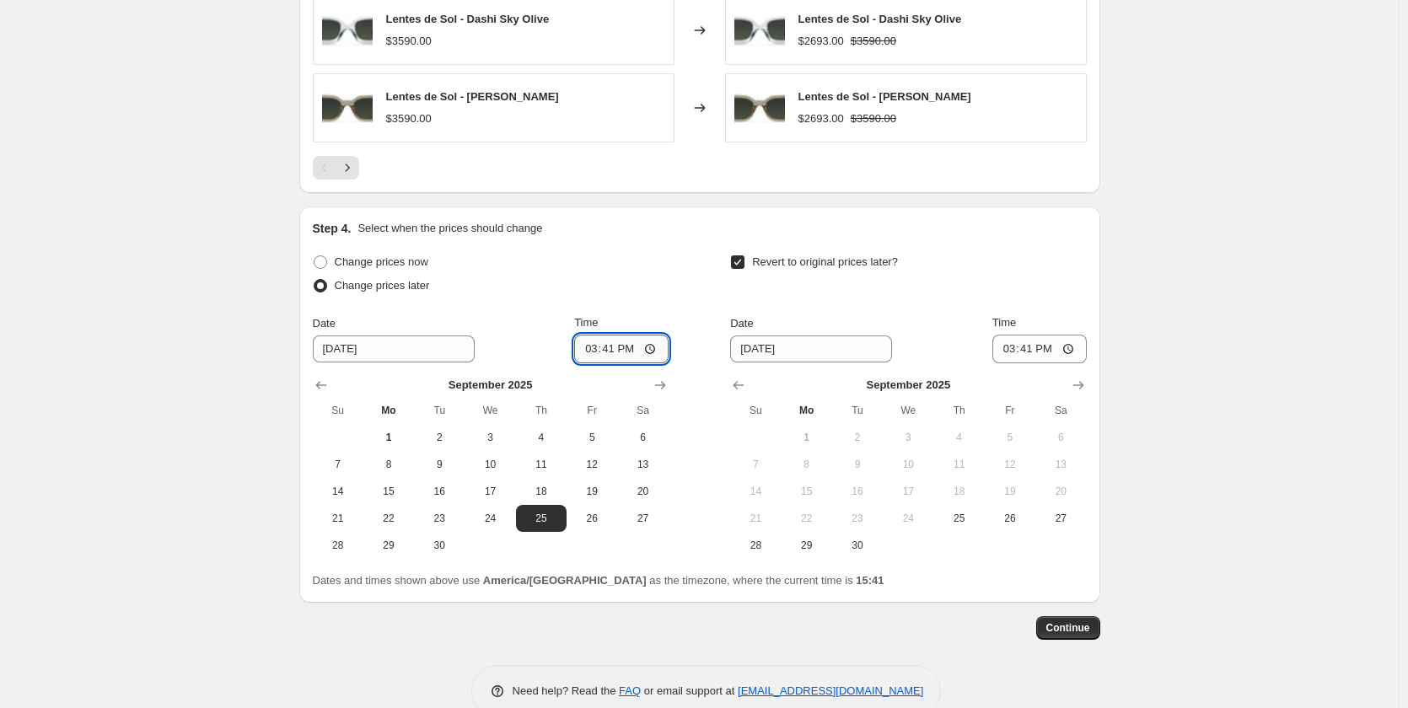
click at [620, 354] on input "15:41" at bounding box center [621, 349] width 94 height 29
type input "10:00"
click at [1056, 513] on span "27" at bounding box center [1060, 518] width 37 height 13
type input "[DATE]"
click at [1039, 350] on input "15:41" at bounding box center [1039, 349] width 94 height 29
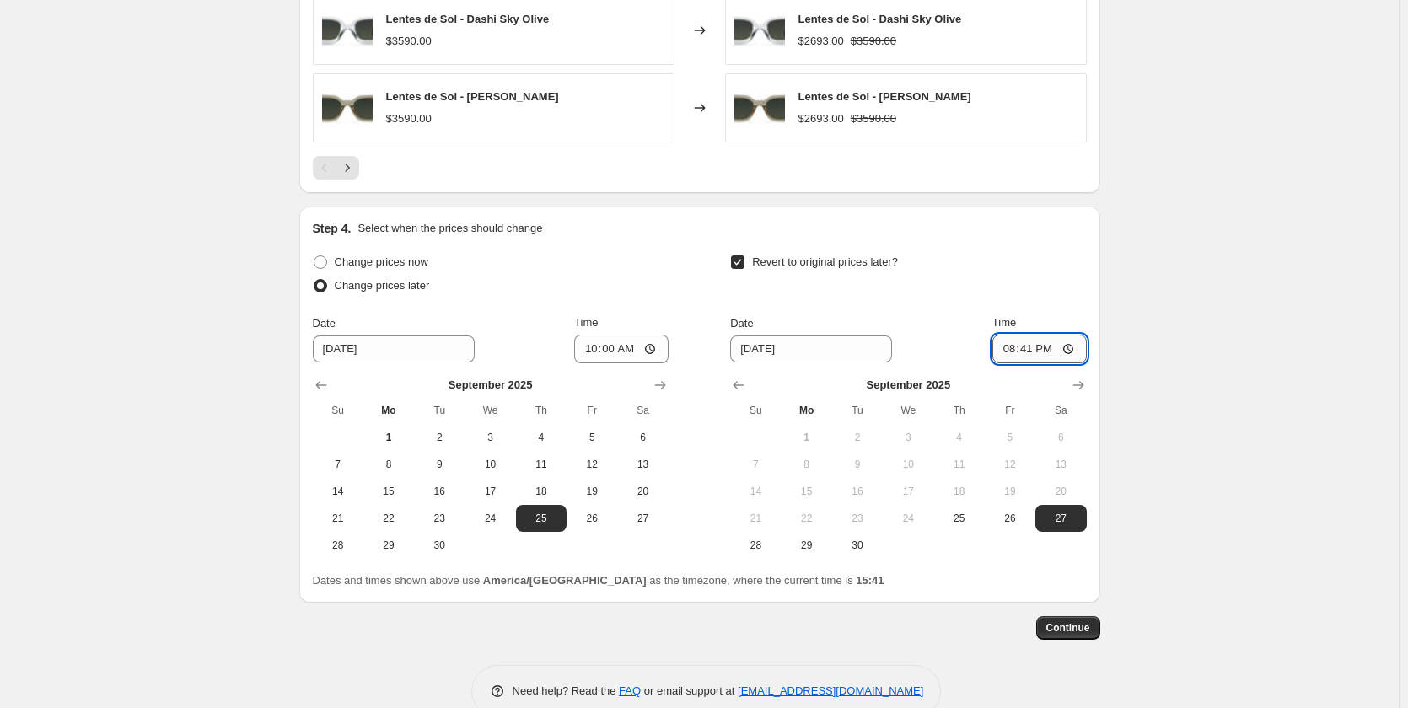
type input "20:00"
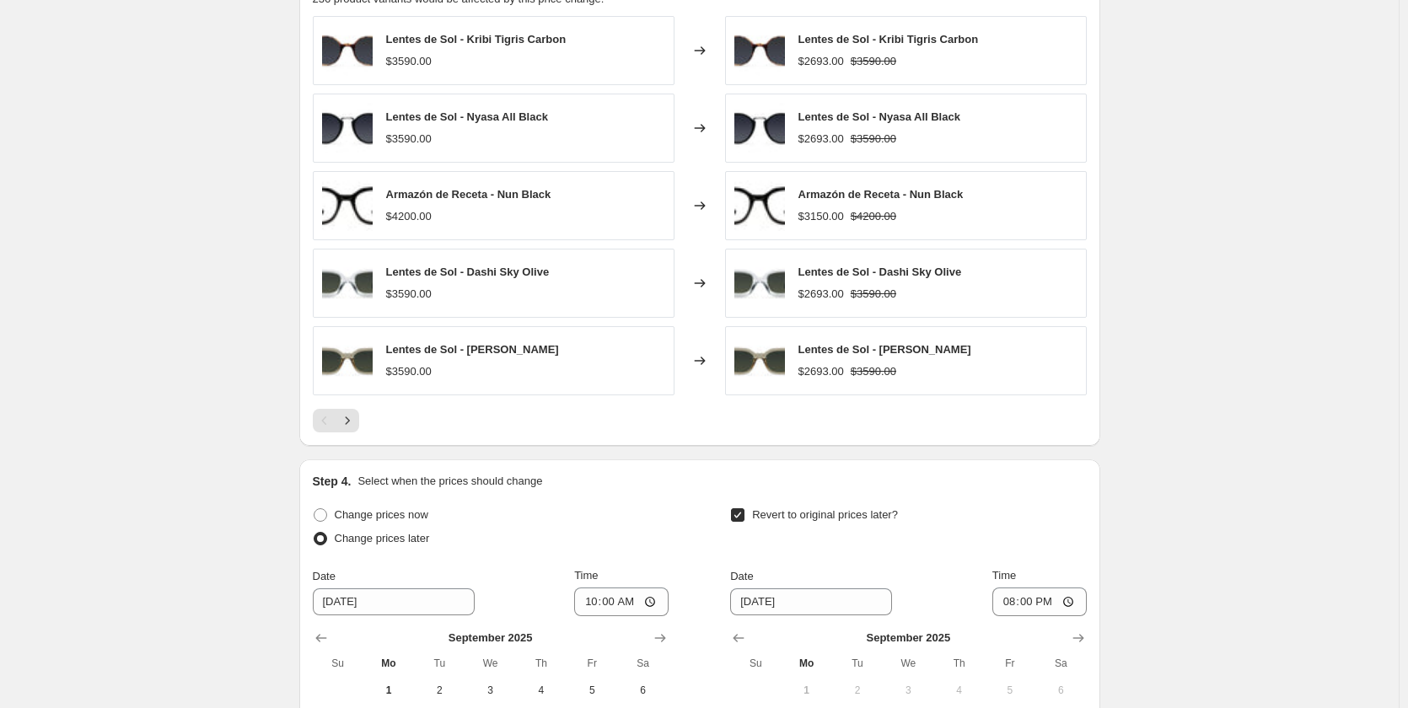
scroll to position [783, 0]
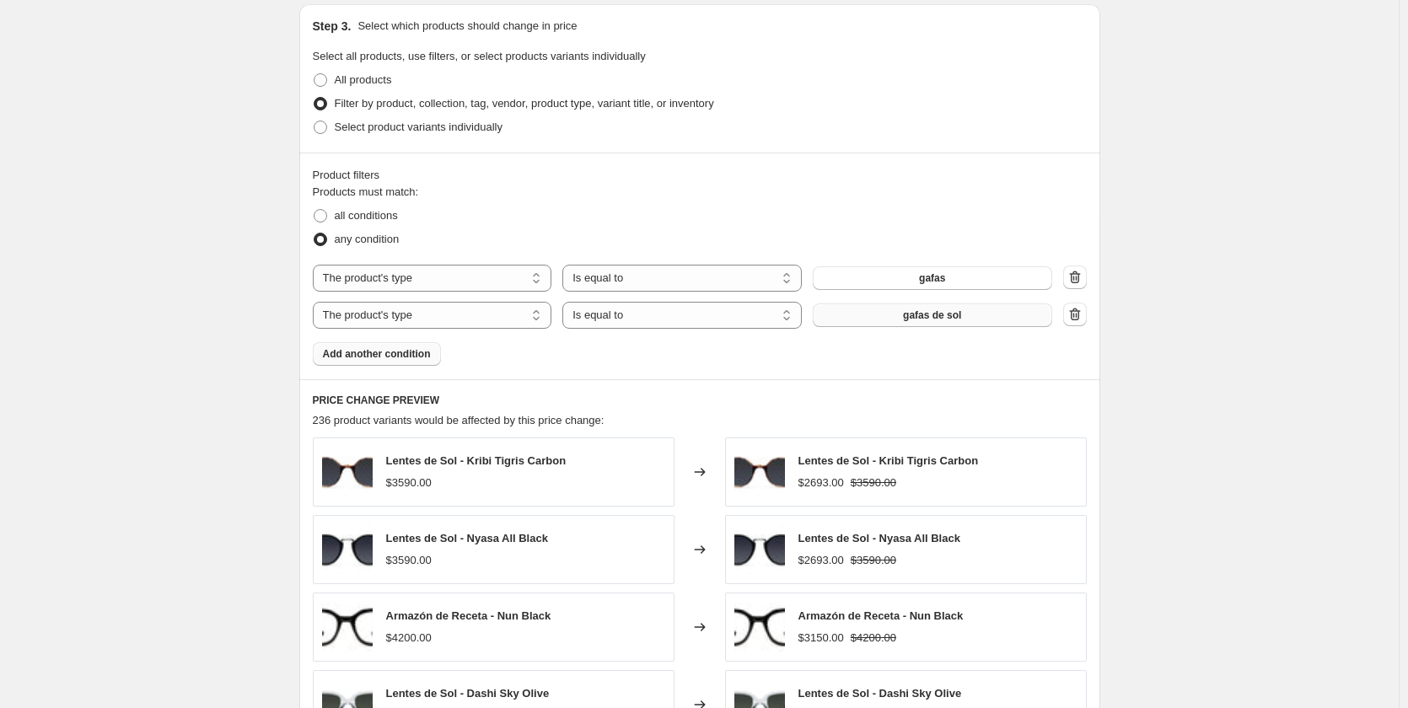
click at [385, 362] on button "Add another condition" at bounding box center [377, 354] width 128 height 24
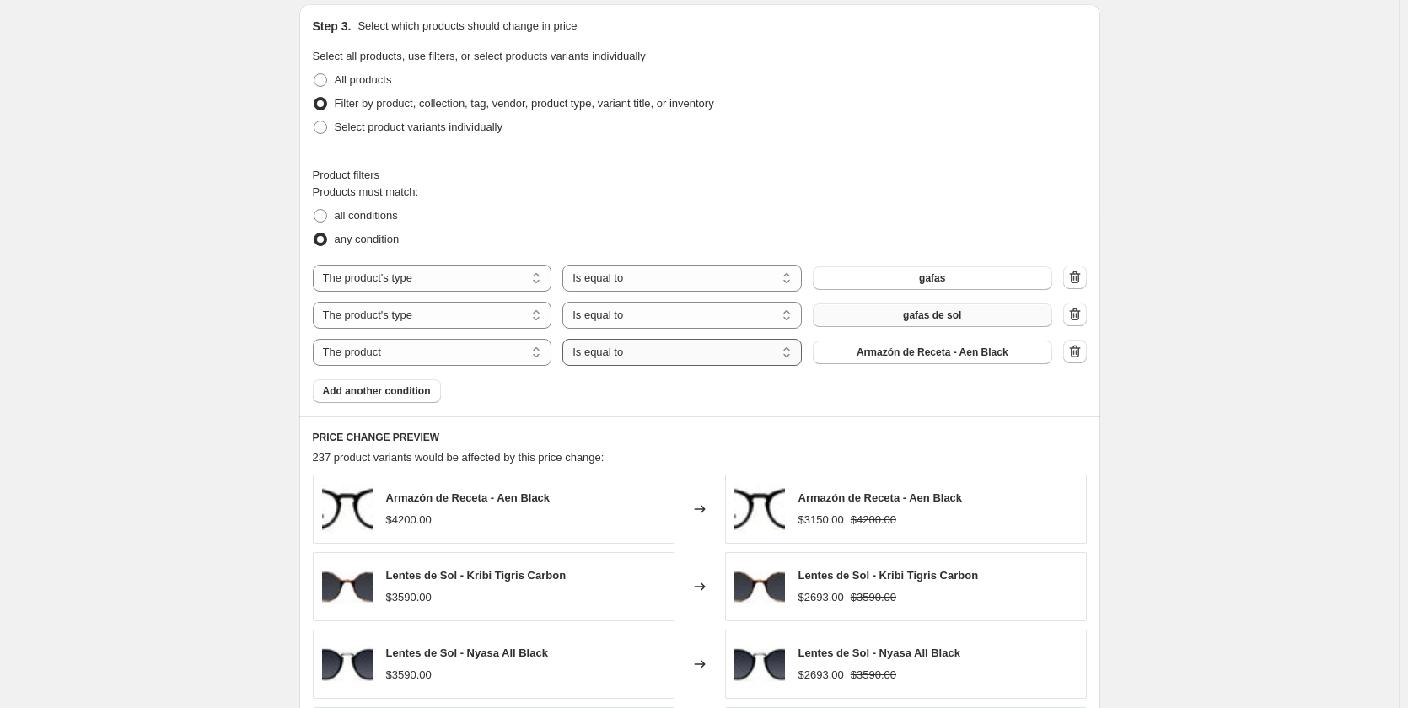
click at [645, 359] on select "Is equal to Is not equal to" at bounding box center [681, 352] width 239 height 27
click at [820, 363] on button "Armazón de Receta - Aen Black" at bounding box center [932, 353] width 239 height 24
click at [508, 362] on select "The product The product's collection The product's tag The product's vendor The…" at bounding box center [432, 352] width 239 height 27
select select "product_type"
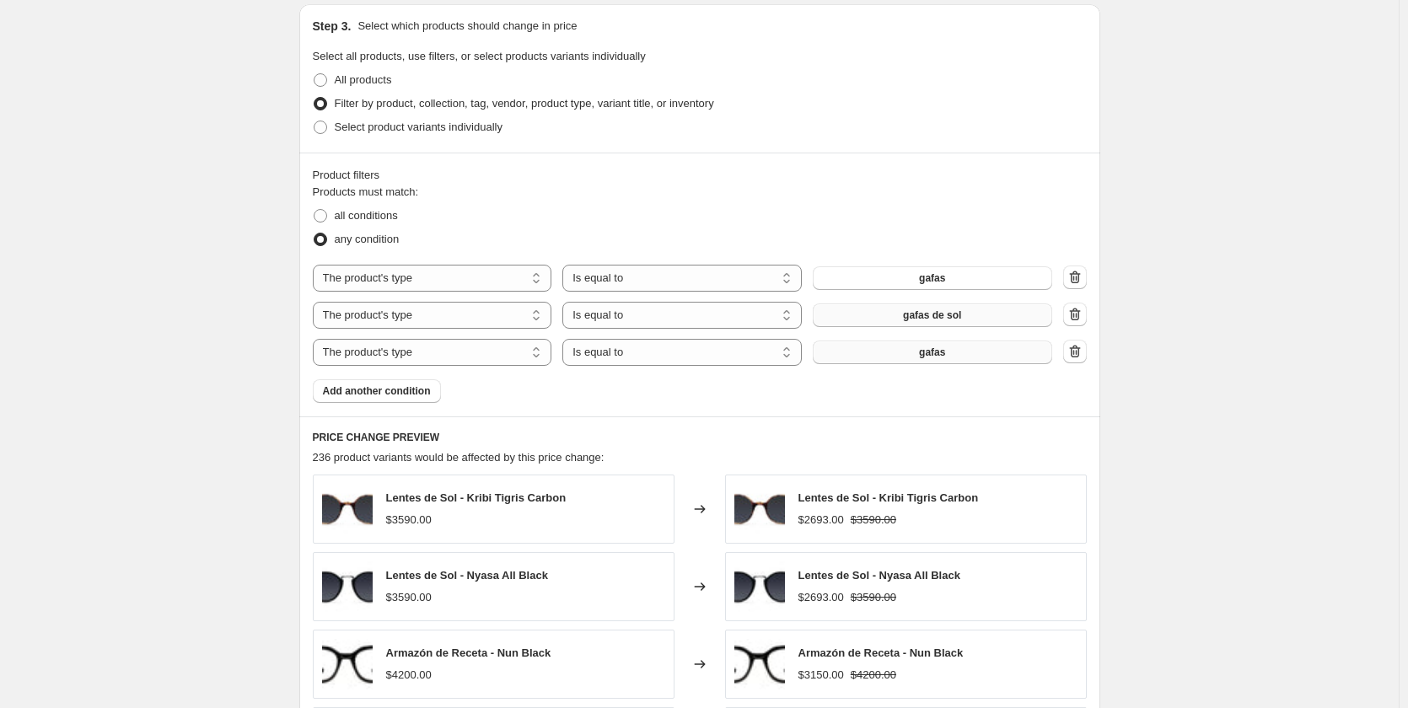
click at [918, 358] on button "gafas" at bounding box center [932, 353] width 239 height 24
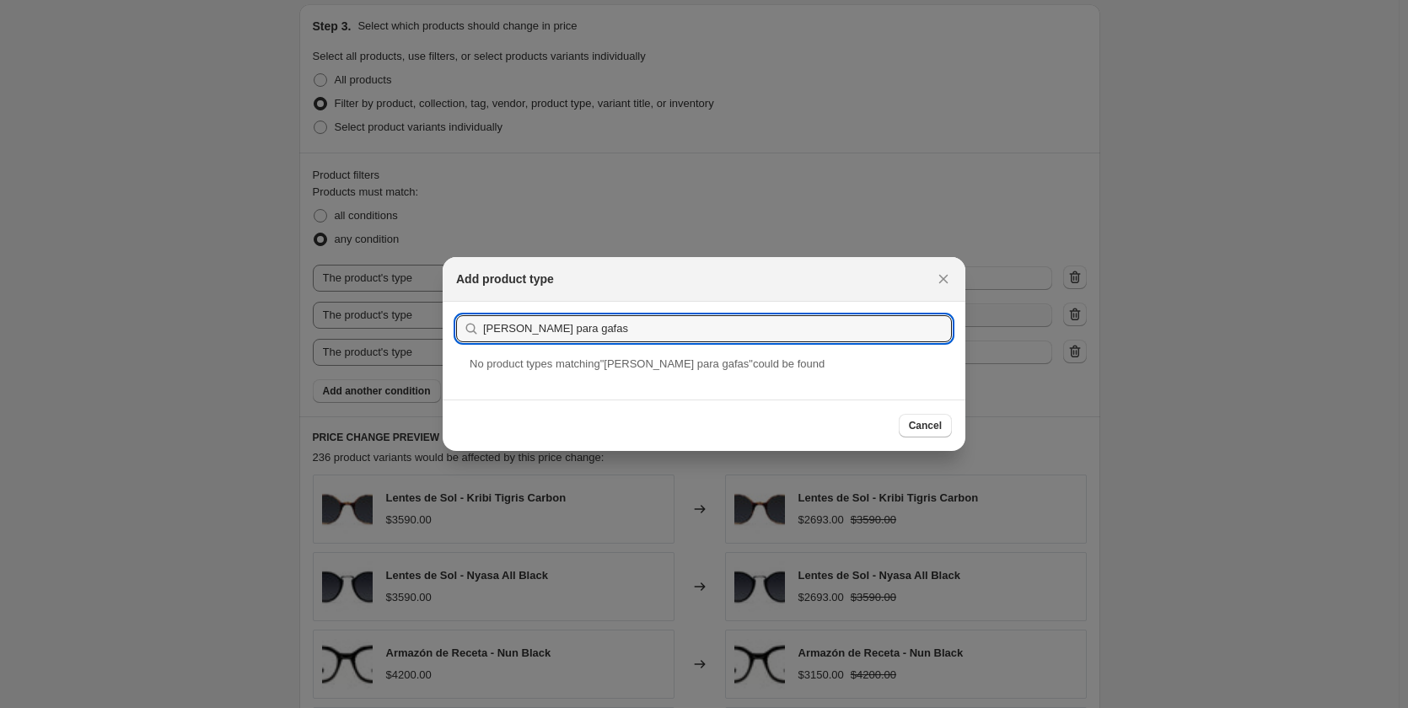
drag, startPoint x: 594, startPoint y: 338, endPoint x: 322, endPoint y: 296, distance: 274.7
type input "[PERSON_NAME] para gafas"
click at [949, 276] on icon "Close" at bounding box center [943, 279] width 17 height 17
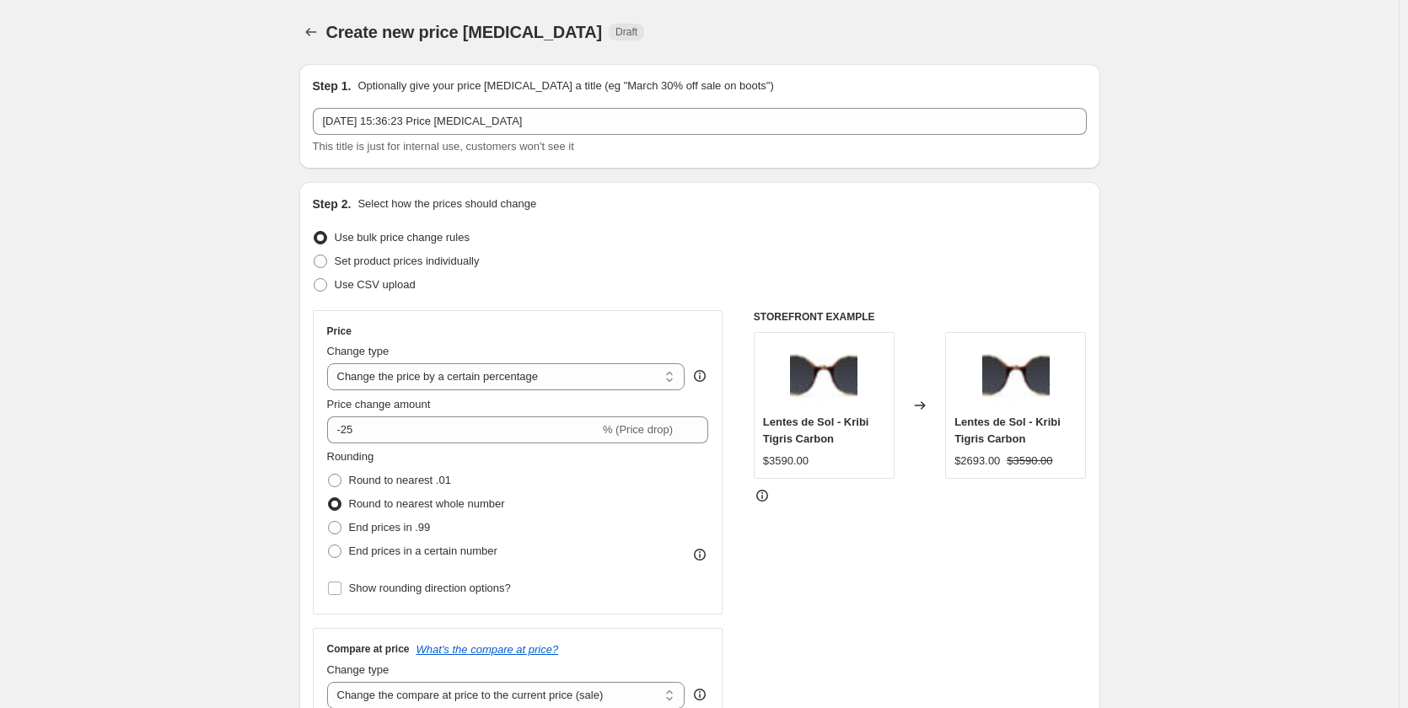
scroll to position [783, 0]
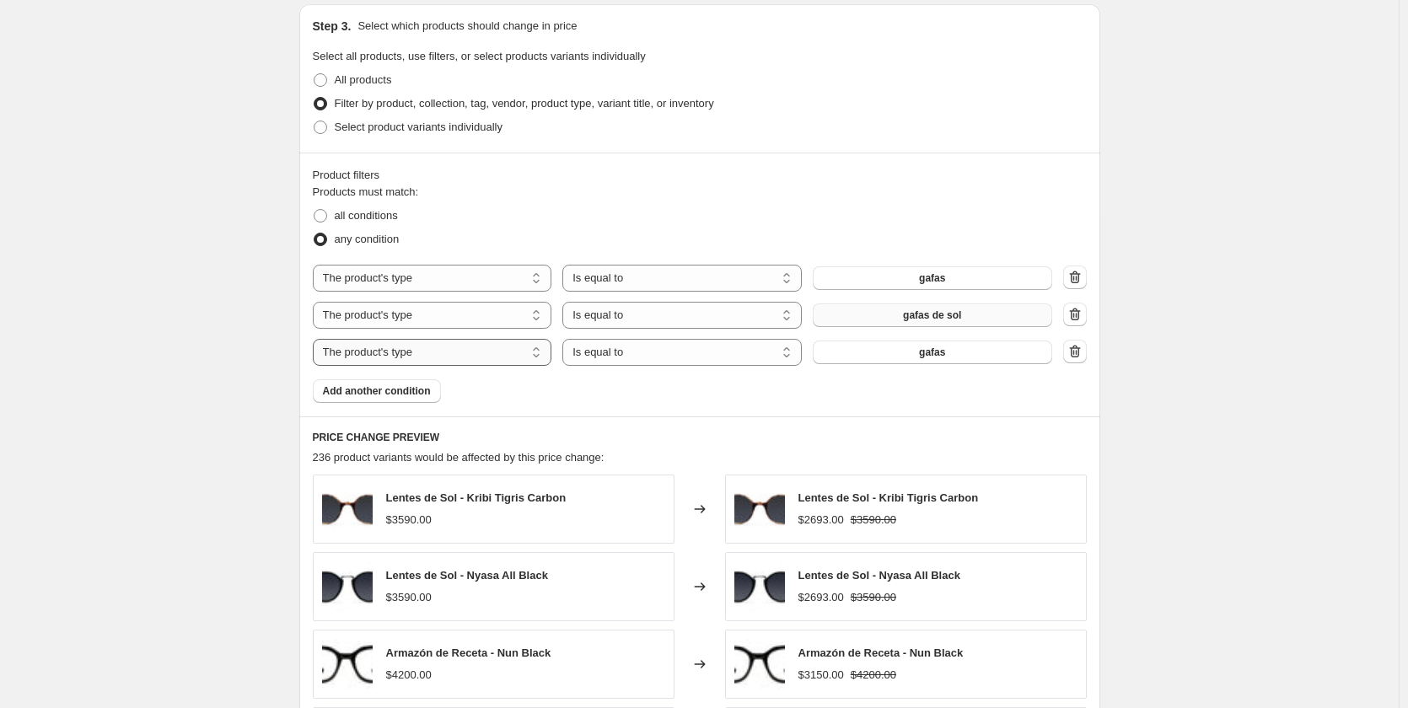
click at [450, 342] on select "The product The product's collection The product's tag The product's vendor The…" at bounding box center [432, 352] width 239 height 27
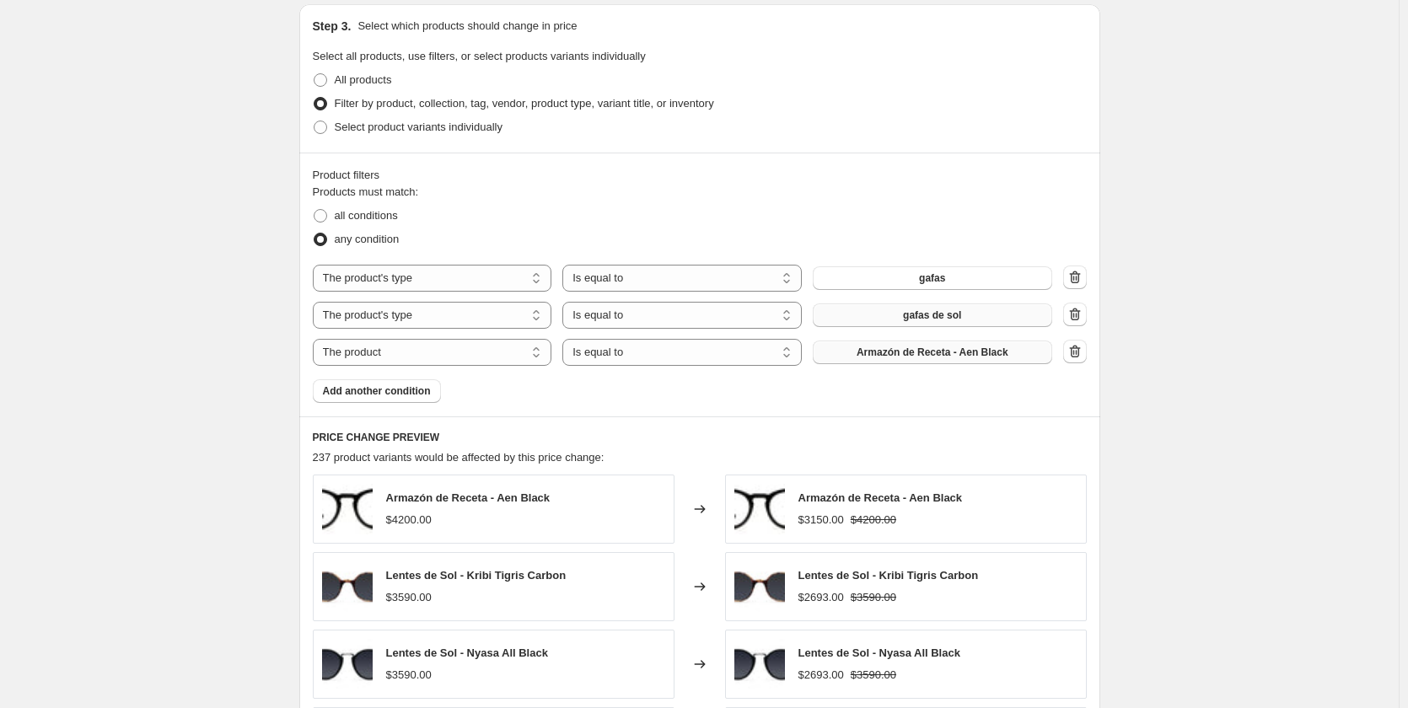
click at [859, 357] on button "Armazón de Receta - Aen Black" at bounding box center [932, 353] width 239 height 24
click at [523, 352] on select "The product The product's collection The product's tag The product's vendor The…" at bounding box center [432, 352] width 239 height 27
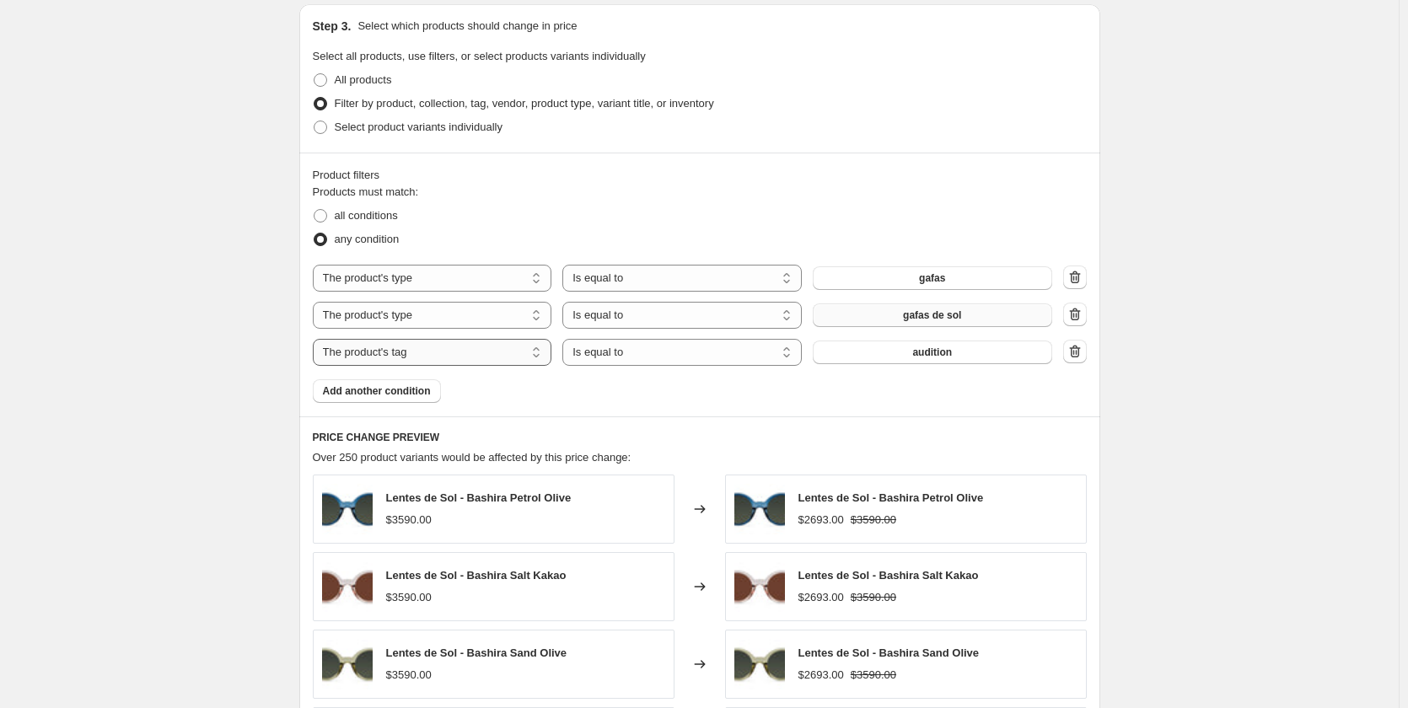
click at [527, 357] on select "The product The product's collection The product's tag The product's vendor The…" at bounding box center [432, 352] width 239 height 27
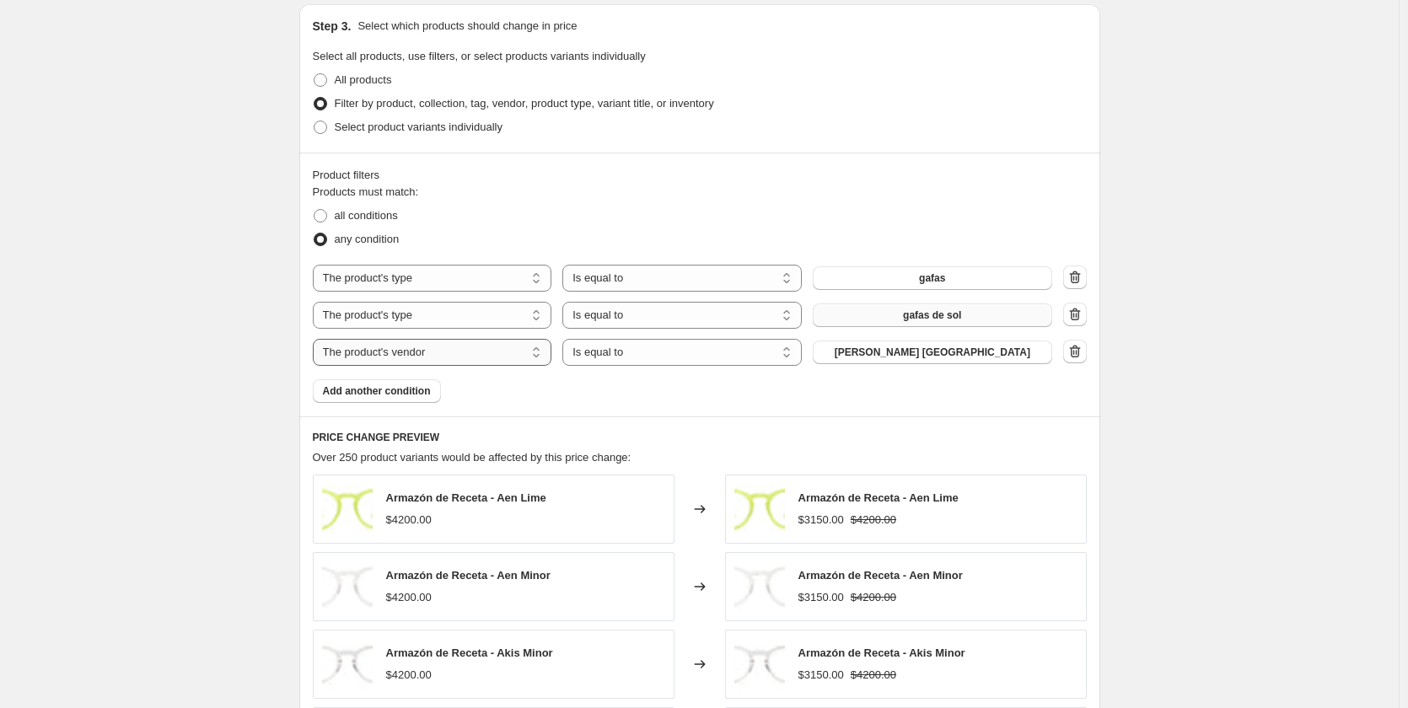
click at [497, 349] on select "The product The product's collection The product's tag The product's vendor The…" at bounding box center [432, 352] width 239 height 27
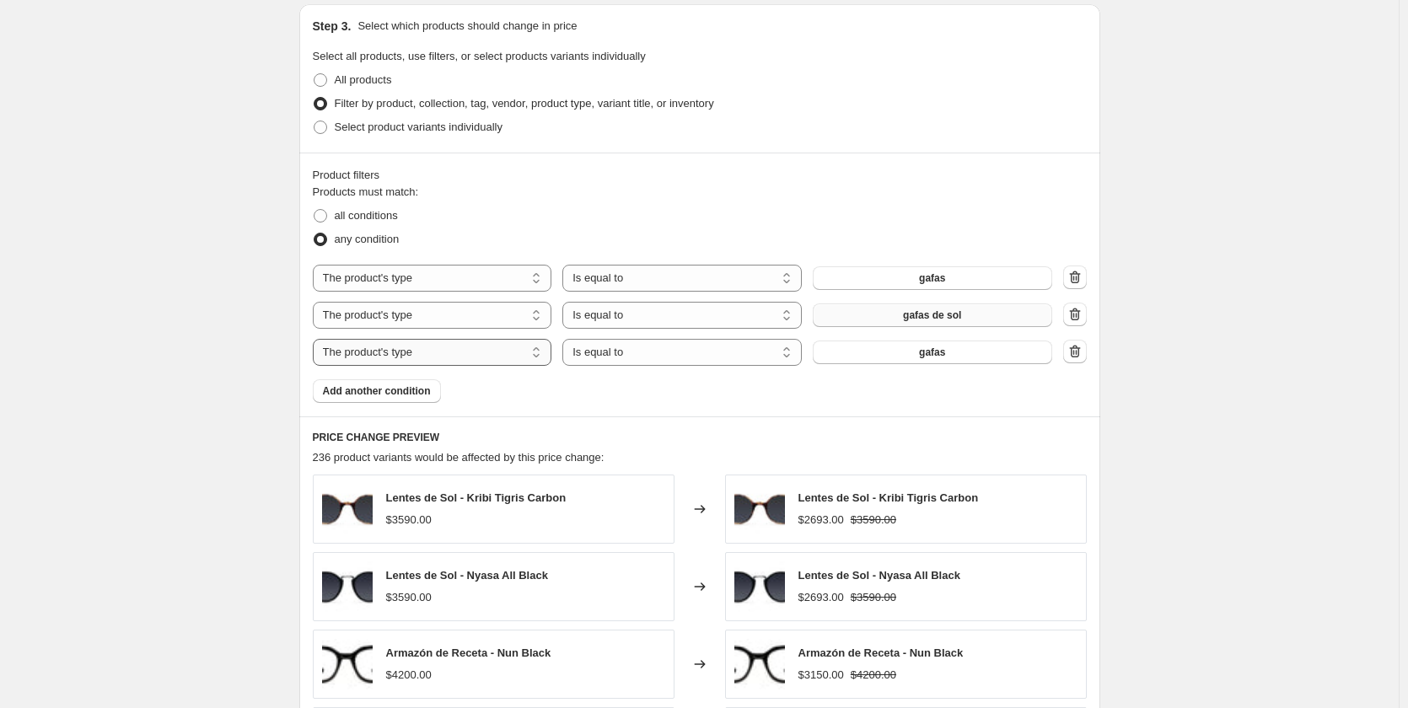
click at [491, 347] on select "The product The product's collection The product's tag The product's vendor The…" at bounding box center [432, 352] width 239 height 27
select select "title"
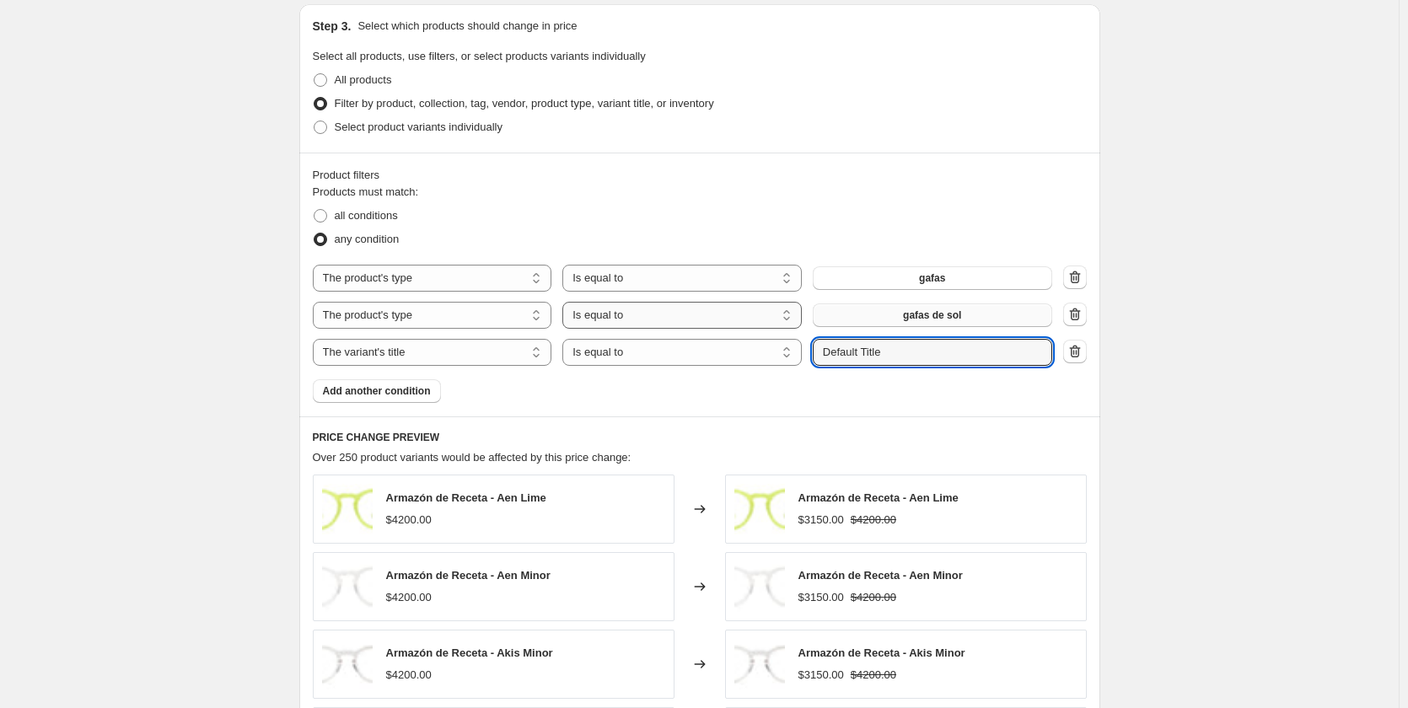
drag, startPoint x: 905, startPoint y: 354, endPoint x: 685, endPoint y: 307, distance: 224.2
click at [685, 307] on div "The product The product's collection The product's tag The product's vendor The…" at bounding box center [700, 315] width 774 height 101
type input "[PERSON_NAME]"
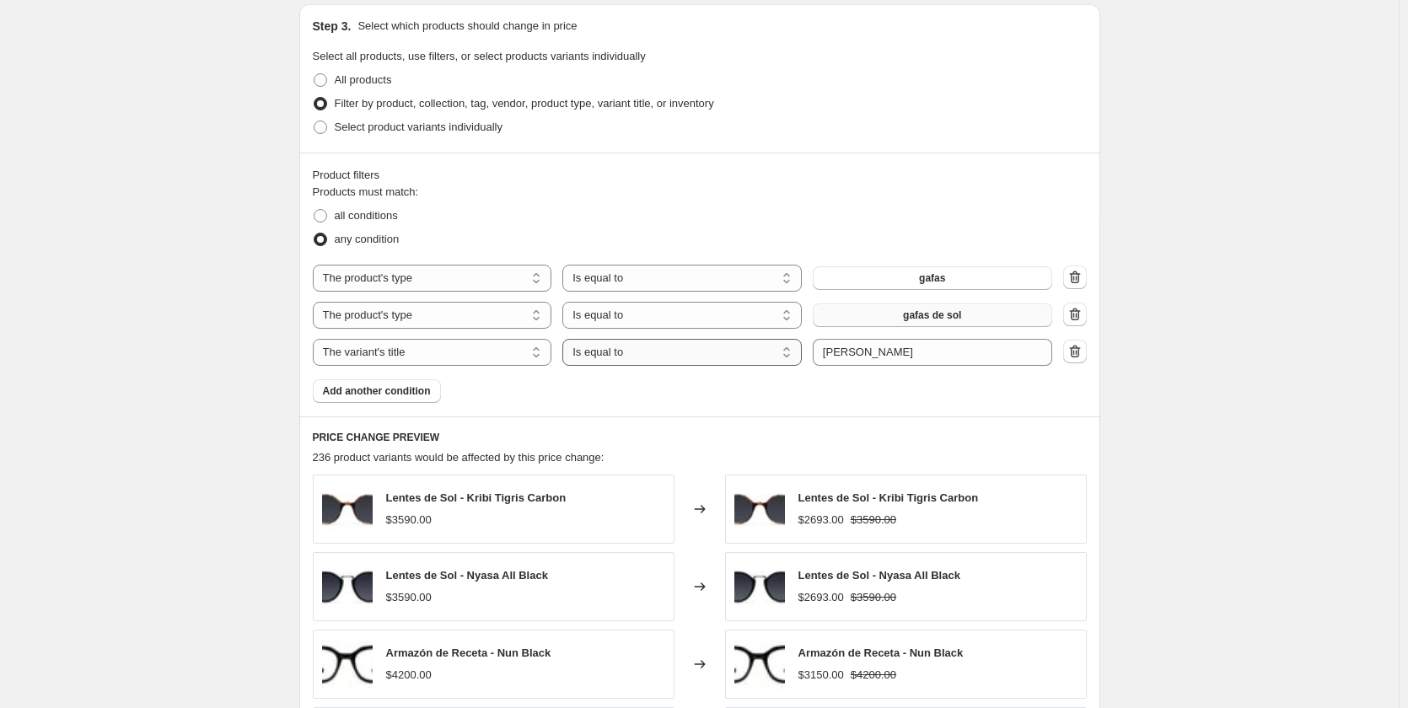
click at [665, 352] on select "Is equal to Is not equal to Contains" at bounding box center [681, 352] width 239 height 27
select select "contains"
click at [556, 378] on div "Products must match: all conditions any condition The product The product's col…" at bounding box center [700, 293] width 774 height 219
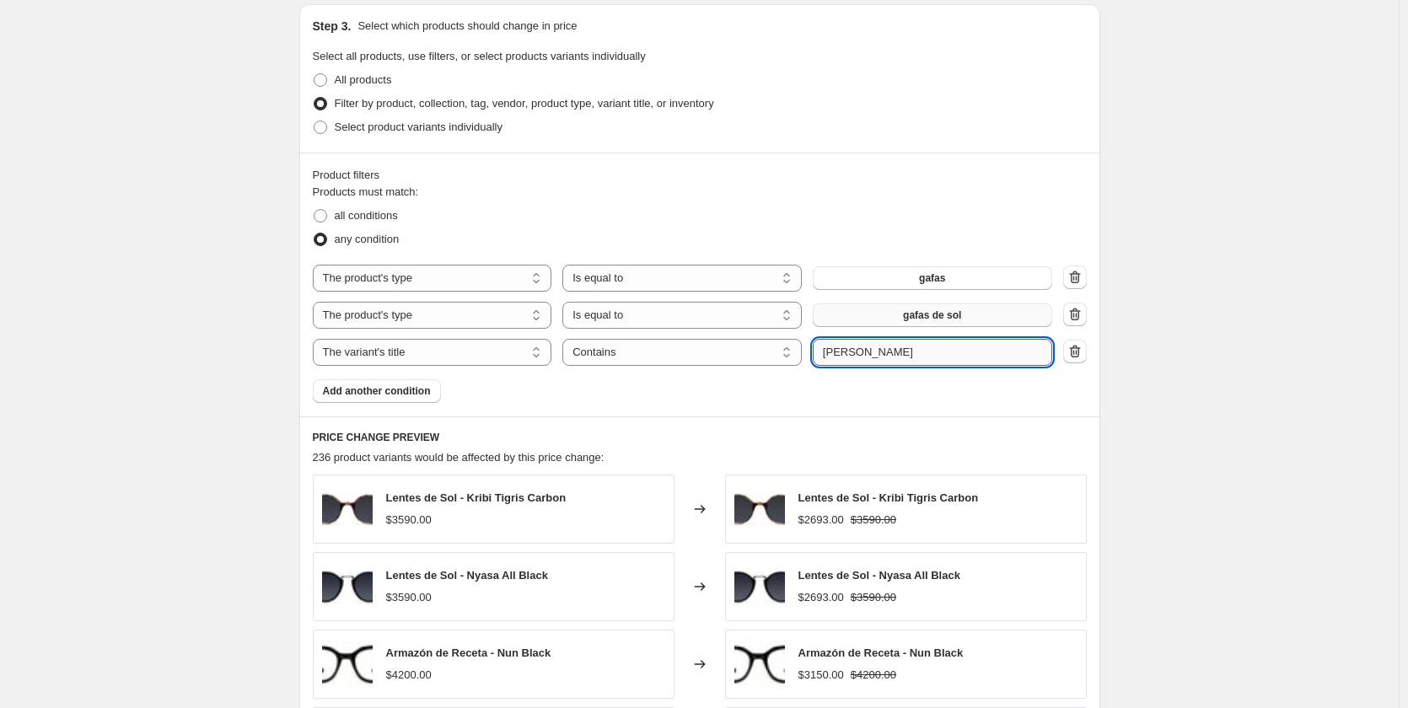
click at [881, 358] on input "[PERSON_NAME]" at bounding box center [932, 352] width 239 height 27
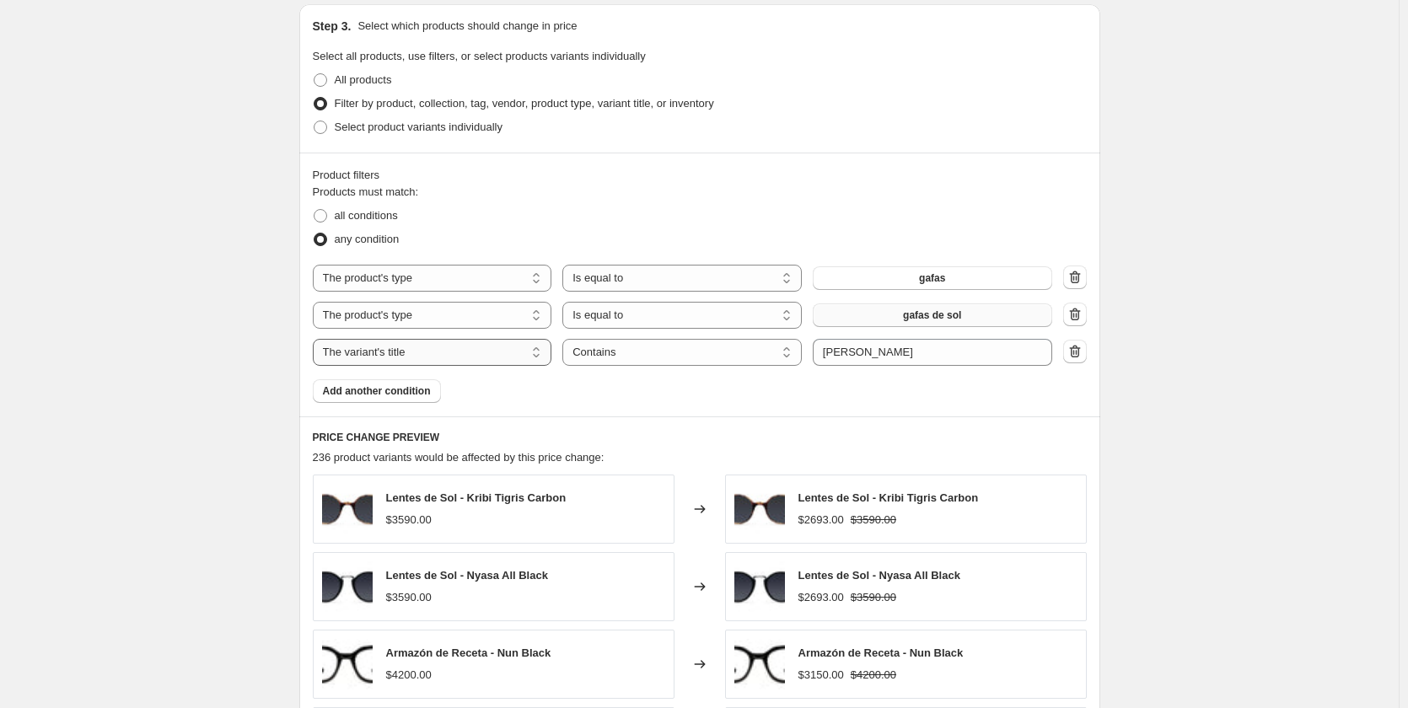
click at [485, 340] on select "The product The product's collection The product's tag The product's vendor The…" at bounding box center [432, 352] width 239 height 27
select select "tag"
select select "equal"
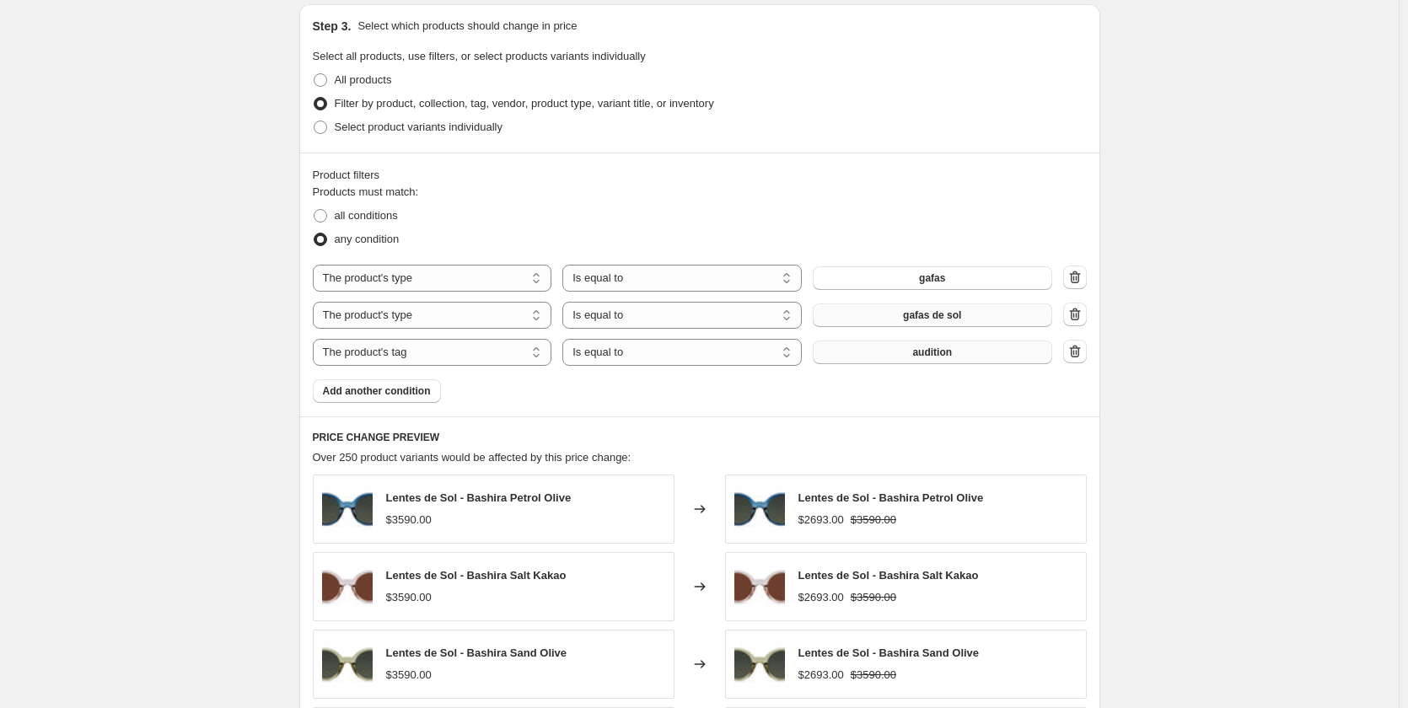
click at [923, 353] on span "audition" at bounding box center [932, 352] width 40 height 13
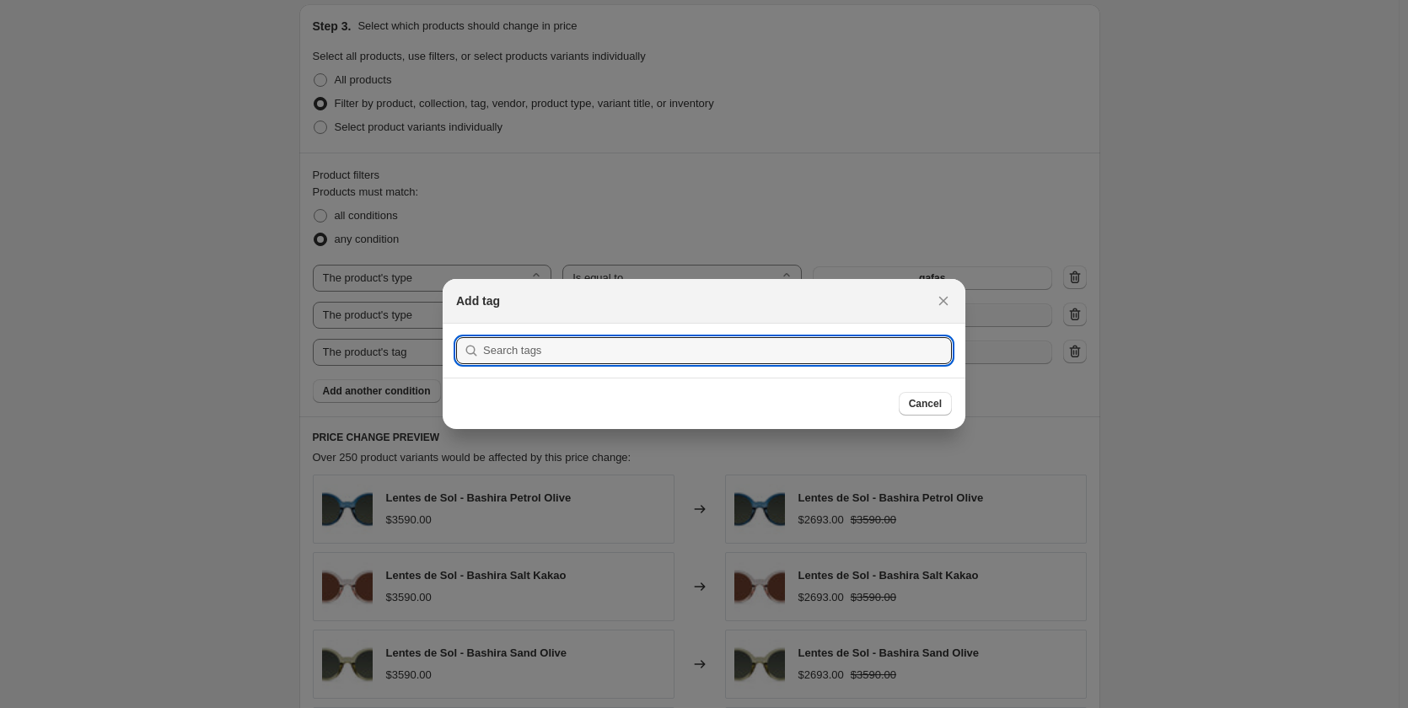
scroll to position [0, 0]
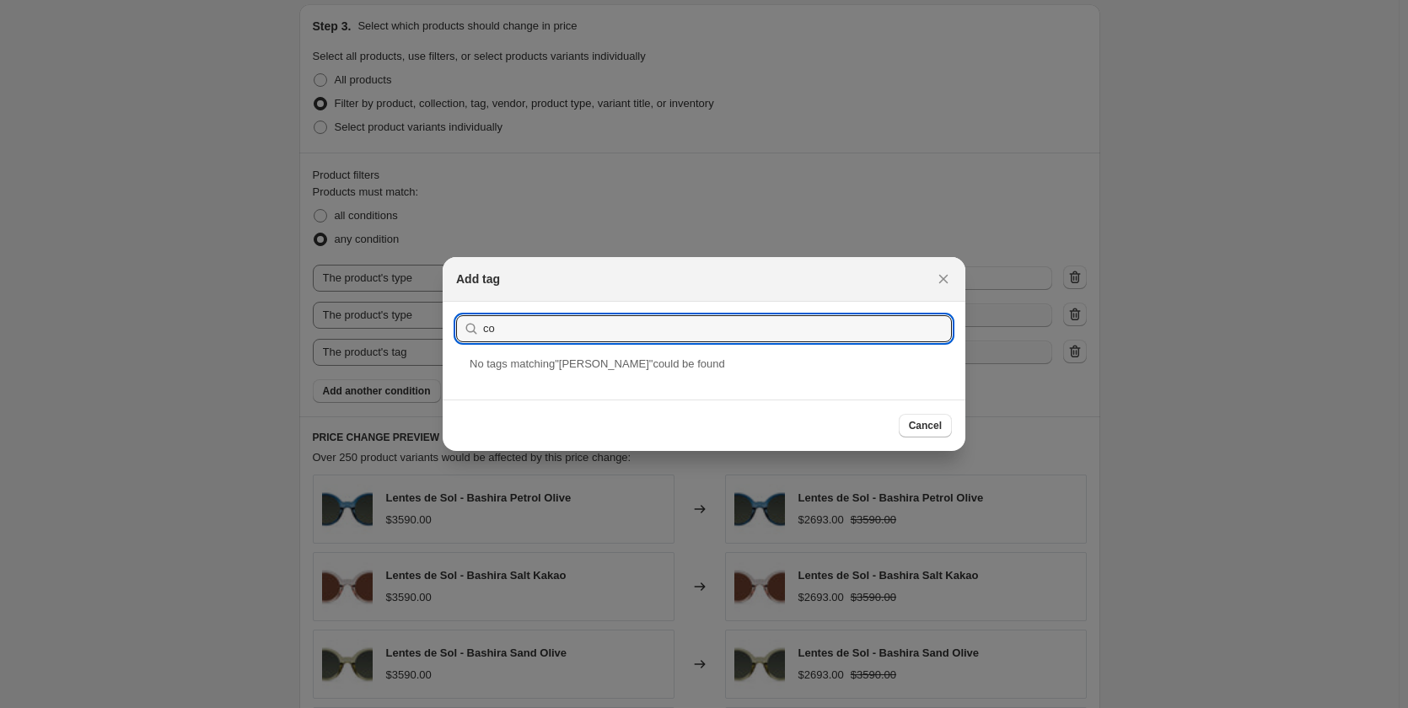
type input "c"
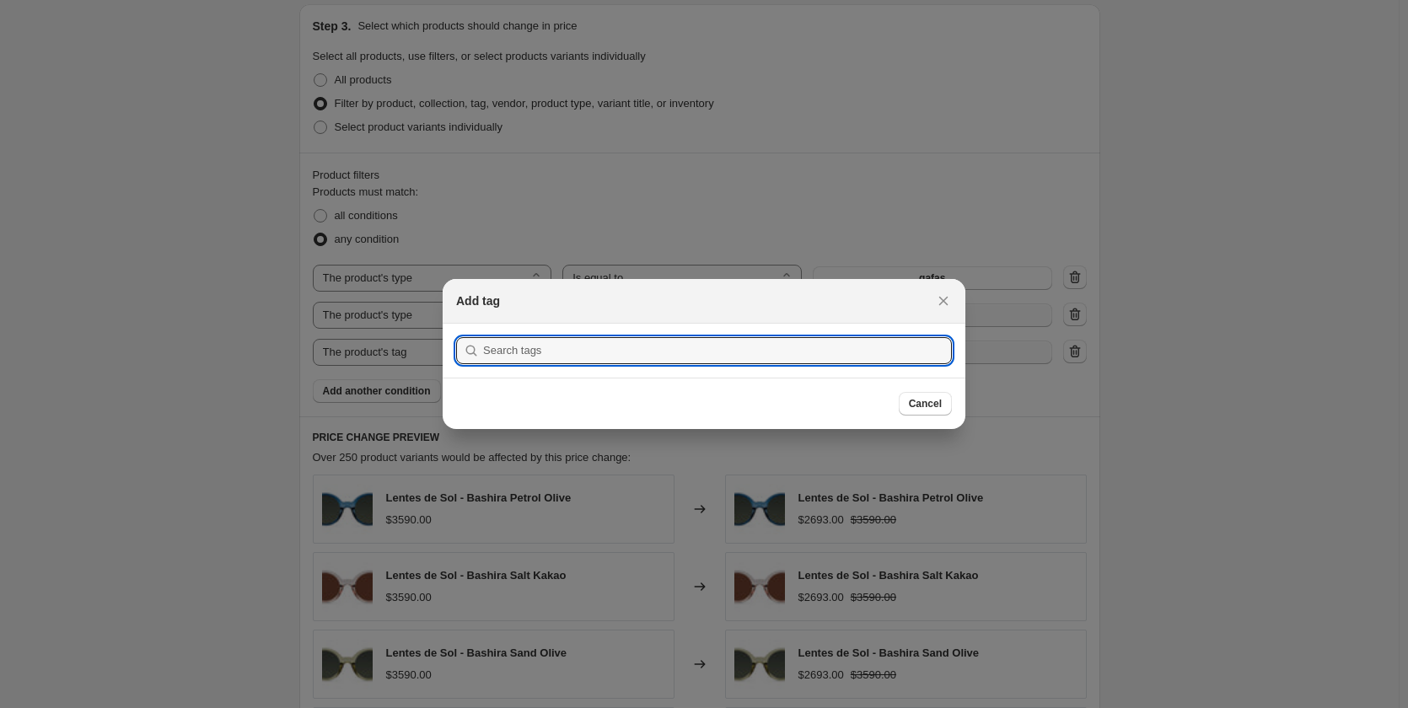
click at [943, 284] on div "Add tag" at bounding box center [704, 301] width 523 height 45
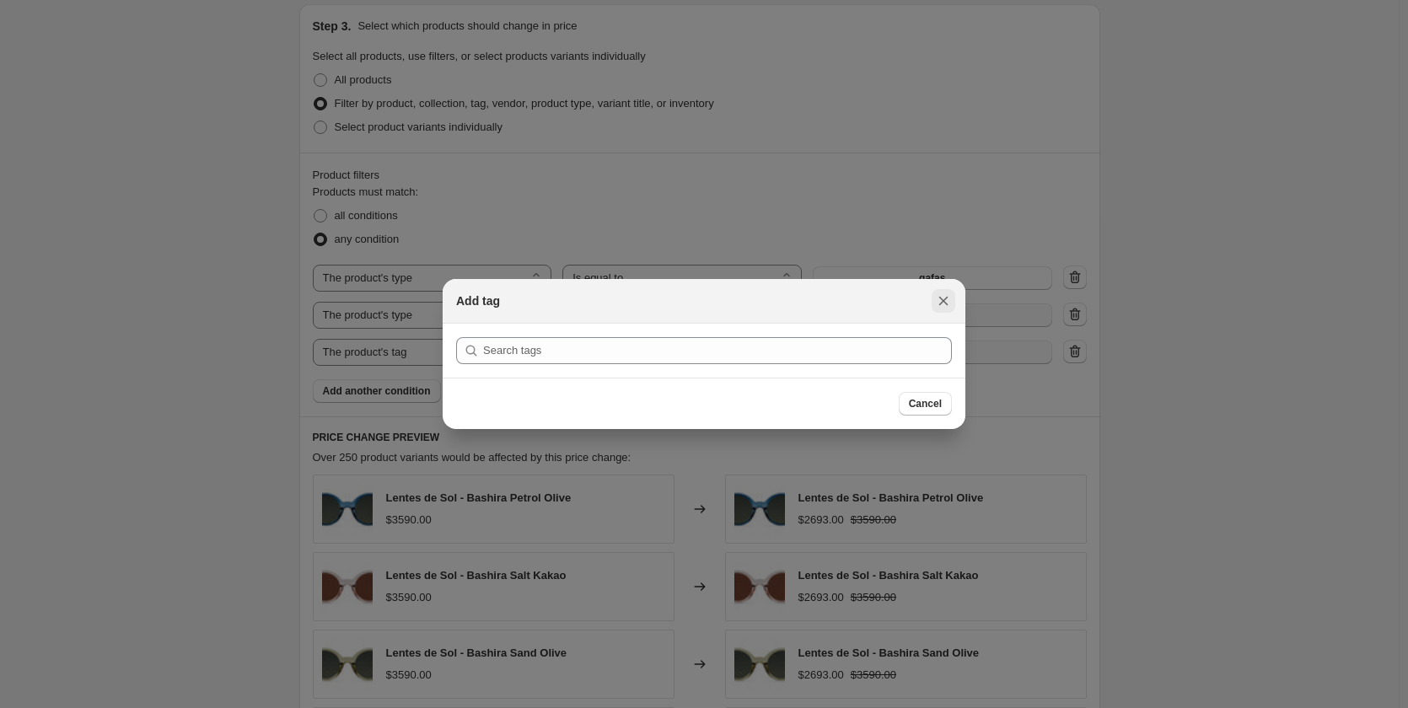
click at [943, 304] on icon "Close" at bounding box center [943, 301] width 17 height 17
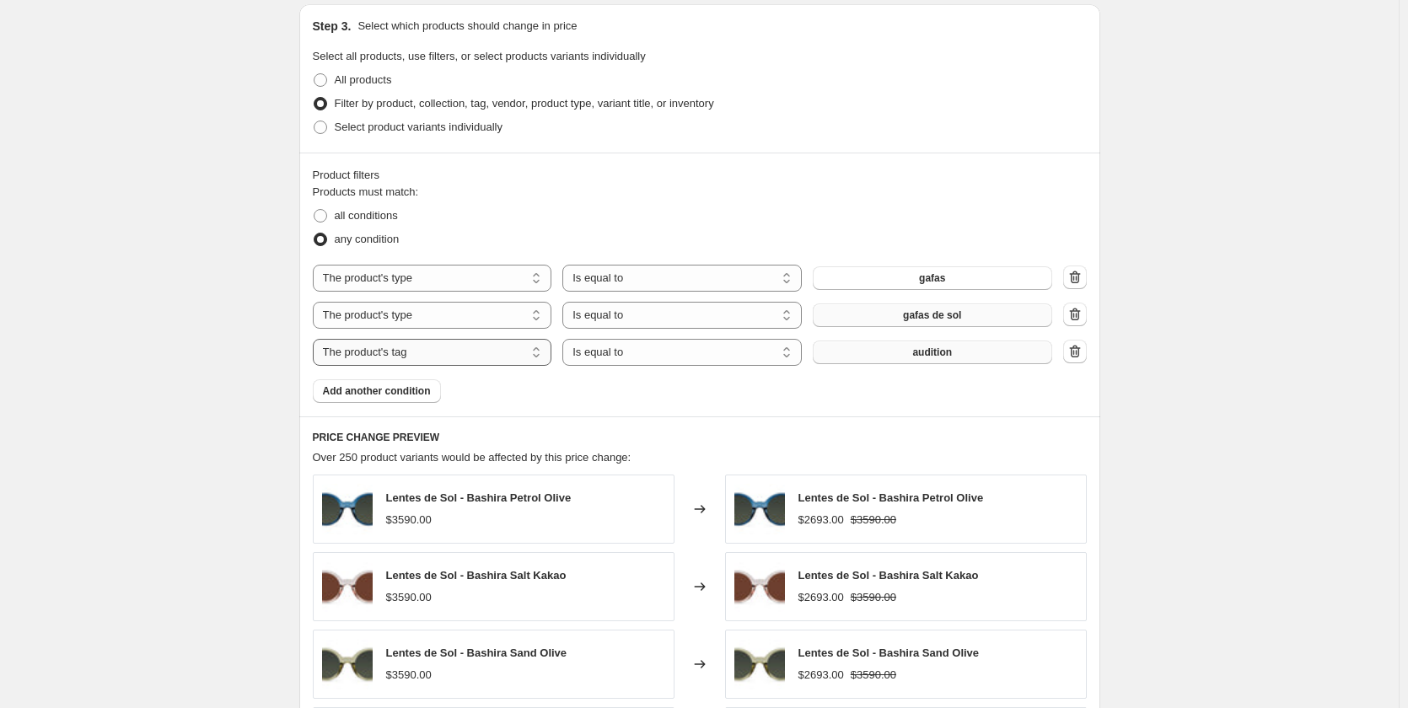
click at [540, 355] on select "The product The product's collection The product's tag The product's vendor The…" at bounding box center [432, 352] width 239 height 27
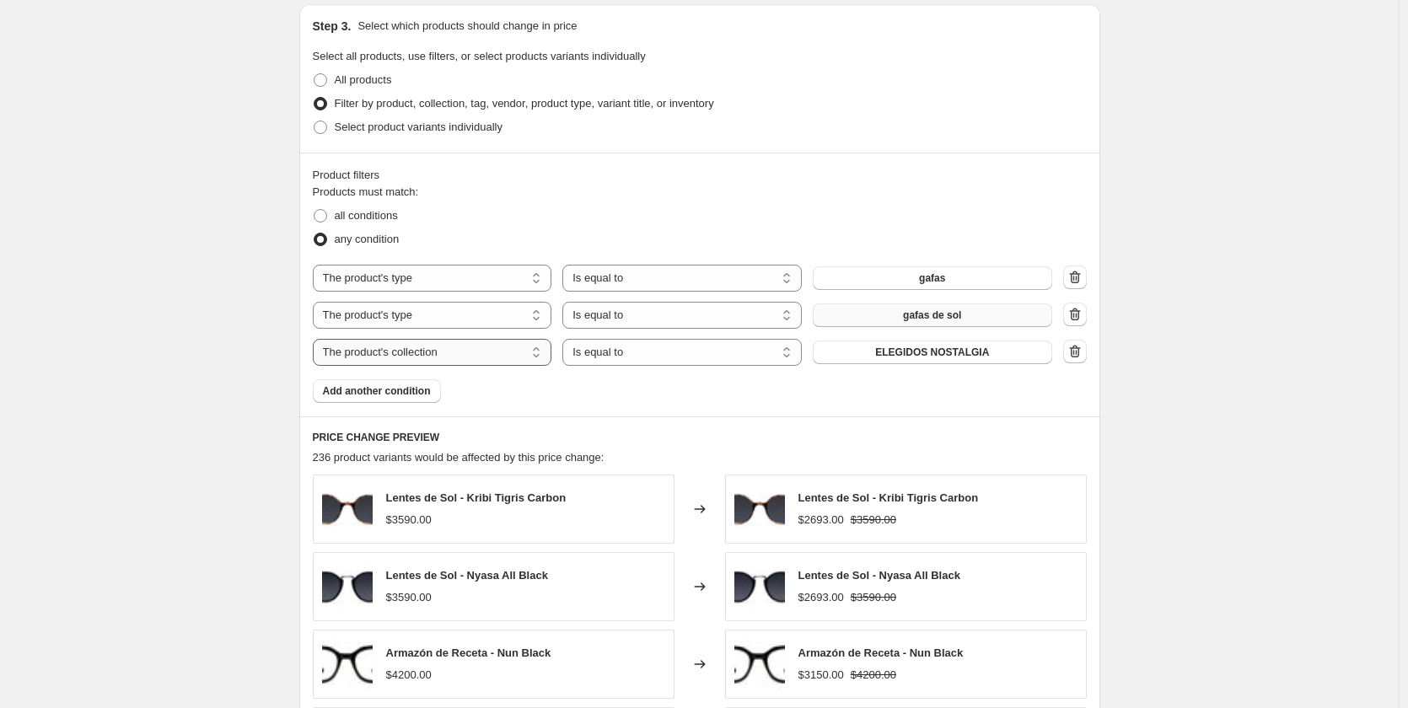
click at [473, 357] on select "The product The product's collection The product's tag The product's vendor The…" at bounding box center [432, 352] width 239 height 27
click at [951, 359] on button "gafas" at bounding box center [932, 353] width 239 height 24
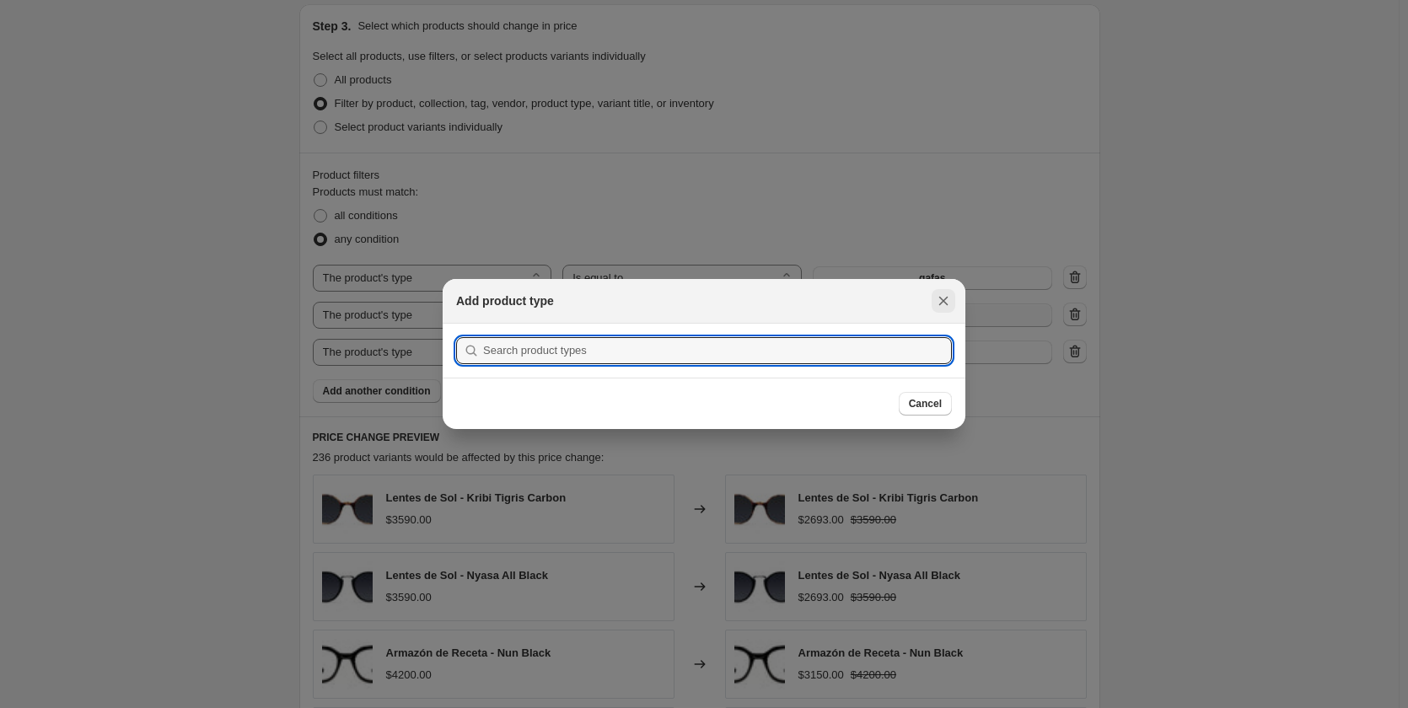
click at [944, 306] on icon "Close" at bounding box center [943, 301] width 17 height 17
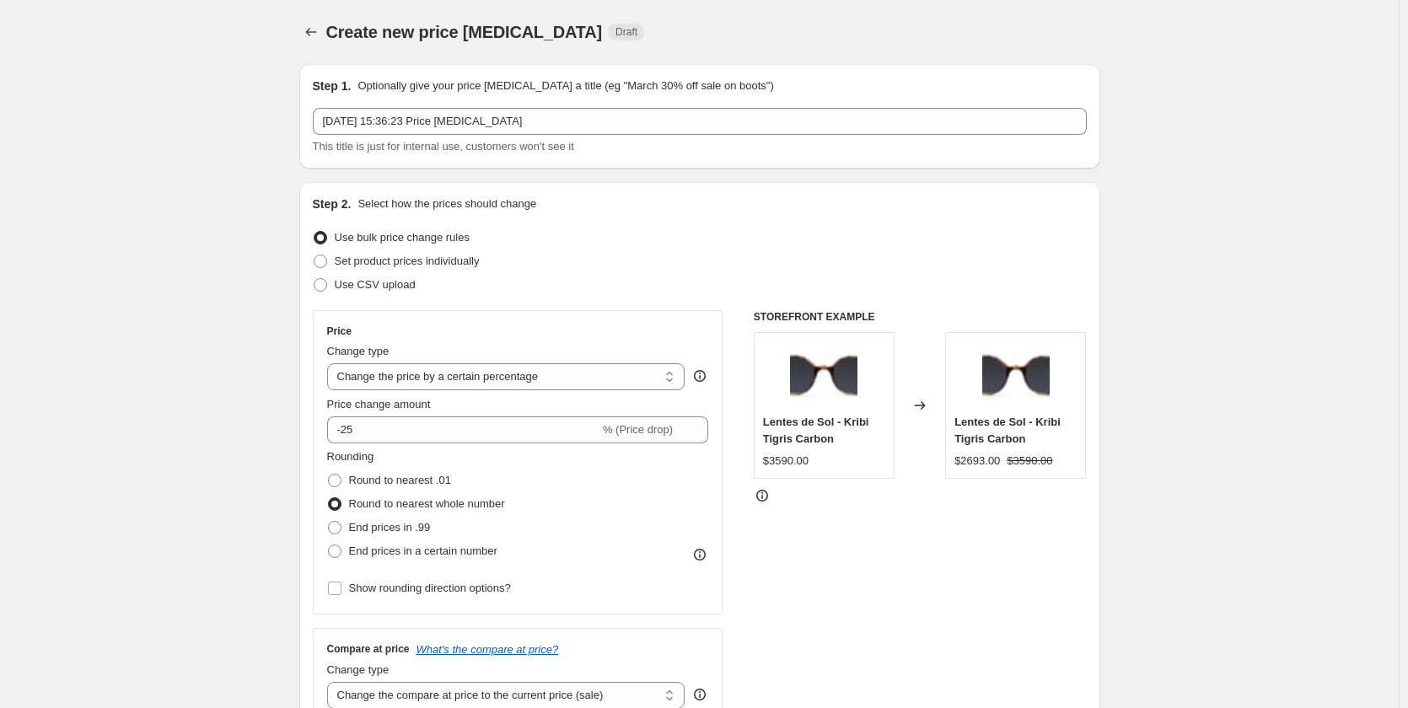
scroll to position [783, 0]
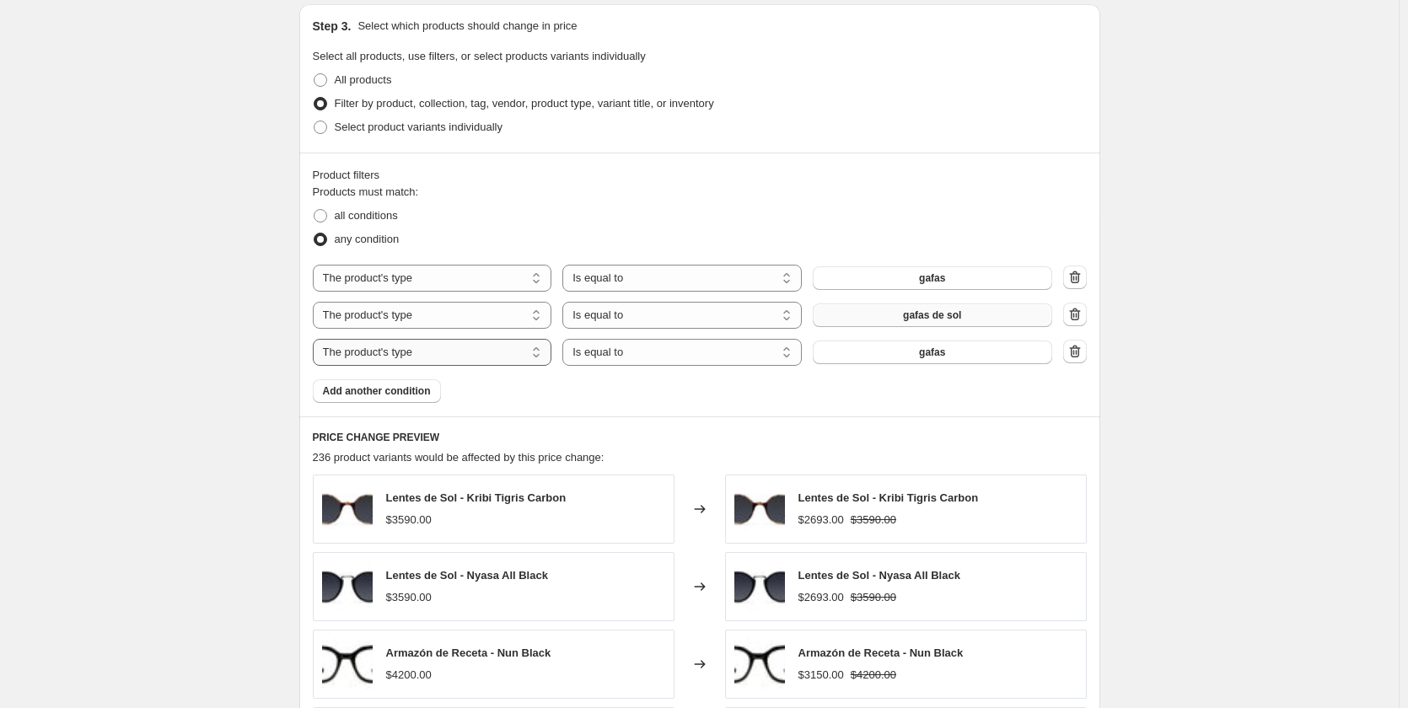
click at [515, 358] on select "The product The product's collection The product's tag The product's vendor The…" at bounding box center [432, 352] width 239 height 27
select select "title"
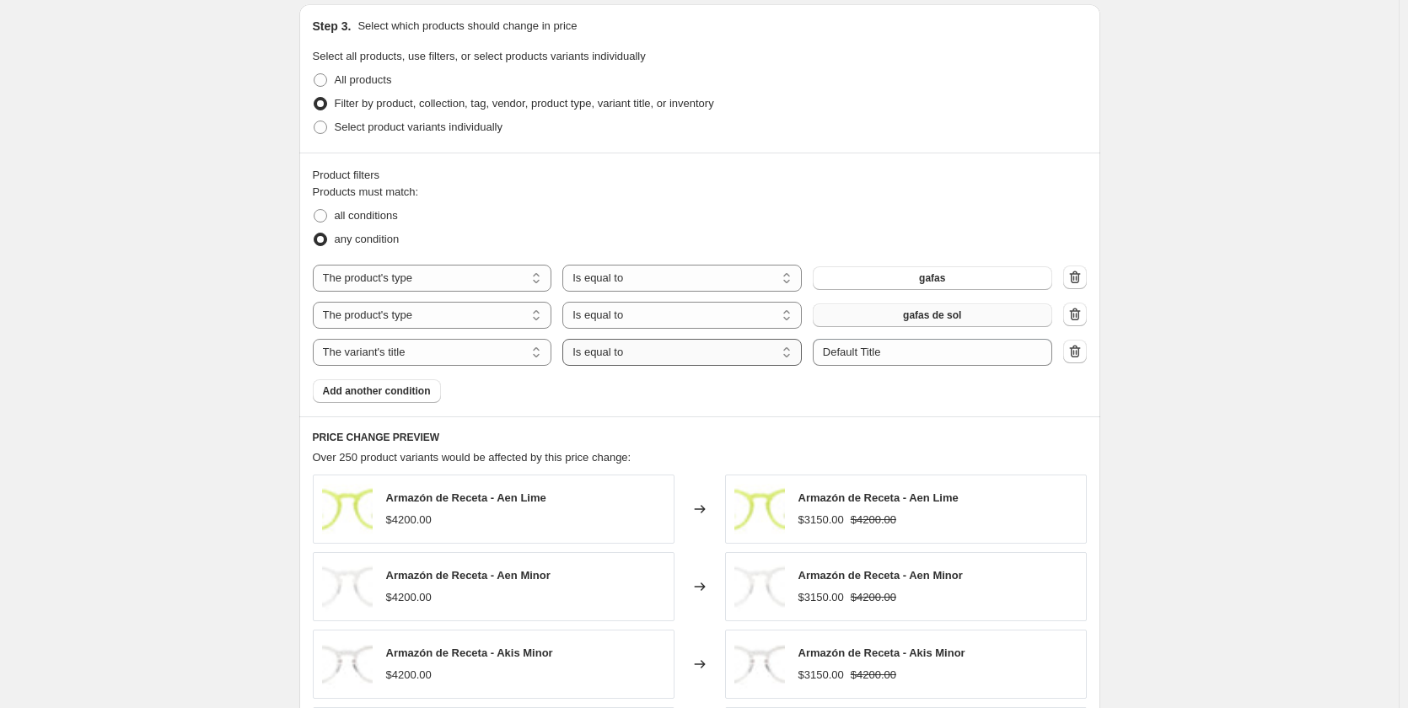
click at [682, 356] on select "Is equal to Is not equal to Contains" at bounding box center [681, 352] width 239 height 27
select select "contains"
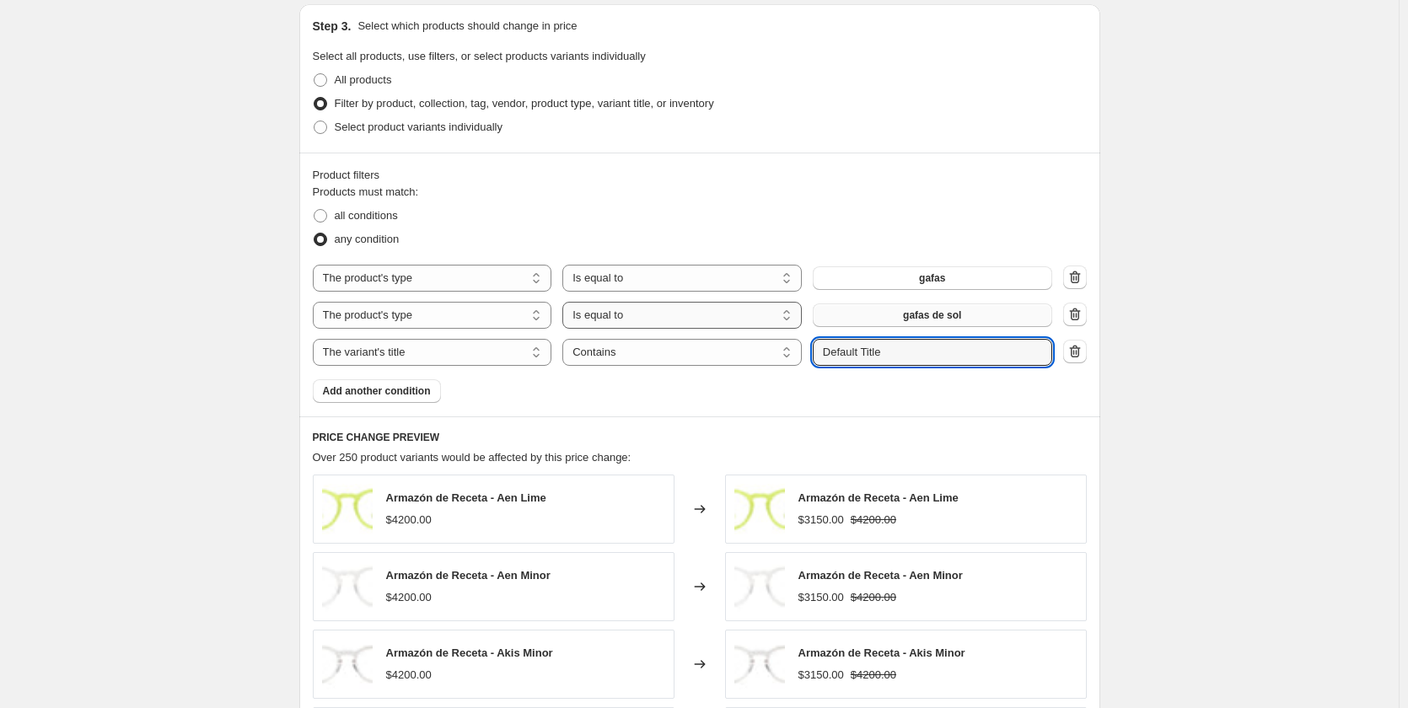
drag, startPoint x: 911, startPoint y: 354, endPoint x: 609, endPoint y: 320, distance: 303.7
click at [610, 321] on div "The product The product's collection The product's tag The product's vendor The…" at bounding box center [700, 315] width 774 height 101
type input "[PERSON_NAME]"
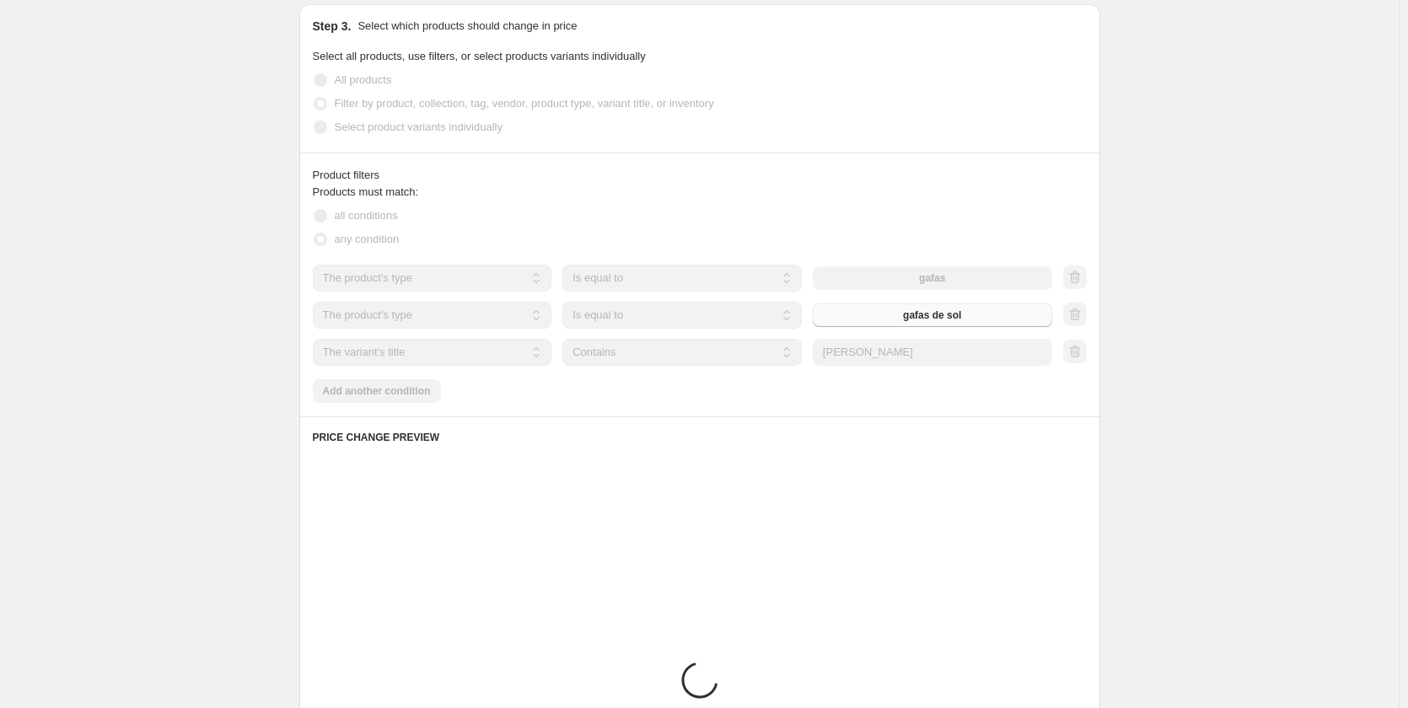
click at [567, 402] on div "Products must match: all conditions any condition The product The product's col…" at bounding box center [700, 293] width 774 height 219
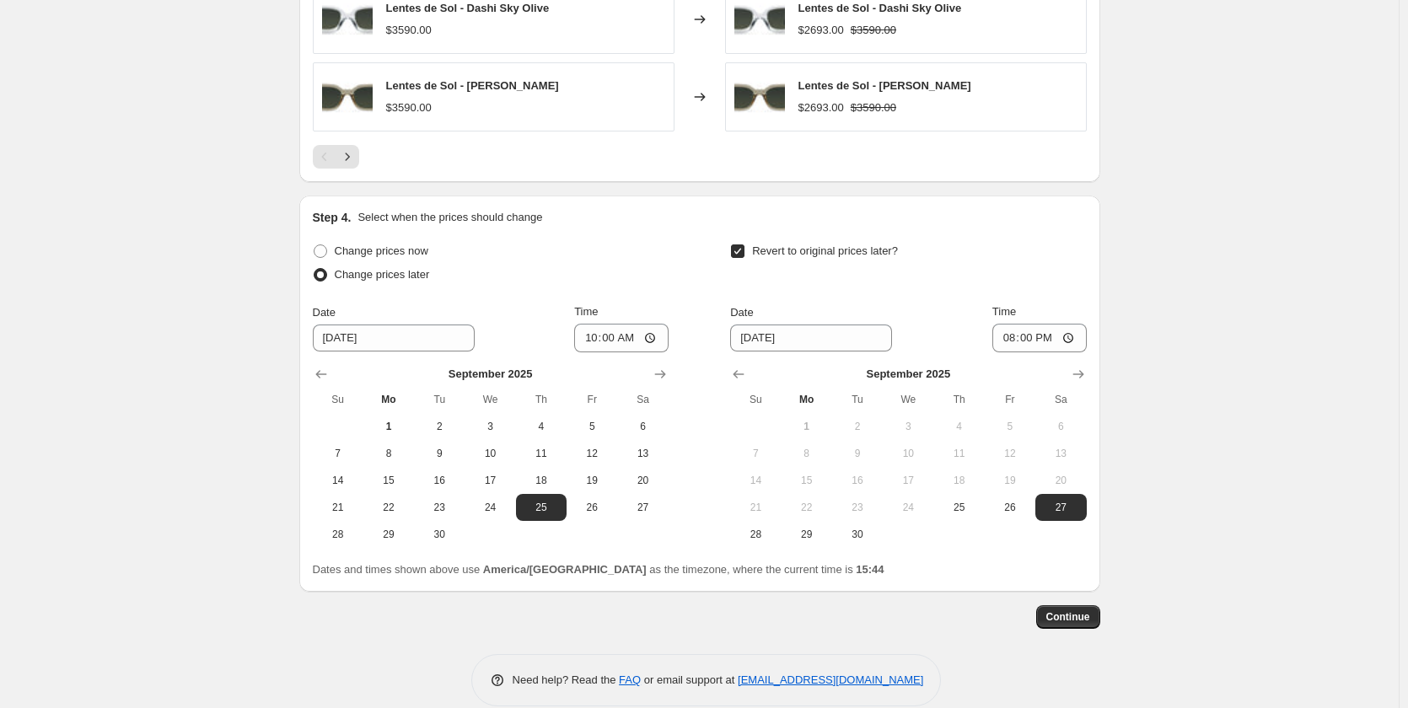
scroll to position [1530, 0]
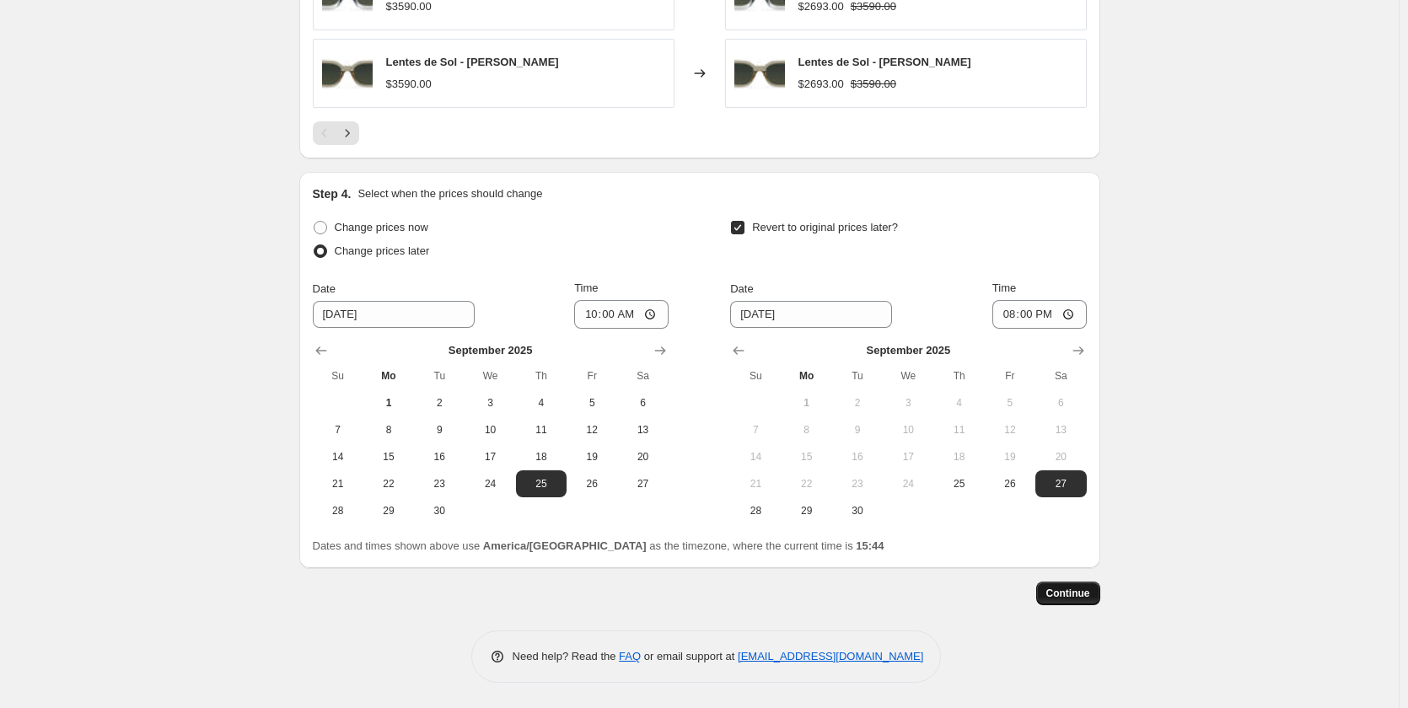
click at [1080, 590] on span "Continue" at bounding box center [1068, 593] width 44 height 13
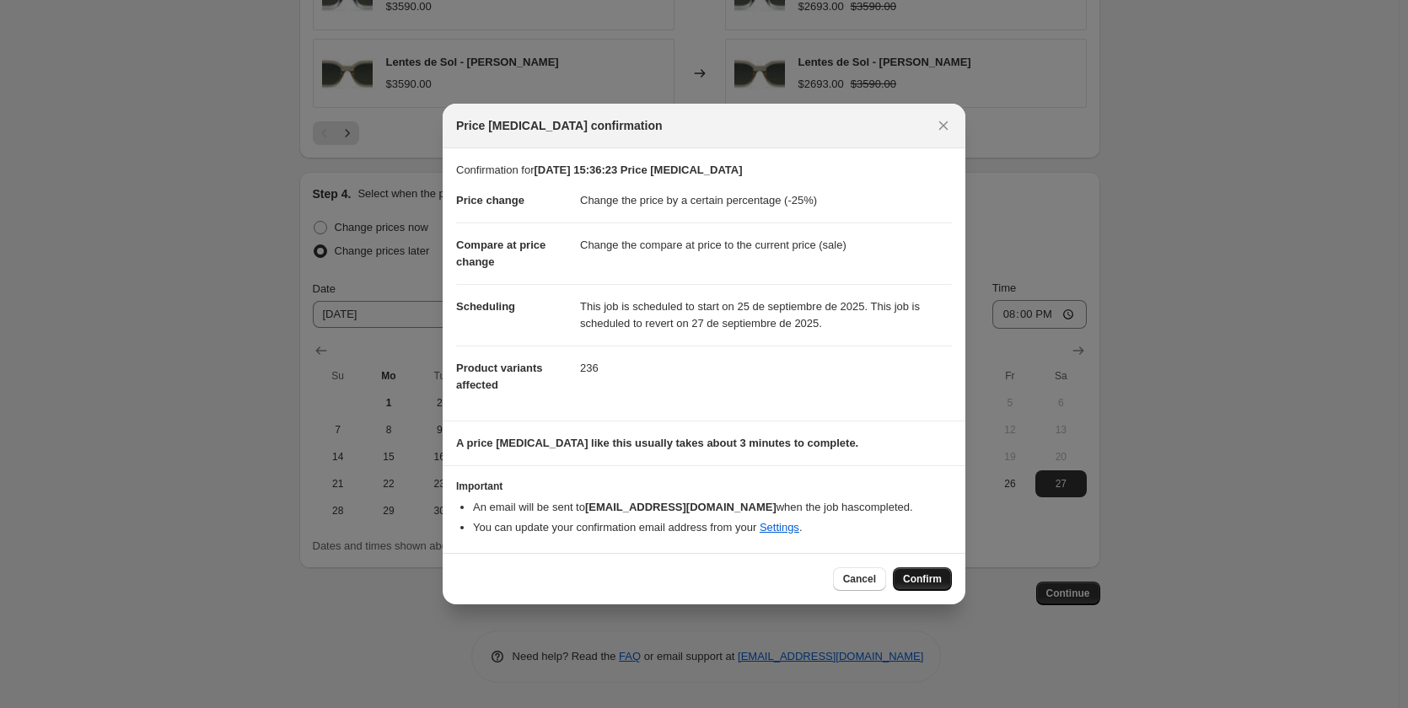
click at [921, 579] on span "Confirm" at bounding box center [922, 578] width 39 height 13
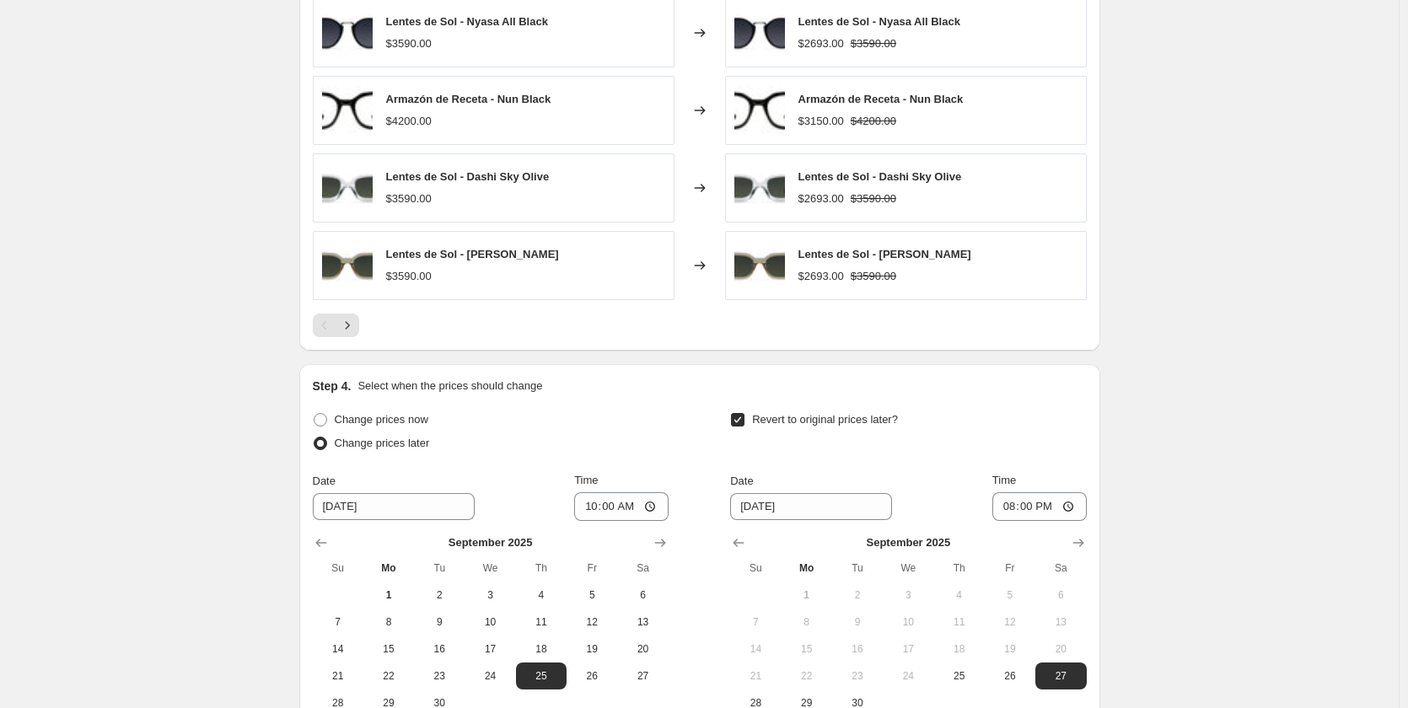
scroll to position [1633, 0]
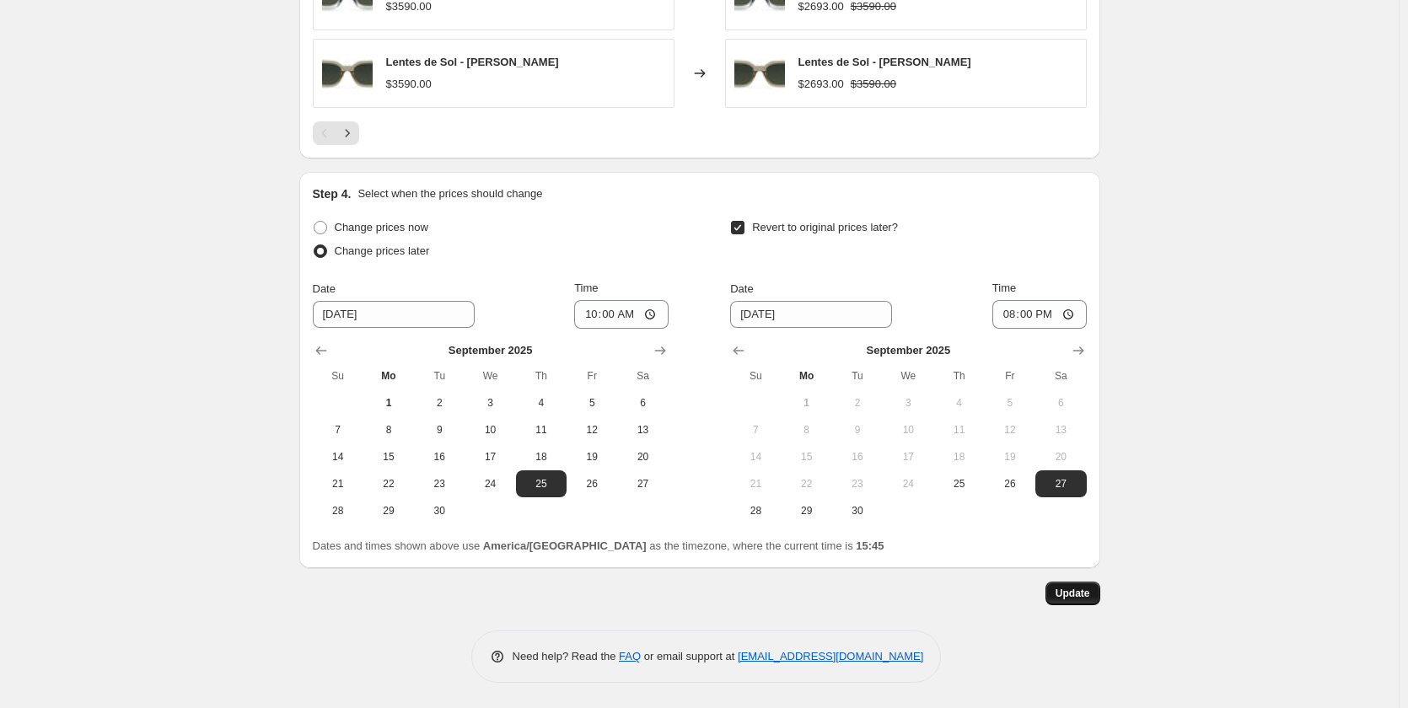
click at [1086, 600] on button "Update" at bounding box center [1072, 594] width 55 height 24
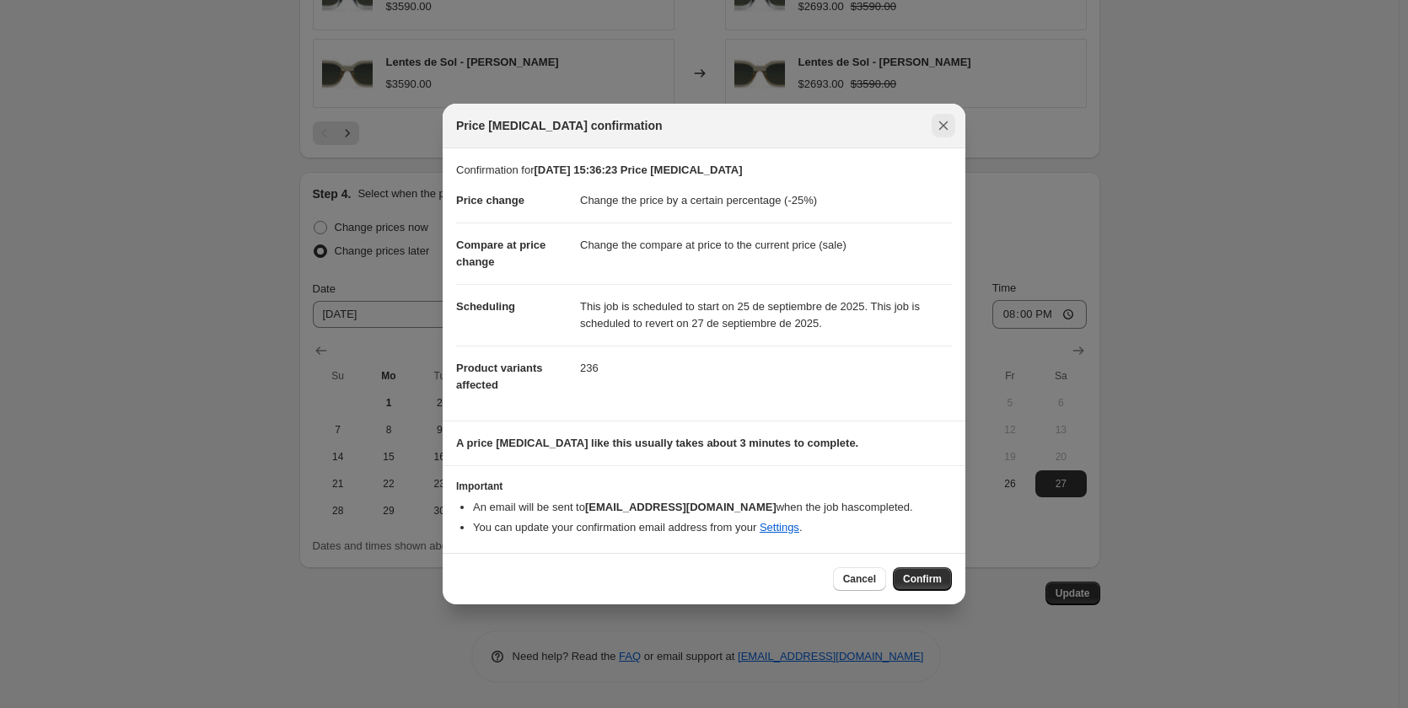
click at [945, 129] on icon "Close" at bounding box center [943, 125] width 17 height 17
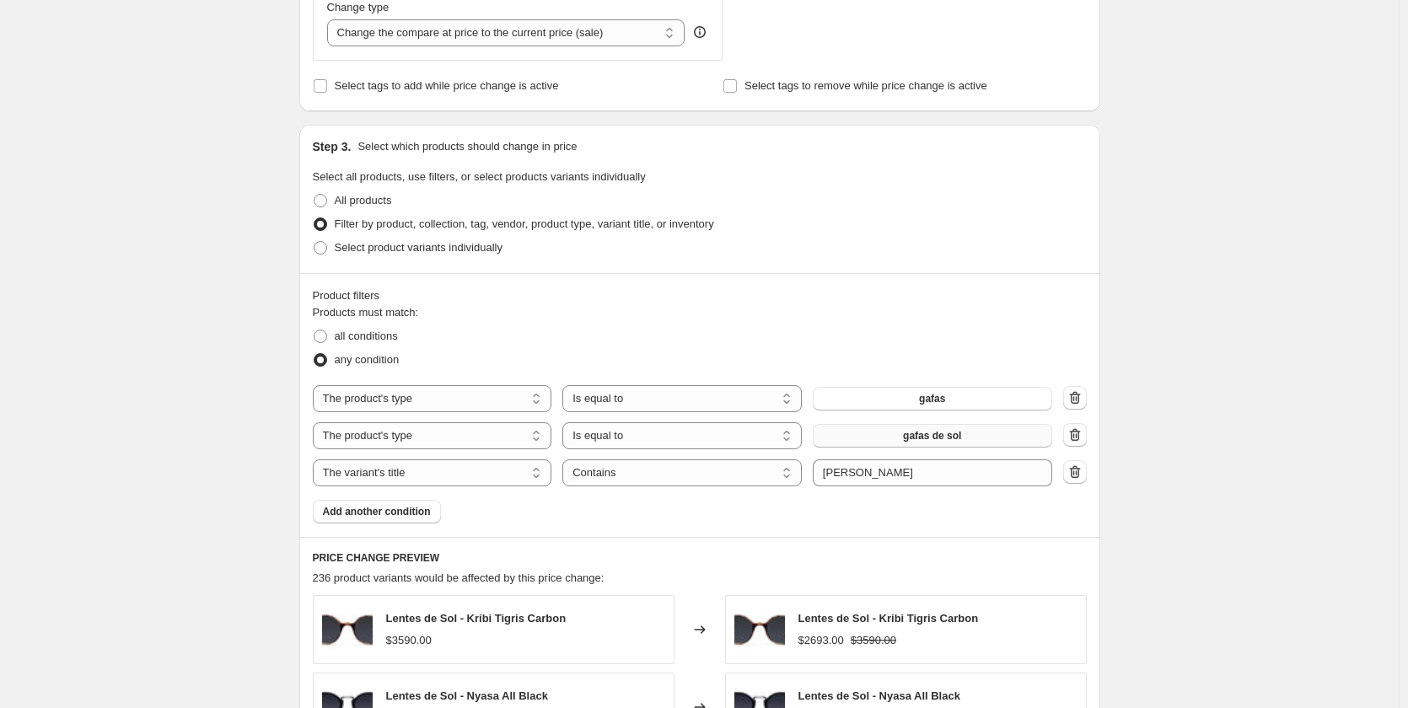
scroll to position [759, 0]
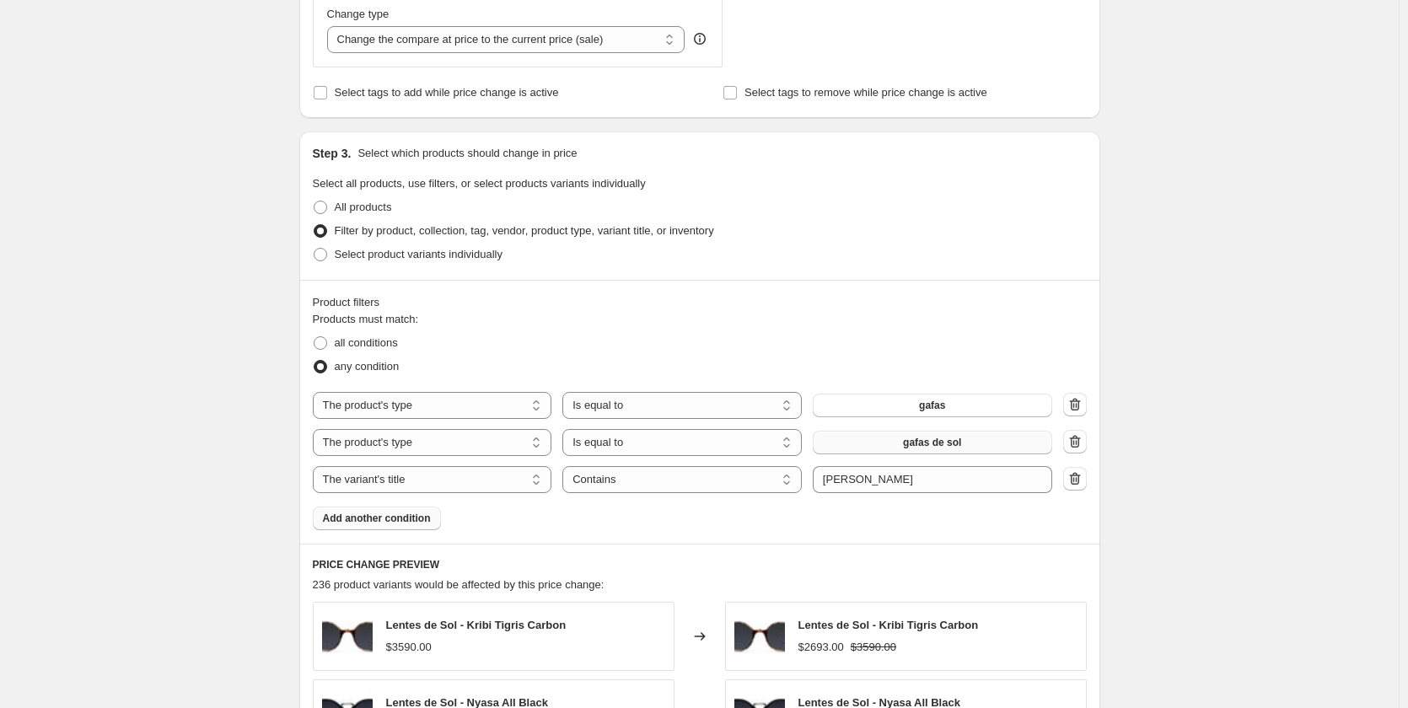
click at [374, 519] on span "Add another condition" at bounding box center [377, 518] width 108 height 13
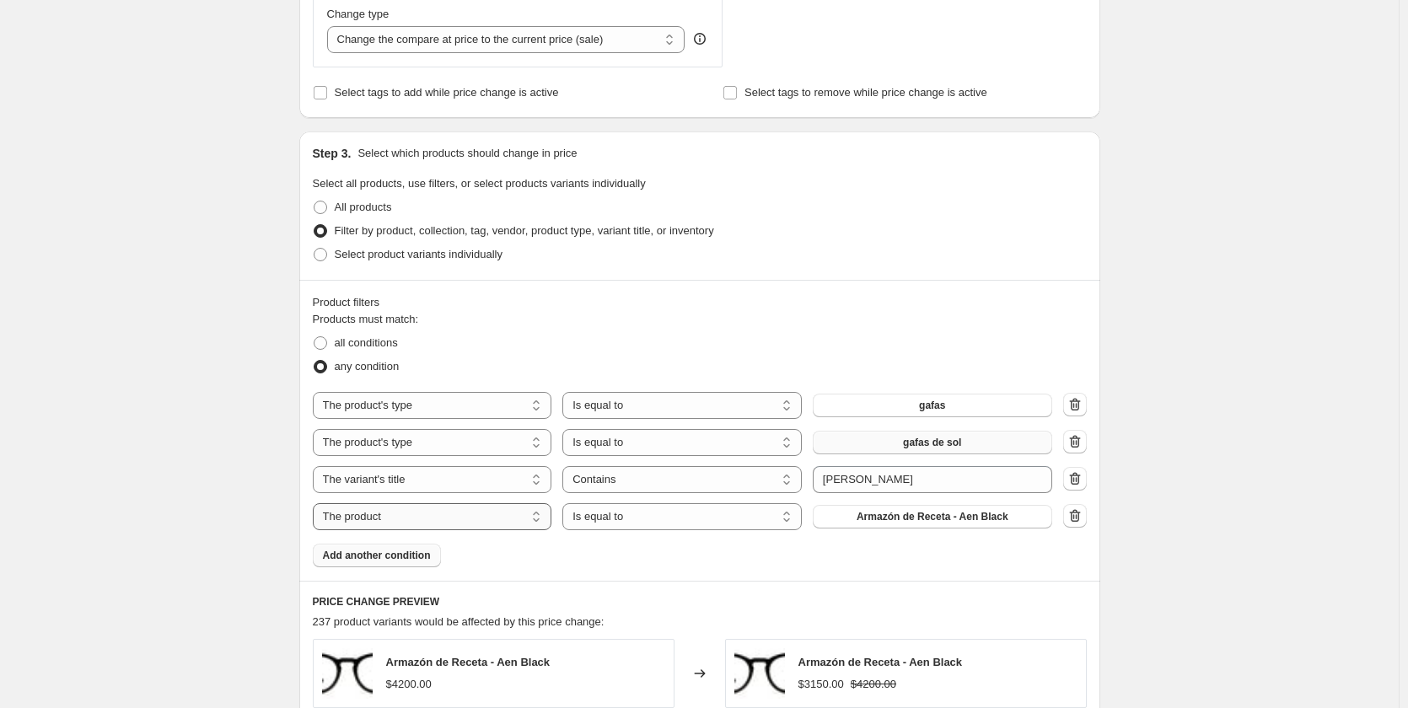
click at [401, 523] on select "The product The product's collection The product's tag The product's vendor The…" at bounding box center [432, 516] width 239 height 27
click at [610, 520] on select "Is equal to Is not equal to" at bounding box center [681, 516] width 239 height 27
click at [1045, 518] on button "Armazón de Receta - Aen Black" at bounding box center [932, 517] width 239 height 24
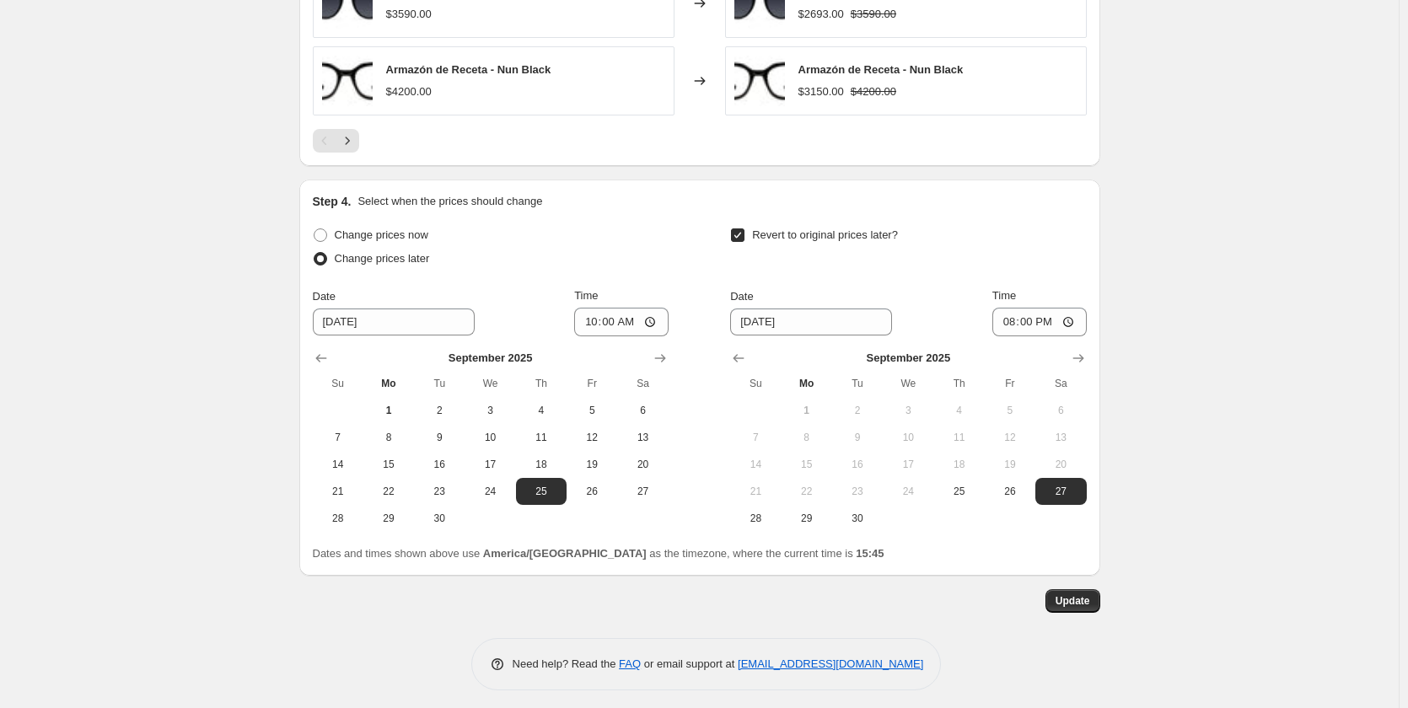
scroll to position [1670, 0]
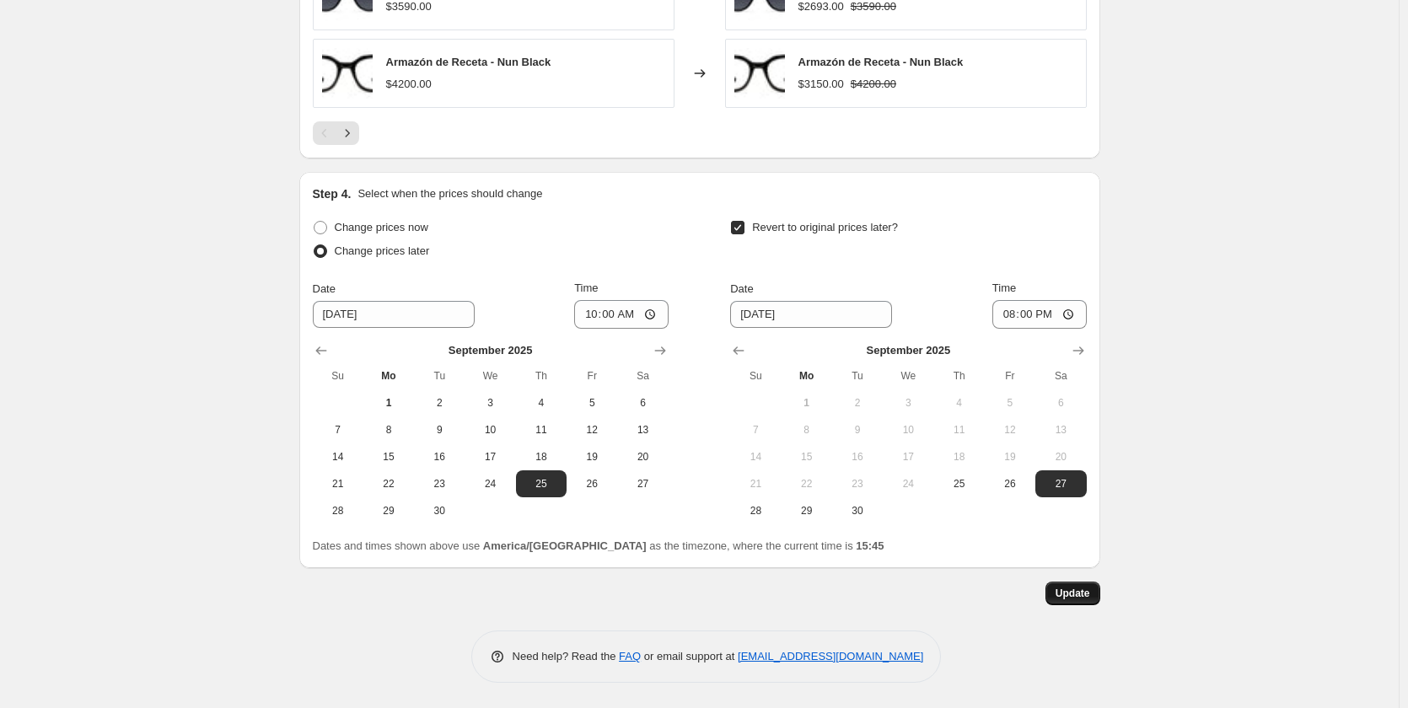
click at [1061, 600] on button "Update" at bounding box center [1072, 594] width 55 height 24
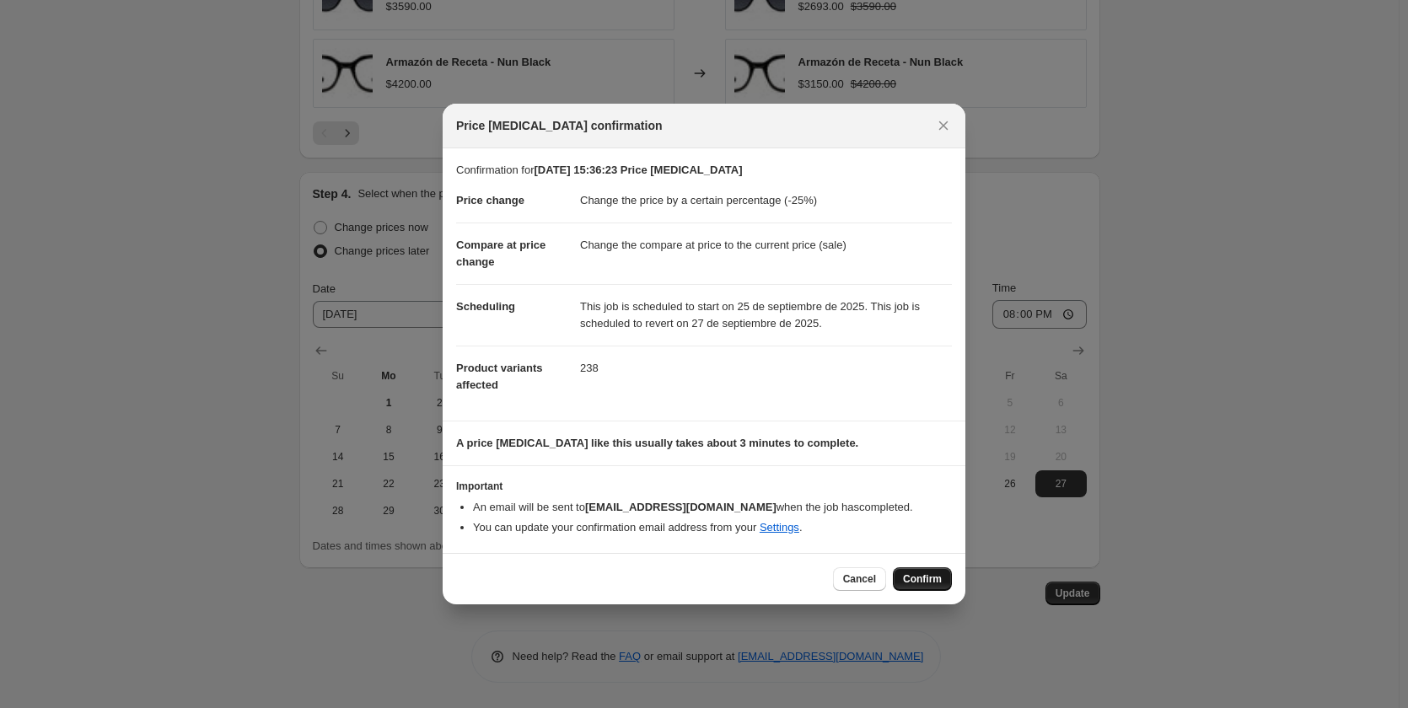
click at [902, 578] on button "Confirm" at bounding box center [922, 579] width 59 height 24
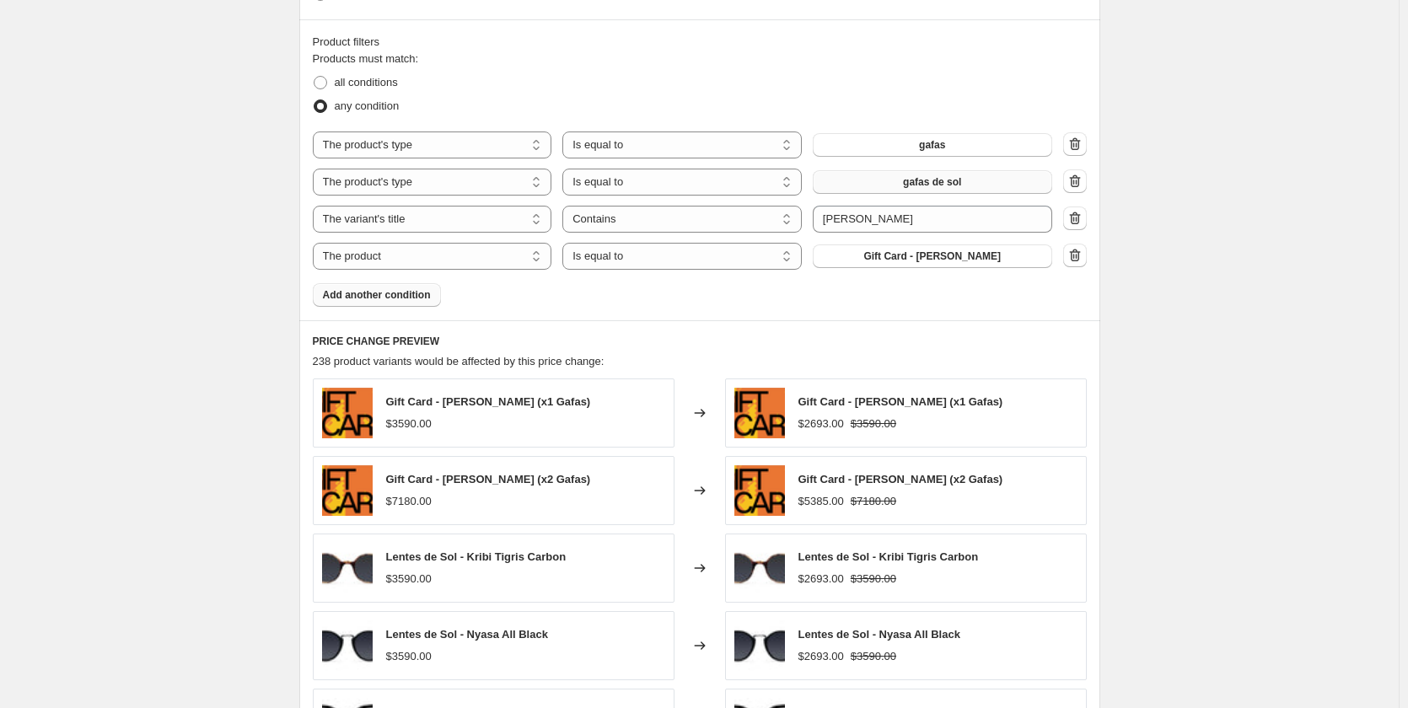
scroll to position [996, 0]
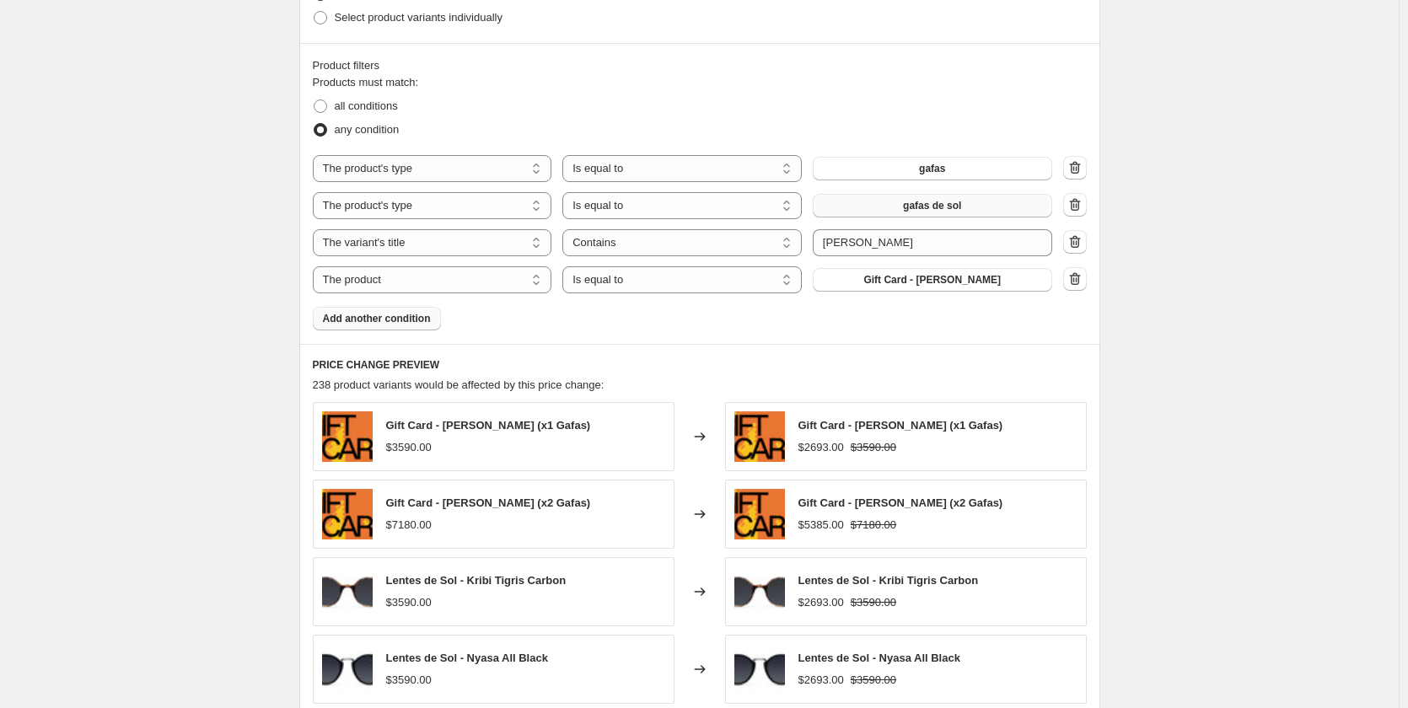
click at [399, 322] on span "Add another condition" at bounding box center [377, 318] width 108 height 13
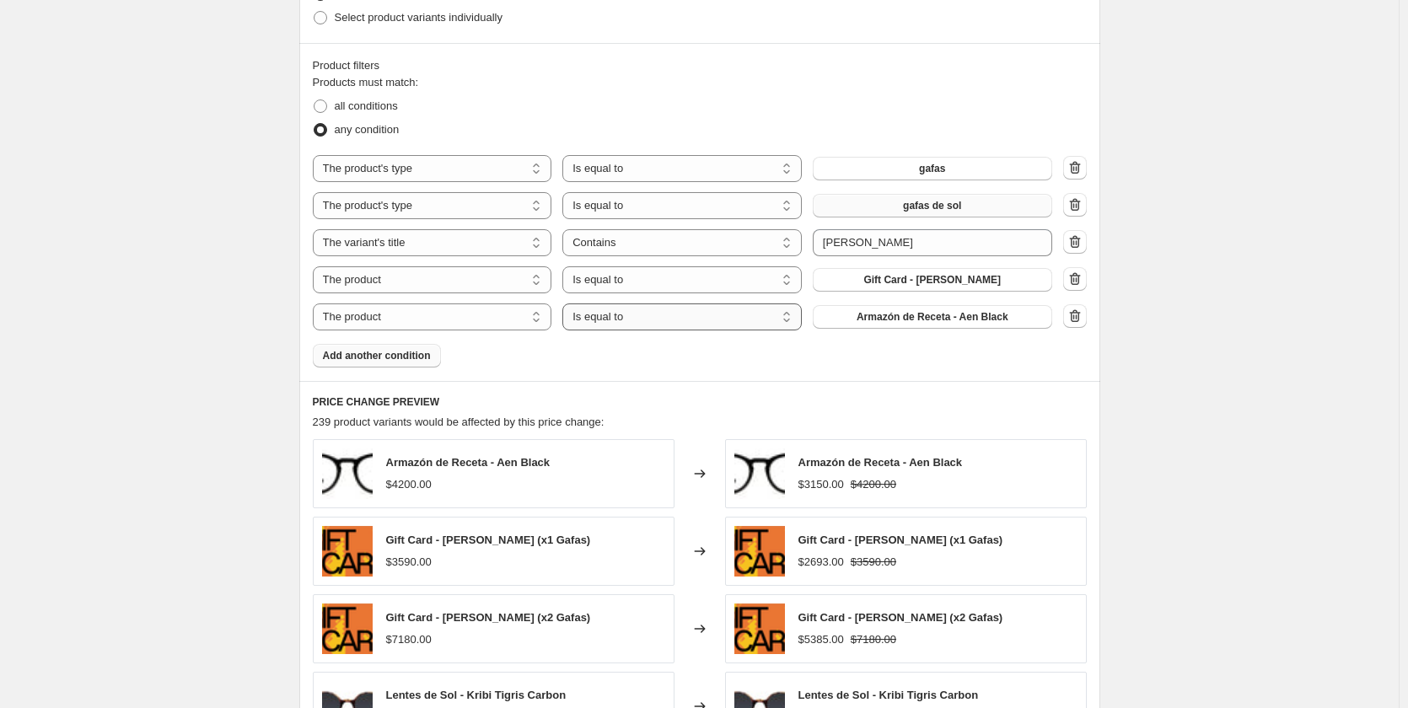
click at [649, 318] on select "Is equal to Is not equal to" at bounding box center [681, 317] width 239 height 27
click at [830, 337] on div "Products must match: all conditions any condition The product The product's col…" at bounding box center [700, 220] width 774 height 293
click at [833, 324] on button "Armazón de Receta - Aen Black" at bounding box center [932, 317] width 239 height 24
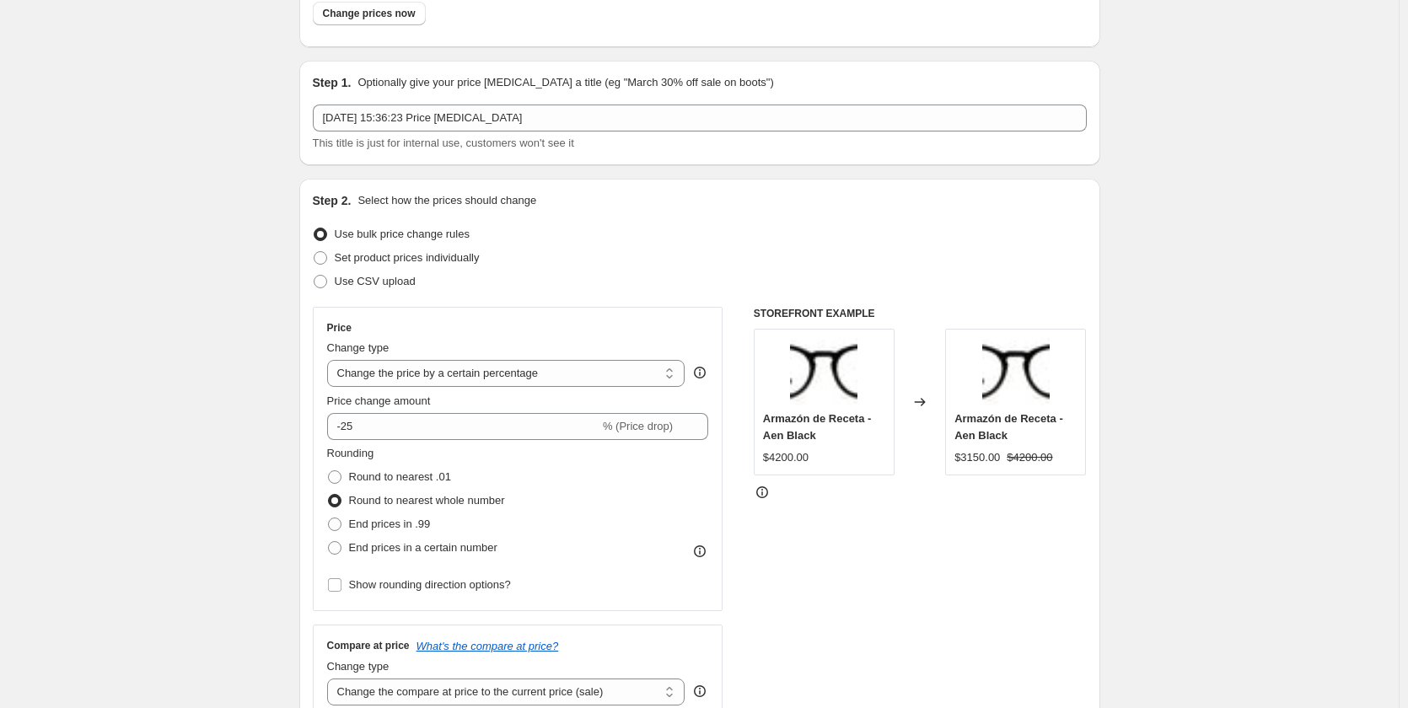
scroll to position [0, 0]
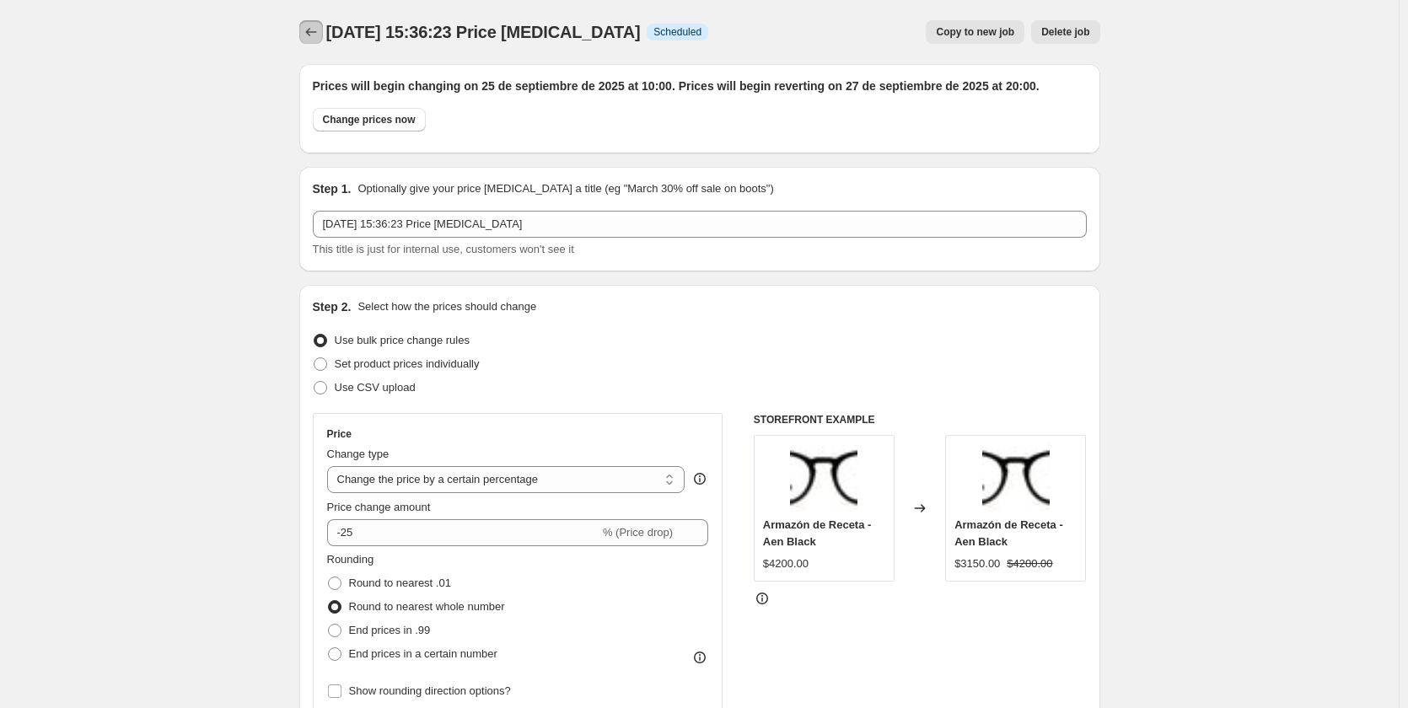
click at [317, 32] on icon "Price change jobs" at bounding box center [311, 32] width 17 height 17
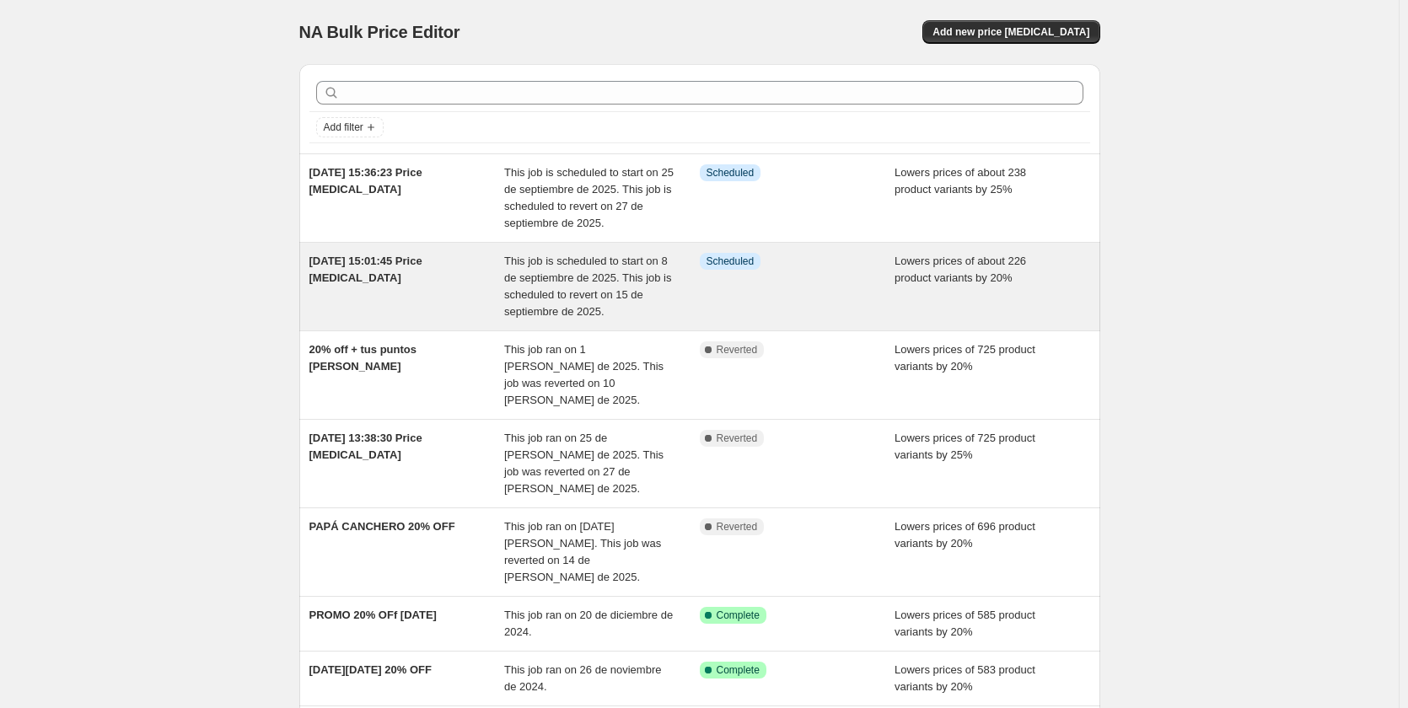
click at [489, 287] on div "[DATE] 15:01:45 Price [MEDICAL_DATA]" at bounding box center [407, 286] width 196 height 67
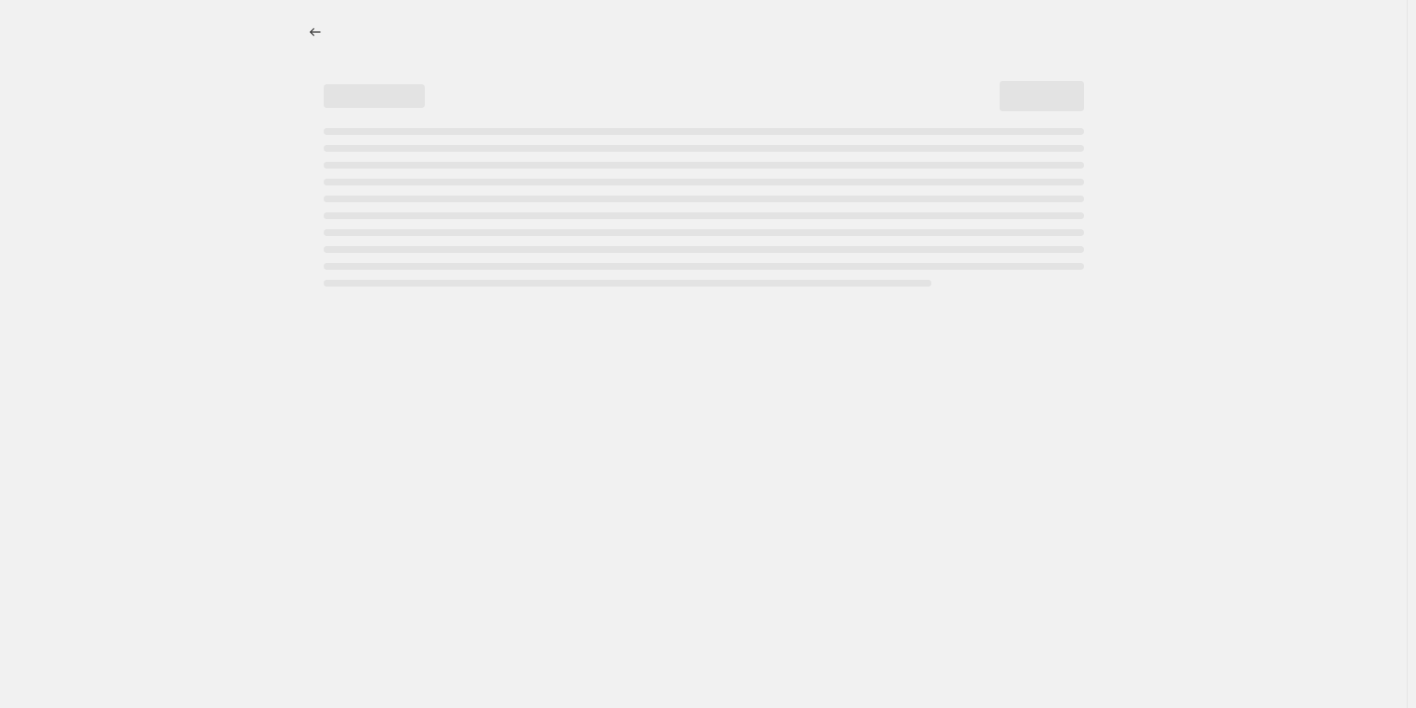
select select "percentage"
select select "product_type"
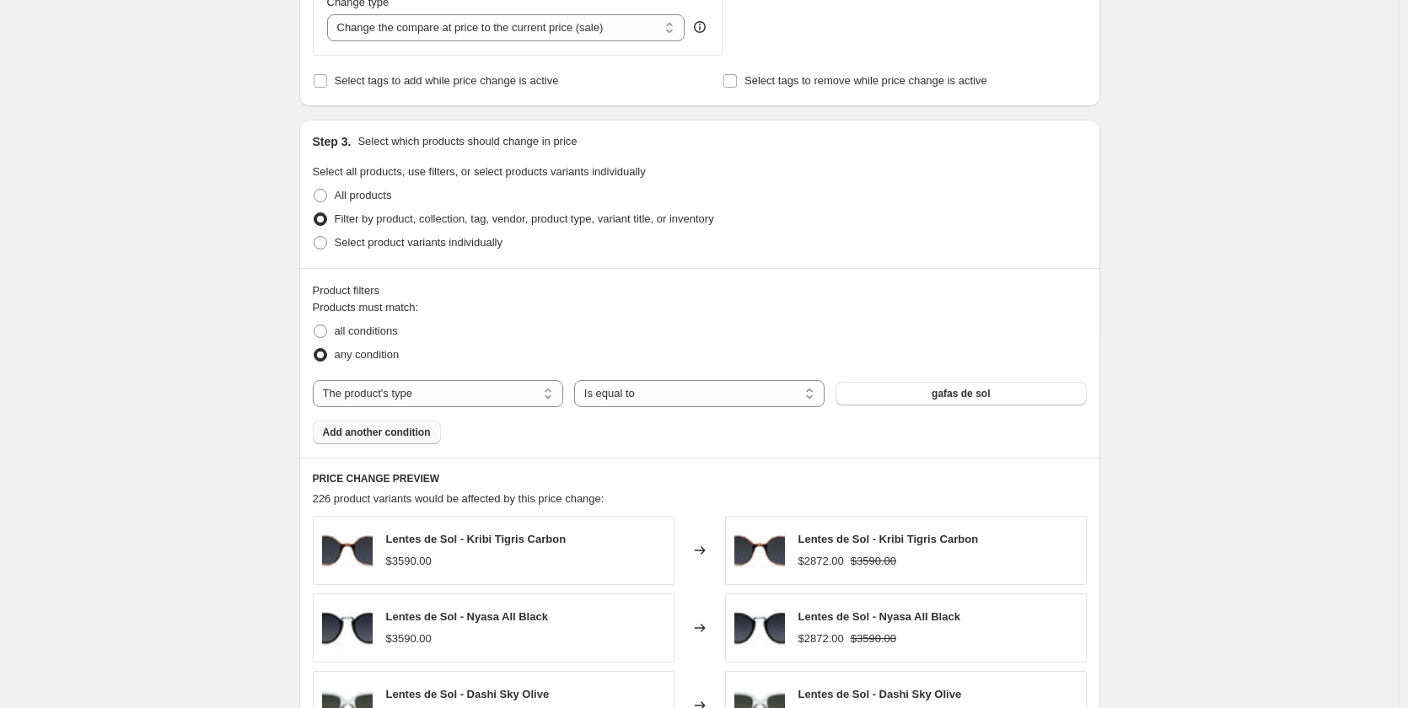
scroll to position [800, 0]
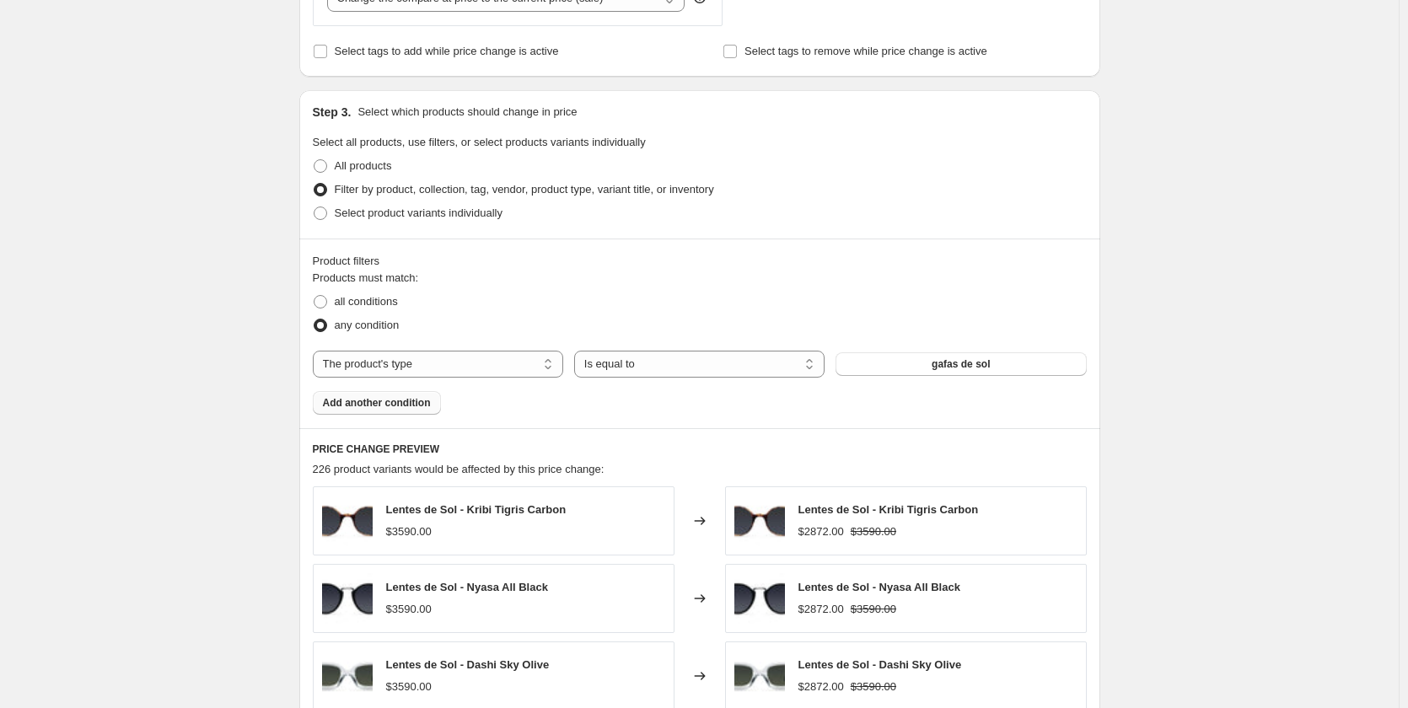
click at [411, 413] on button "Add another condition" at bounding box center [377, 403] width 128 height 24
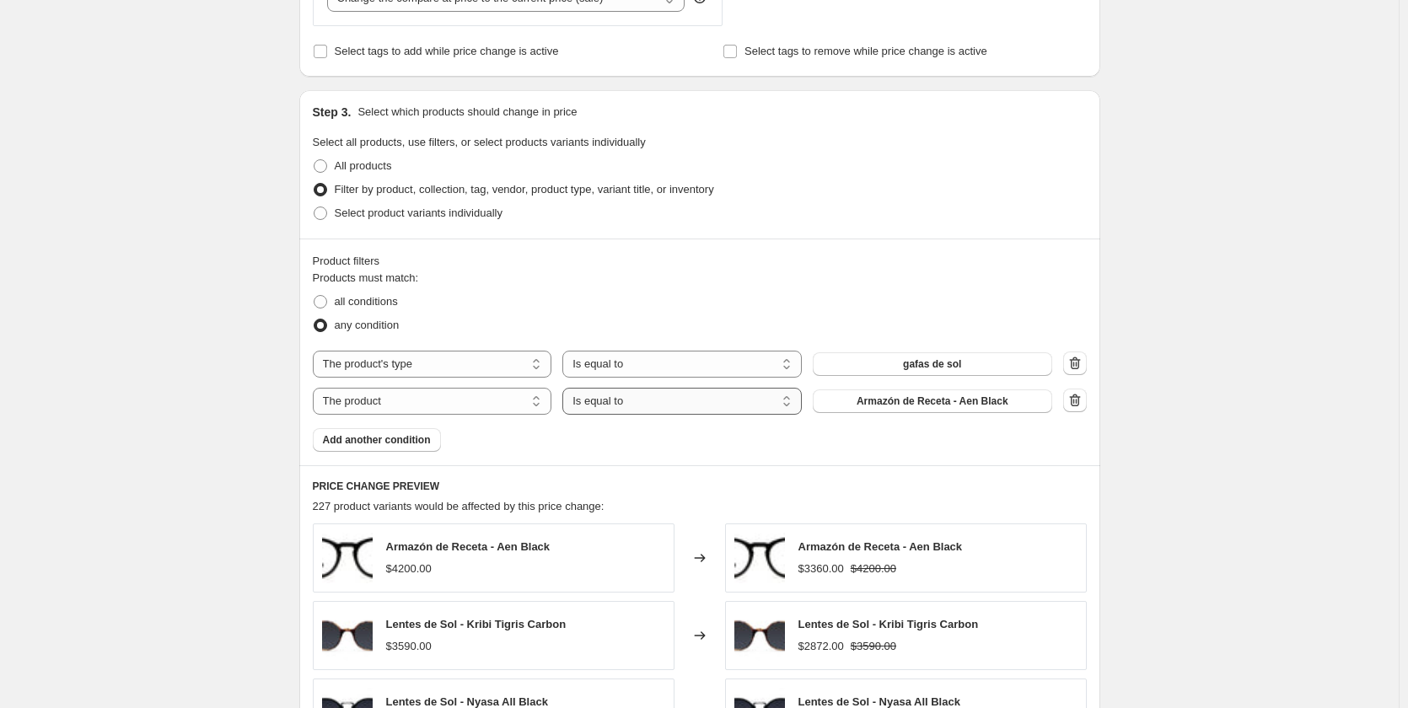
click at [621, 411] on select "Is equal to Is not equal to" at bounding box center [681, 401] width 239 height 27
click at [833, 411] on button "Armazón de Receta - Aen Black" at bounding box center [932, 402] width 239 height 24
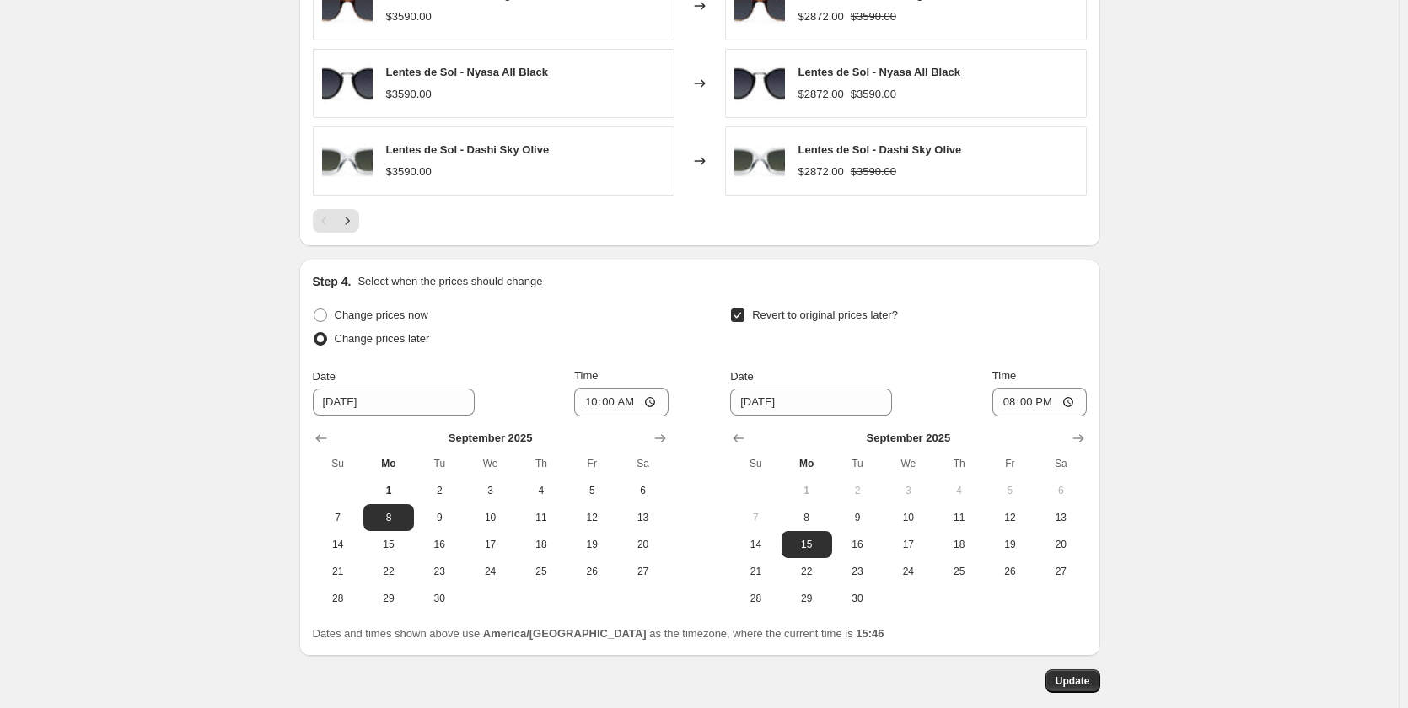
scroll to position [1596, 0]
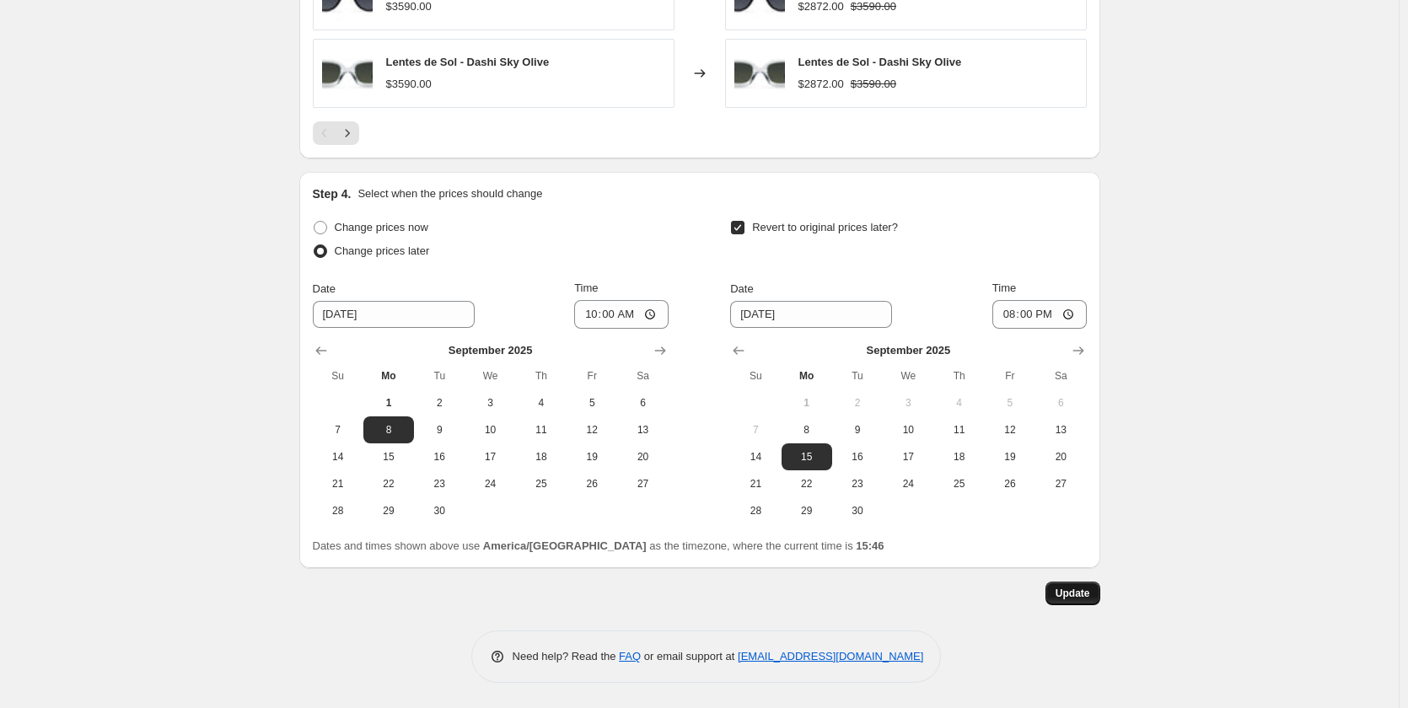
click at [1061, 601] on button "Update" at bounding box center [1072, 594] width 55 height 24
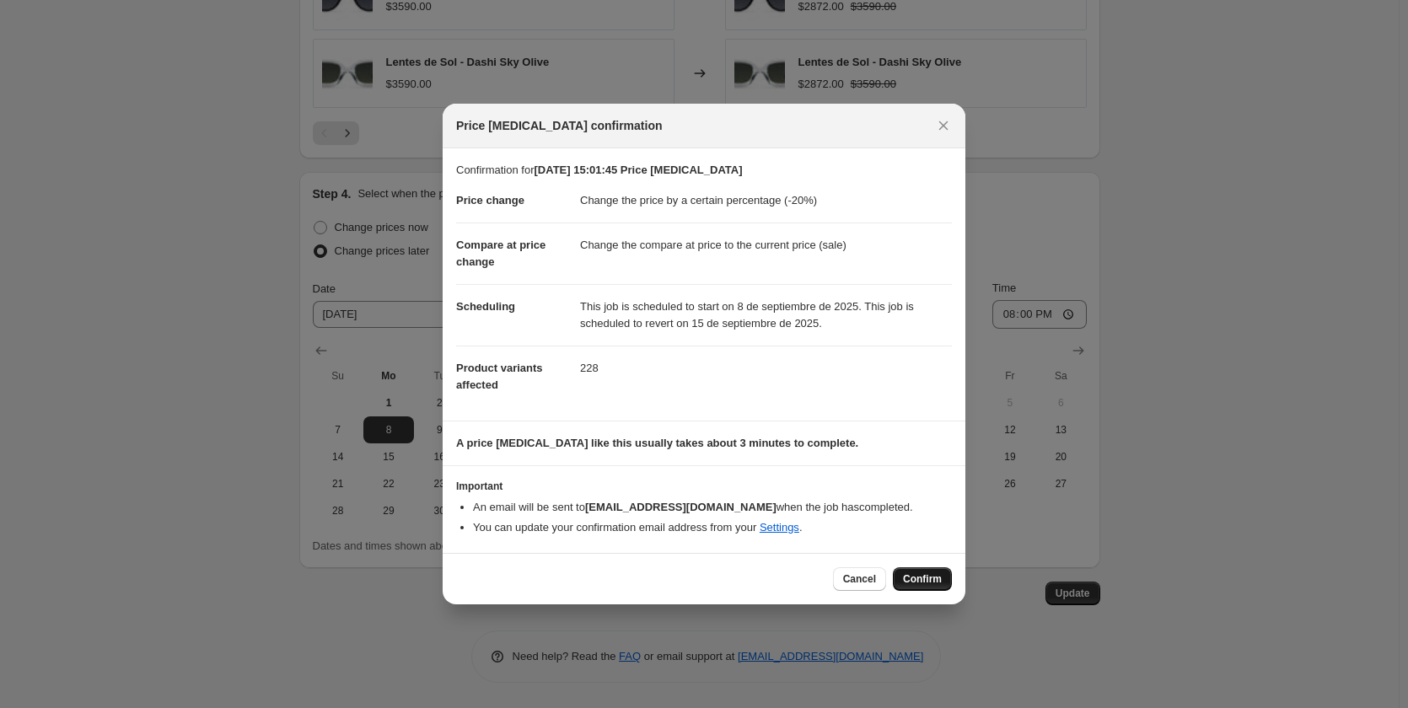
click at [913, 573] on span "Confirm" at bounding box center [922, 578] width 39 height 13
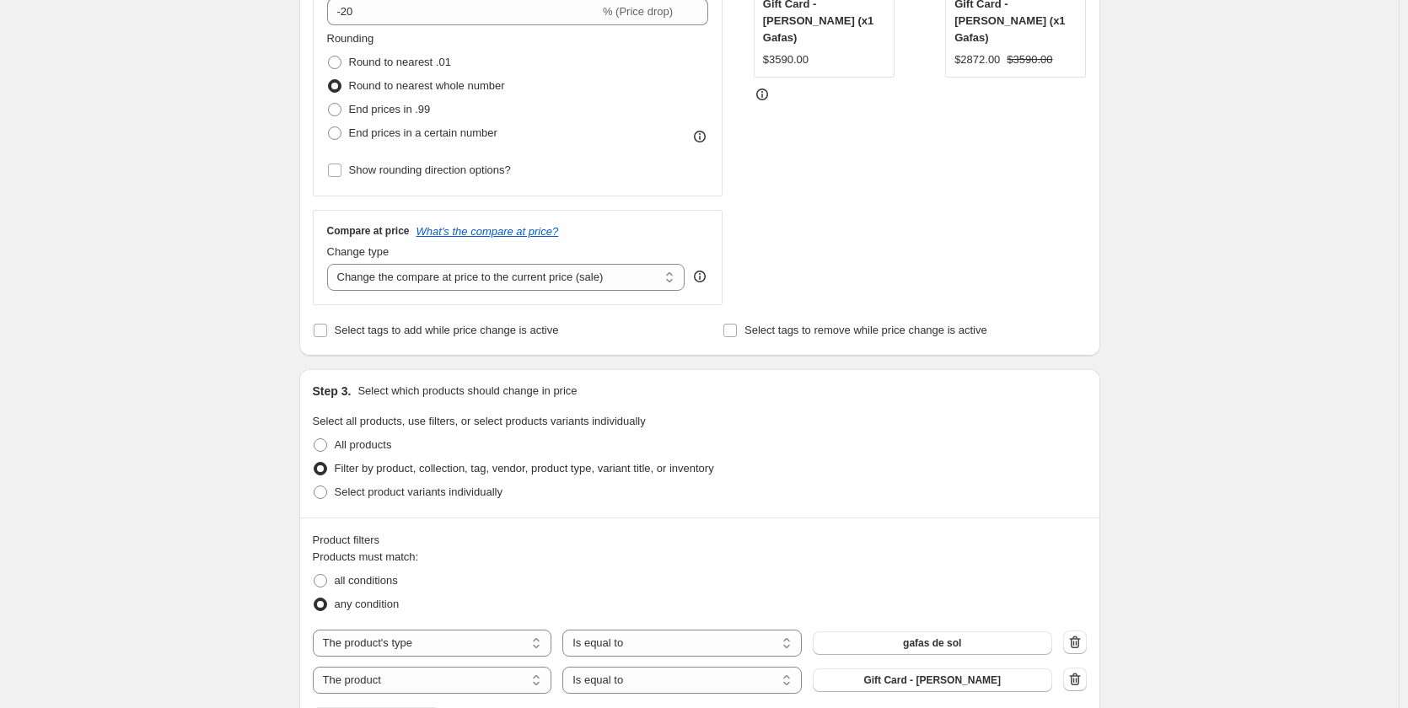
scroll to position [759, 0]
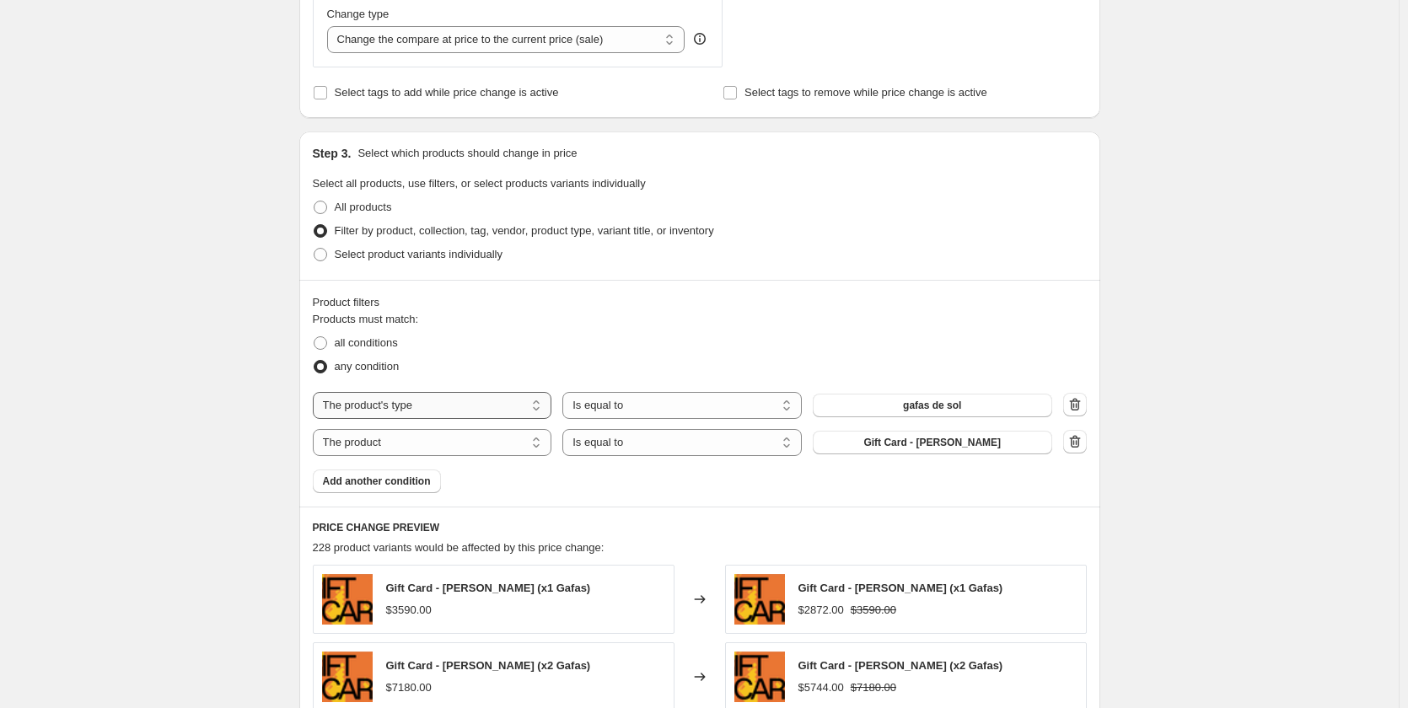
click at [453, 408] on select "The product The product's collection The product's tag The product's vendor The…" at bounding box center [432, 405] width 239 height 27
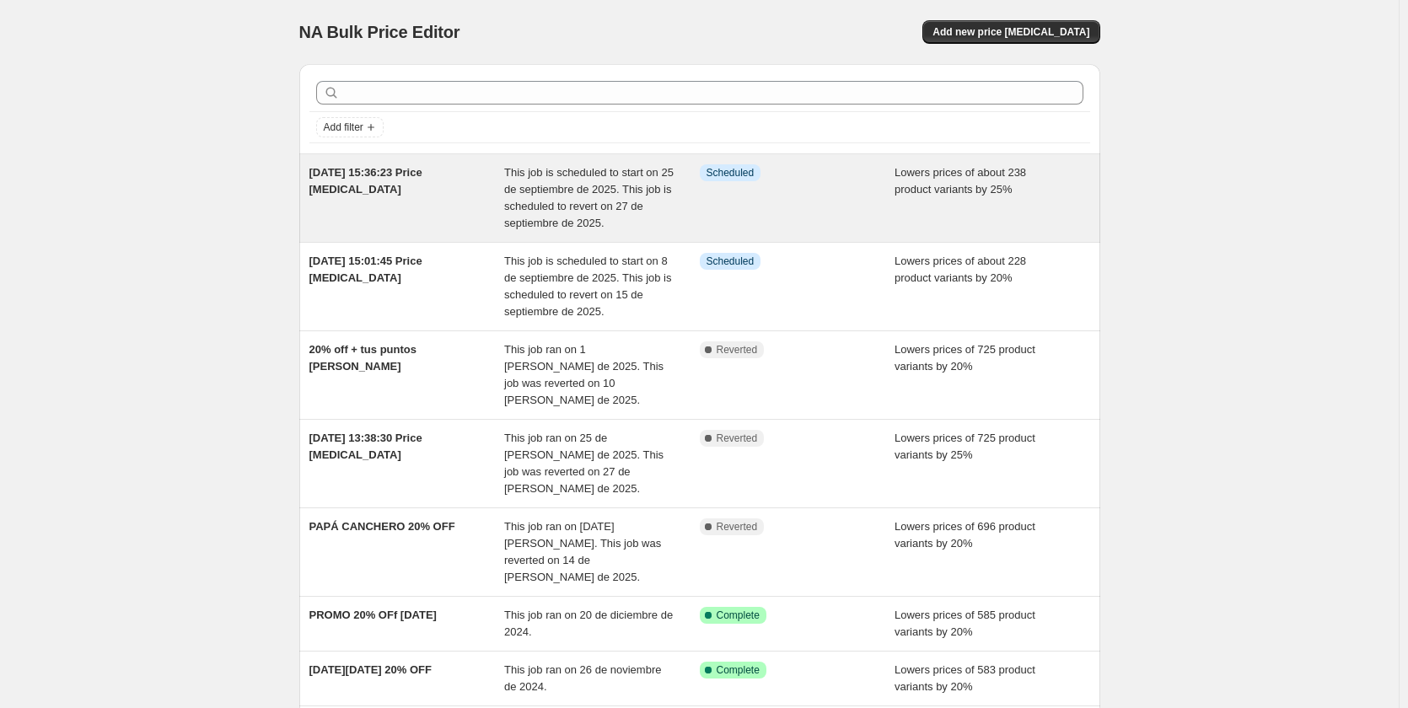
click at [445, 216] on div "[DATE] 15:36:23 Price [MEDICAL_DATA]" at bounding box center [407, 197] width 196 height 67
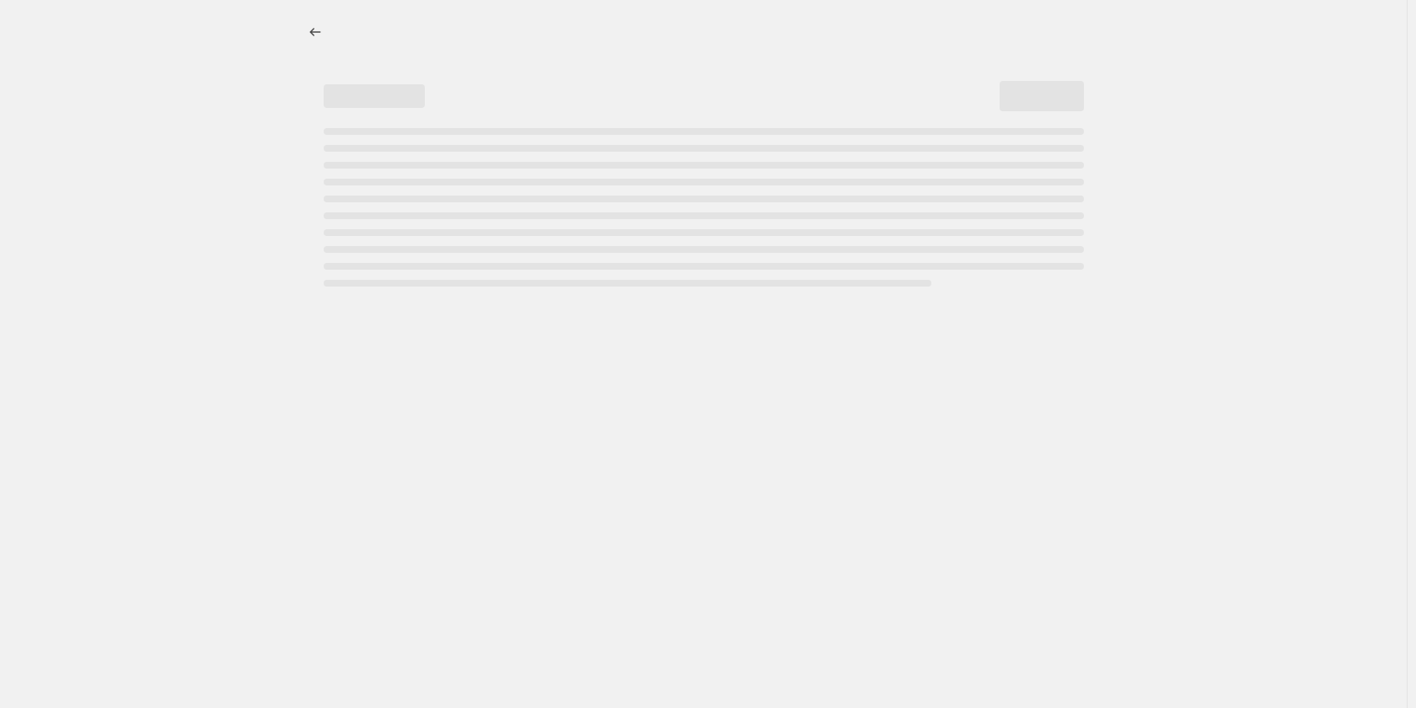
select select "percentage"
select select "title"
select select "contains"
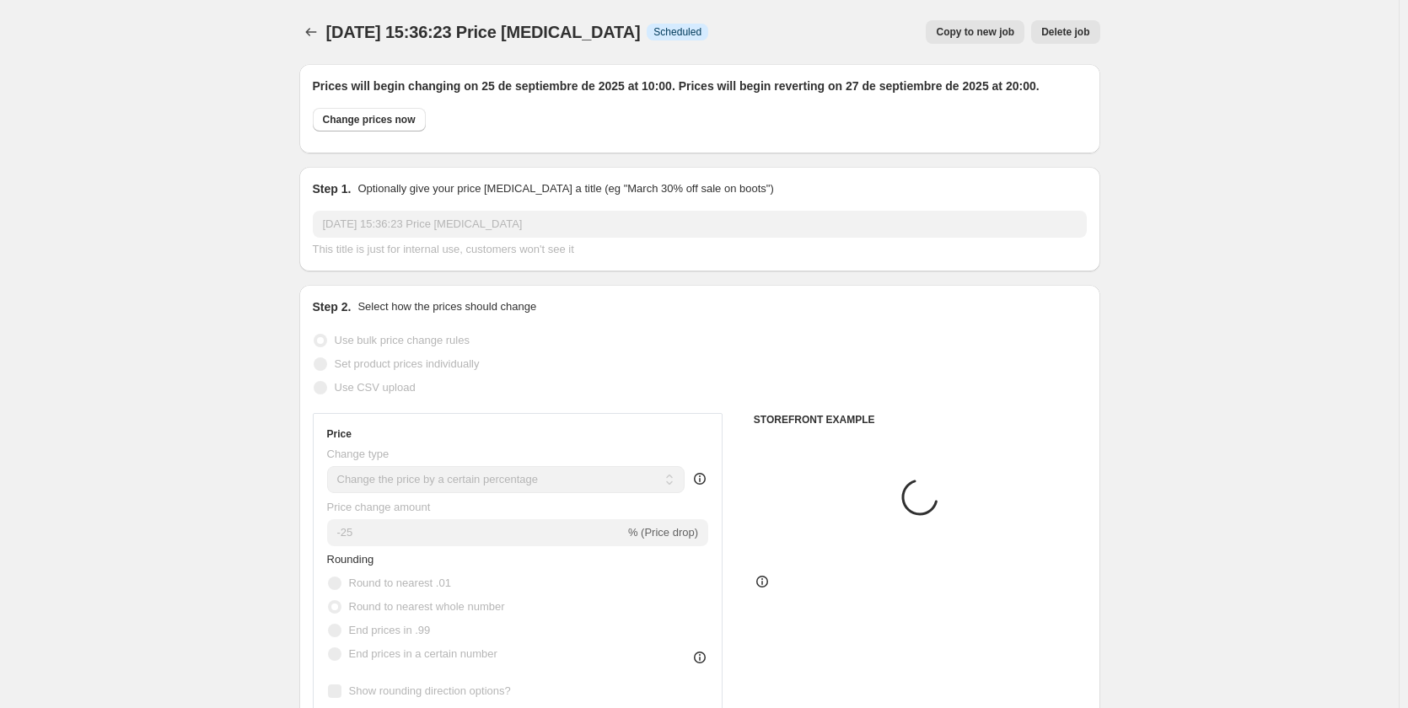
select select "product_type"
select select "product"
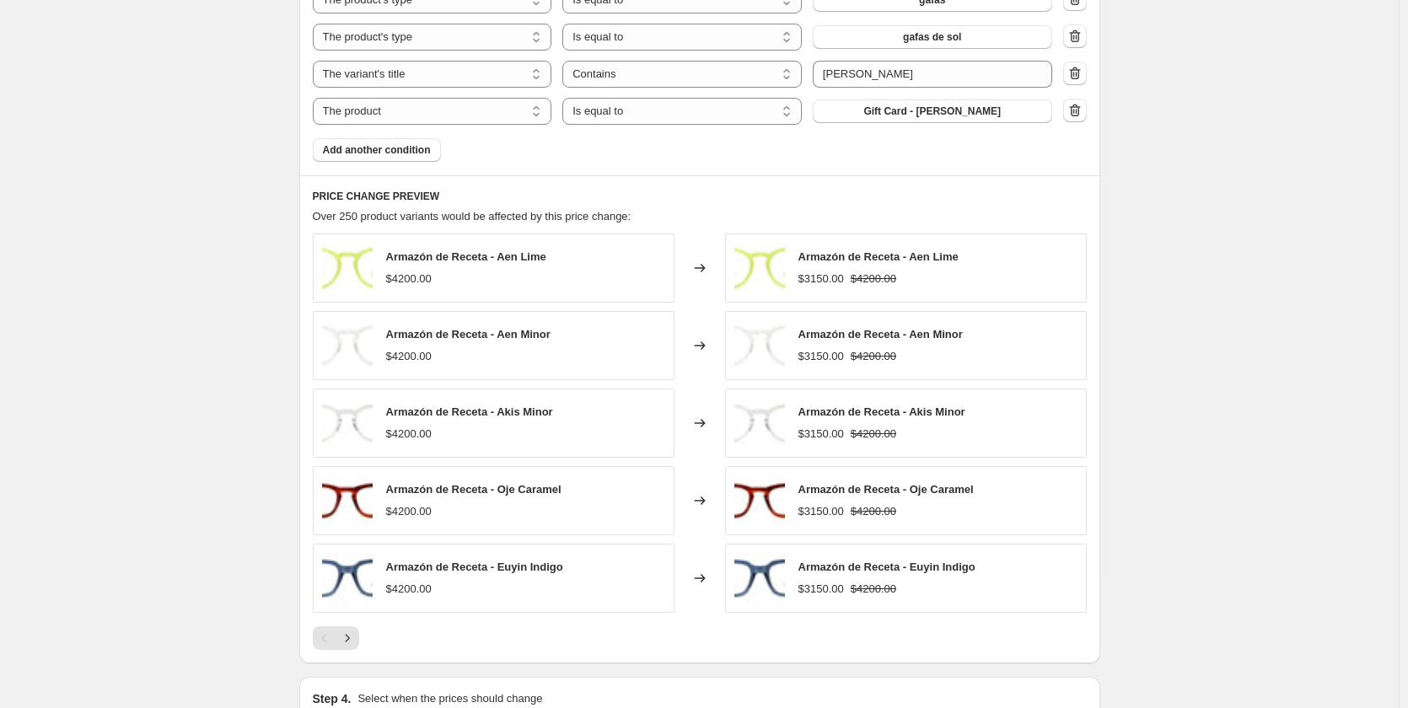
scroll to position [911, 0]
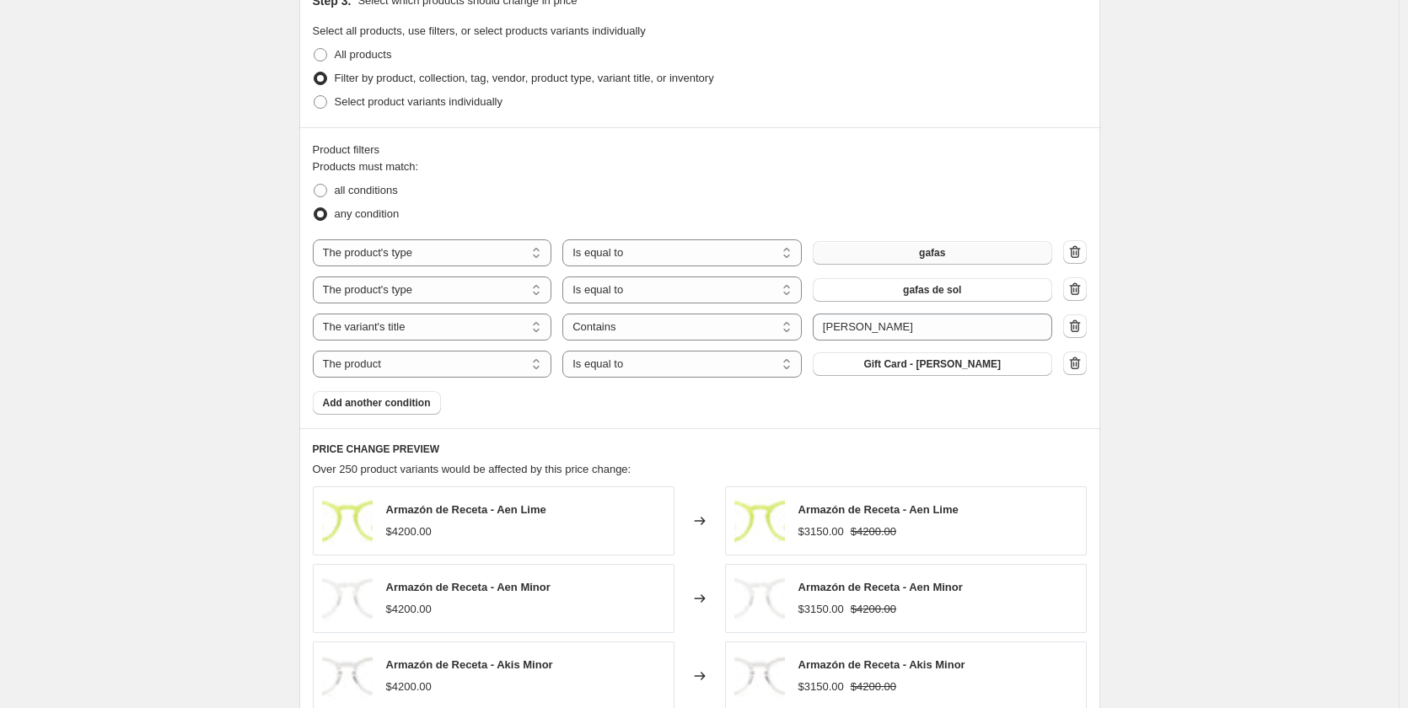
click at [880, 260] on button "gafas" at bounding box center [932, 253] width 239 height 24
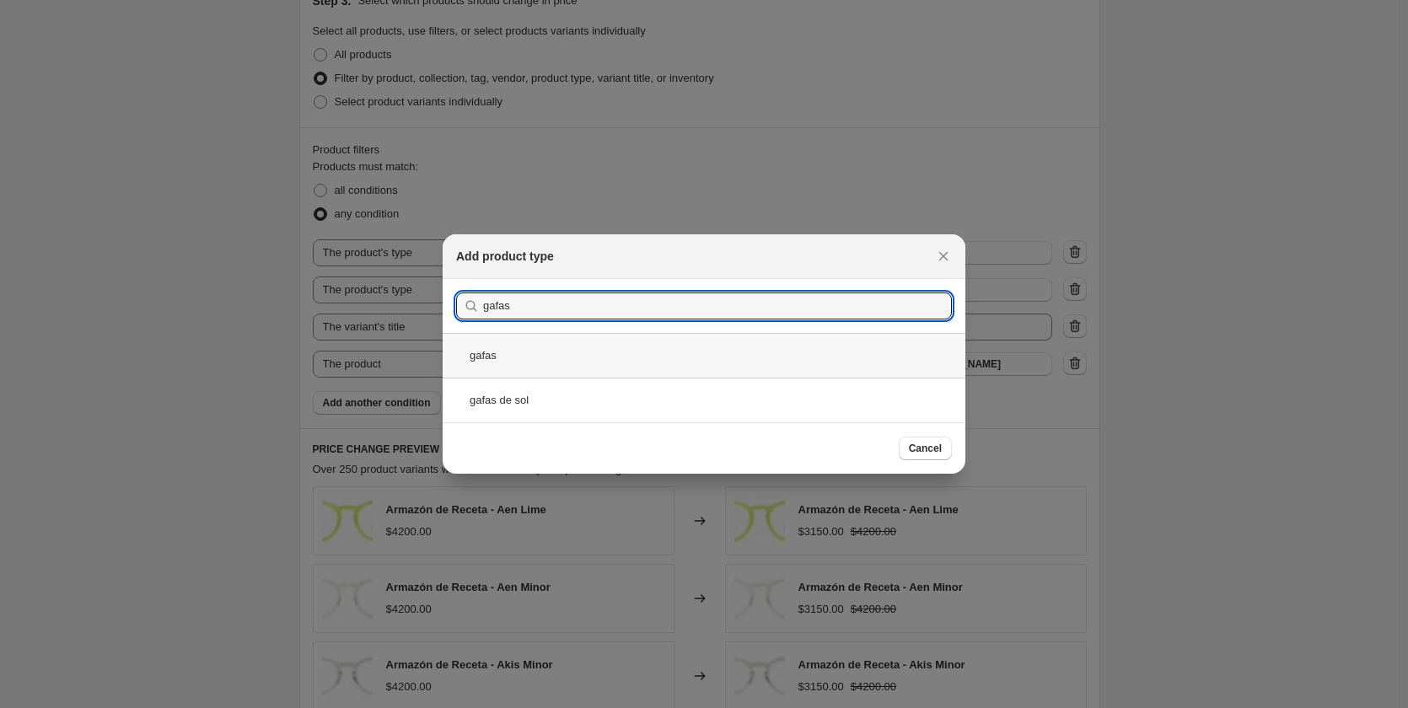
type input "gafas"
click at [588, 363] on div "gafas" at bounding box center [704, 355] width 523 height 45
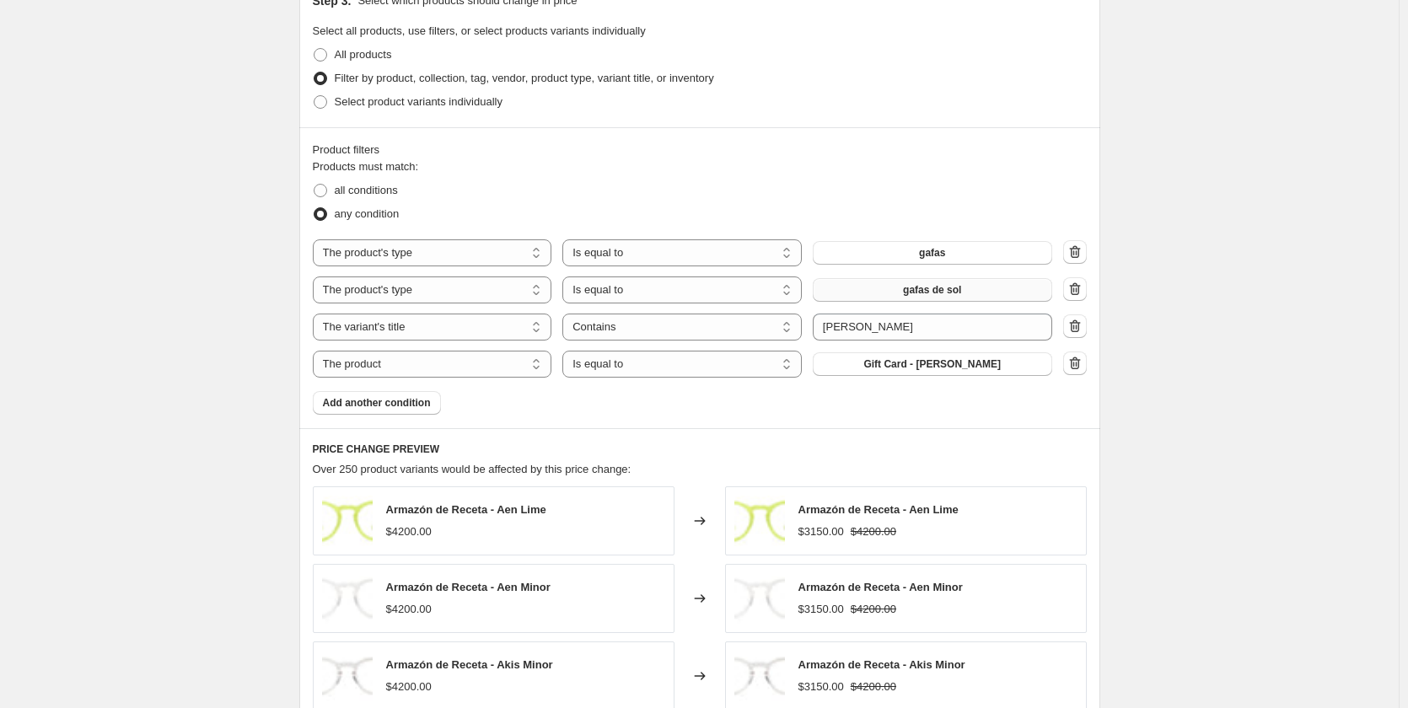
click at [907, 296] on button "gafas de sol" at bounding box center [932, 290] width 239 height 24
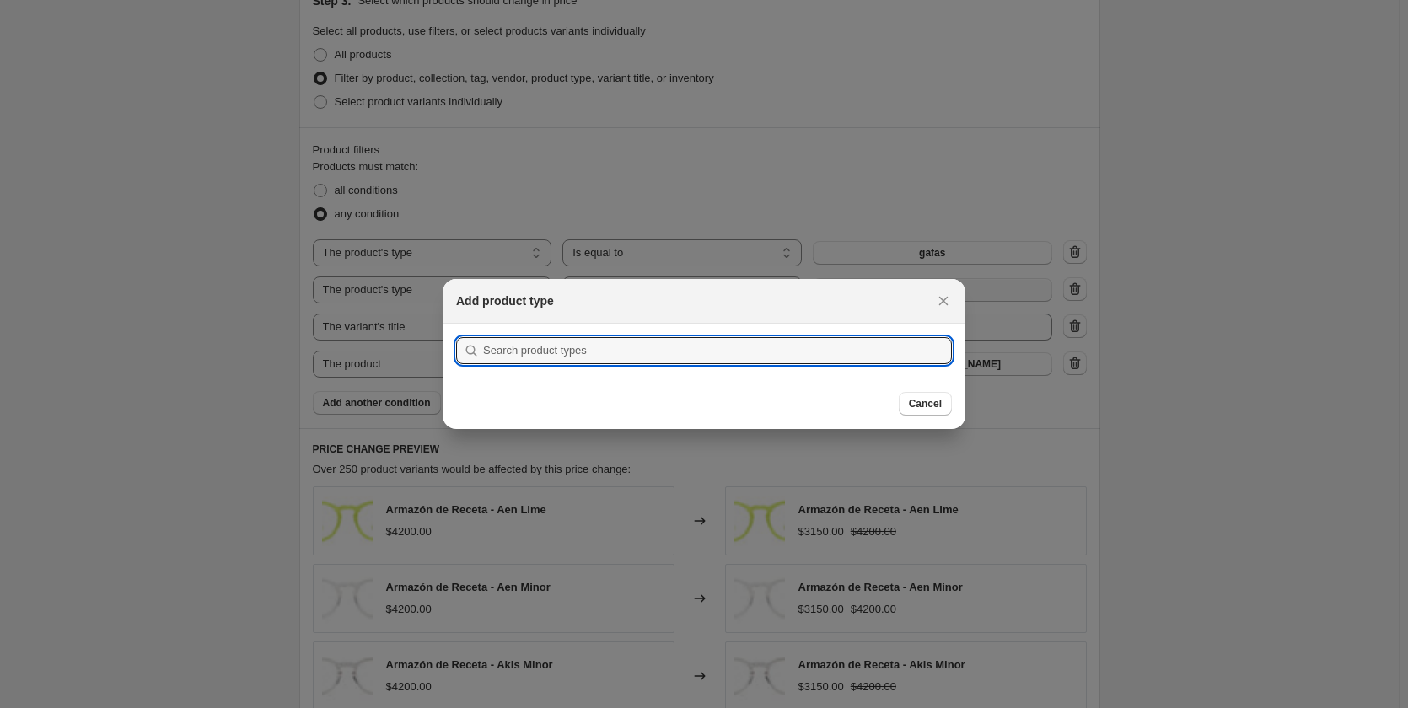
scroll to position [0, 0]
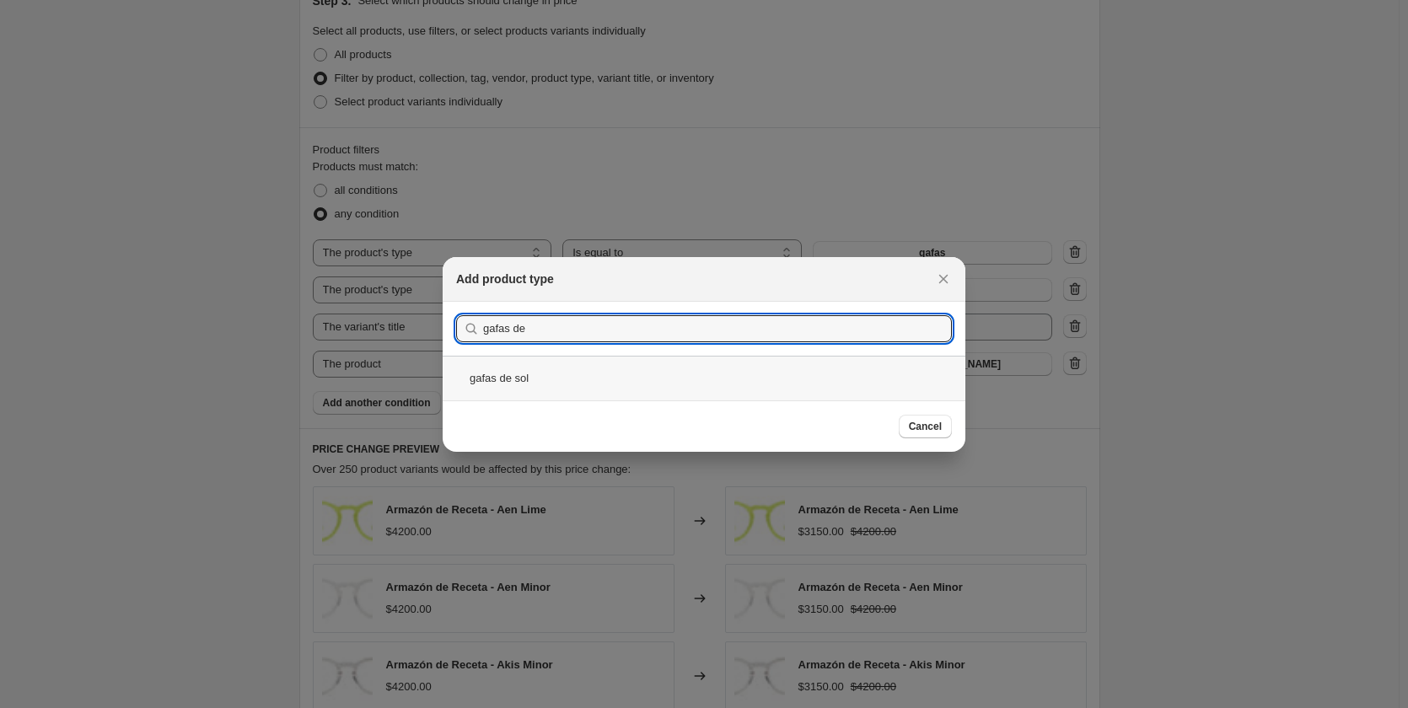
type input "gafas de"
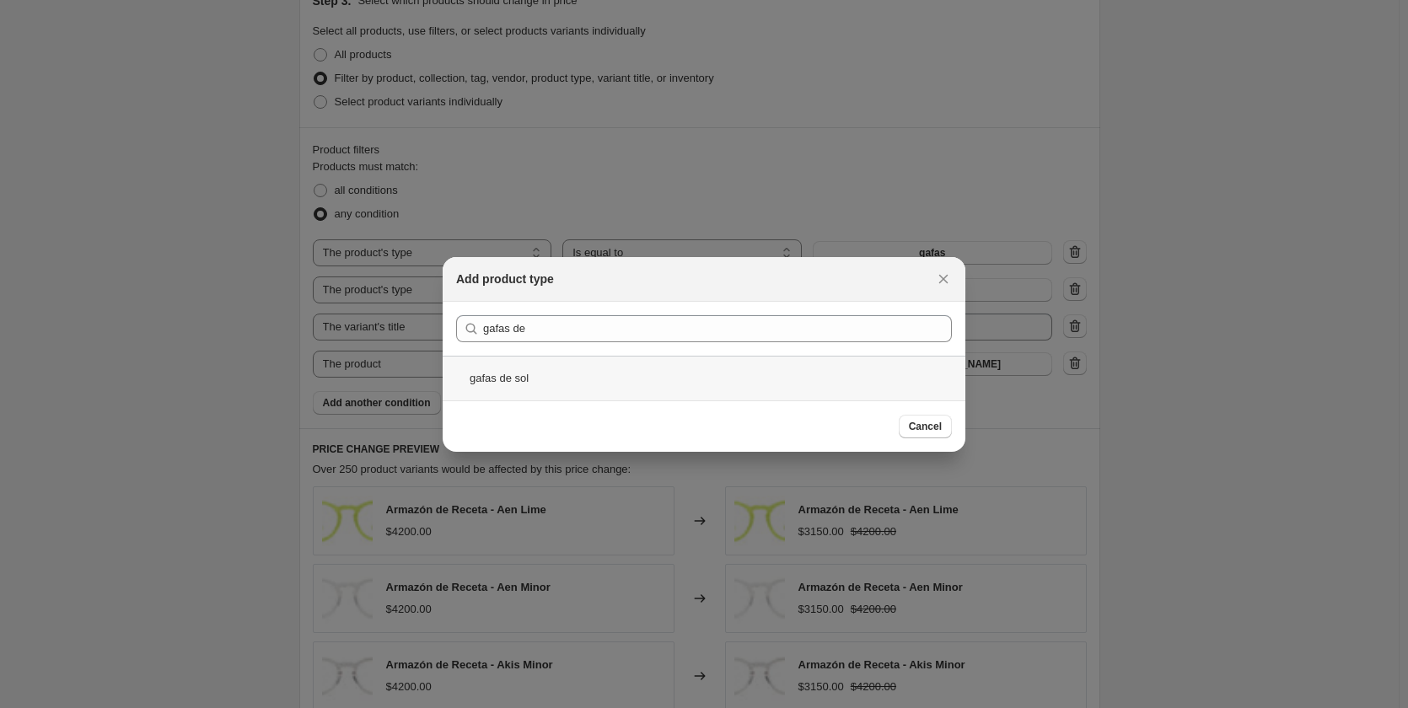
click at [550, 378] on div "gafas de sol" at bounding box center [704, 378] width 523 height 45
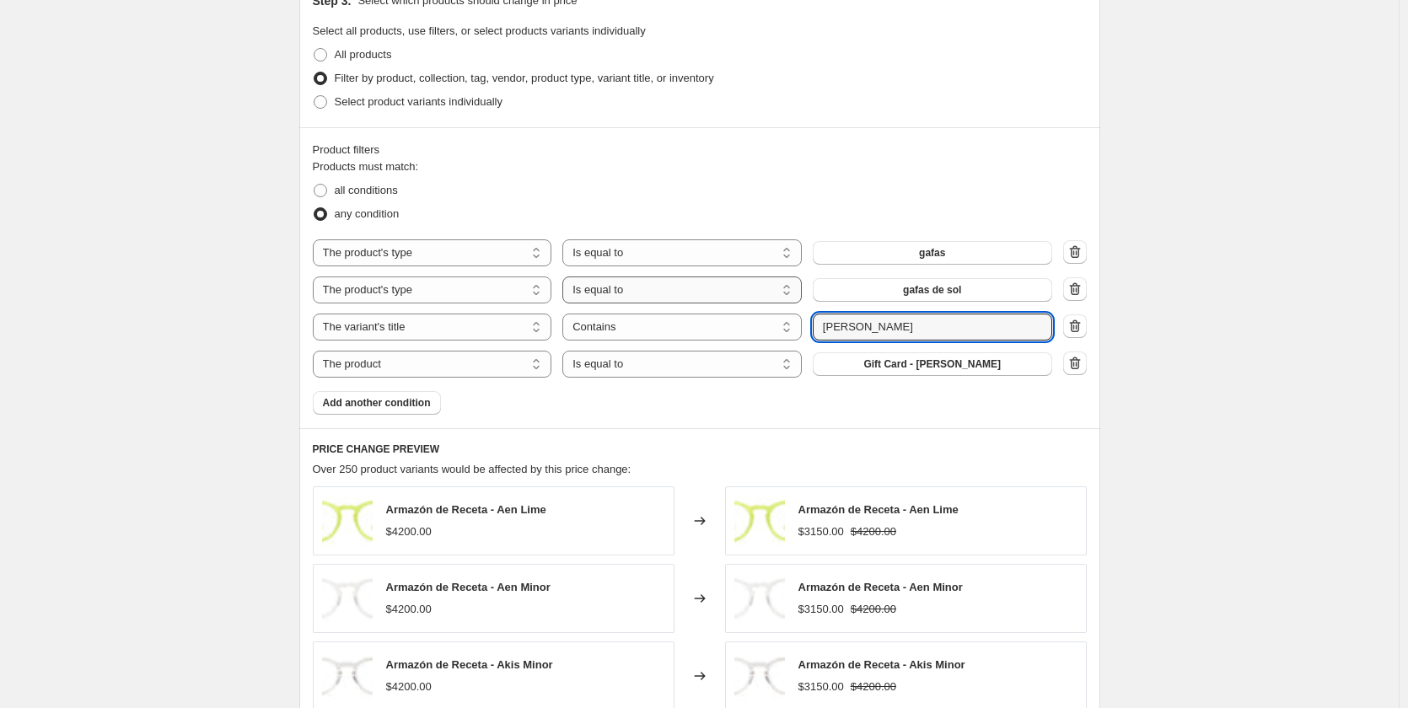
drag, startPoint x: 874, startPoint y: 328, endPoint x: 666, endPoint y: 298, distance: 210.3
click at [666, 298] on div "The product The product's collection The product's tag The product's vendor The…" at bounding box center [700, 308] width 774 height 138
click at [446, 331] on select "The product The product's collection The product's tag The product's vendor The…" at bounding box center [432, 327] width 239 height 27
select select "product_type"
select select "equal"
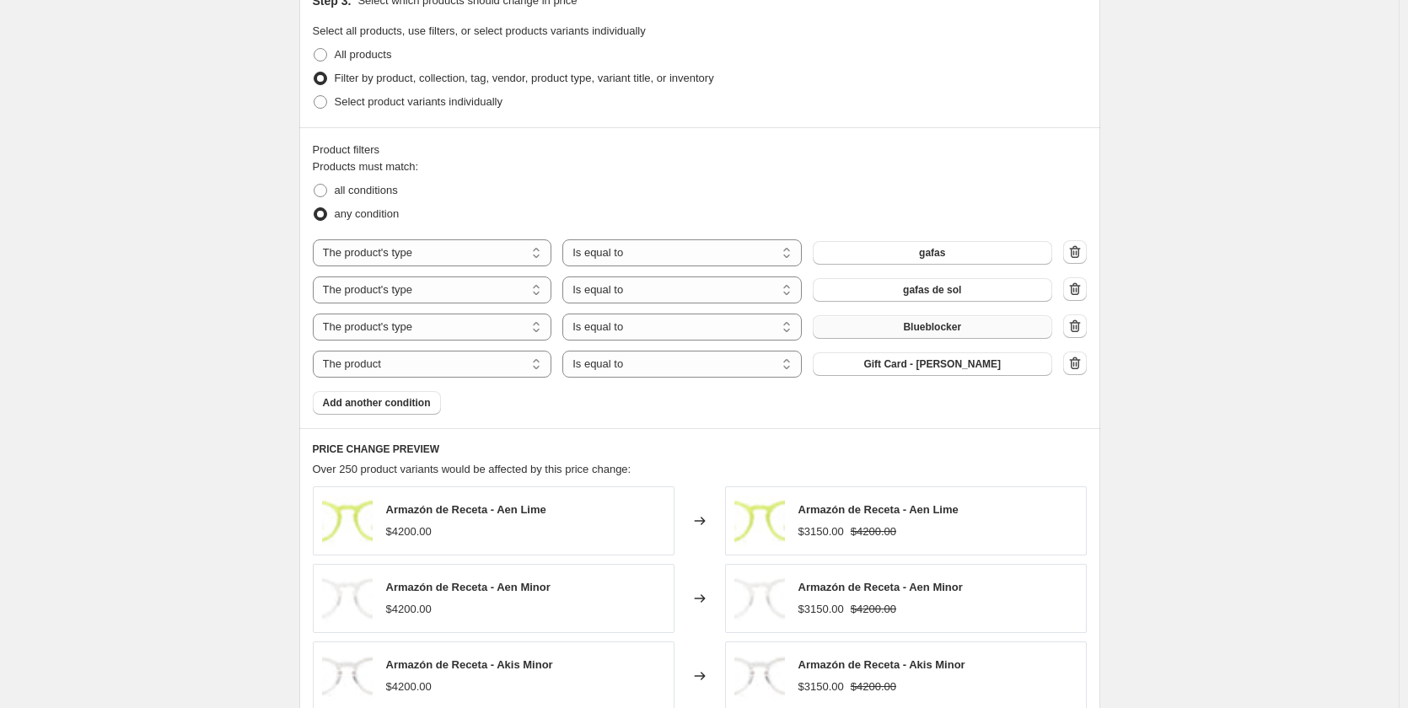
click at [903, 331] on button "Blueblocker" at bounding box center [932, 327] width 239 height 24
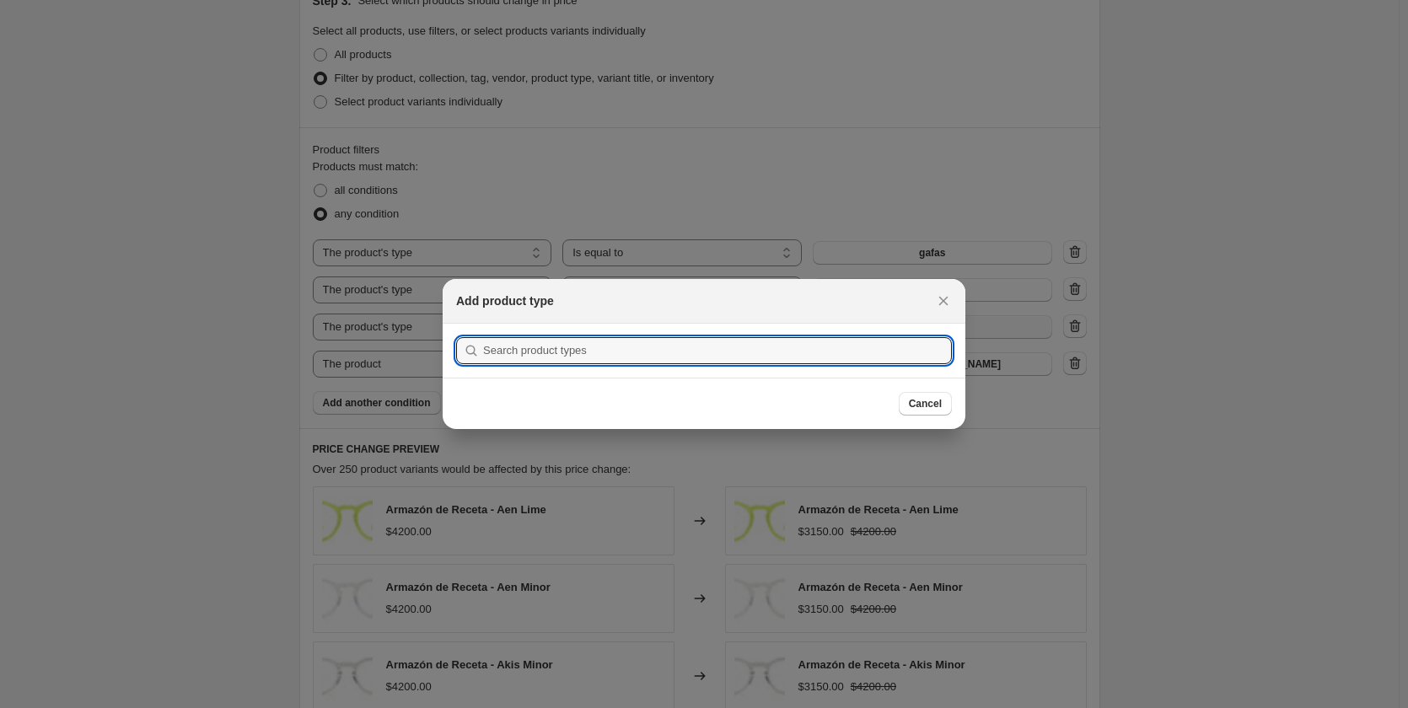
scroll to position [0, 0]
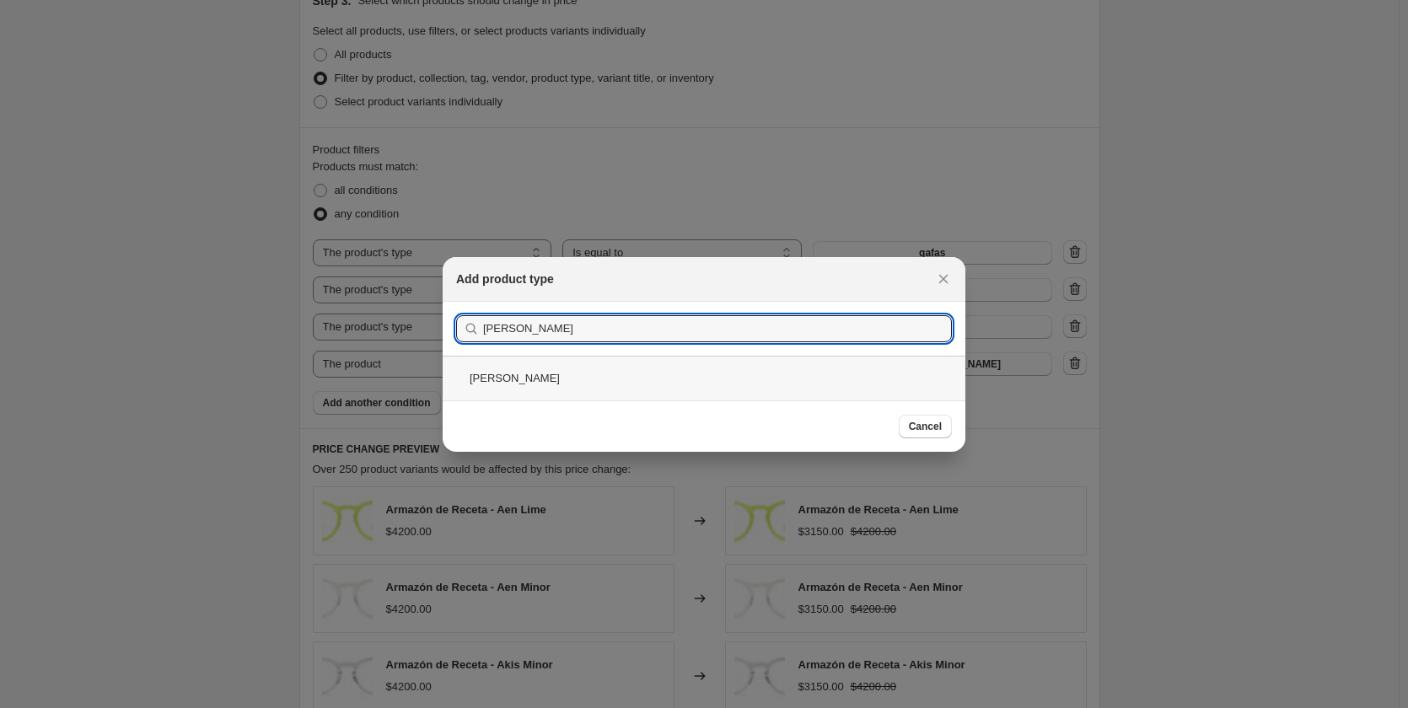
type input "[PERSON_NAME]"
click at [522, 369] on div "[PERSON_NAME]" at bounding box center [704, 378] width 523 height 45
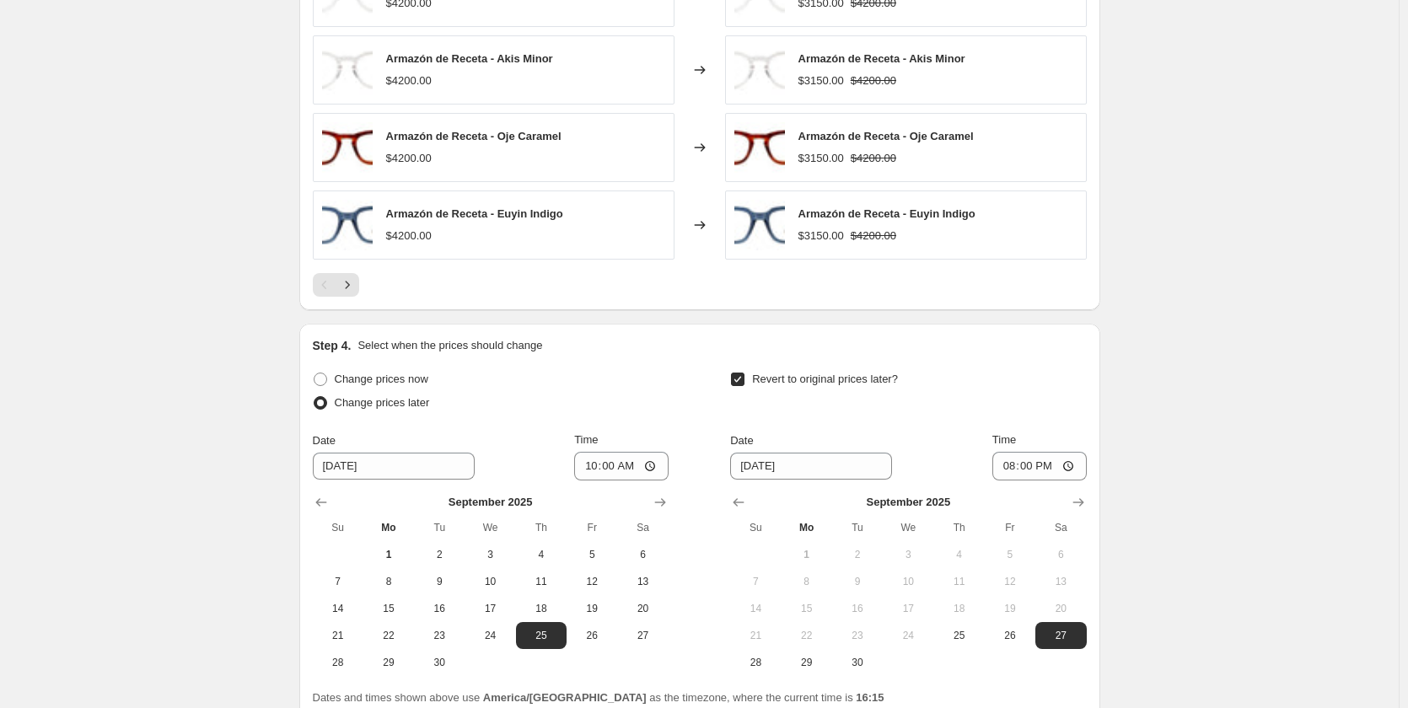
scroll to position [1670, 0]
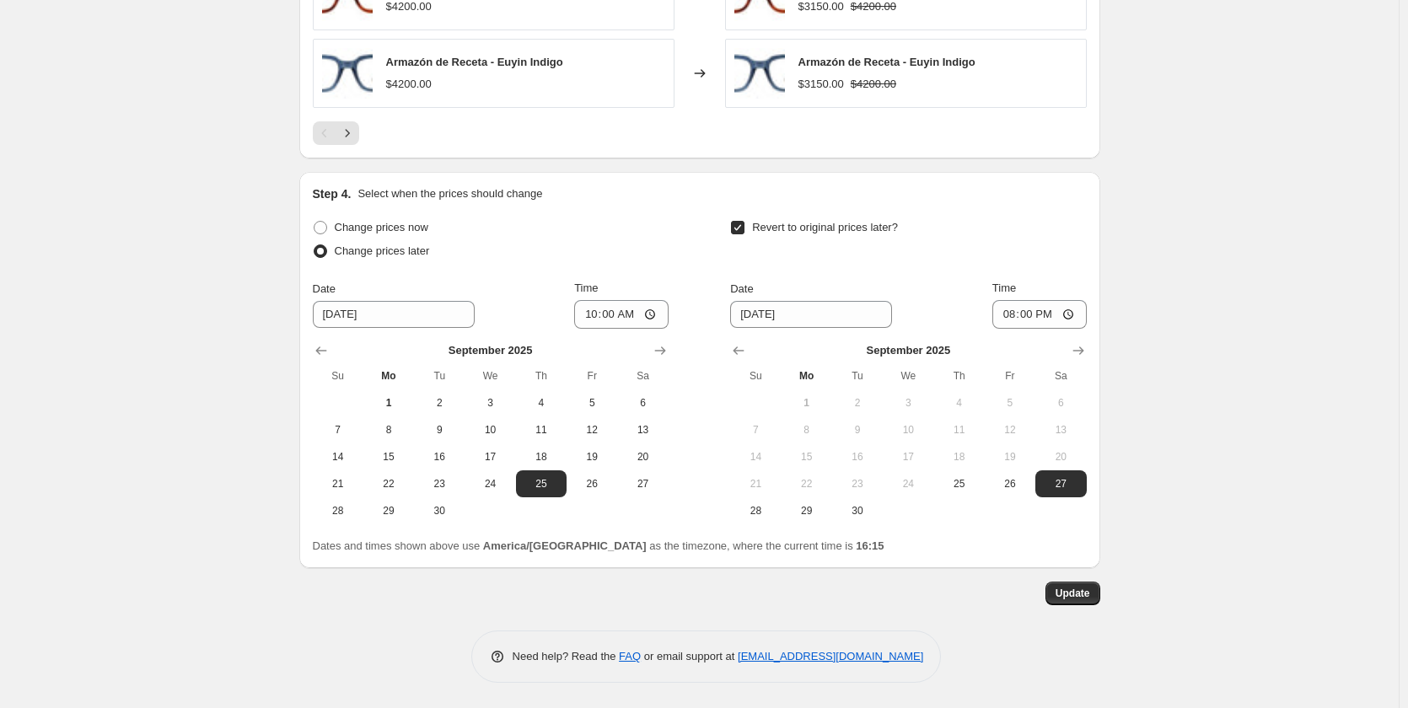
click at [1078, 598] on span "Update" at bounding box center [1073, 593] width 35 height 13
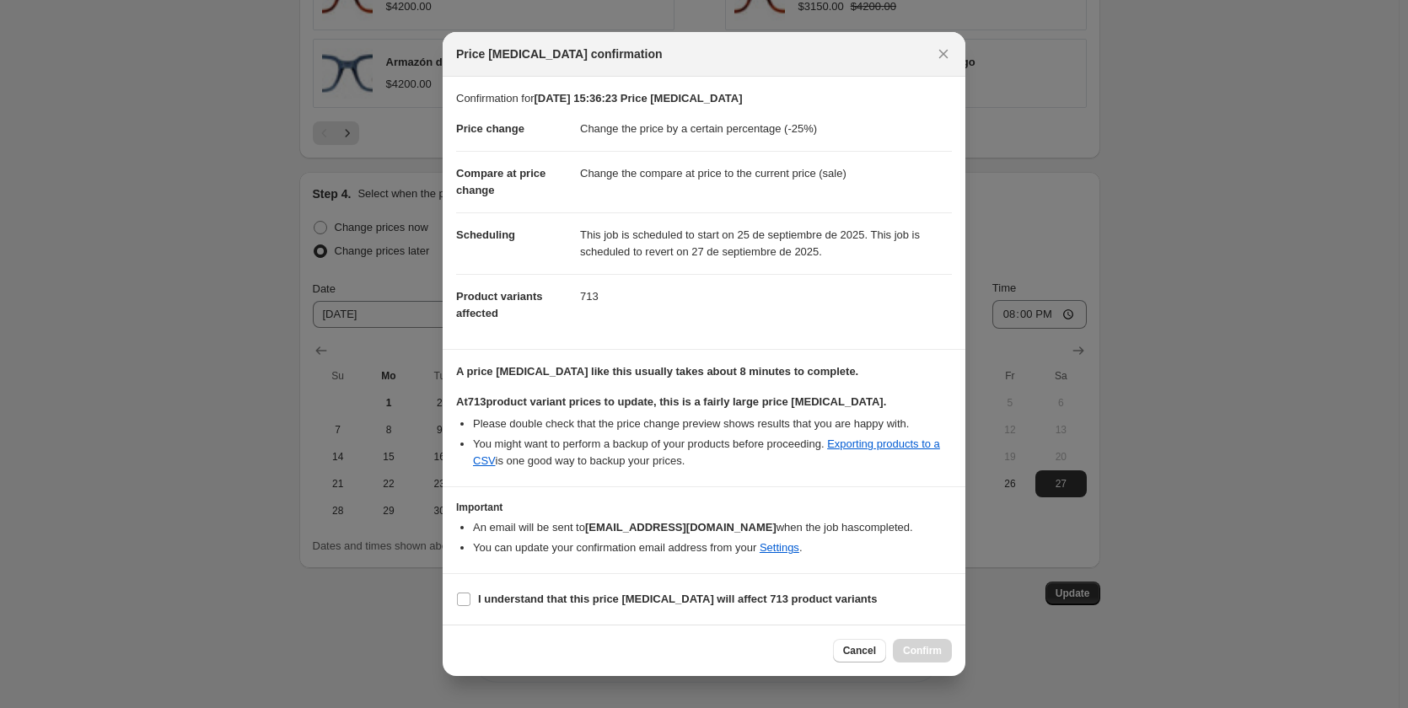
click at [464, 603] on input "I understand that this price change job will affect 713 product variants" at bounding box center [463, 599] width 13 height 13
checkbox input "true"
click at [905, 653] on span "Confirm" at bounding box center [922, 650] width 39 height 13
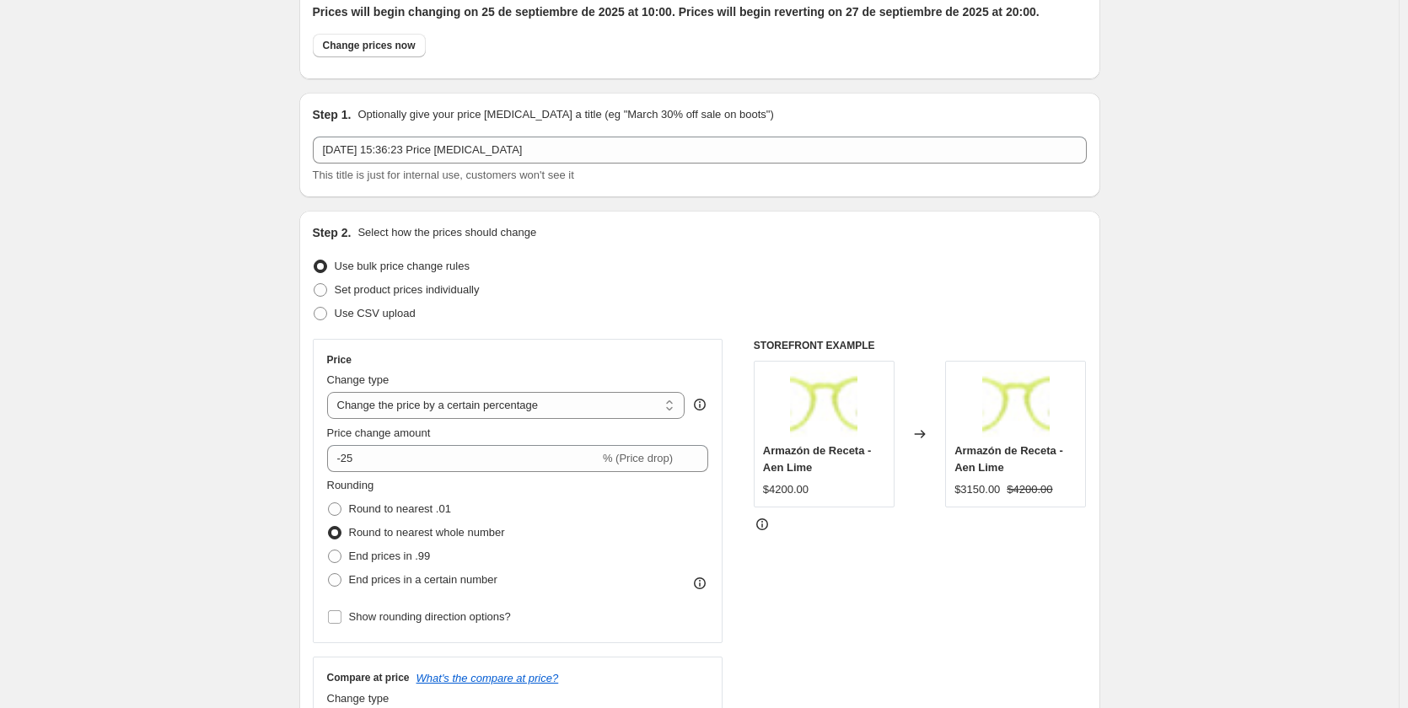
scroll to position [0, 0]
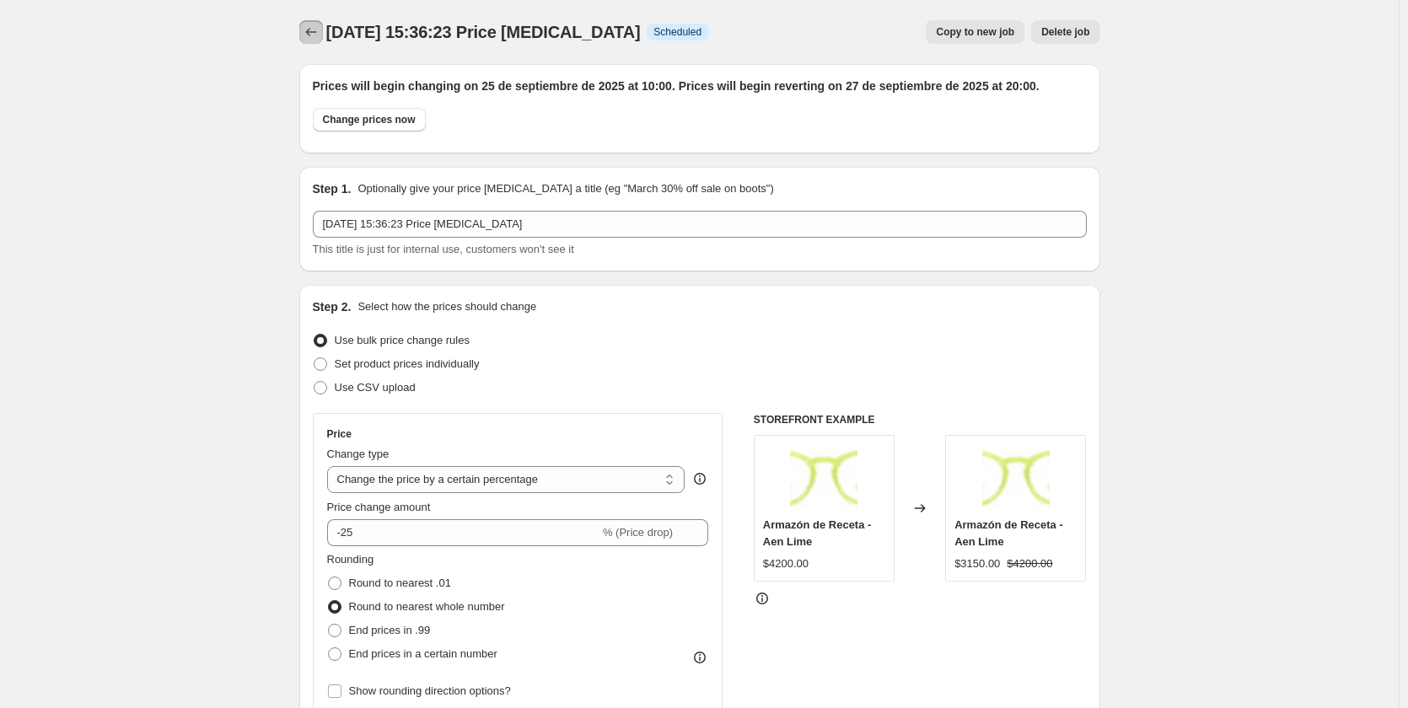
click at [309, 30] on icon "Price change jobs" at bounding box center [311, 32] width 17 height 17
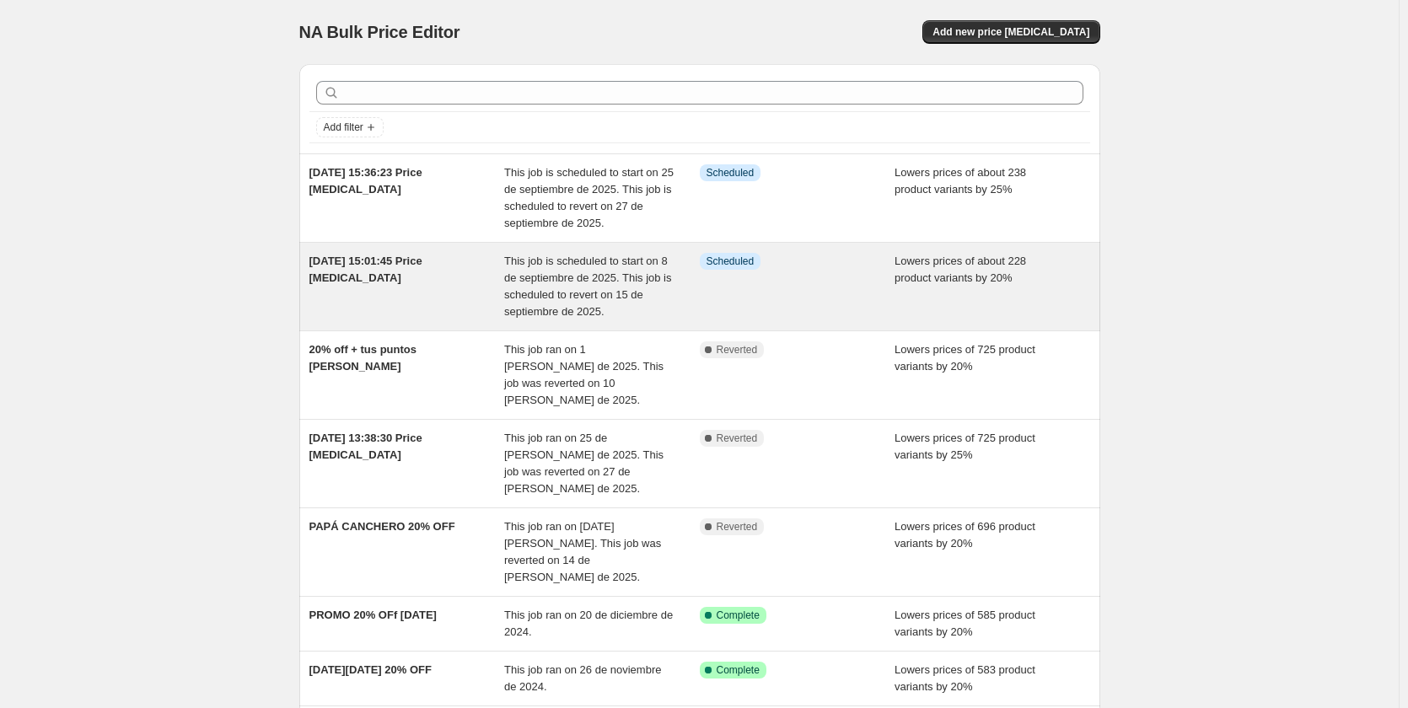
click at [376, 279] on div "[DATE] 15:01:45 Price [MEDICAL_DATA]" at bounding box center [407, 286] width 196 height 67
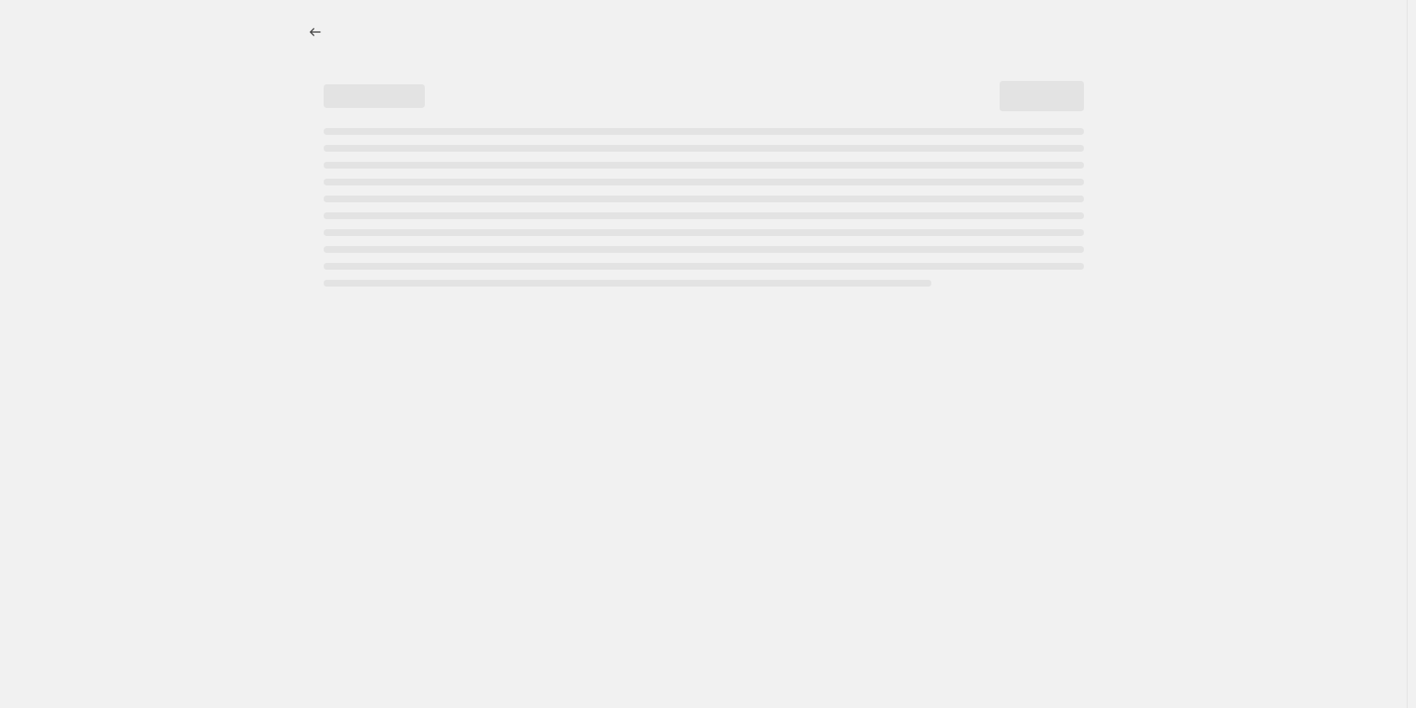
select select "percentage"
select select "product_type"
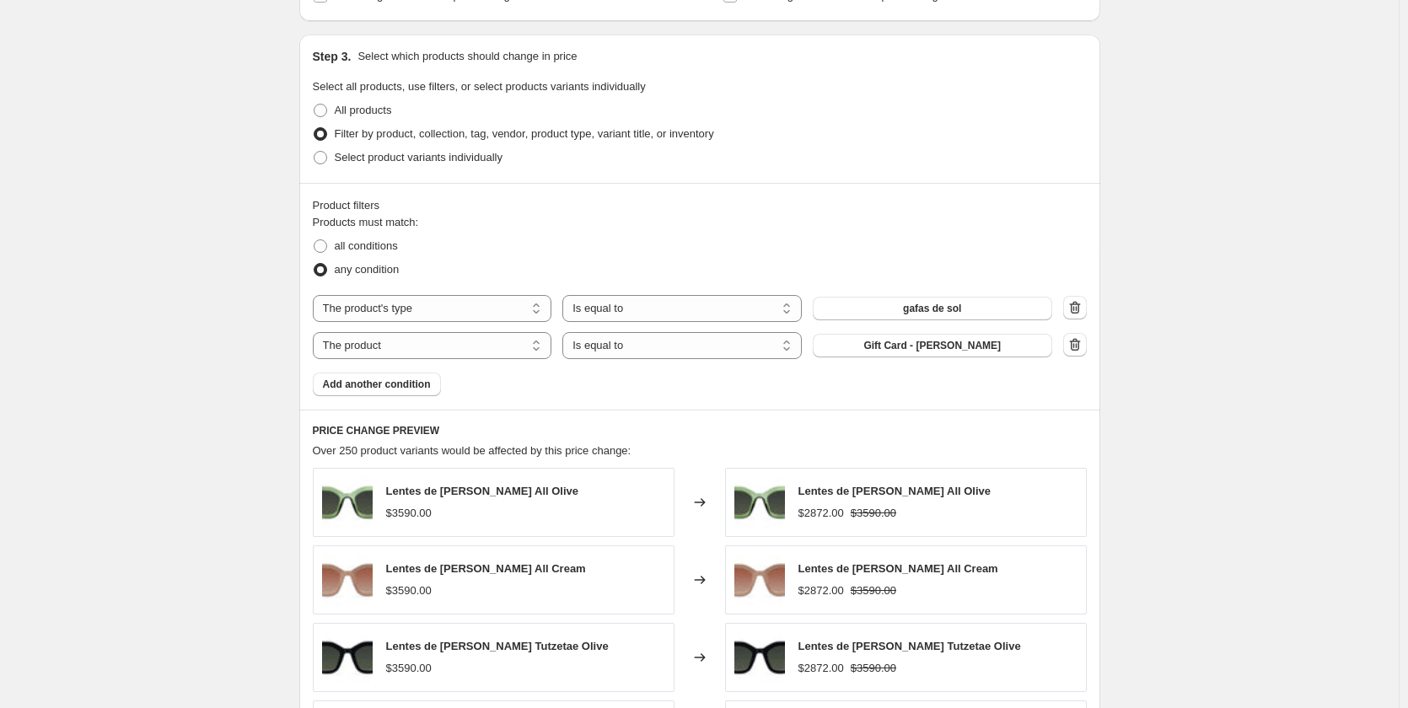
scroll to position [843, 0]
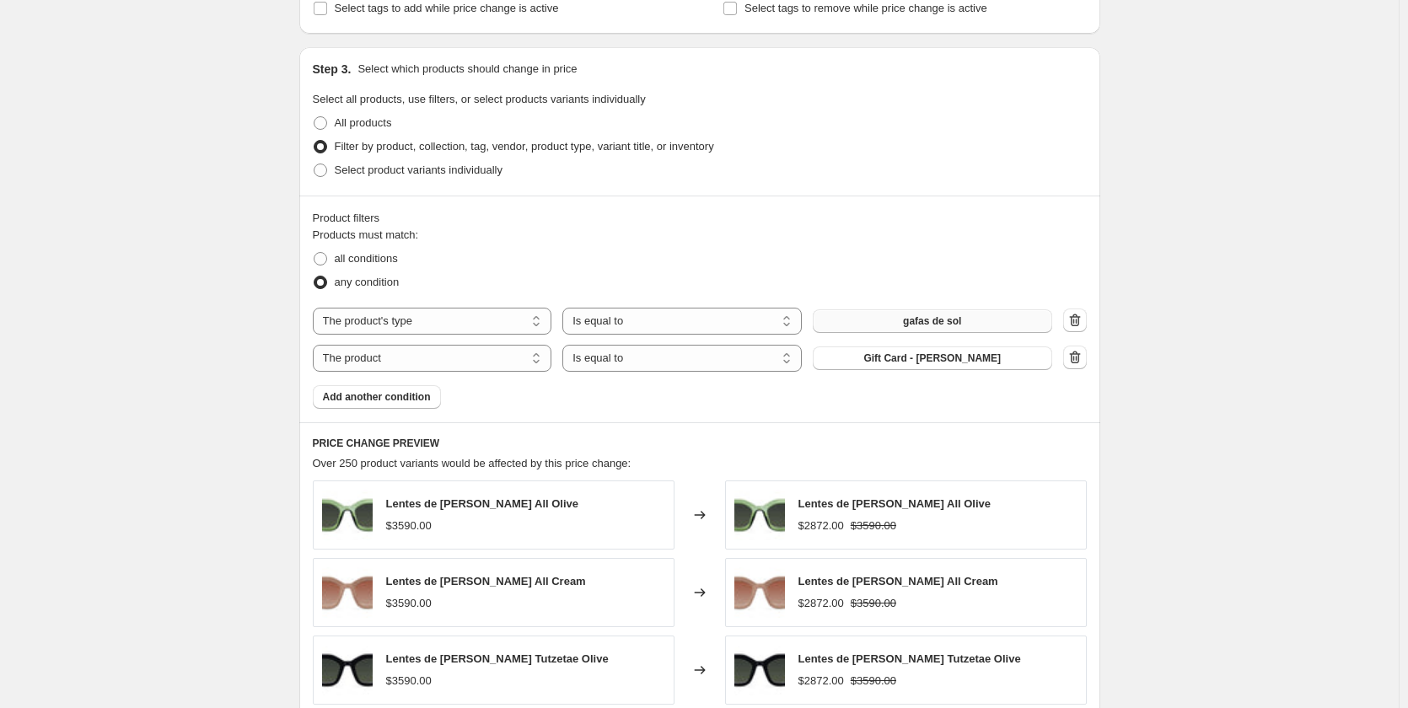
click at [887, 326] on button "gafas de sol" at bounding box center [932, 321] width 239 height 24
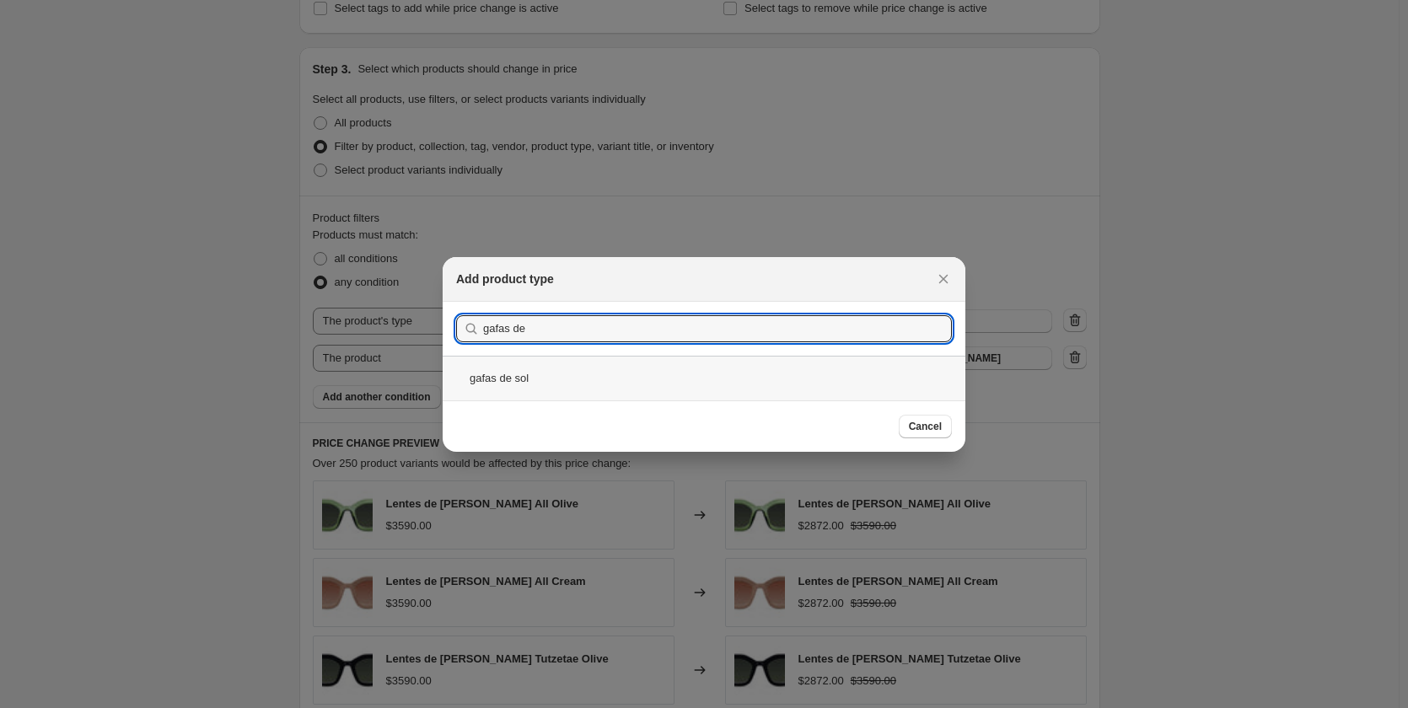
type input "gafas de"
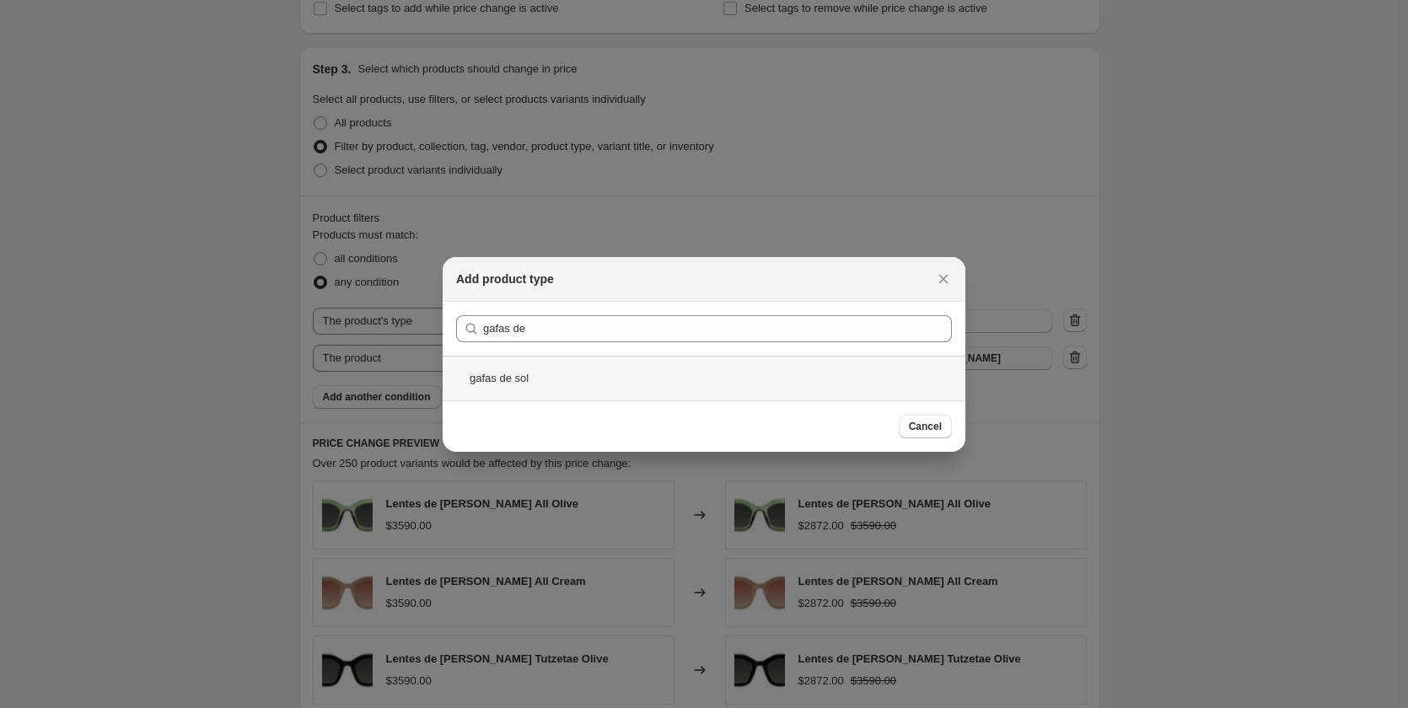
click at [530, 377] on div "gafas de sol" at bounding box center [704, 378] width 523 height 45
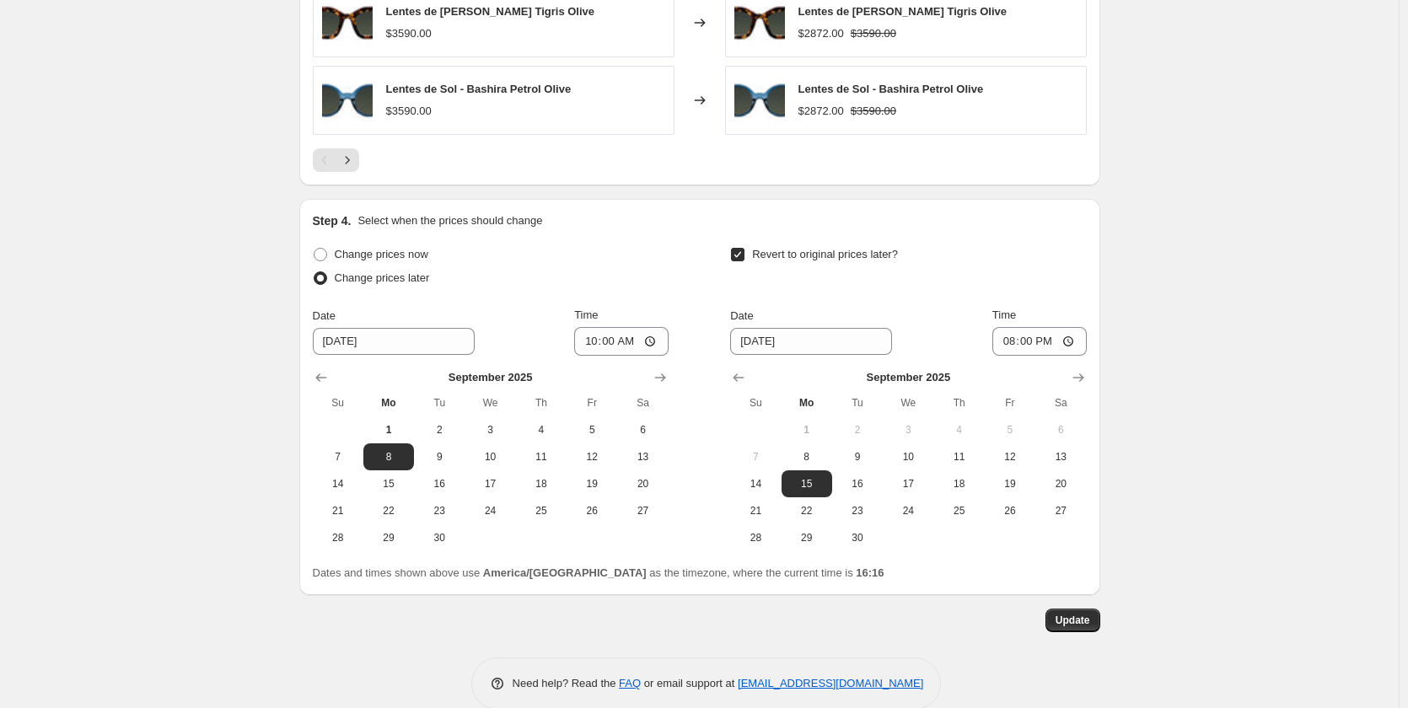
scroll to position [1596, 0]
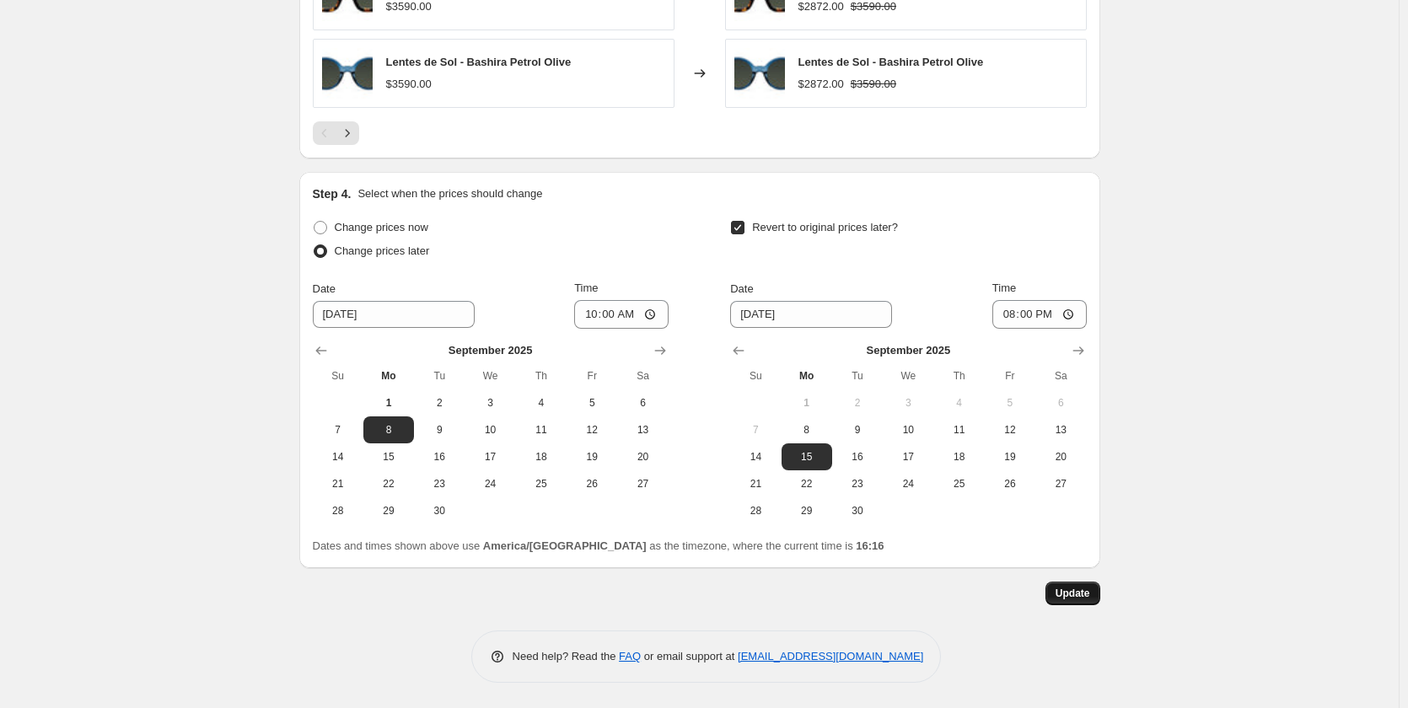
click at [1086, 594] on span "Update" at bounding box center [1073, 593] width 35 height 13
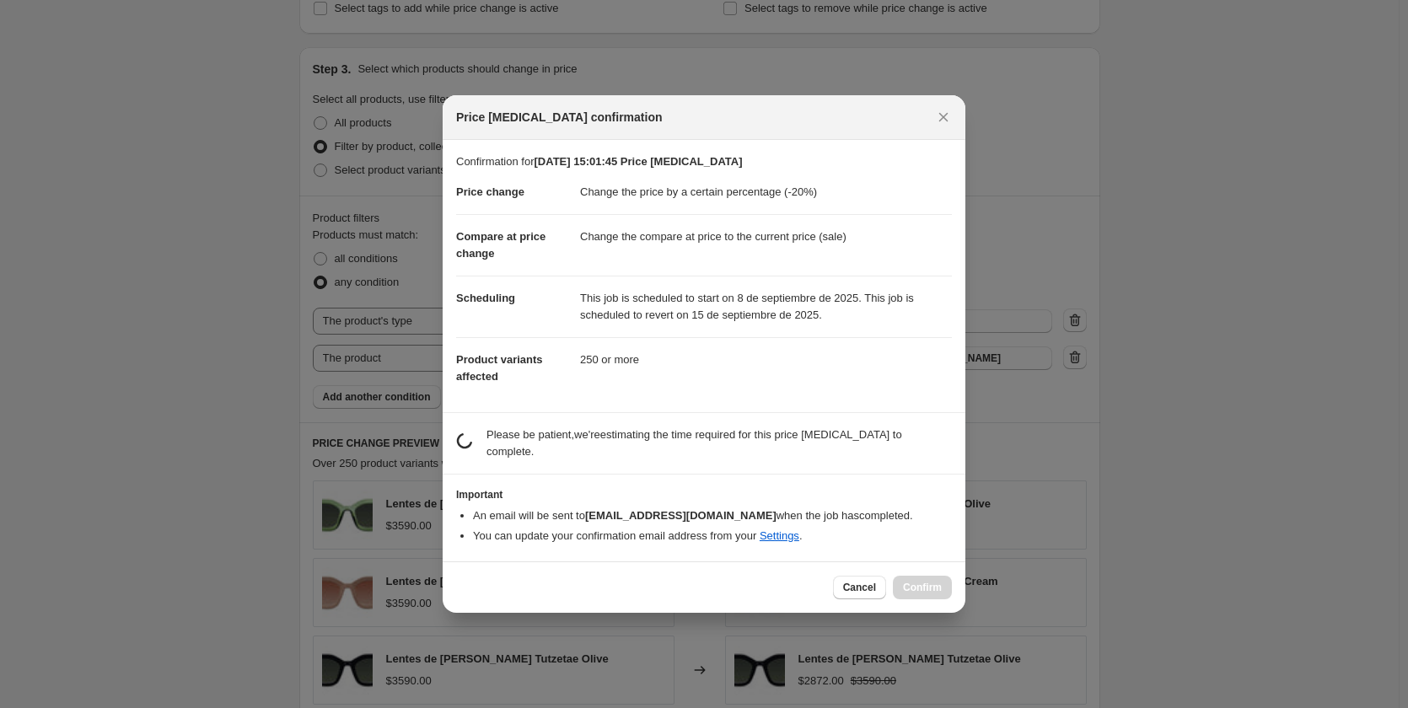
scroll to position [0, 0]
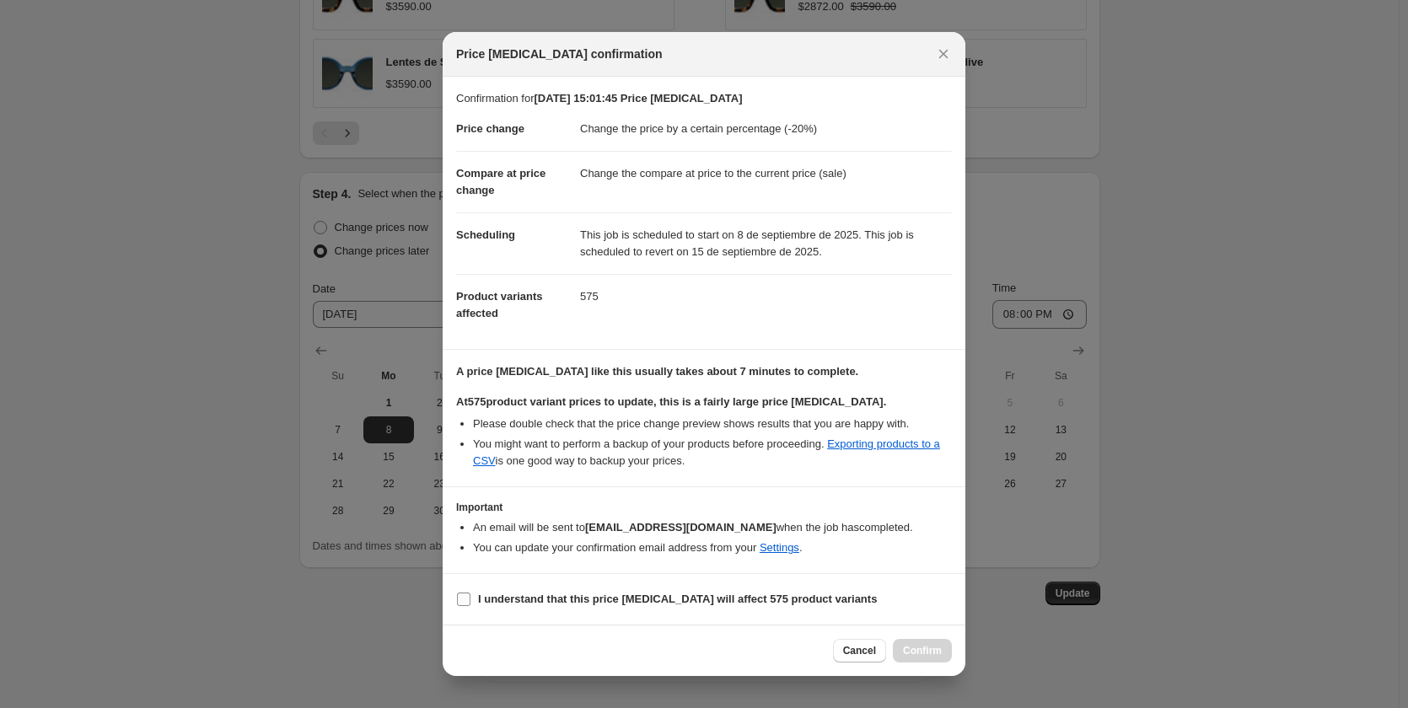
click at [467, 601] on input "I understand that this price change job will affect 575 product variants" at bounding box center [463, 599] width 13 height 13
checkbox input "true"
click at [918, 652] on span "Confirm" at bounding box center [922, 650] width 39 height 13
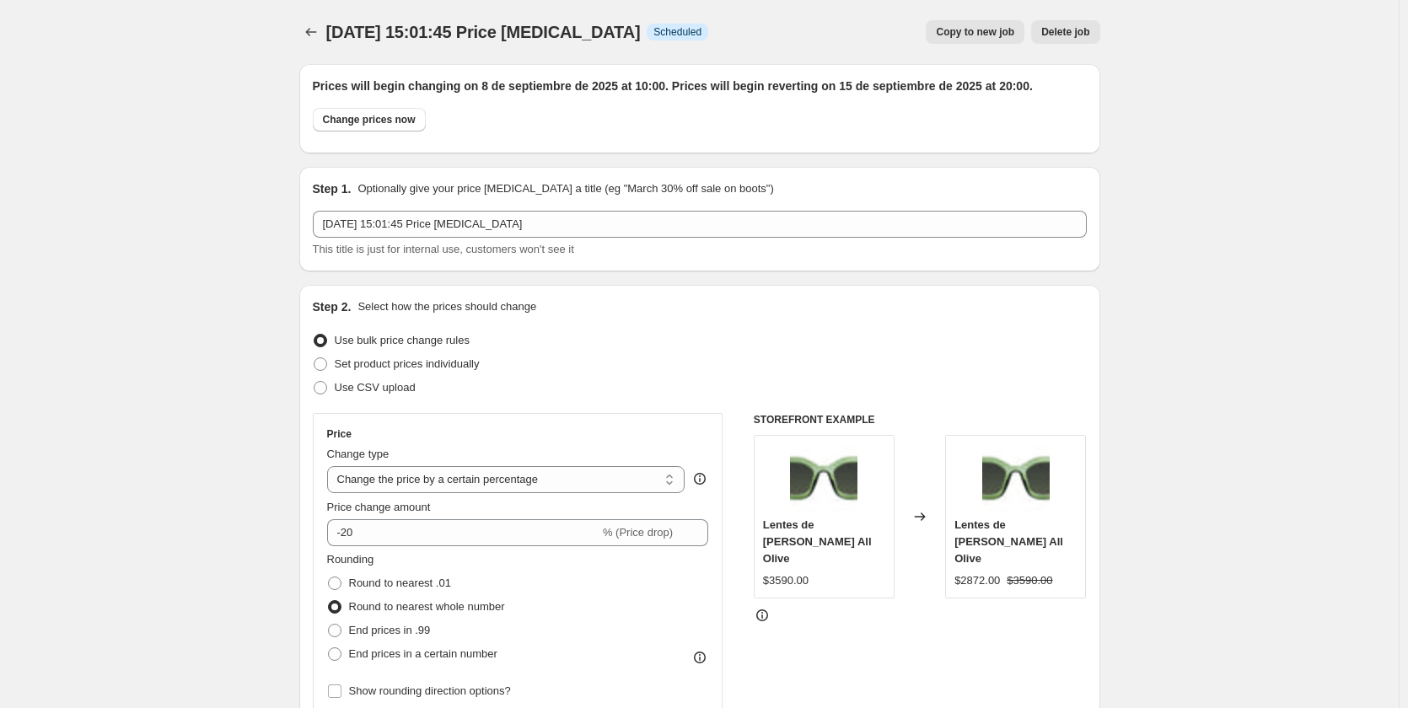
scroll to position [1596, 0]
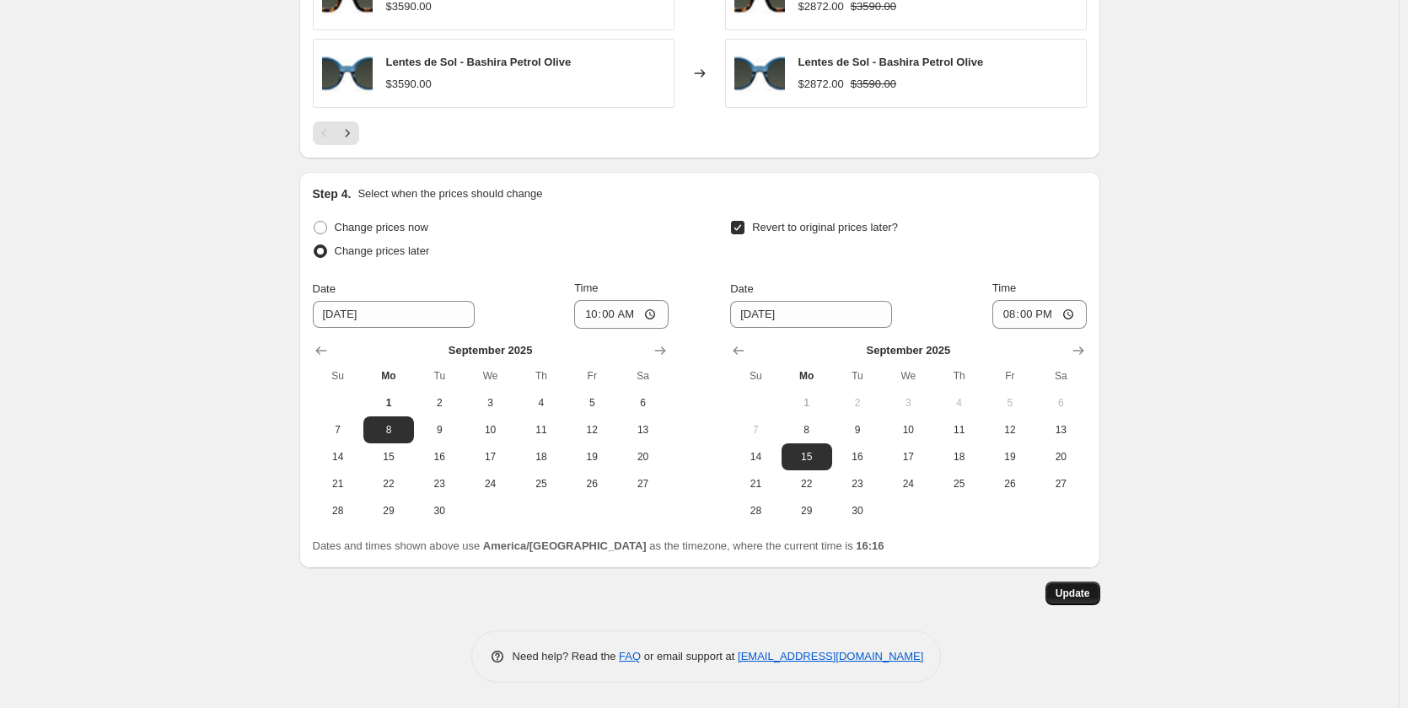
click at [1058, 597] on button "Update" at bounding box center [1072, 594] width 55 height 24
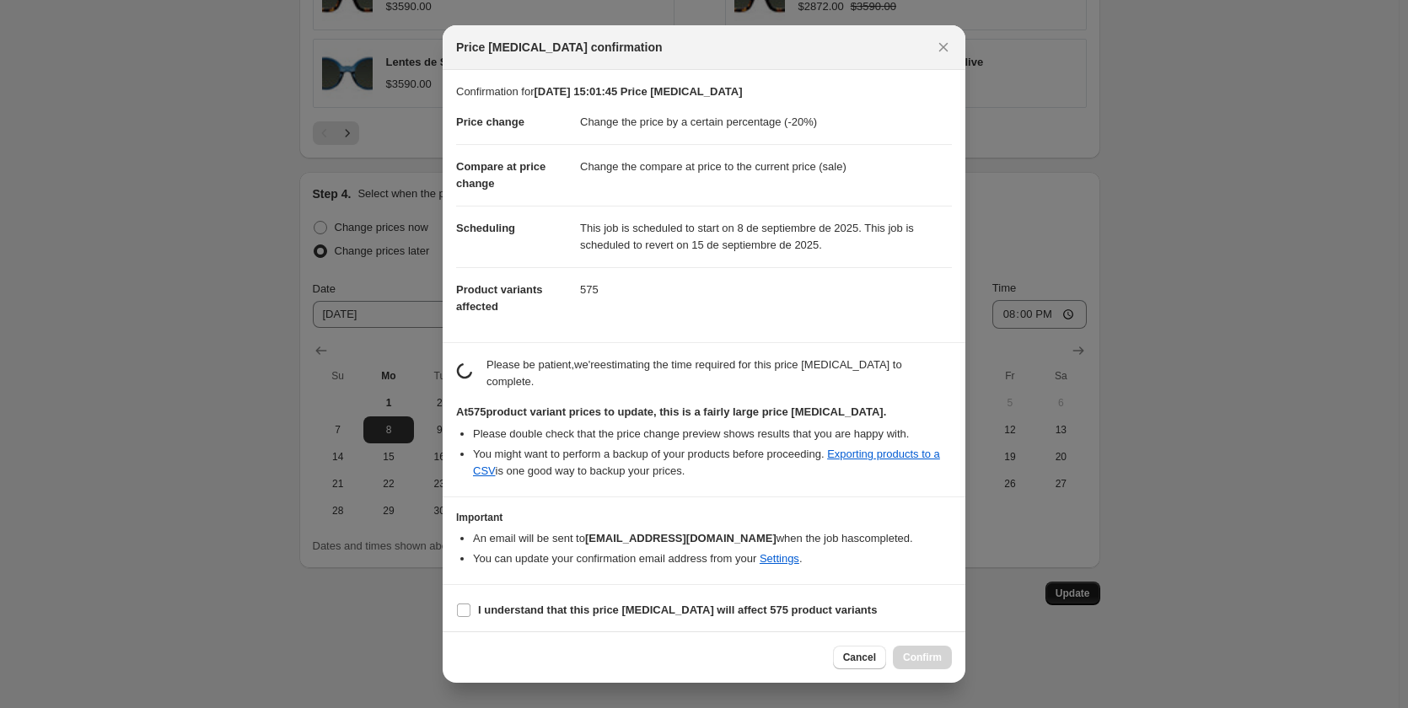
scroll to position [0, 0]
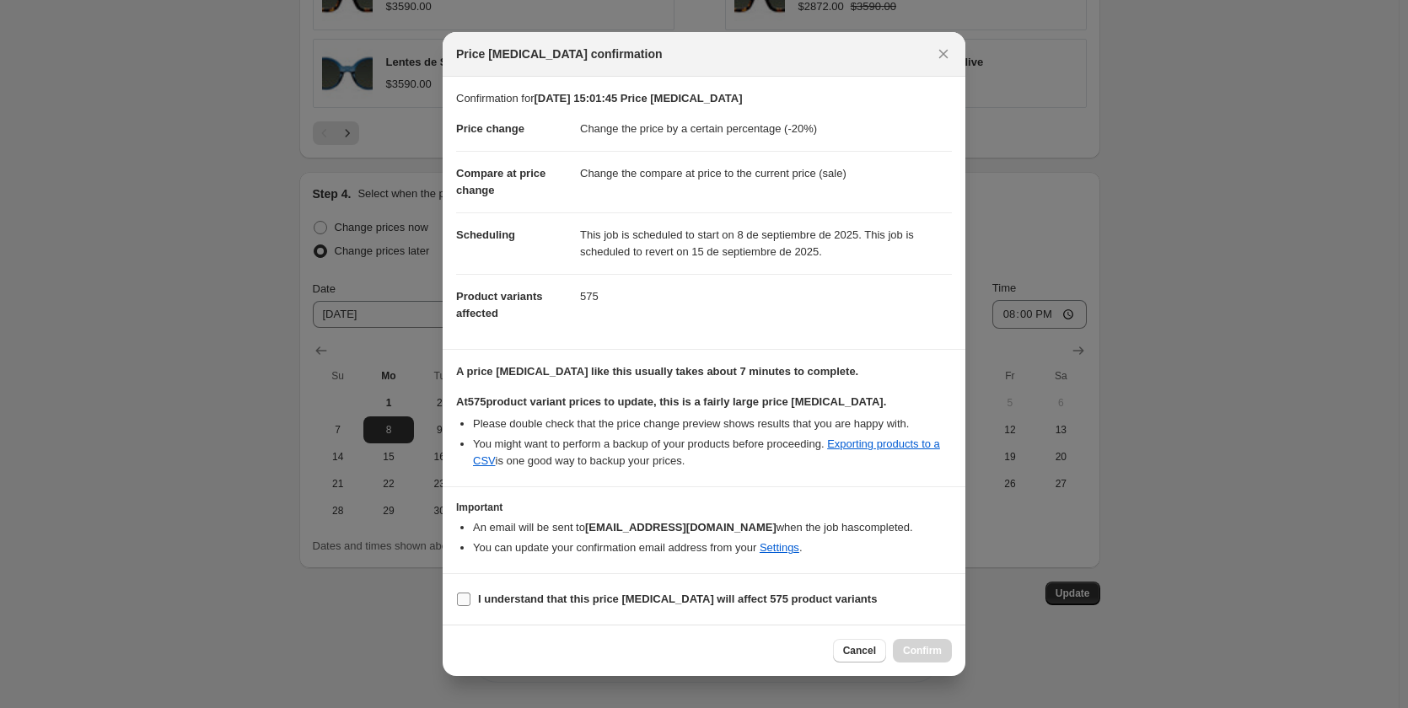
click at [503, 597] on b "I understand that this price change job will affect 575 product variants" at bounding box center [677, 599] width 399 height 13
click at [470, 597] on input "I understand that this price change job will affect 575 product variants" at bounding box center [463, 599] width 13 height 13
checkbox input "true"
click at [944, 648] on button "Confirm" at bounding box center [922, 651] width 59 height 24
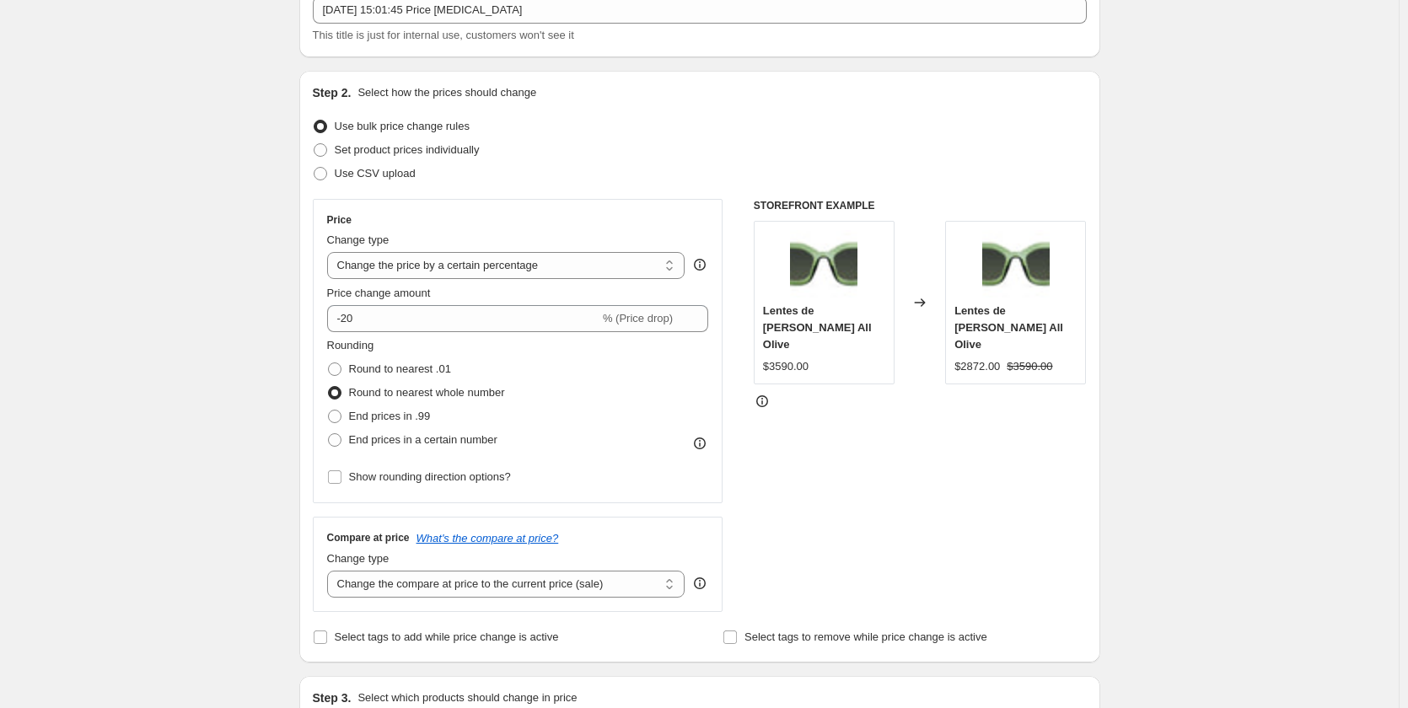
scroll to position [78, 0]
